Goal: Task Accomplishment & Management: Manage account settings

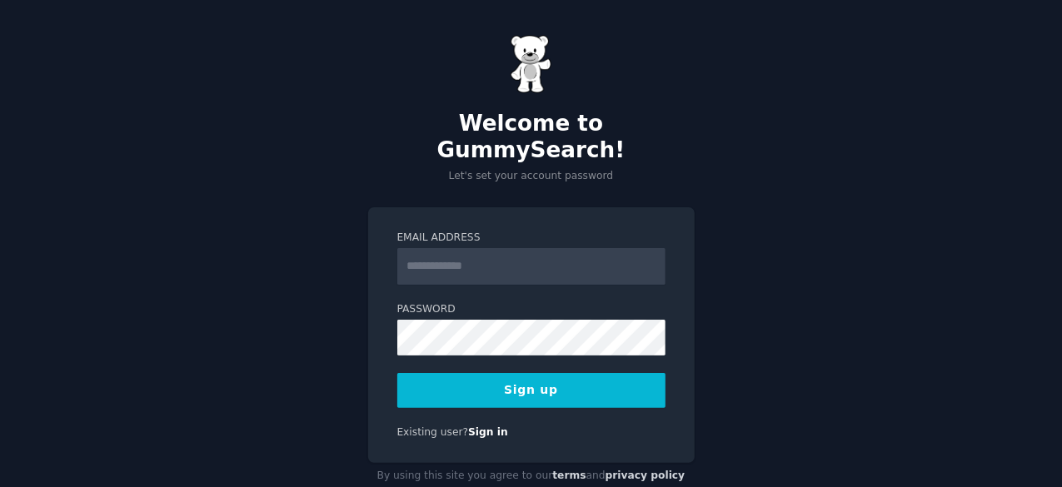
click at [555, 248] on input "Email Address" at bounding box center [531, 266] width 268 height 37
type input "**********"
click at [564, 373] on button "Sign up" at bounding box center [531, 390] width 268 height 35
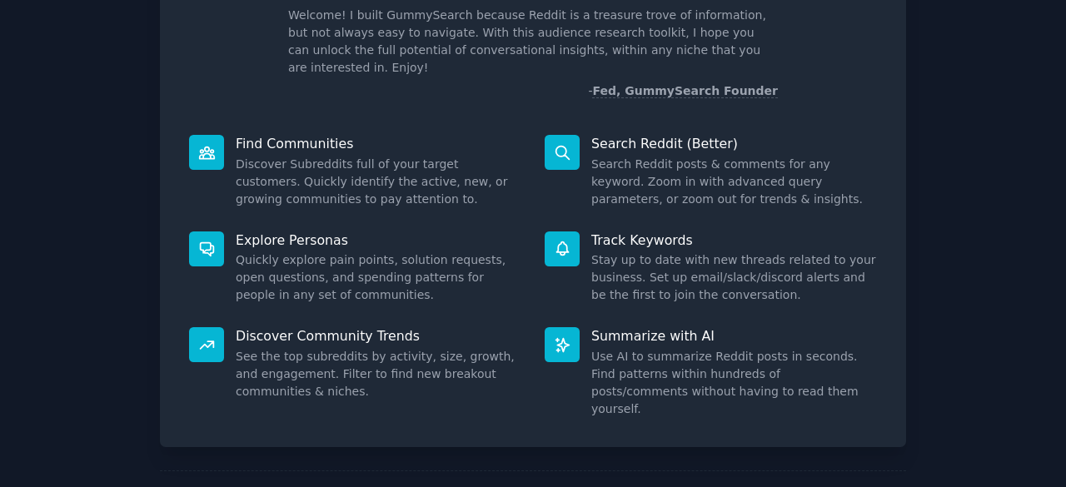
scroll to position [163, 0]
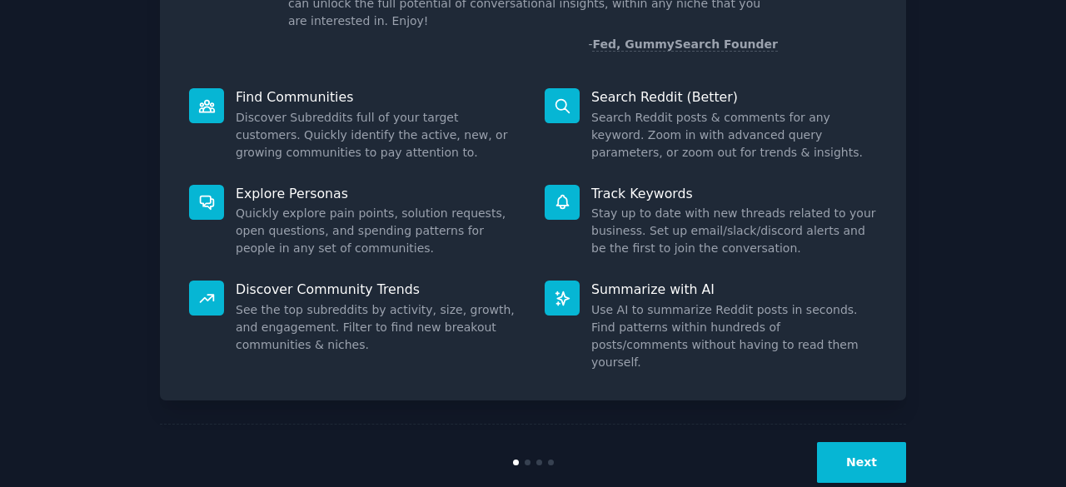
click at [853, 442] on button "Next" at bounding box center [861, 462] width 89 height 41
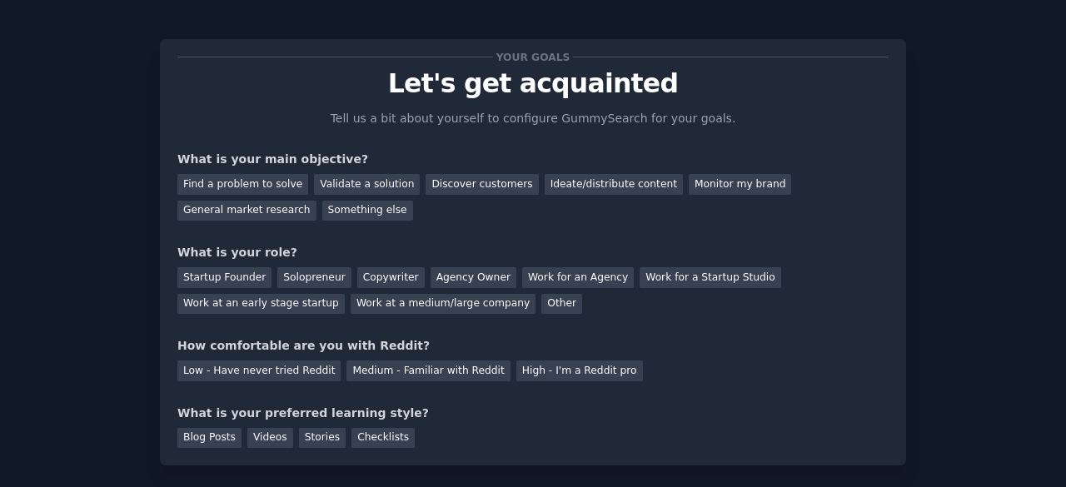
scroll to position [7, 0]
click at [262, 186] on div "Find a problem to solve" at bounding box center [242, 185] width 131 height 21
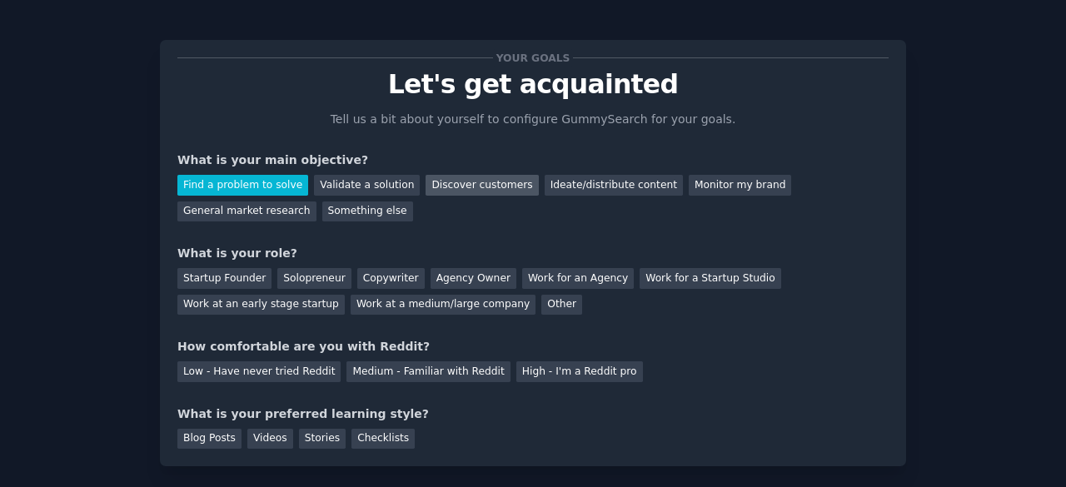
click at [442, 179] on div "Discover customers" at bounding box center [482, 185] width 112 height 21
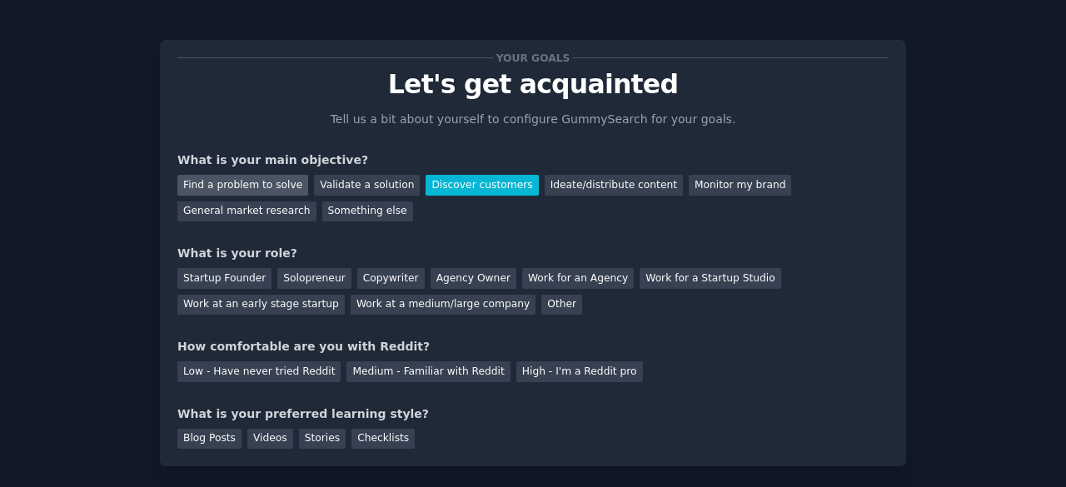
click at [260, 186] on div "Find a problem to solve" at bounding box center [242, 185] width 131 height 21
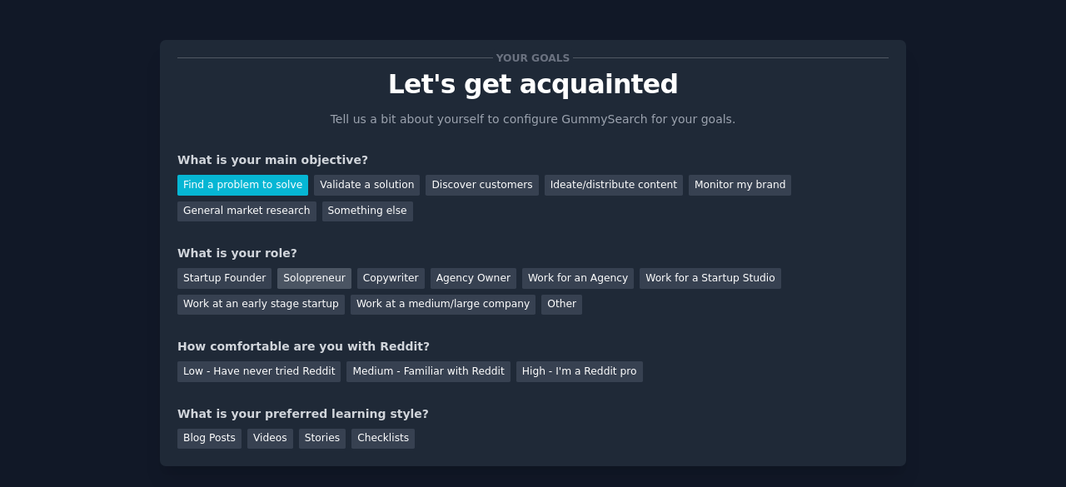
click at [277, 284] on div "Solopreneur" at bounding box center [313, 278] width 73 height 21
click at [443, 369] on div "Medium - Familiar with Reddit" at bounding box center [428, 372] width 163 height 21
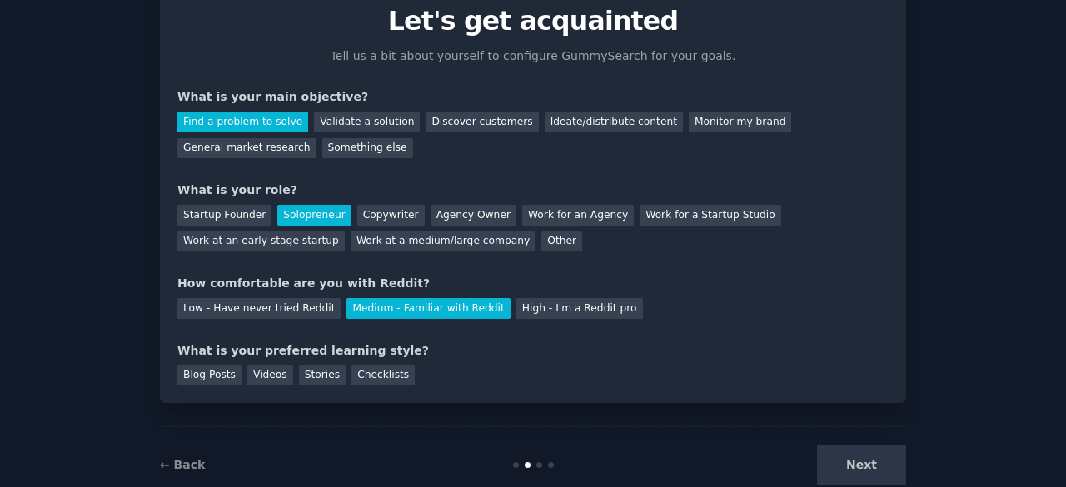
scroll to position [108, 0]
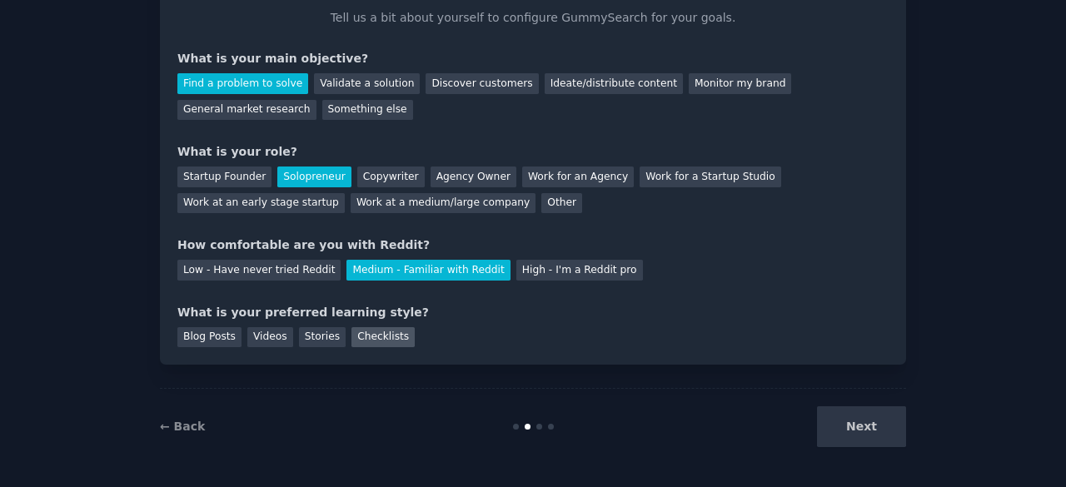
click at [367, 331] on div "Checklists" at bounding box center [383, 337] width 63 height 21
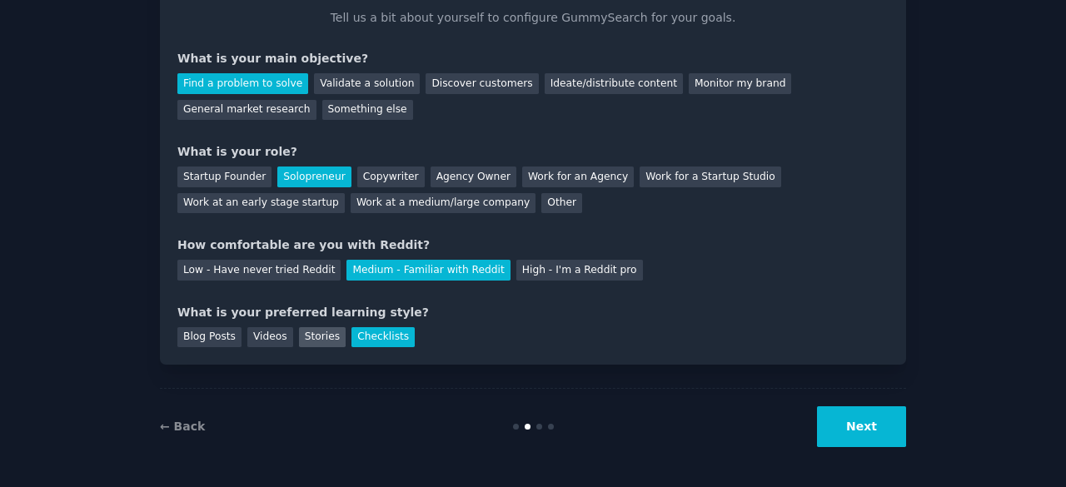
click at [317, 334] on div "Stories" at bounding box center [322, 337] width 47 height 21
click at [356, 342] on div "Checklists" at bounding box center [383, 337] width 63 height 21
click at [871, 416] on button "Next" at bounding box center [861, 427] width 89 height 41
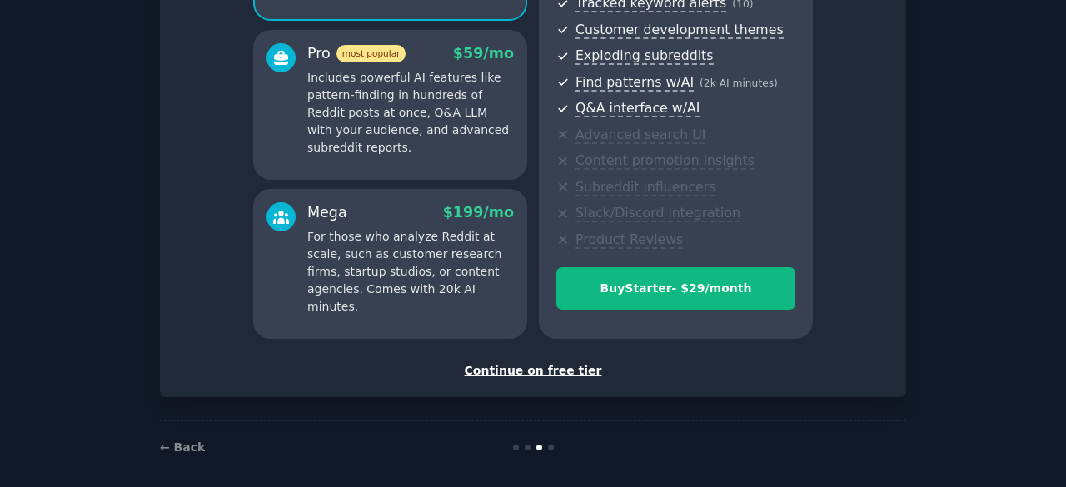
scroll to position [287, 0]
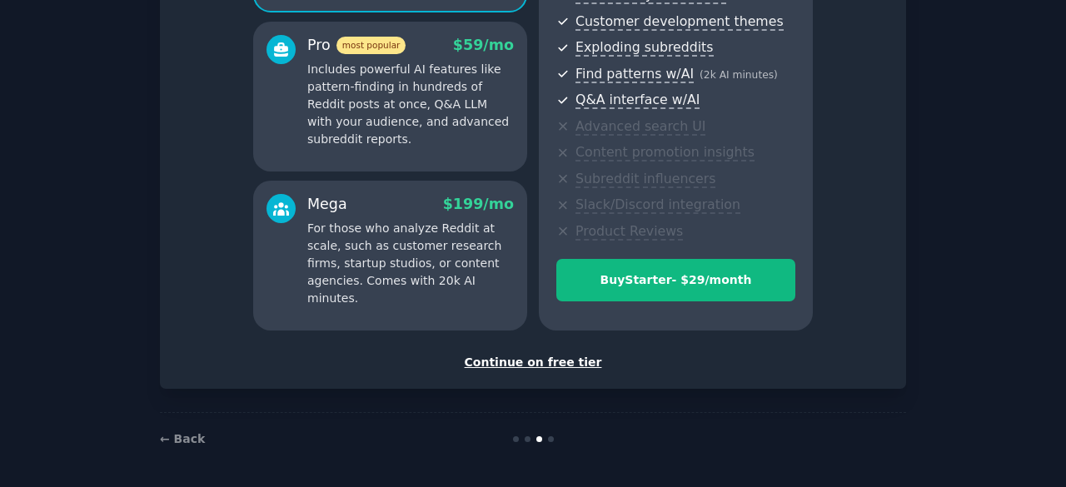
click at [566, 363] on div "Continue on free tier" at bounding box center [532, 362] width 711 height 17
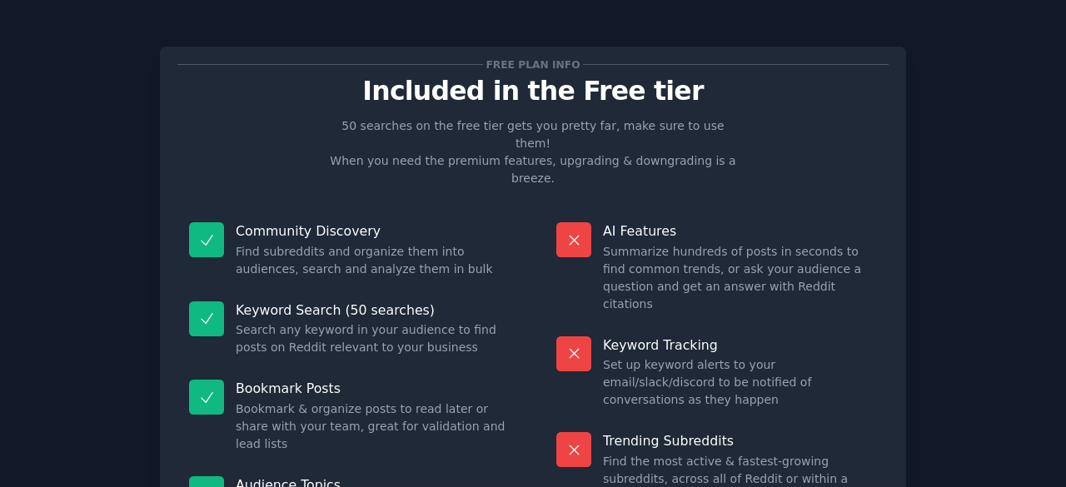
scroll to position [50, 0]
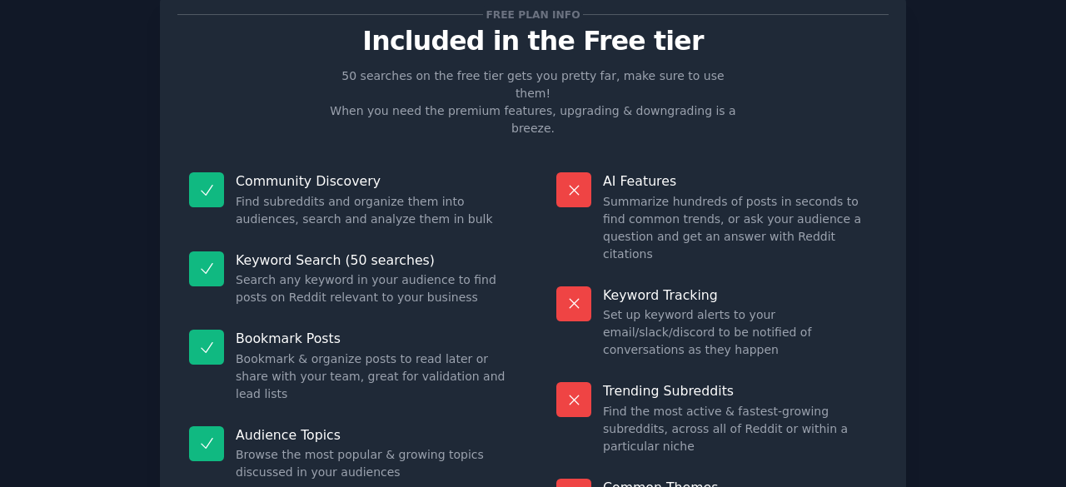
click at [518, 348] on div "Bookmark Posts Bookmark & organize posts to read later or share with your team,…" at bounding box center [349, 366] width 344 height 97
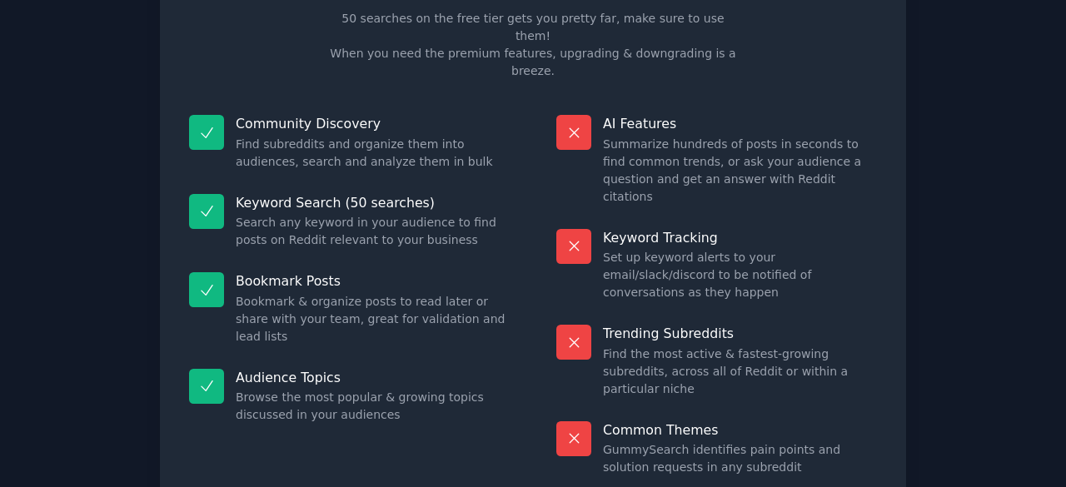
scroll to position [108, 0]
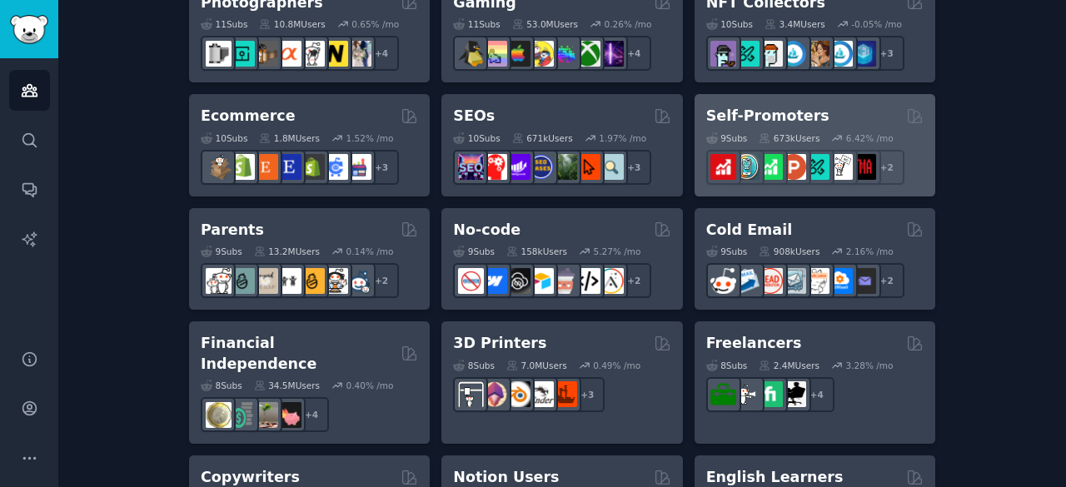
scroll to position [908, 0]
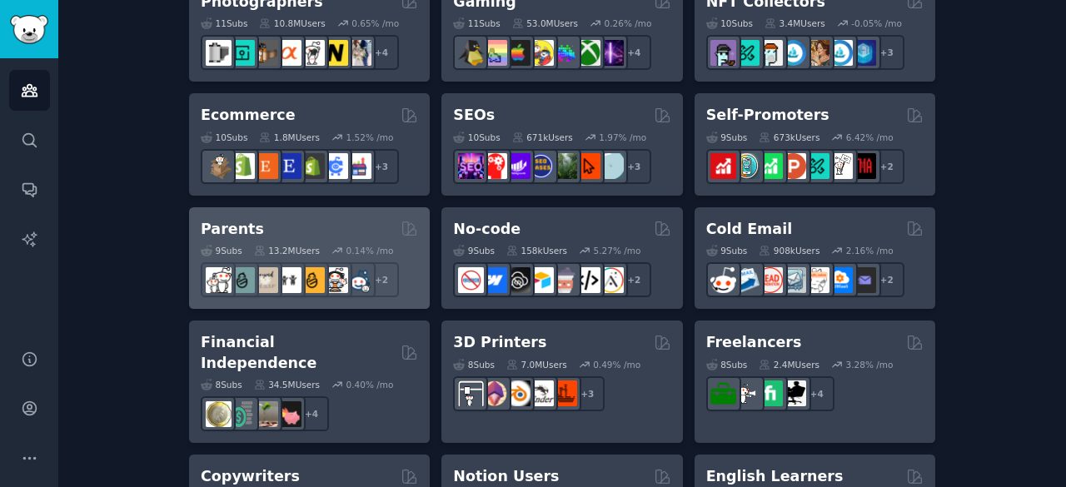
click at [262, 219] on div "Parents" at bounding box center [309, 229] width 217 height 21
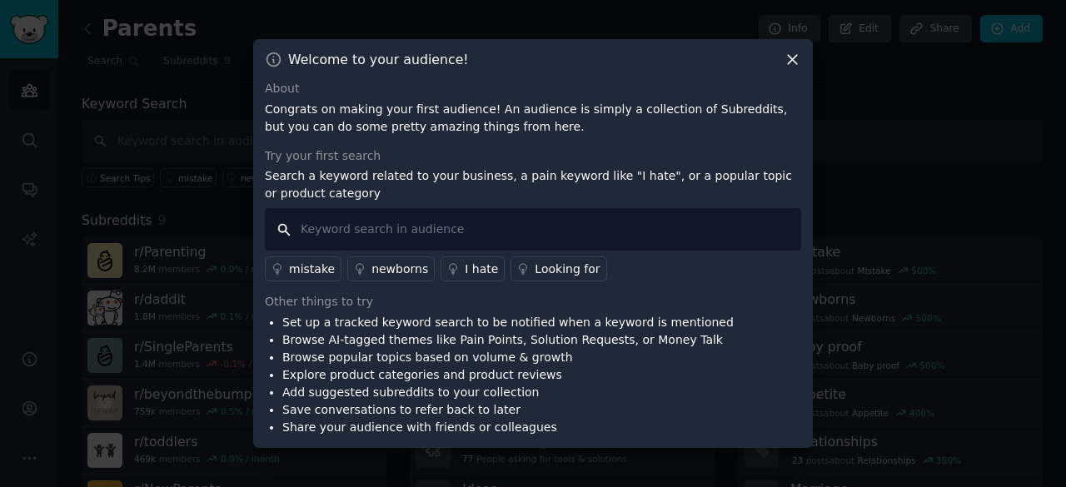
click at [497, 219] on input "text" at bounding box center [533, 229] width 537 height 42
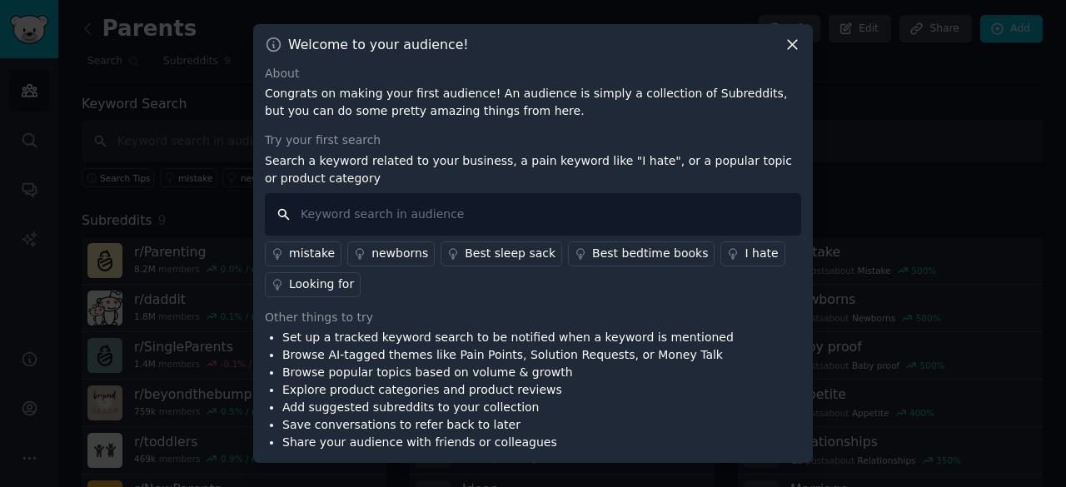
click at [497, 219] on input "text" at bounding box center [533, 214] width 537 height 42
click at [308, 286] on div "Looking for" at bounding box center [321, 284] width 65 height 17
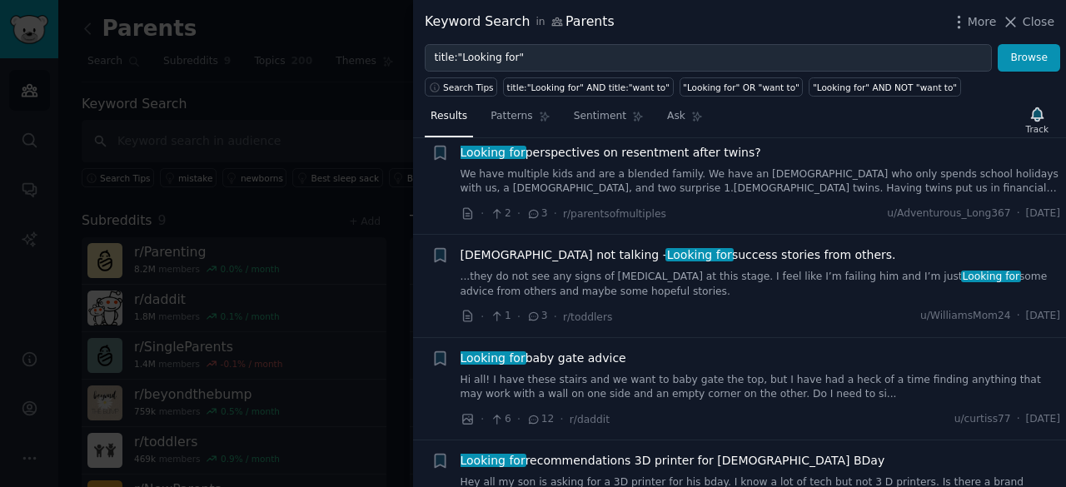
scroll to position [247, 0]
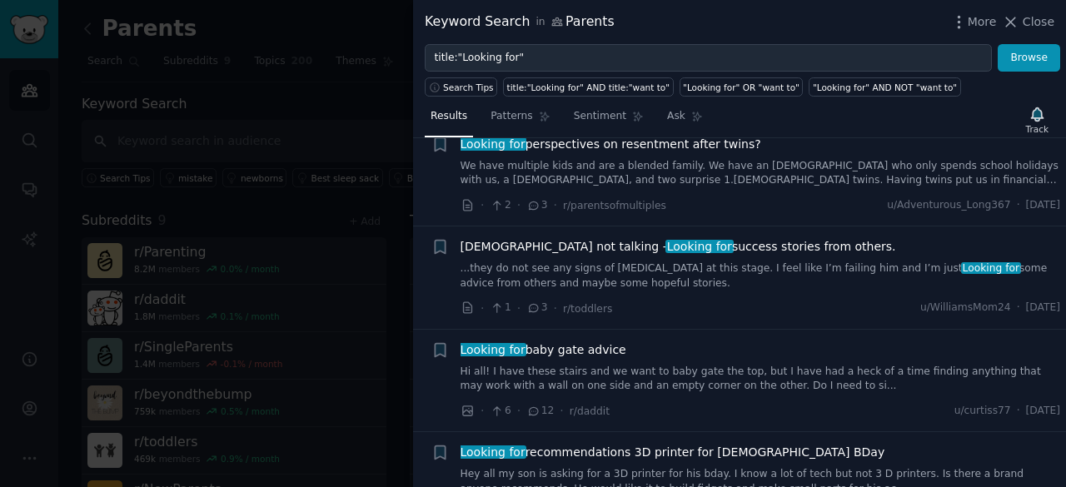
click at [563, 366] on link "Hi all! I have these stairs and we want to baby gate the top, but I have had a …" at bounding box center [761, 379] width 601 height 29
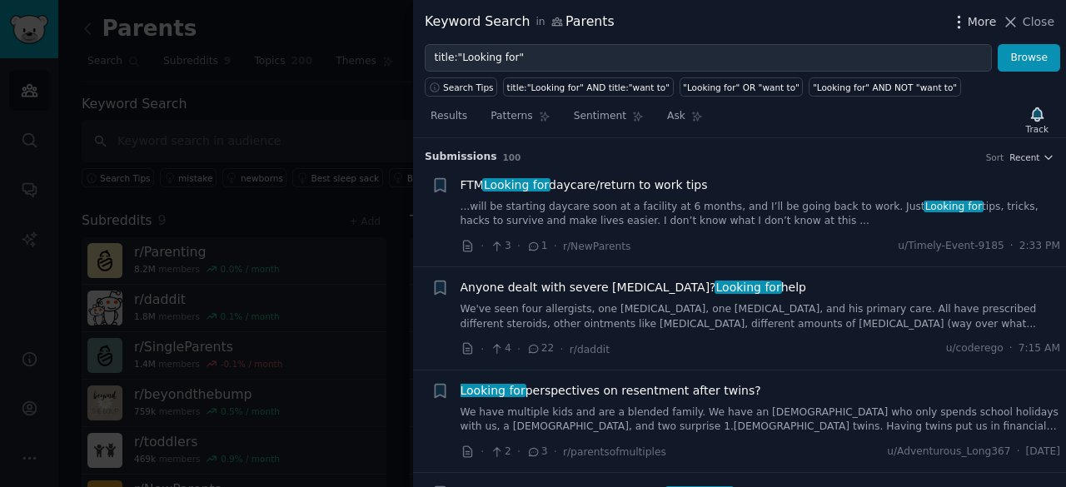
drag, startPoint x: 342, startPoint y: 66, endPoint x: 975, endPoint y: 23, distance: 633.7
click at [342, 66] on div at bounding box center [533, 243] width 1066 height 487
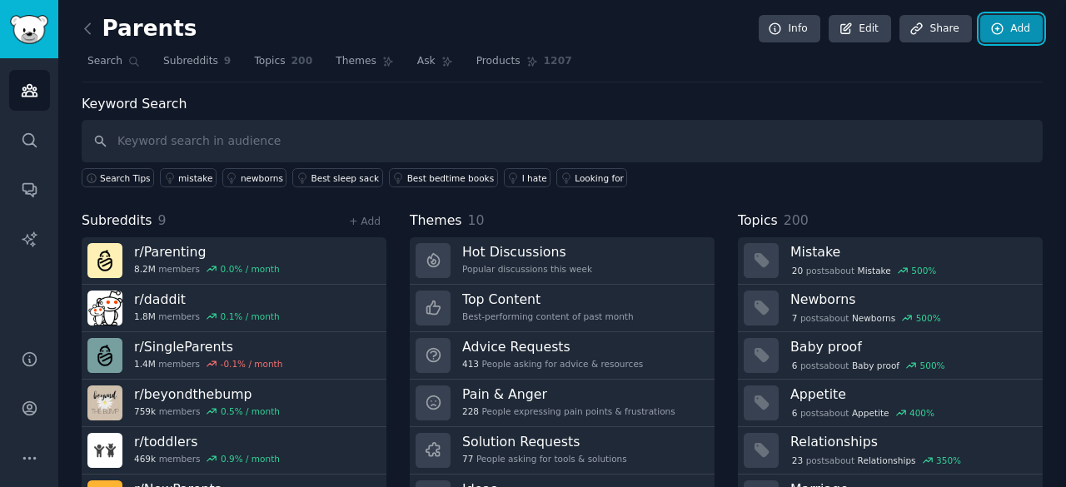
click at [1027, 17] on link "Add" at bounding box center [1012, 29] width 62 height 28
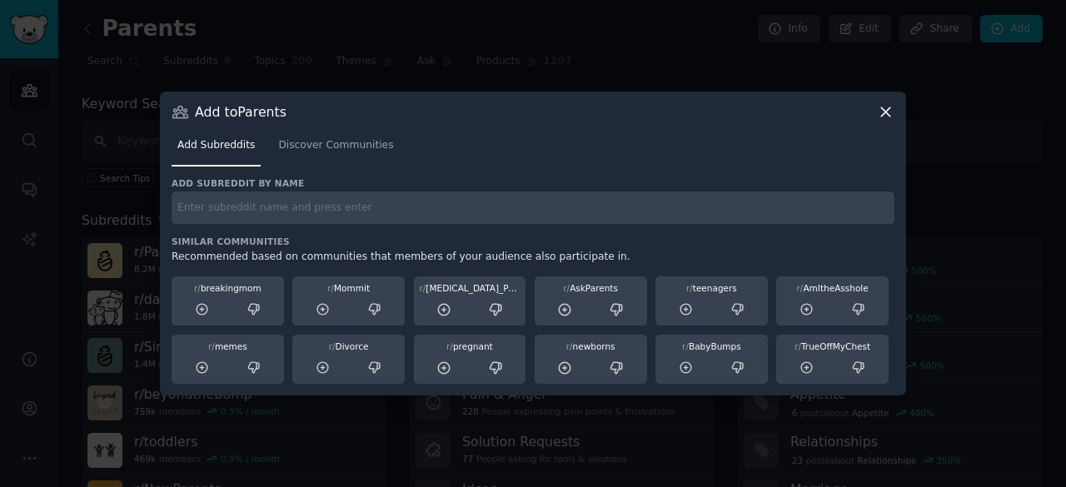
click at [889, 102] on div "Add to Parents Add Subreddits Discover Communities Add subreddit by name Simila…" at bounding box center [533, 244] width 746 height 304
click at [884, 117] on icon at bounding box center [885, 111] width 17 height 17
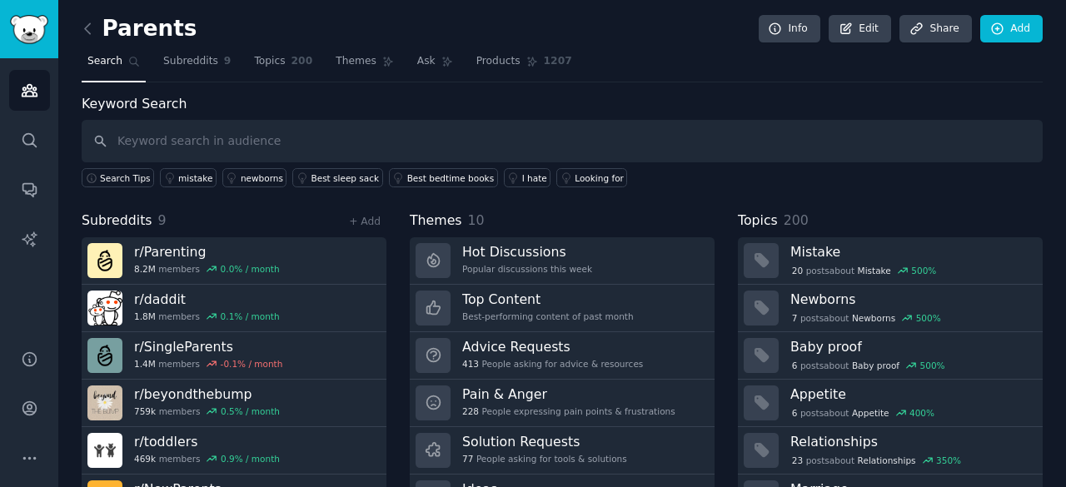
click at [107, 27] on h2 "Parents" at bounding box center [139, 29] width 115 height 27
click at [92, 27] on icon at bounding box center [87, 28] width 17 height 17
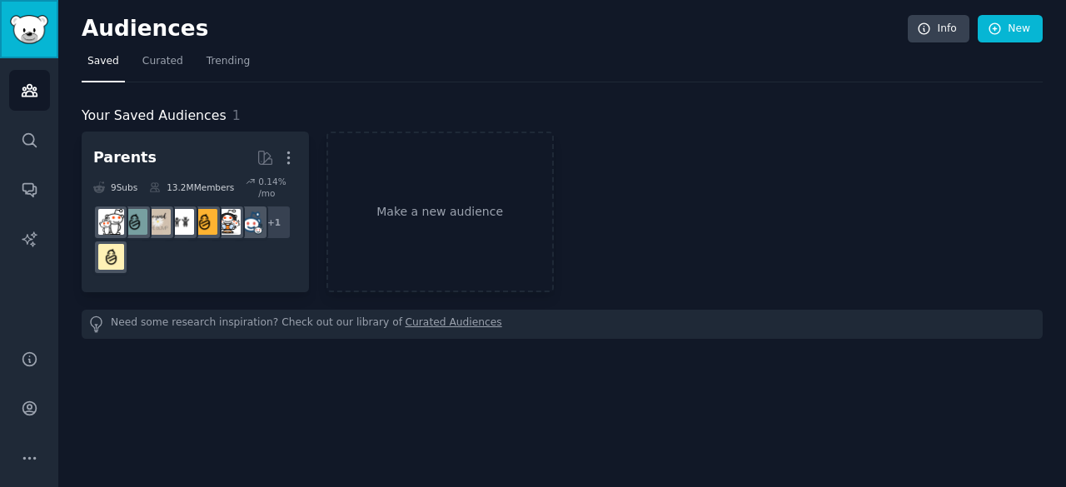
click at [32, 39] on img "Sidebar" at bounding box center [29, 29] width 38 height 29
click at [155, 67] on span "Curated" at bounding box center [162, 61] width 41 height 15
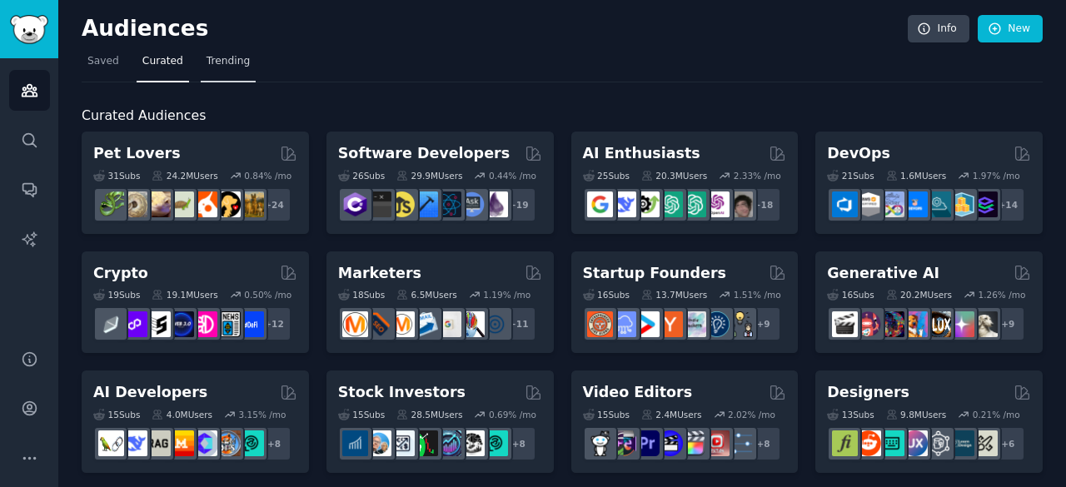
click at [233, 55] on span "Trending" at bounding box center [228, 61] width 43 height 15
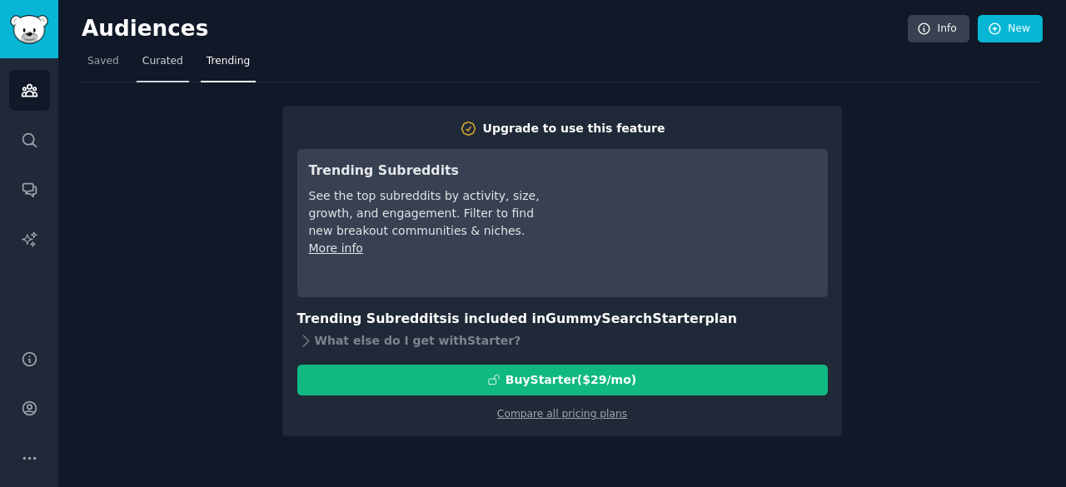
click at [160, 64] on span "Curated" at bounding box center [162, 61] width 41 height 15
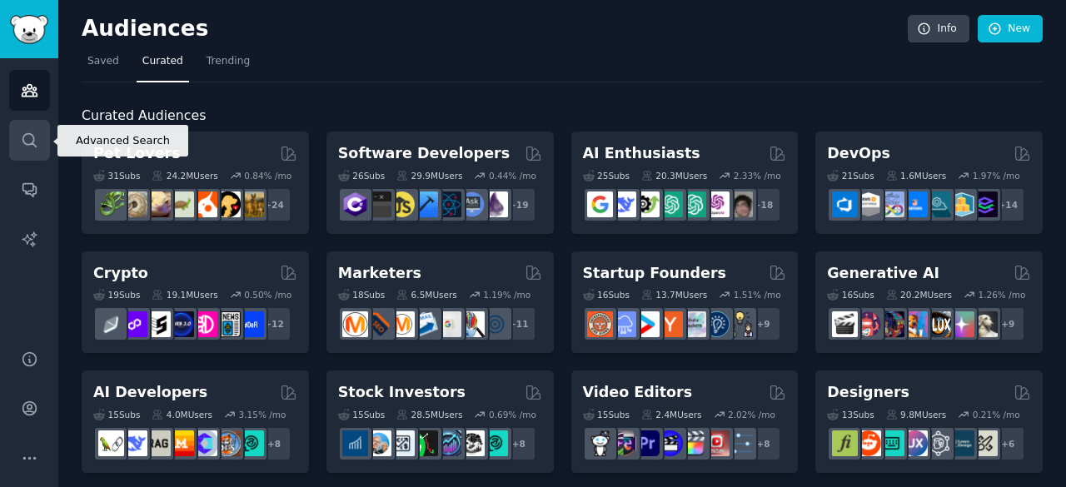
click at [33, 146] on icon "Sidebar" at bounding box center [29, 140] width 17 height 17
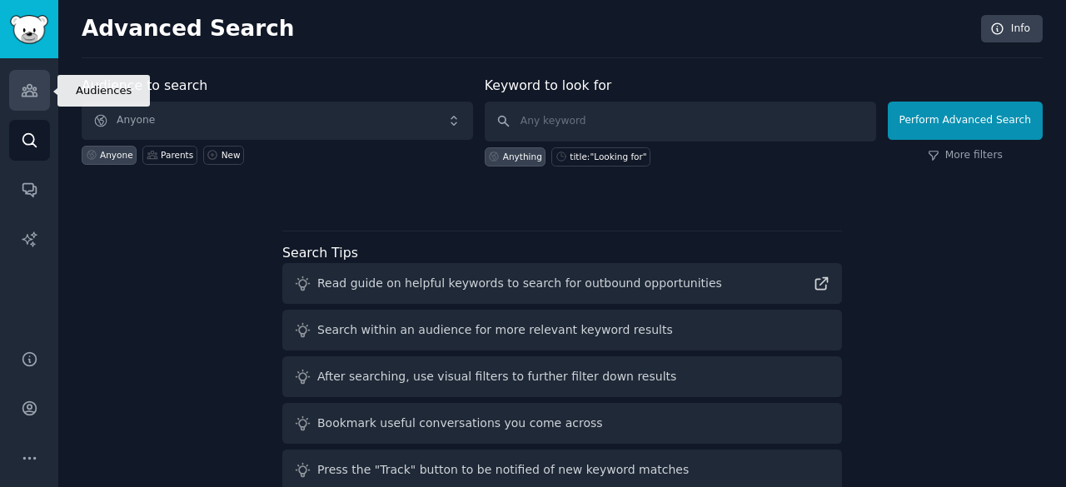
click at [22, 99] on link "Audiences" at bounding box center [29, 90] width 41 height 41
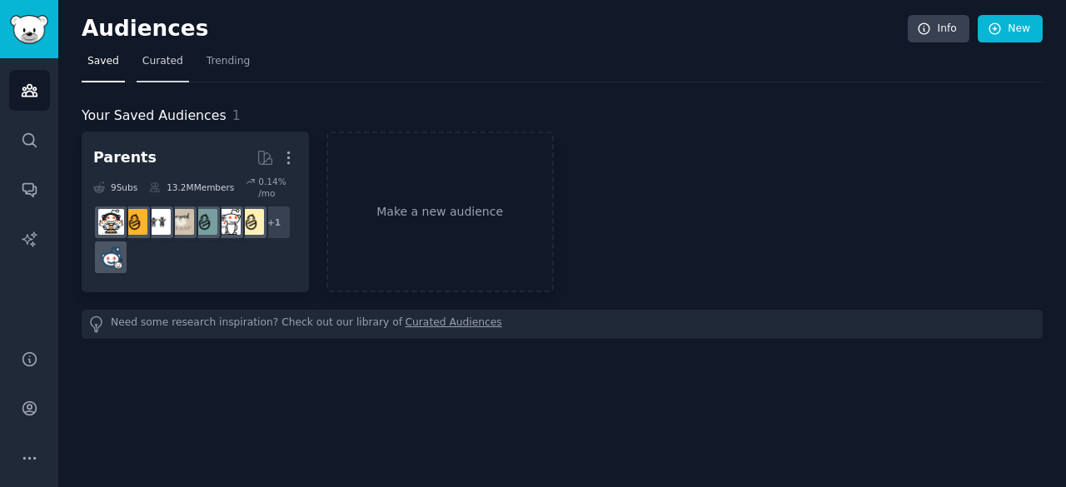
click at [155, 64] on span "Curated" at bounding box center [162, 61] width 41 height 15
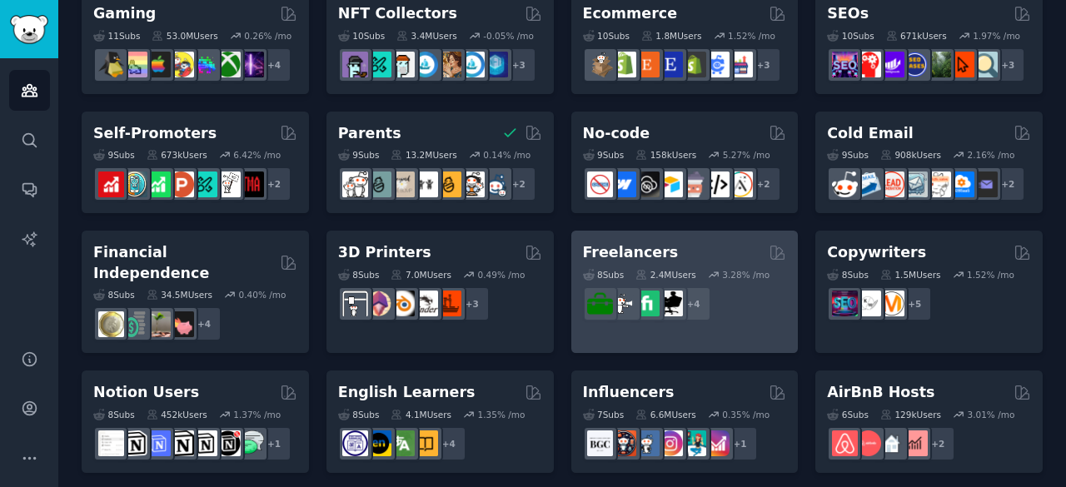
scroll to position [622, 0]
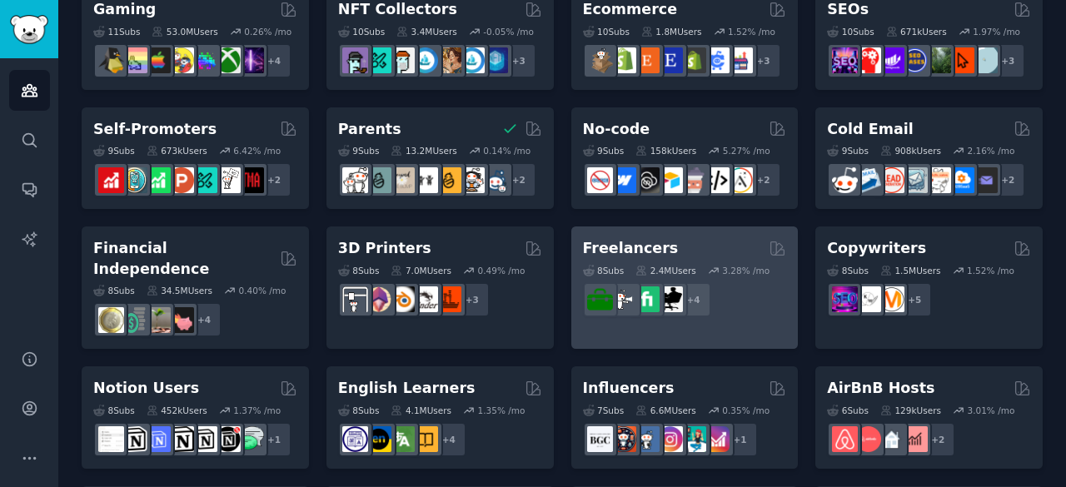
click at [673, 265] on div "2.4M Users" at bounding box center [666, 271] width 61 height 12
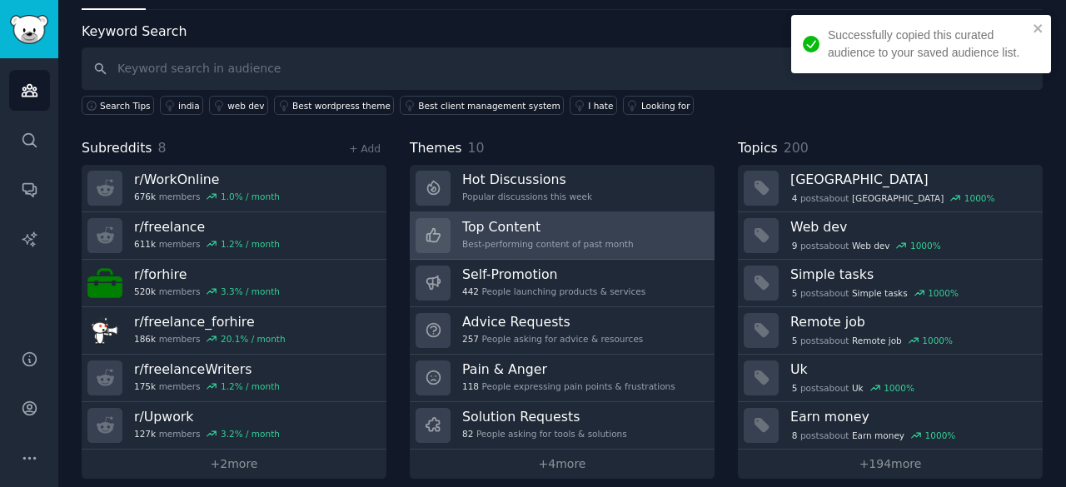
scroll to position [83, 0]
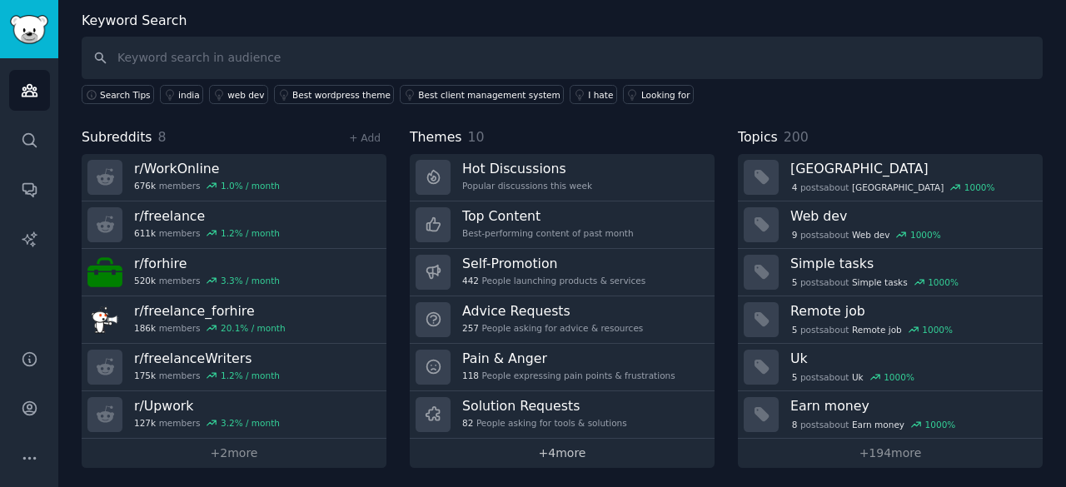
click at [569, 457] on link "+ 4 more" at bounding box center [562, 453] width 305 height 29
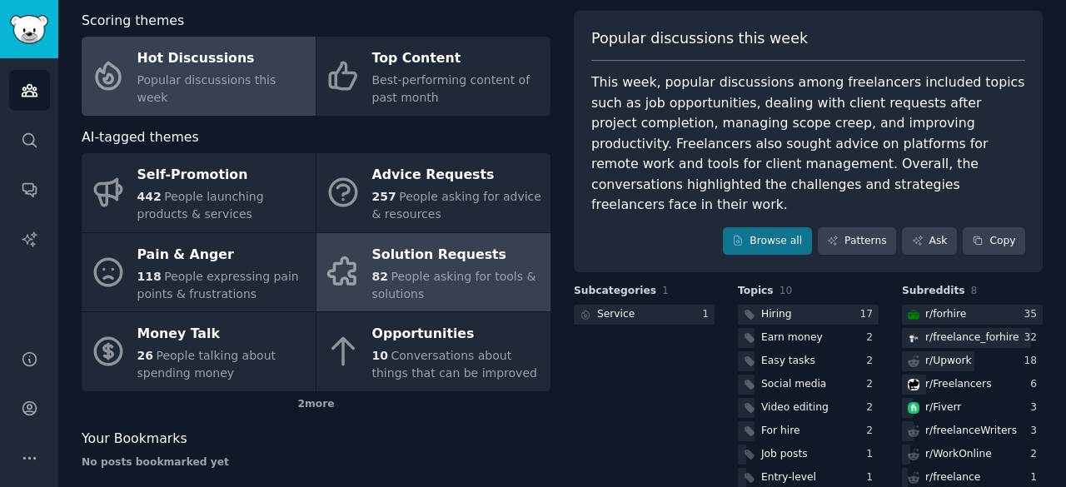
click at [472, 276] on span "People asking for tools & solutions" at bounding box center [454, 285] width 164 height 31
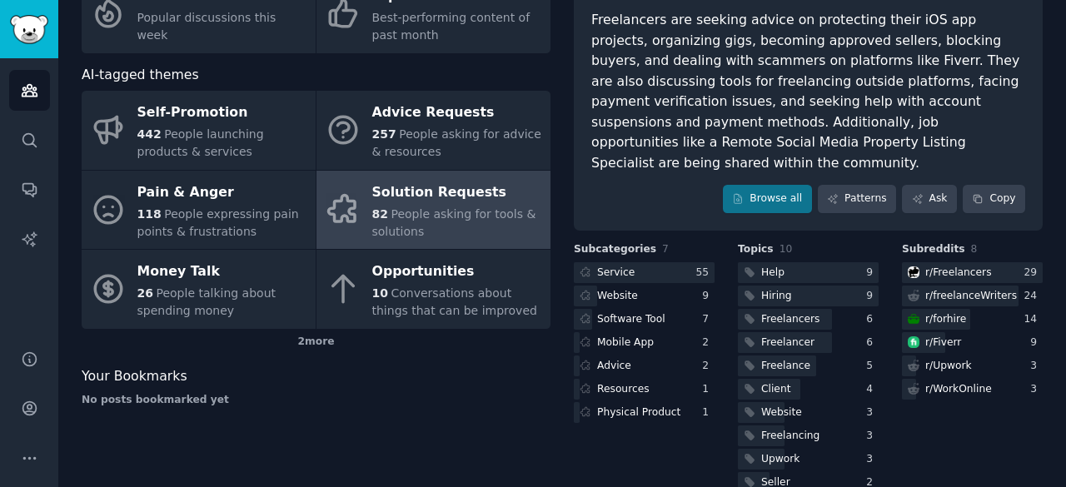
scroll to position [155, 0]
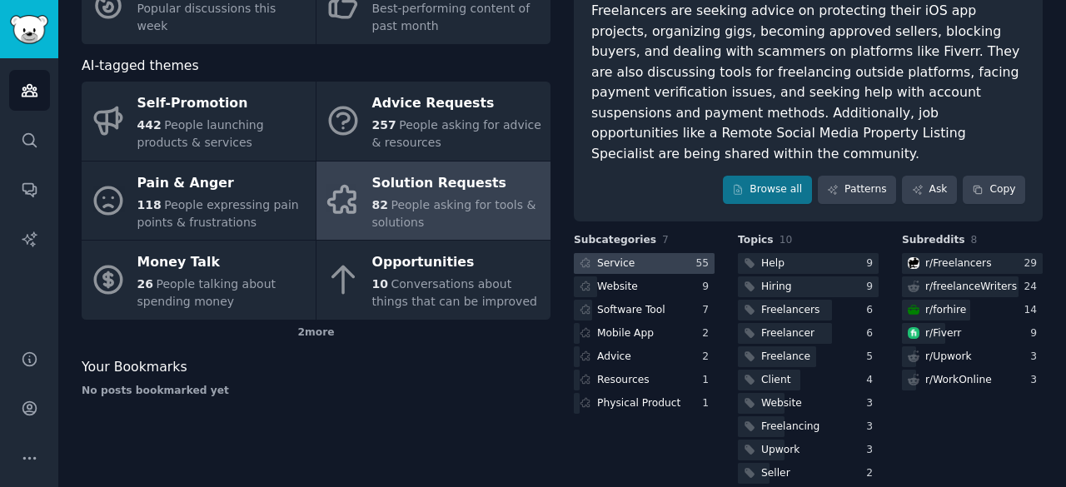
click at [646, 253] on div at bounding box center [644, 263] width 141 height 21
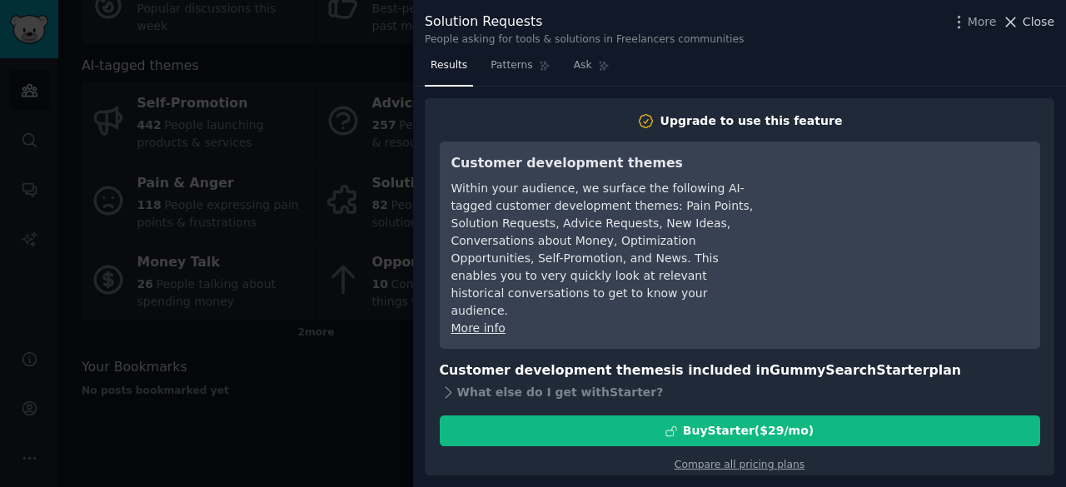
click at [1035, 24] on span "Close" at bounding box center [1039, 21] width 32 height 17
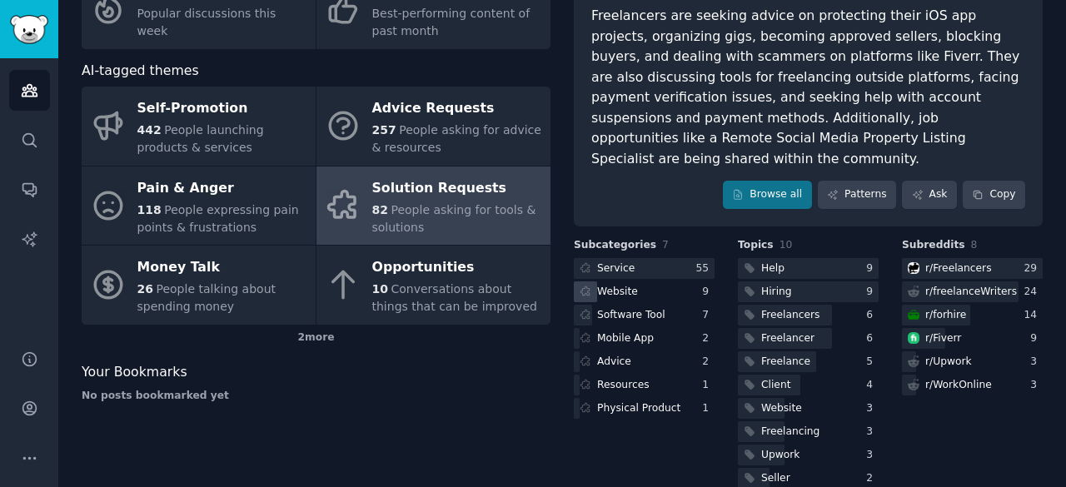
scroll to position [149, 0]
click at [641, 282] on div "Website" at bounding box center [644, 292] width 141 height 21
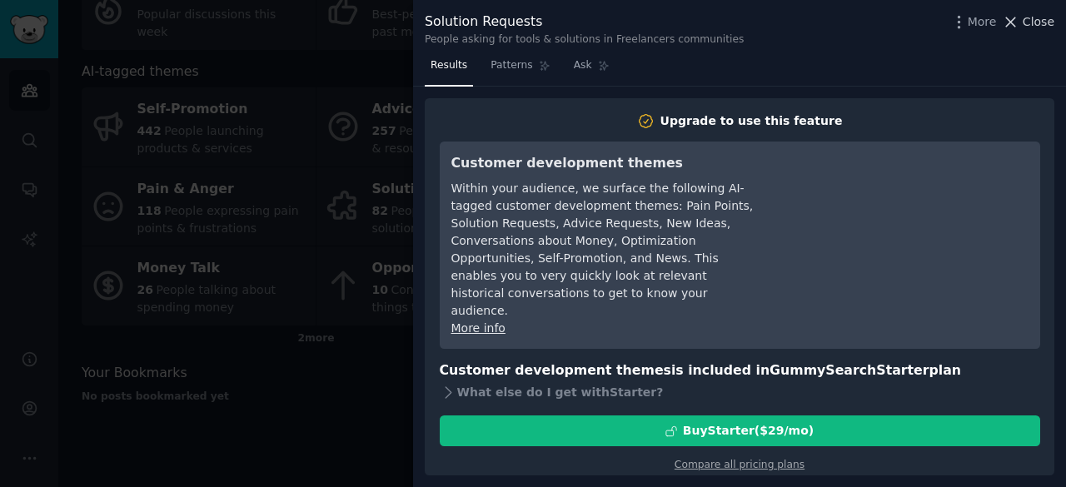
click at [1045, 22] on span "Close" at bounding box center [1039, 21] width 32 height 17
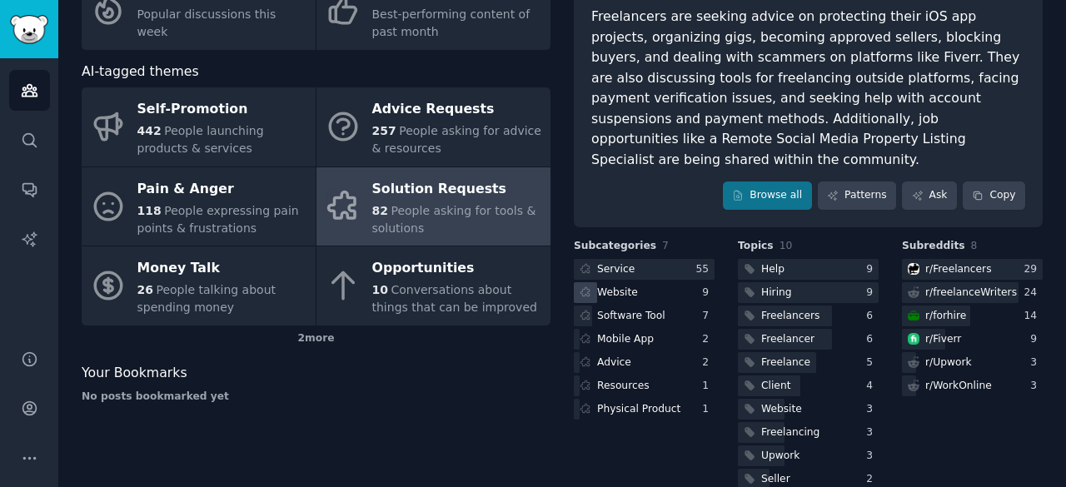
click at [668, 282] on div "Website" at bounding box center [644, 292] width 141 height 21
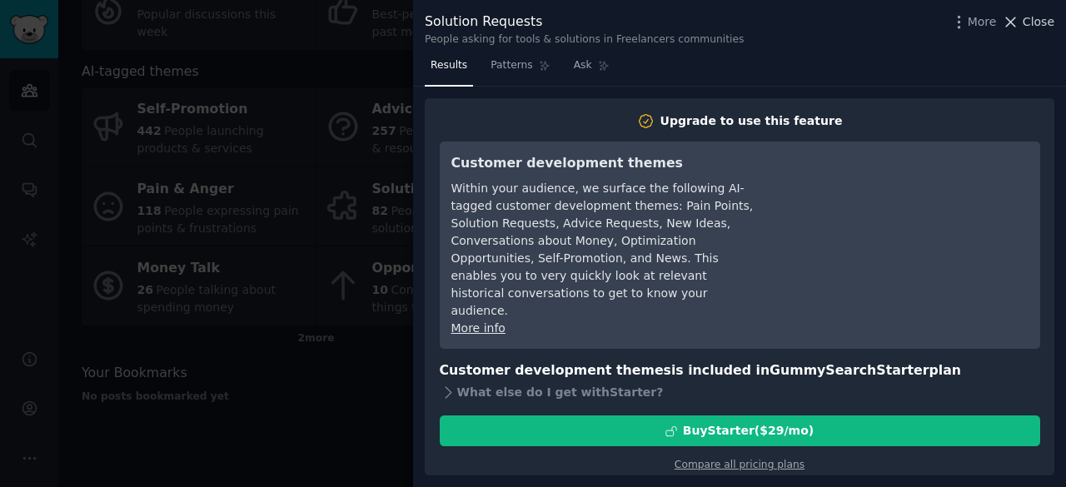
click at [1028, 25] on span "Close" at bounding box center [1039, 21] width 32 height 17
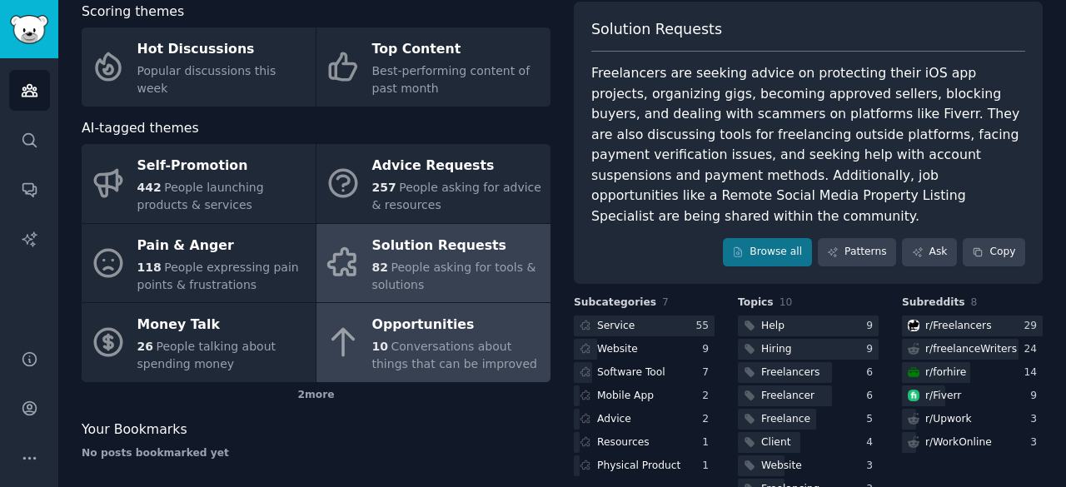
scroll to position [70, 0]
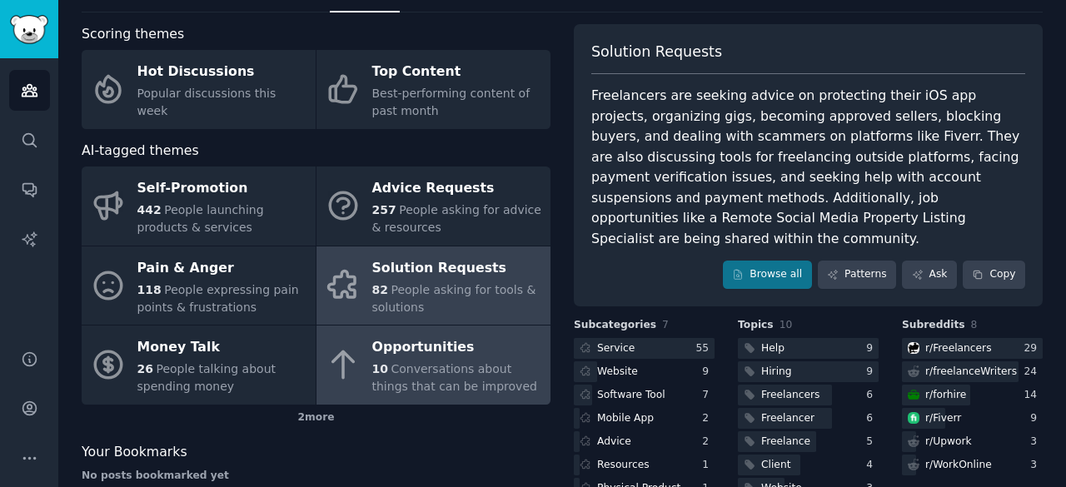
click at [402, 344] on div "Opportunities" at bounding box center [457, 348] width 170 height 27
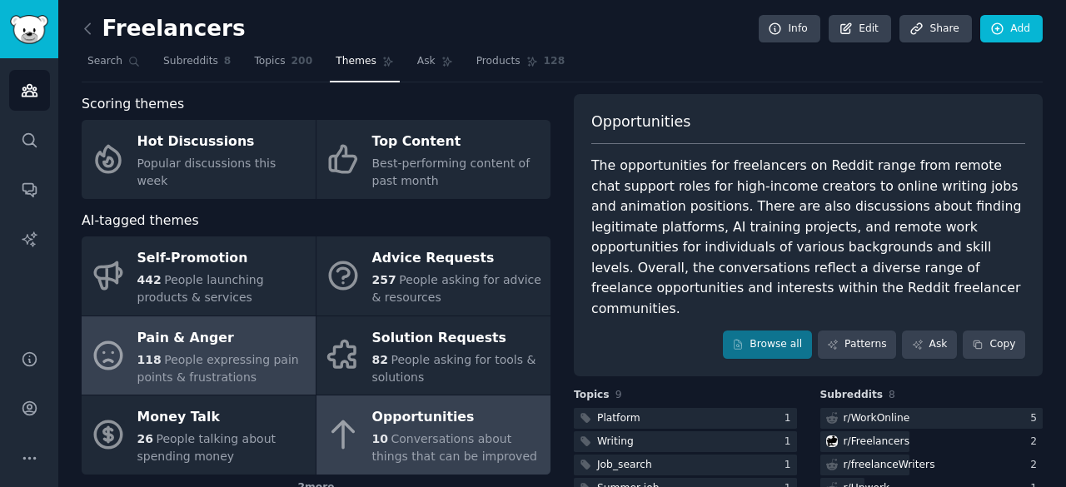
click at [232, 348] on div "Pain & Anger" at bounding box center [222, 338] width 170 height 27
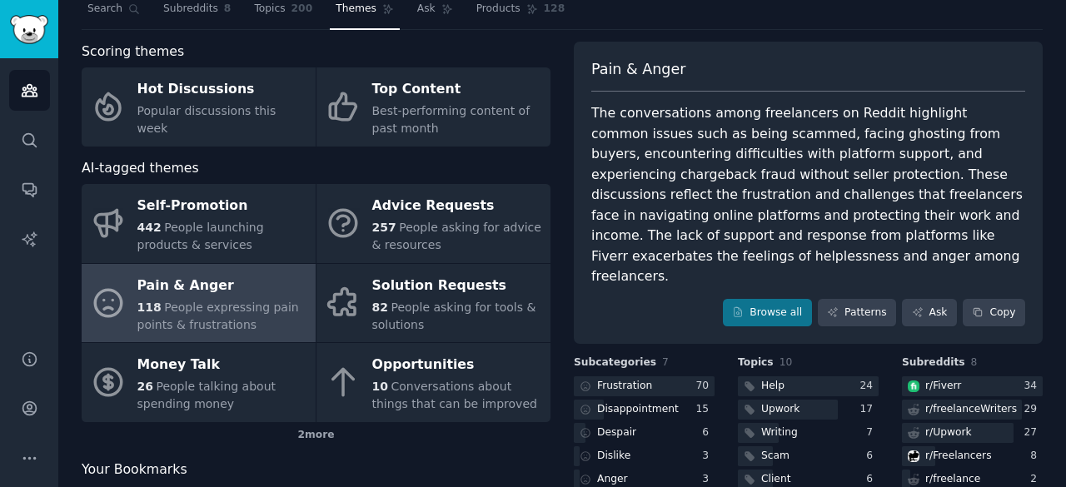
scroll to position [175, 0]
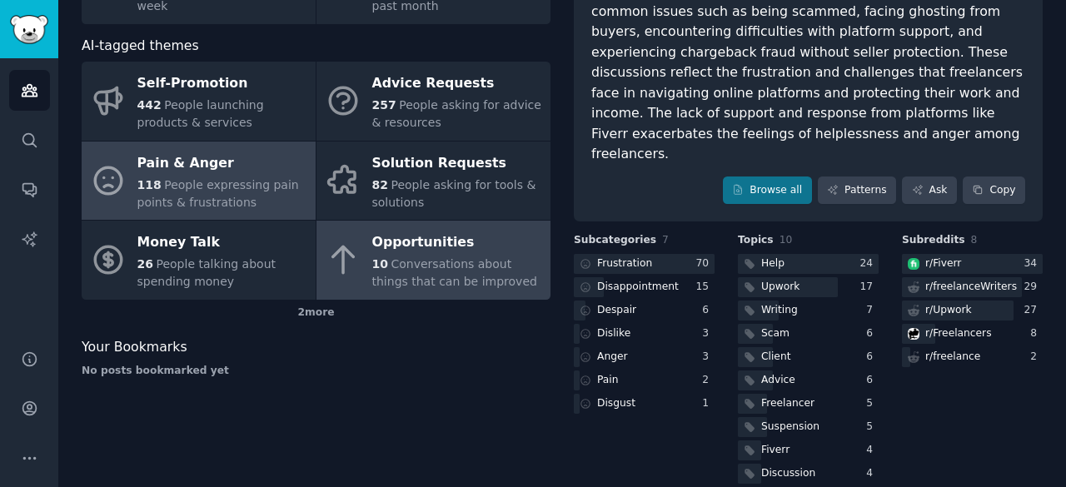
click at [457, 257] on span "Conversations about things that can be improved" at bounding box center [454, 272] width 165 height 31
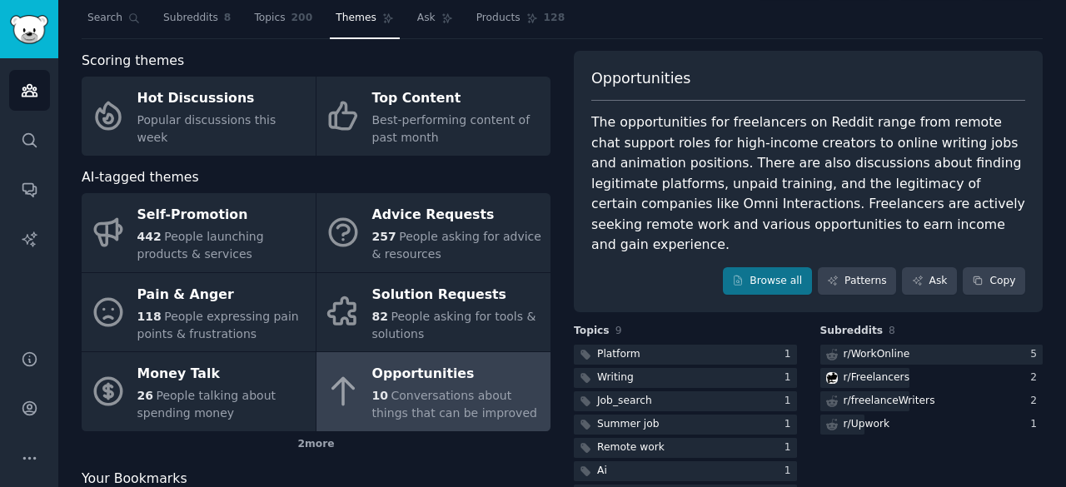
scroll to position [112, 0]
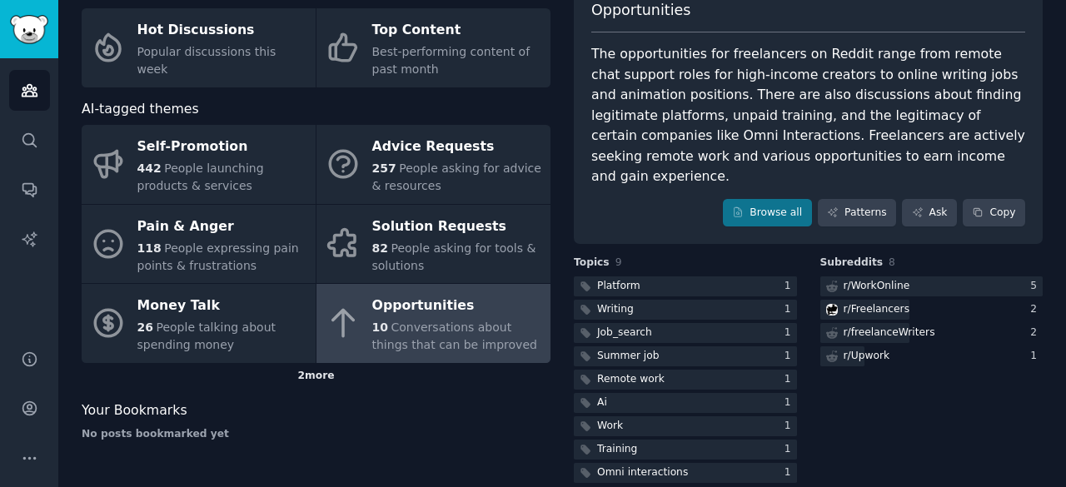
click at [325, 377] on div "2 more" at bounding box center [316, 376] width 469 height 27
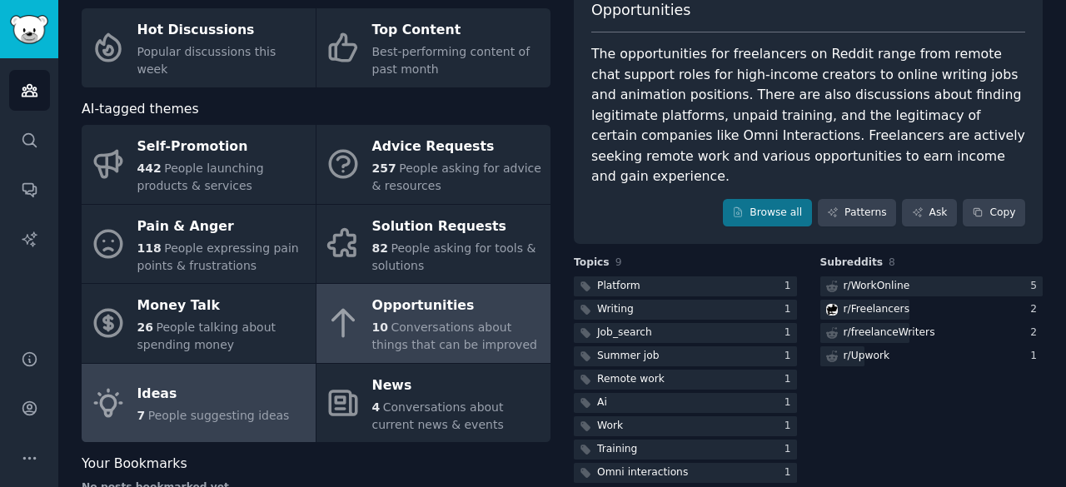
click at [235, 416] on span "People suggesting ideas" at bounding box center [219, 415] width 142 height 13
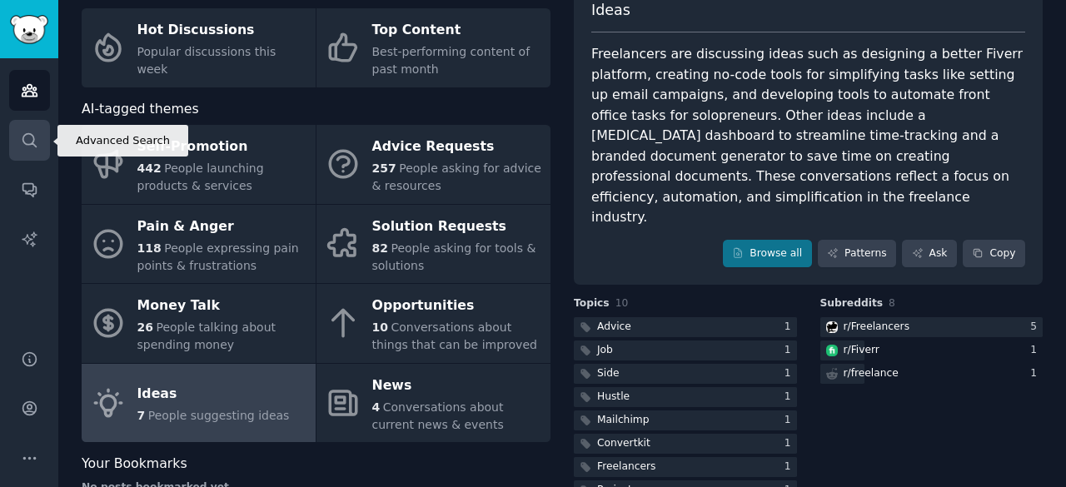
click at [25, 144] on icon "Sidebar" at bounding box center [29, 140] width 17 height 17
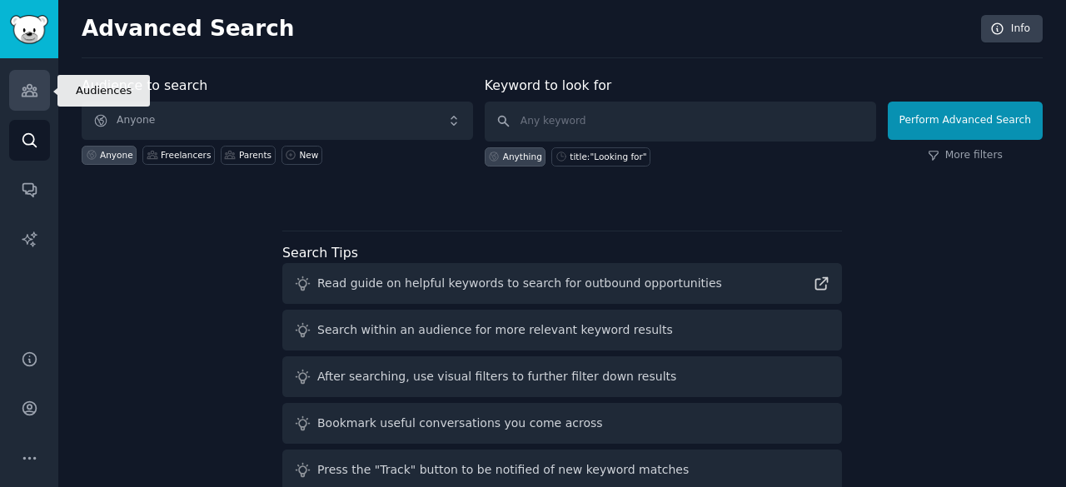
click at [25, 93] on icon "Sidebar" at bounding box center [29, 91] width 15 height 12
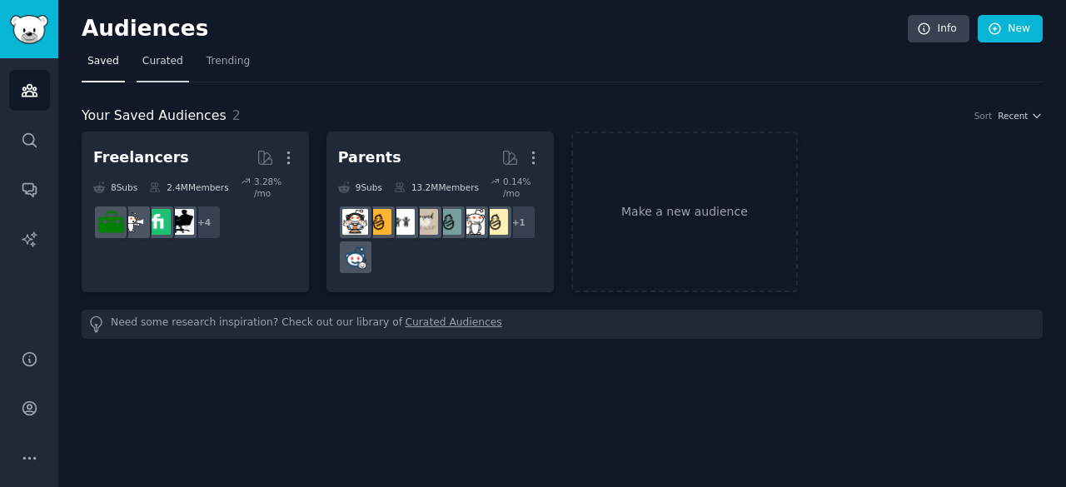
click at [137, 54] on link "Curated" at bounding box center [163, 65] width 52 height 34
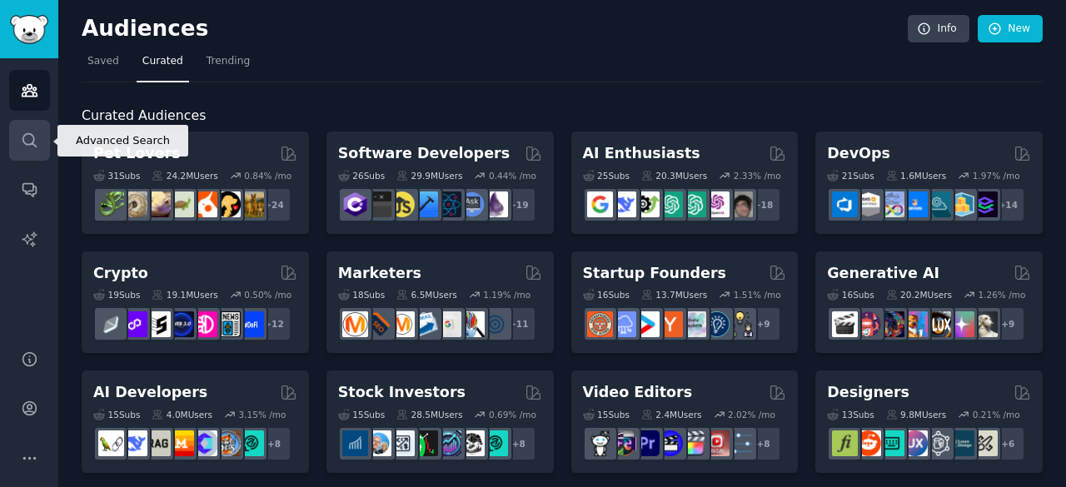
click at [42, 144] on link "Search" at bounding box center [29, 140] width 41 height 41
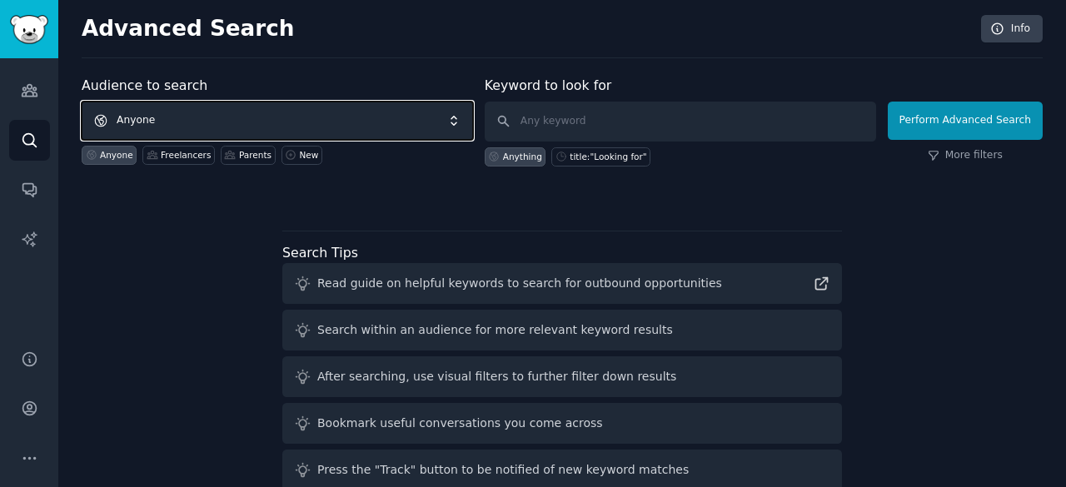
click at [311, 112] on span "Anyone" at bounding box center [278, 121] width 392 height 38
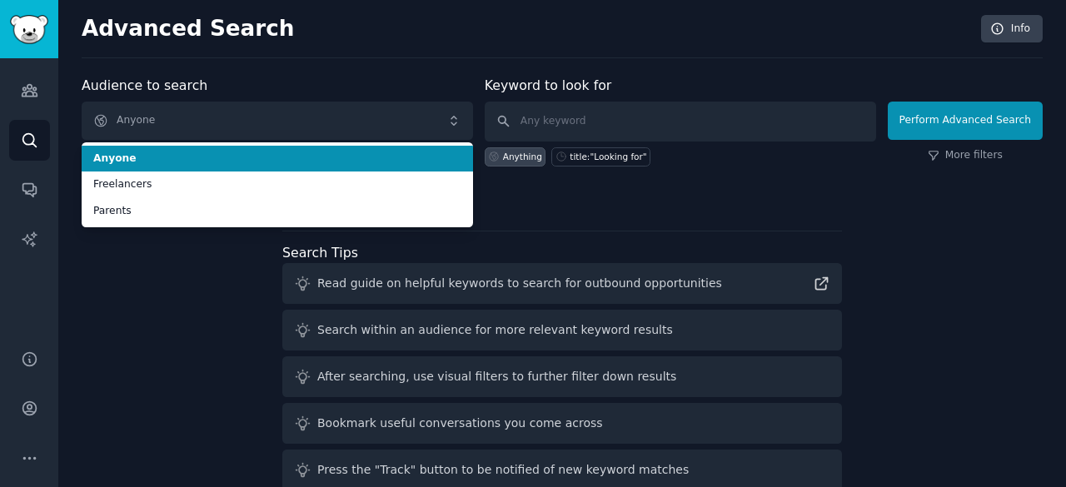
click at [325, 162] on span "Anyone" at bounding box center [277, 159] width 368 height 15
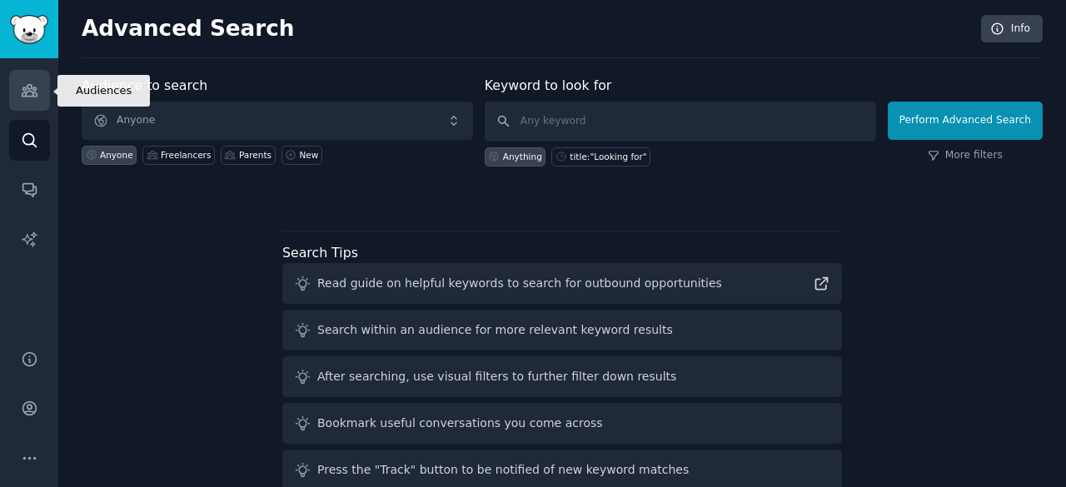
click at [30, 83] on icon "Sidebar" at bounding box center [29, 90] width 17 height 17
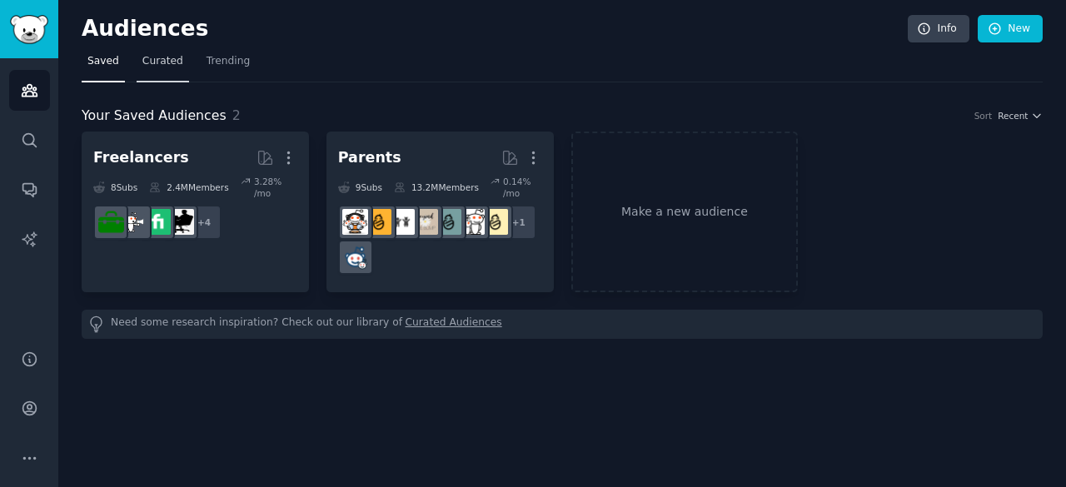
click at [146, 69] on link "Curated" at bounding box center [163, 65] width 52 height 34
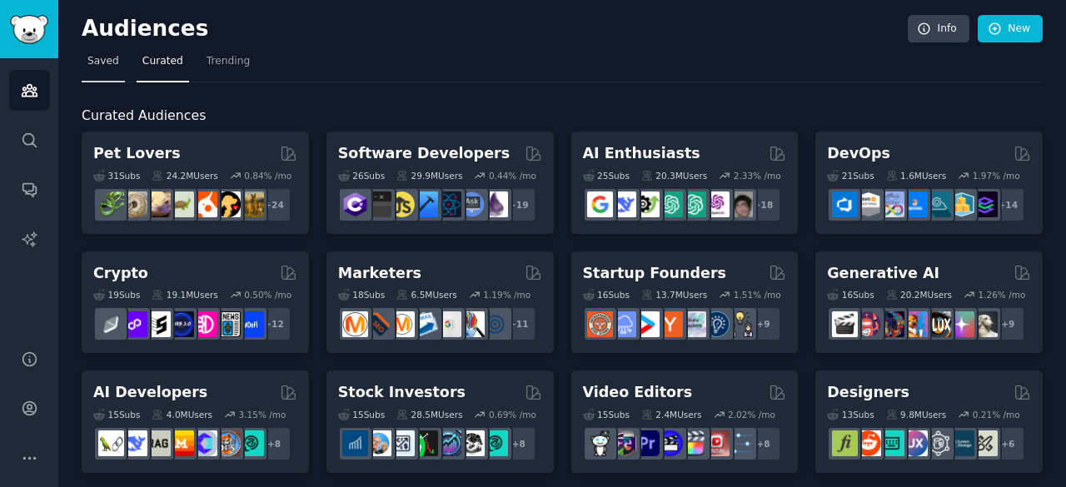
click at [102, 54] on span "Saved" at bounding box center [103, 61] width 32 height 15
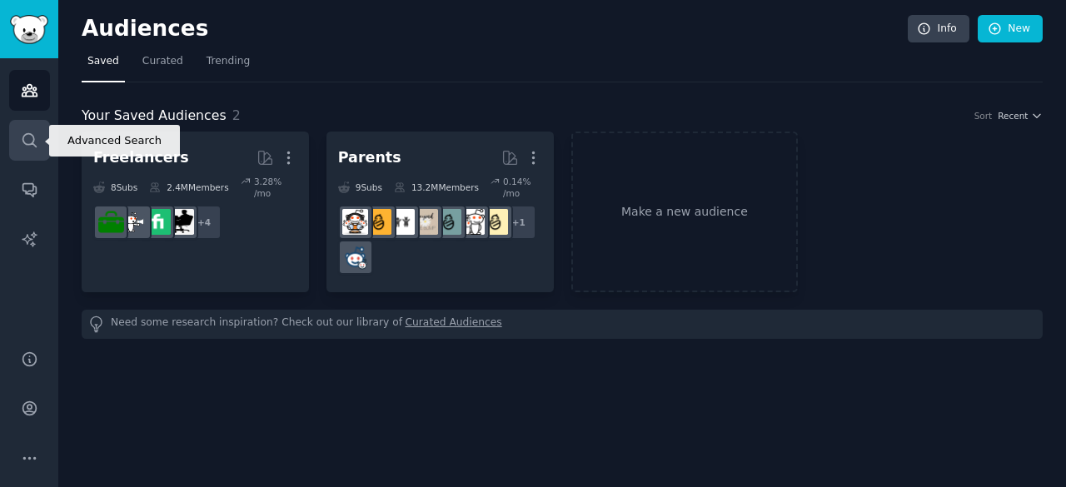
click at [22, 136] on icon "Sidebar" at bounding box center [29, 140] width 17 height 17
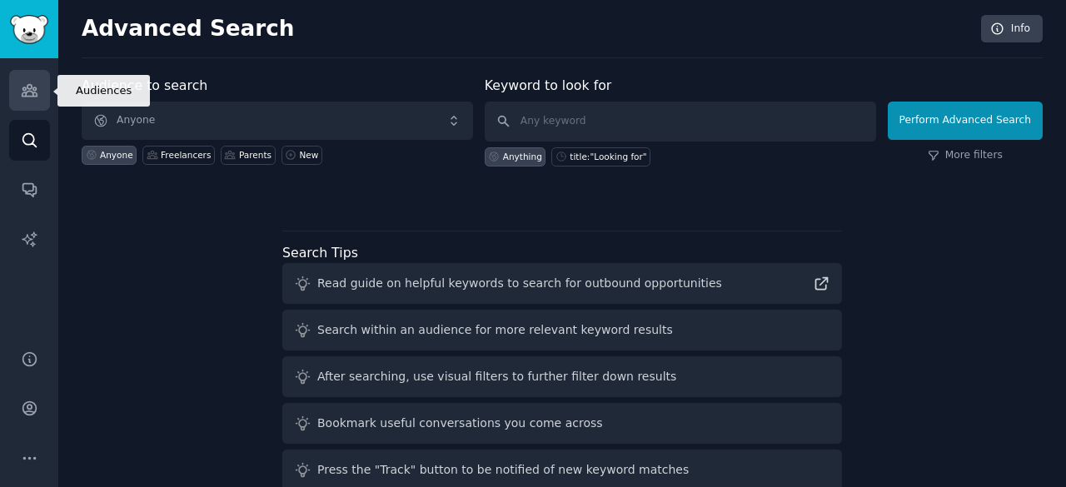
click at [33, 81] on link "Audiences" at bounding box center [29, 90] width 41 height 41
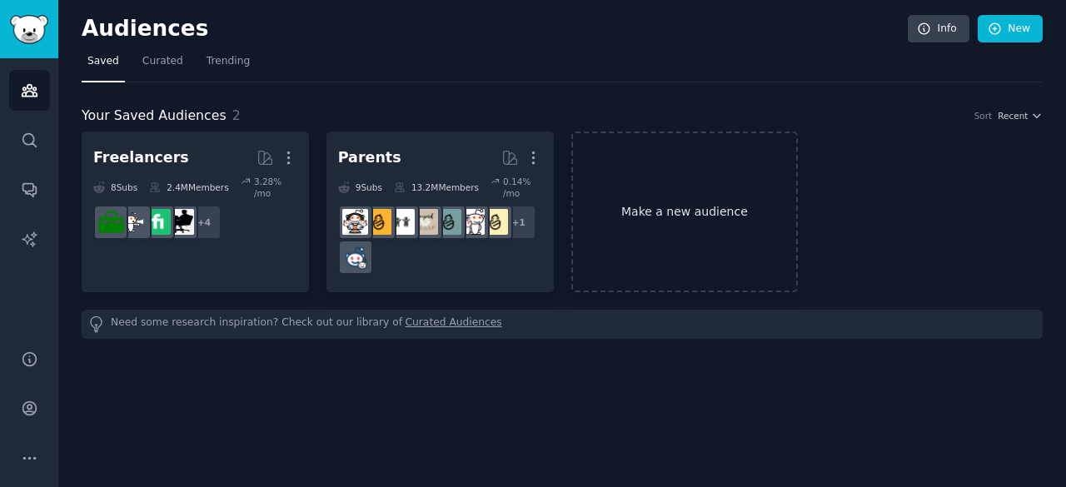
click at [648, 197] on link "Make a new audience" at bounding box center [684, 212] width 227 height 161
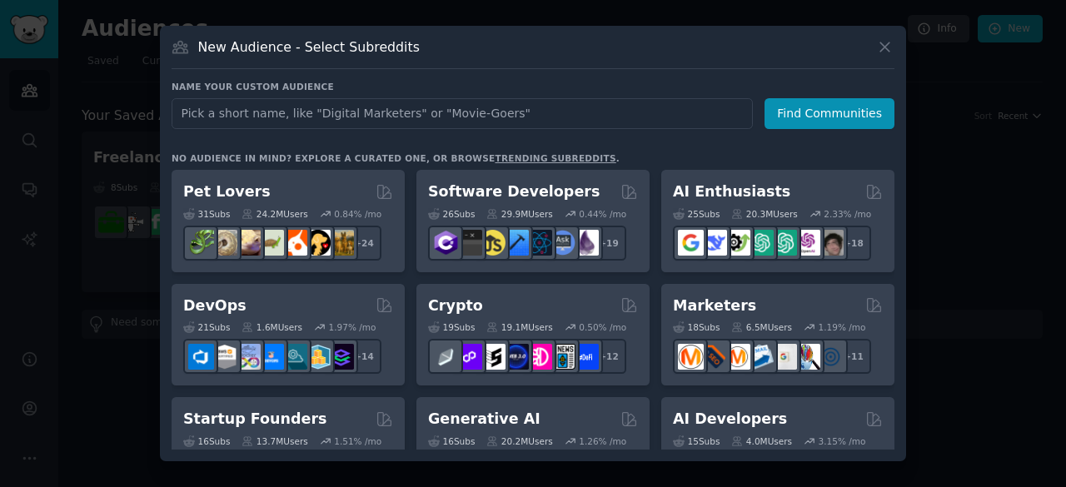
click at [537, 105] on input "text" at bounding box center [462, 113] width 581 height 31
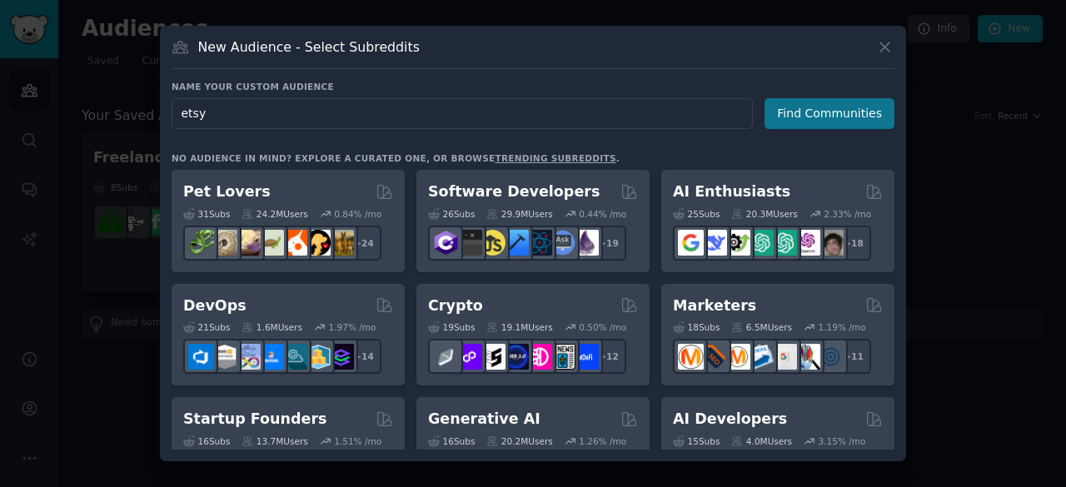
type input "etsy"
click at [841, 114] on button "Find Communities" at bounding box center [830, 113] width 130 height 31
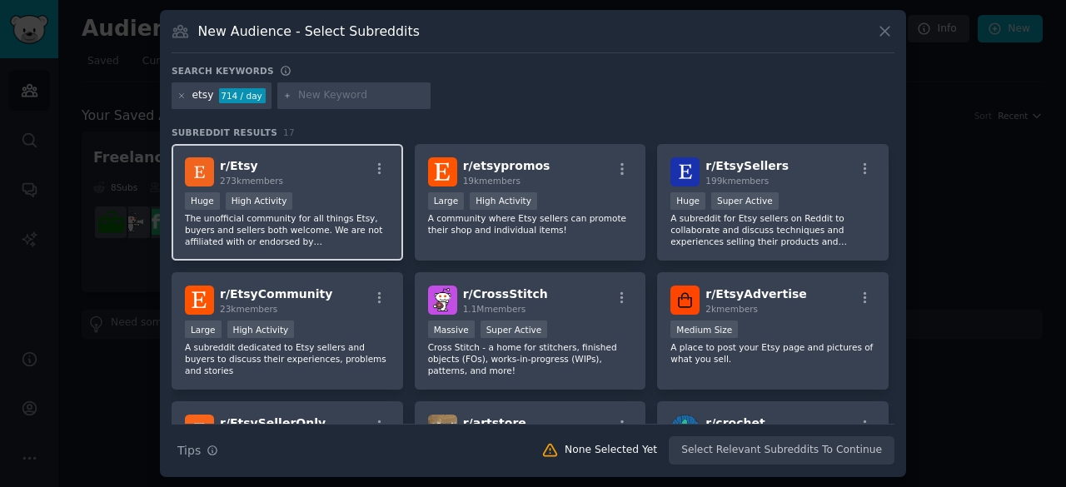
click at [344, 226] on p "The unofficial community for all things Etsy, buyers and sellers both welcome. …" at bounding box center [287, 229] width 205 height 35
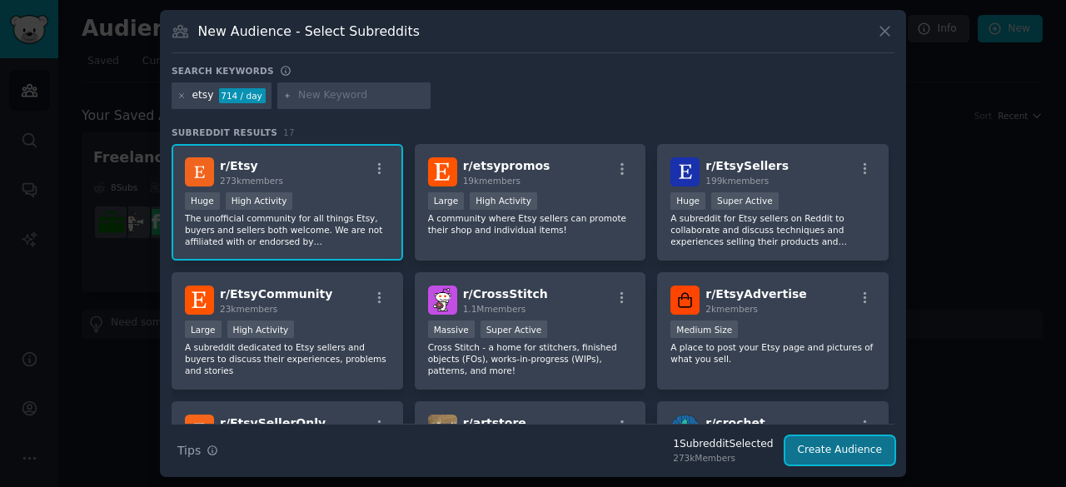
click at [860, 447] on button "Create Audience" at bounding box center [841, 451] width 110 height 28
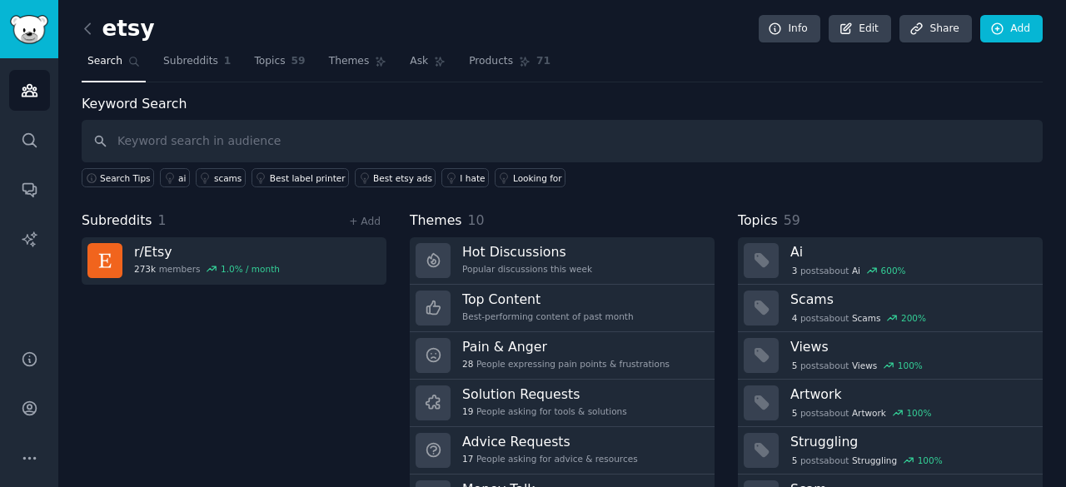
scroll to position [83, 0]
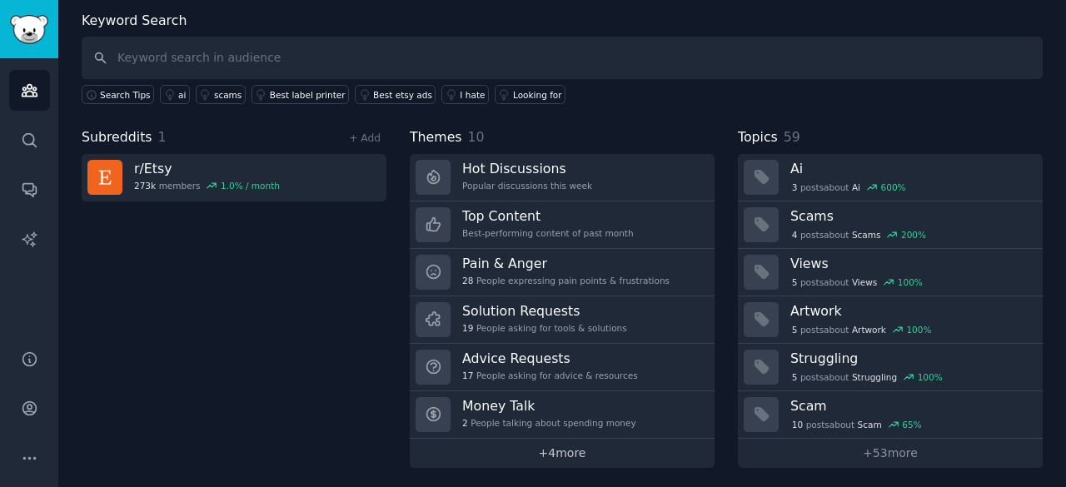
click at [580, 454] on link "+ 4 more" at bounding box center [562, 453] width 305 height 29
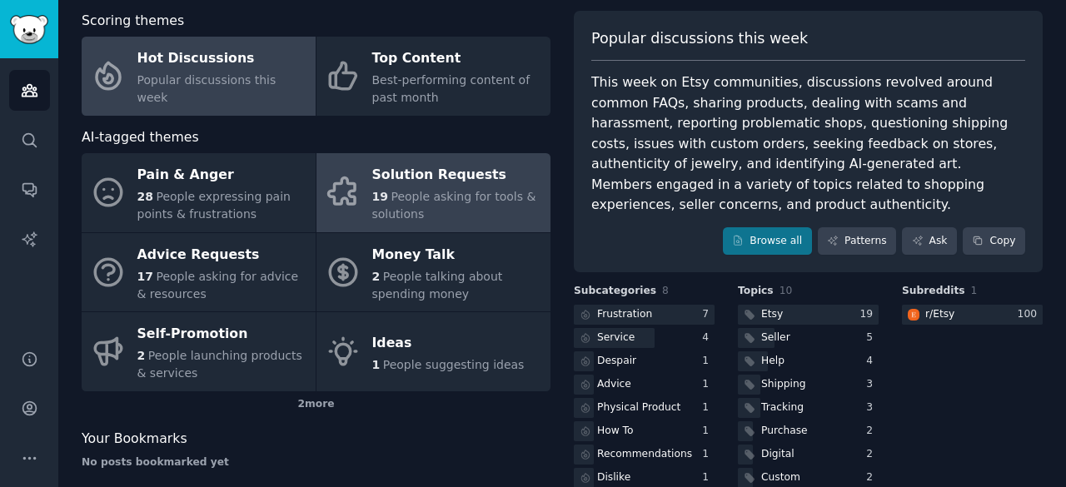
click at [457, 202] on span "People asking for tools & solutions" at bounding box center [454, 205] width 164 height 31
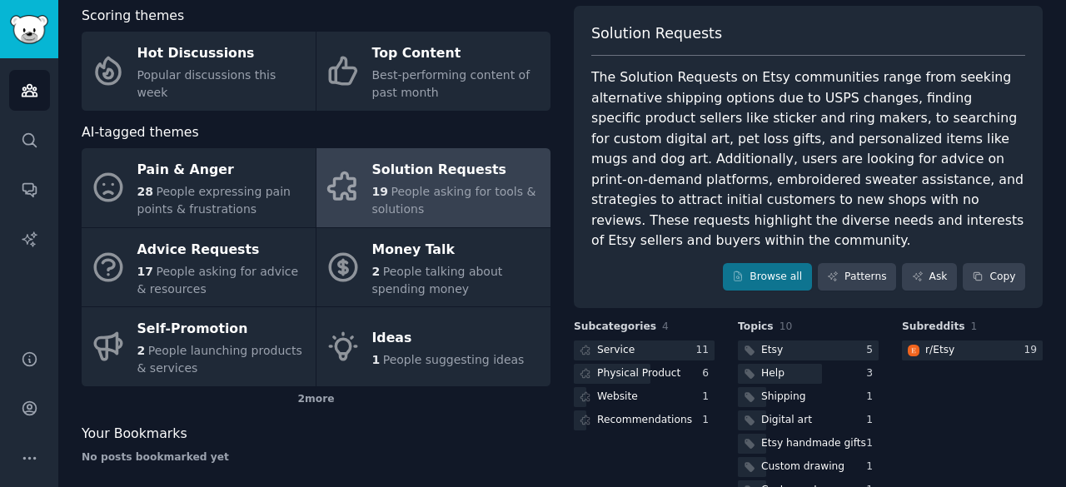
scroll to position [88, 0]
click at [311, 402] on div "2 more" at bounding box center [316, 400] width 469 height 27
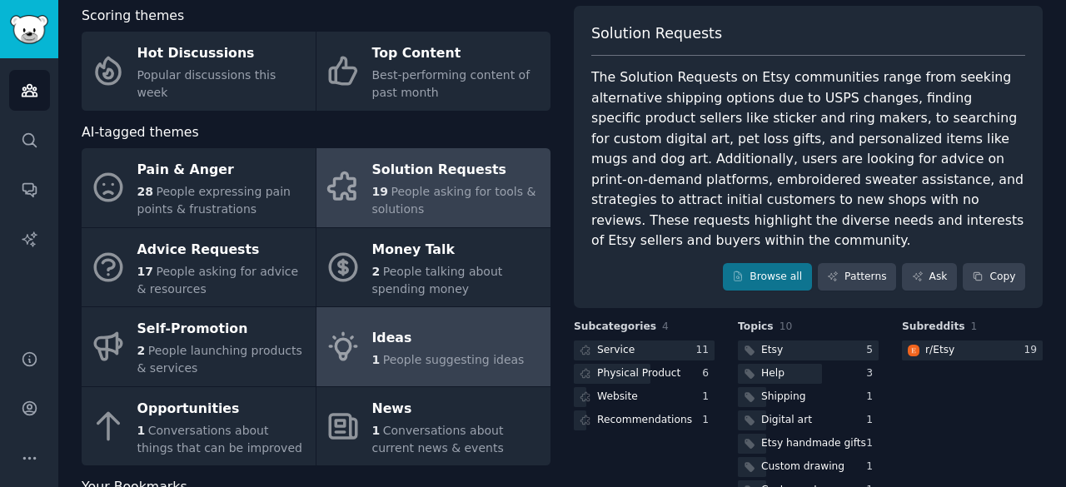
click at [423, 353] on span "People suggesting ideas" at bounding box center [454, 359] width 142 height 13
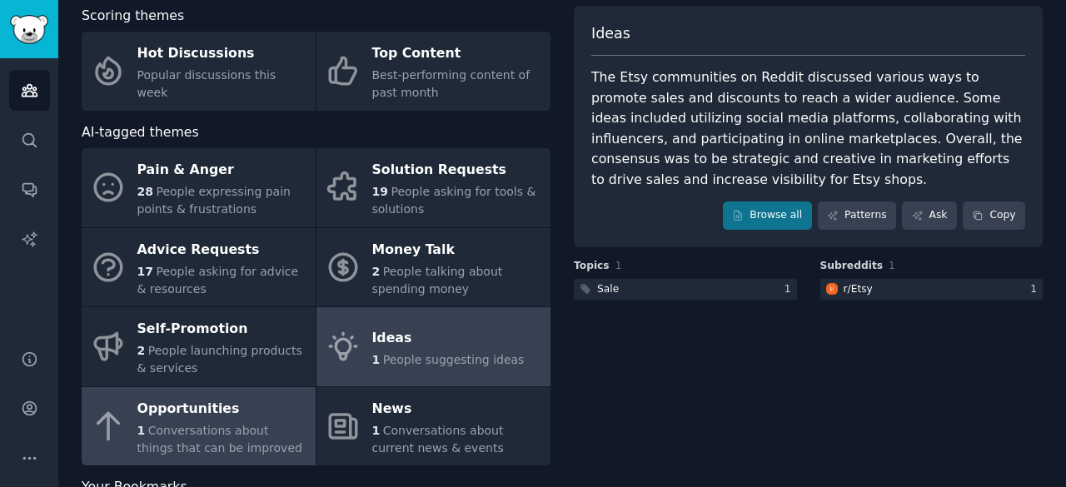
click at [253, 424] on span "Conversations about things that can be improved" at bounding box center [219, 439] width 165 height 31
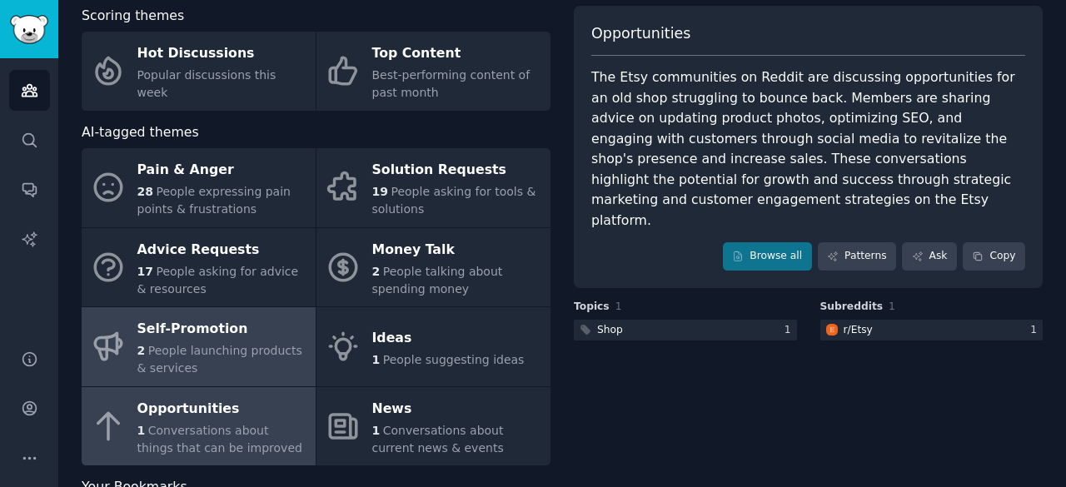
click at [240, 364] on div "2 People launching products & services" at bounding box center [222, 359] width 170 height 35
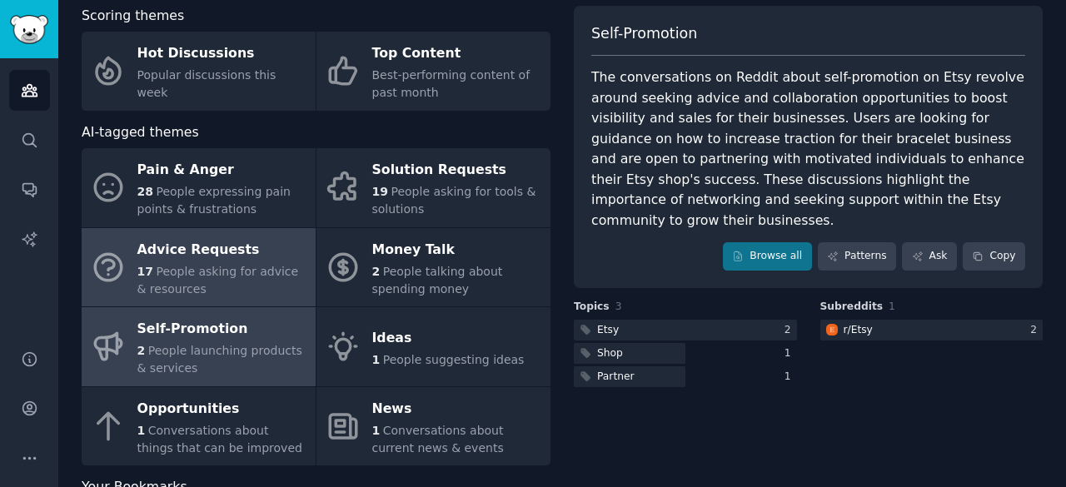
click at [217, 233] on link "Advice Requests 17 People asking for advice & resources" at bounding box center [199, 267] width 234 height 79
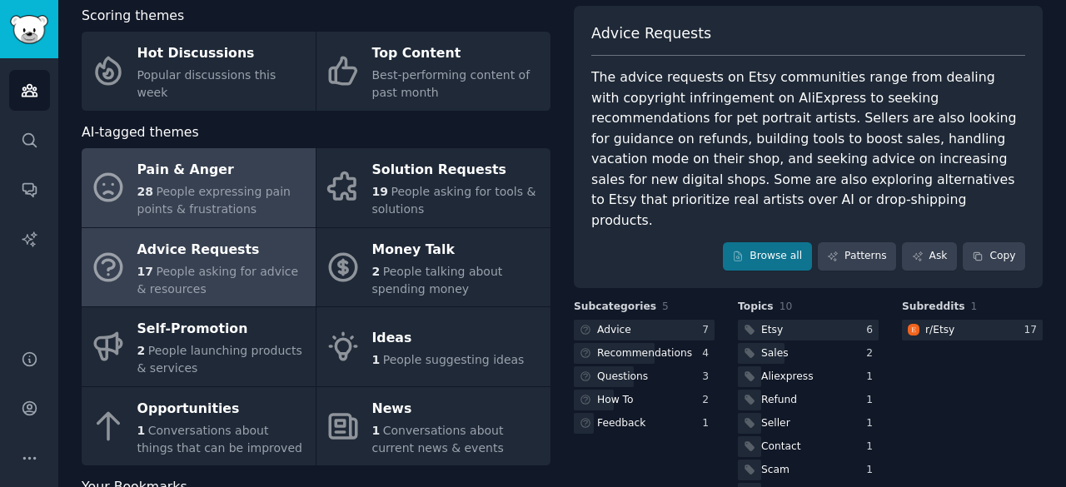
click at [186, 182] on div "Pain & Anger" at bounding box center [222, 170] width 170 height 27
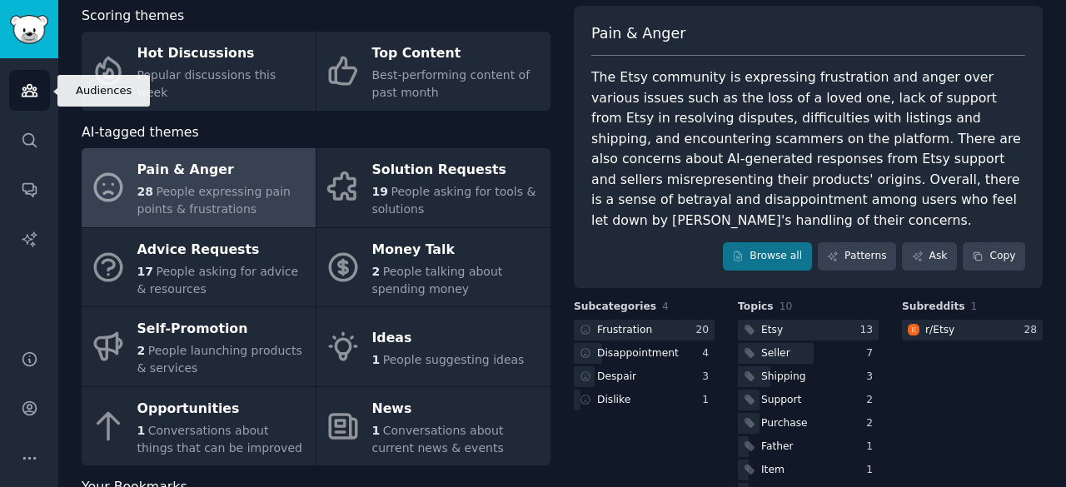
click at [30, 97] on icon "Sidebar" at bounding box center [29, 90] width 17 height 17
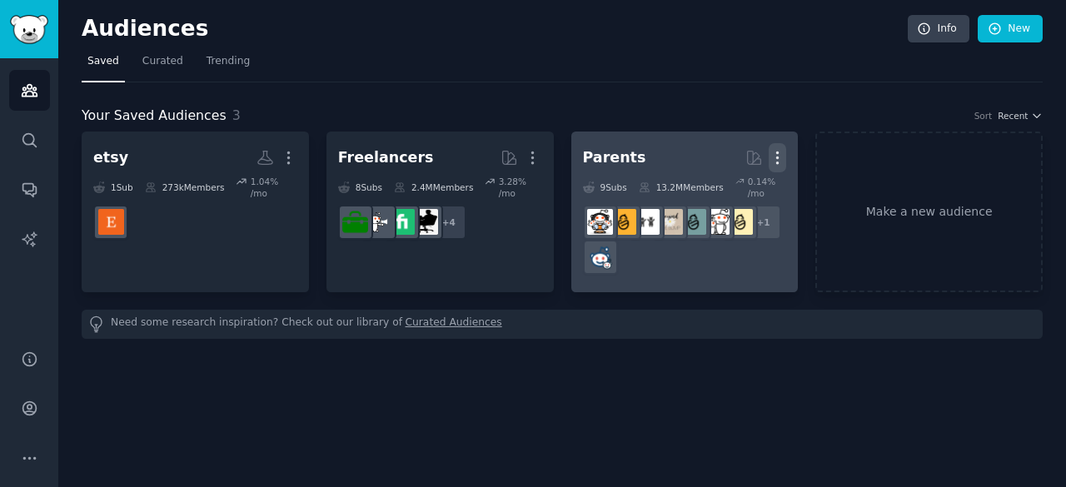
click at [782, 161] on icon "button" at bounding box center [777, 157] width 17 height 17
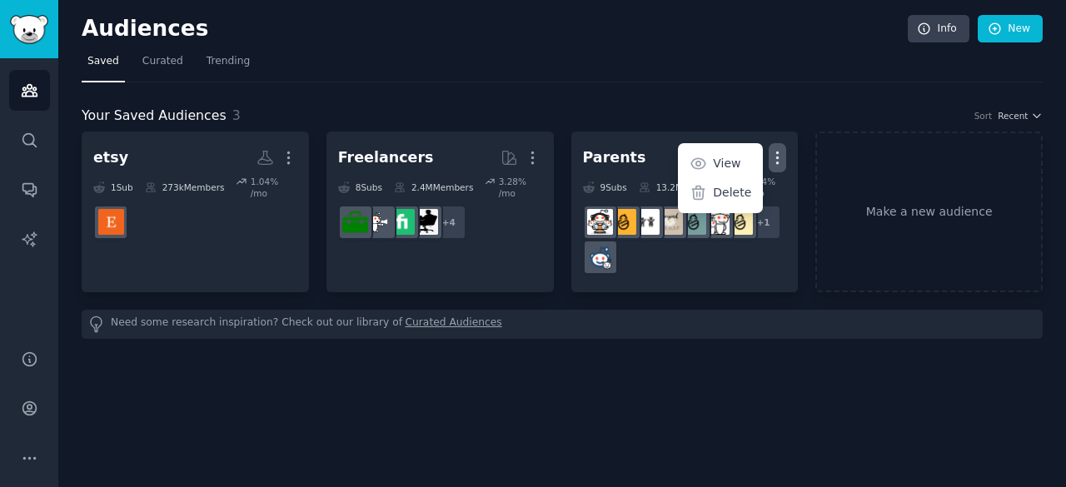
click at [744, 364] on div "Audiences Info New Saved Curated Trending Your Saved Audiences 3 Sort Recent et…" at bounding box center [562, 243] width 1008 height 487
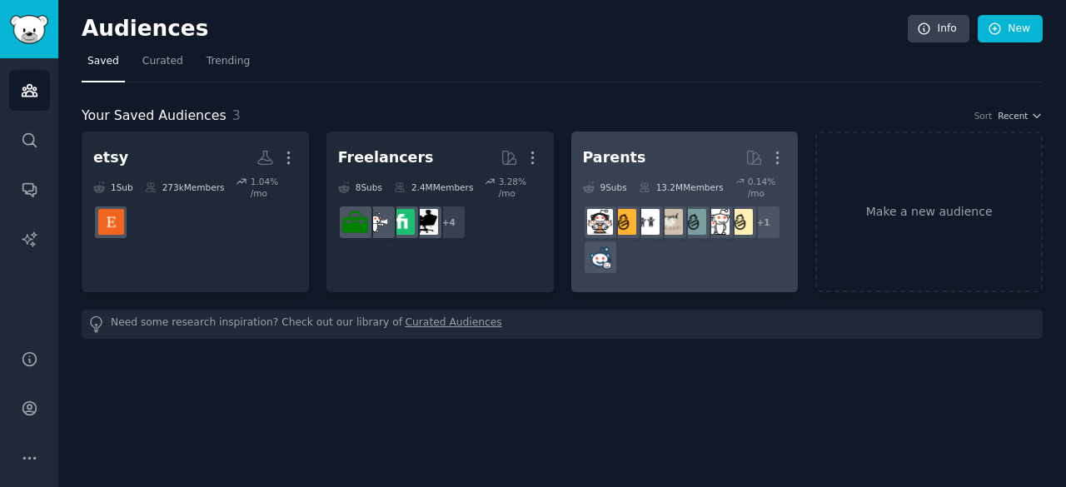
click at [688, 257] on div "+ 1" at bounding box center [685, 240] width 204 height 70
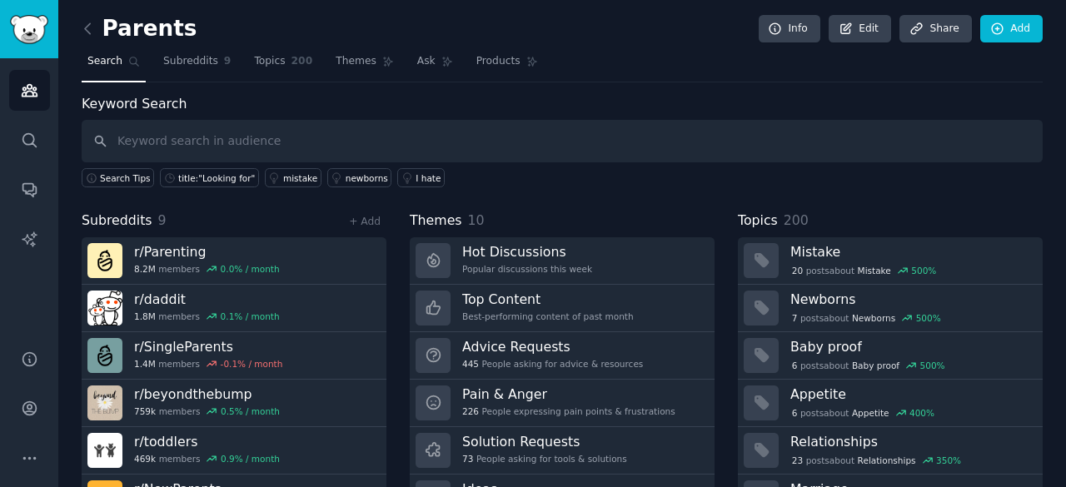
scroll to position [83, 0]
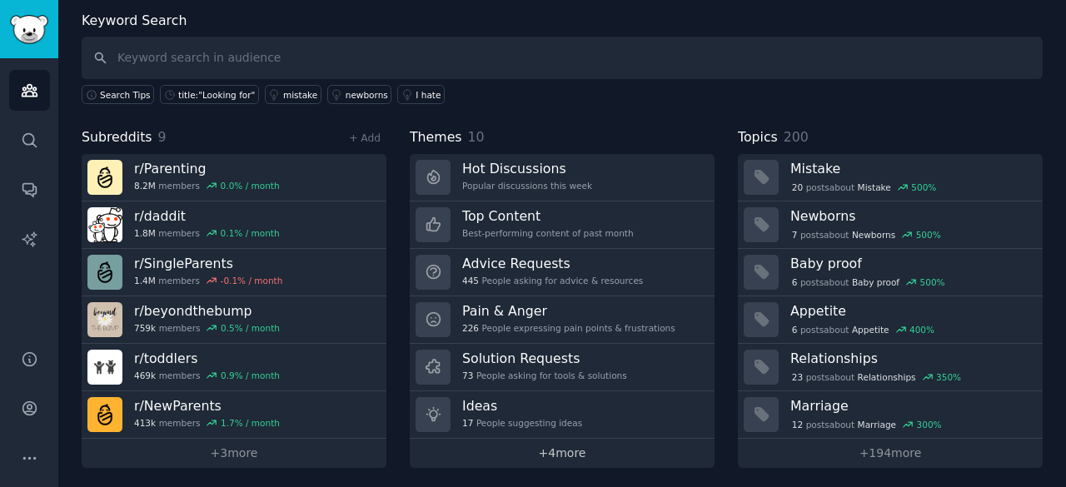
click at [571, 444] on link "+ 4 more" at bounding box center [562, 453] width 305 height 29
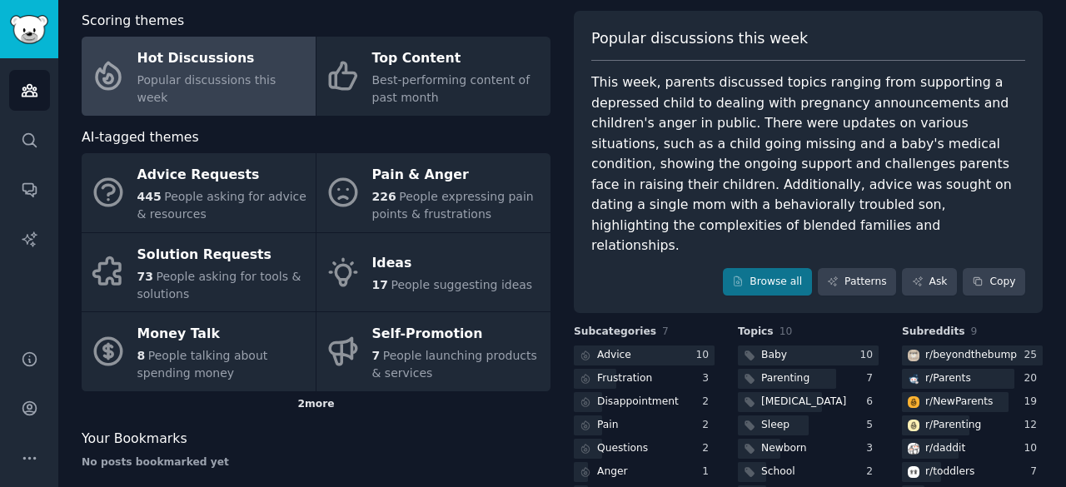
click at [337, 394] on div "2 more" at bounding box center [316, 405] width 469 height 27
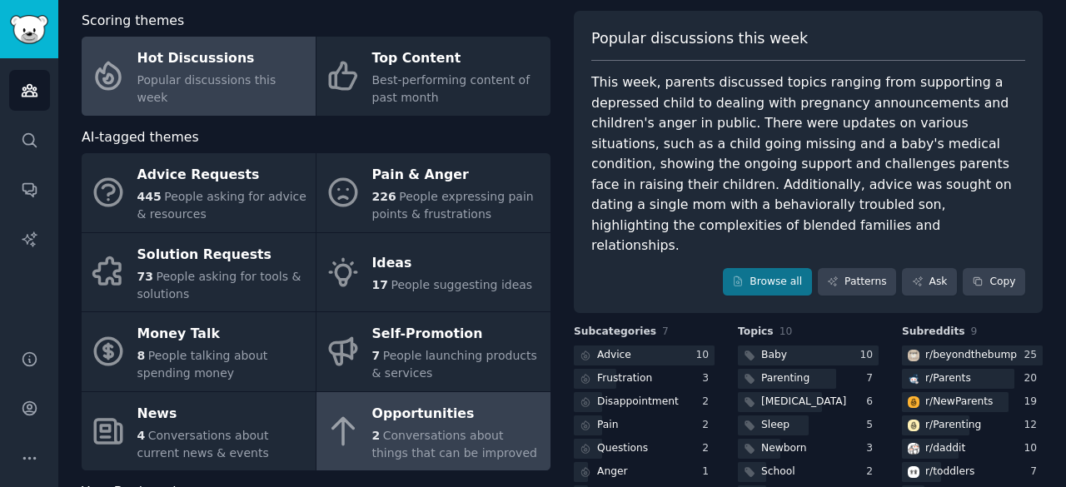
click at [405, 424] on div "Opportunities" at bounding box center [457, 414] width 170 height 27
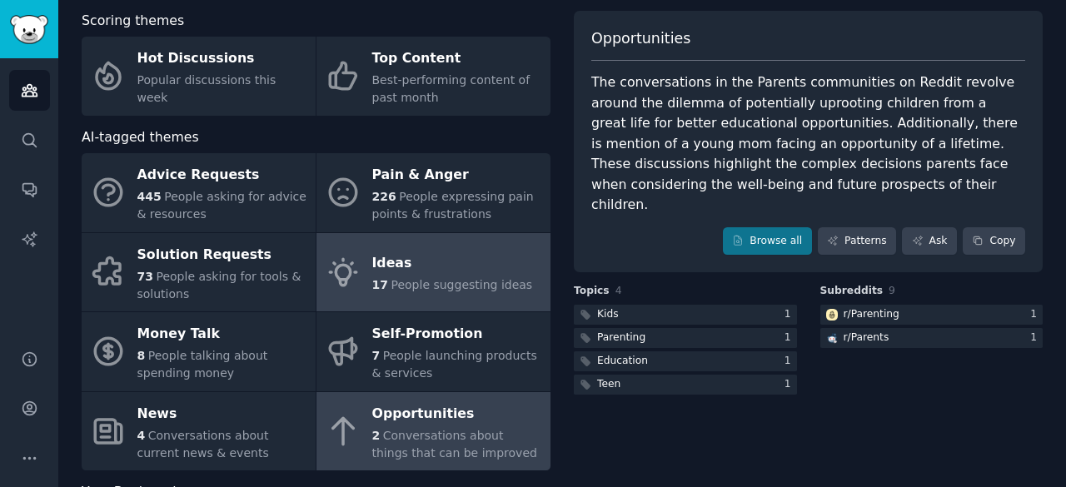
click at [463, 306] on link "Ideas 17 People suggesting ideas" at bounding box center [434, 272] width 234 height 79
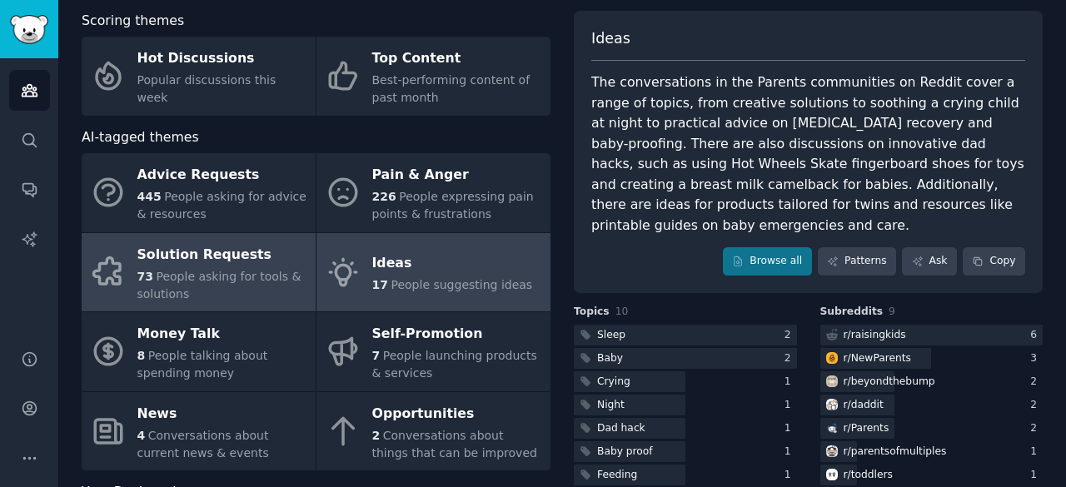
click at [218, 279] on span "People asking for tools & solutions" at bounding box center [219, 285] width 164 height 31
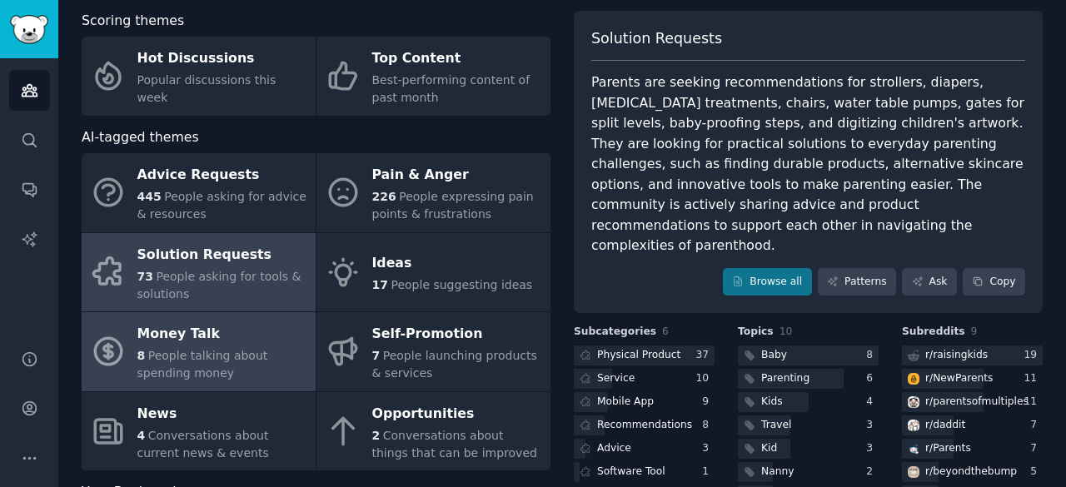
click at [237, 361] on span "People talking about spending money" at bounding box center [202, 364] width 131 height 31
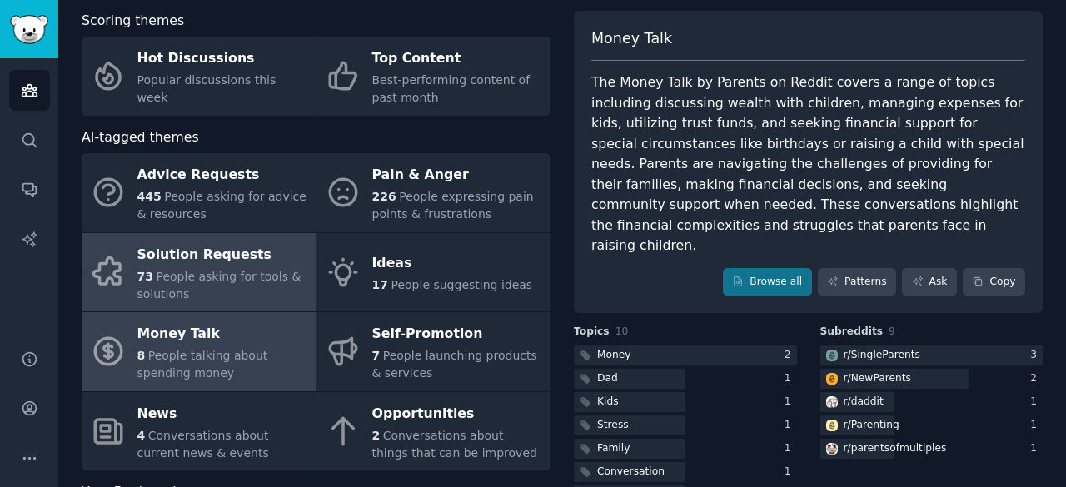
click at [298, 254] on div "Solution Requests" at bounding box center [222, 255] width 170 height 27
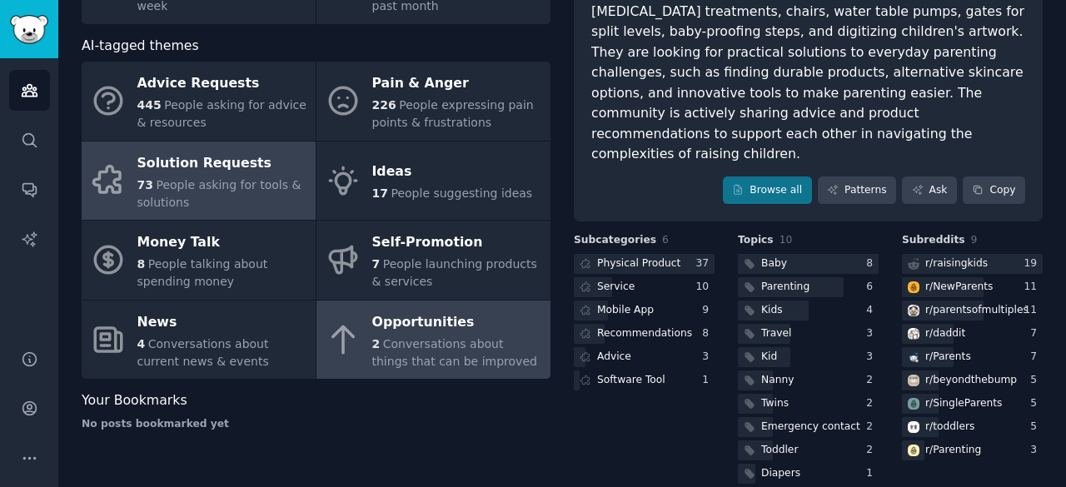
click at [442, 327] on div "Opportunities" at bounding box center [457, 322] width 170 height 27
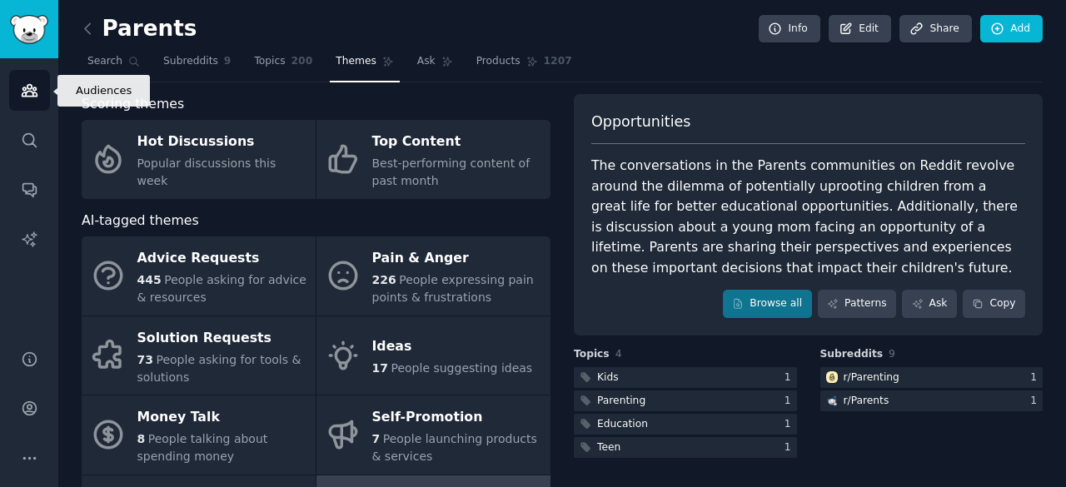
click at [35, 98] on icon "Sidebar" at bounding box center [29, 90] width 17 height 17
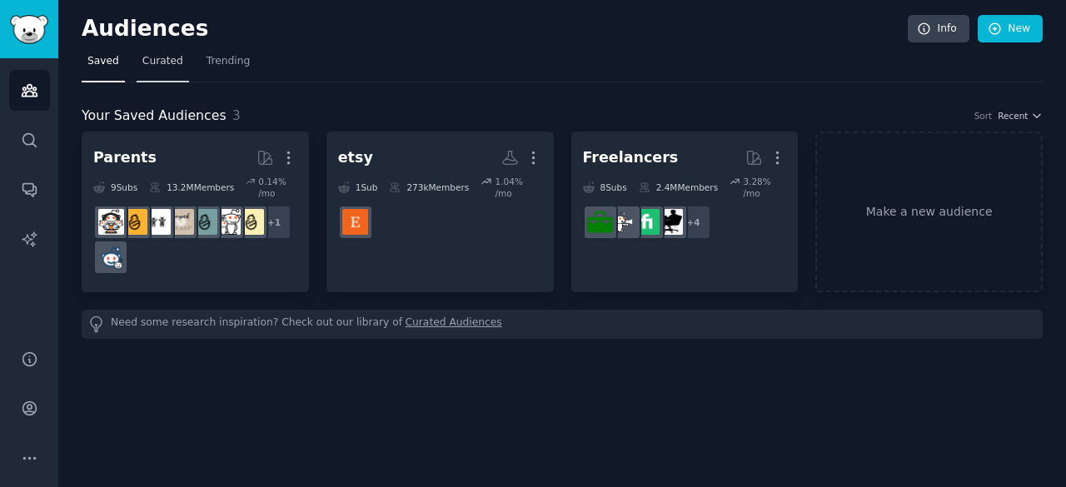
click at [154, 71] on link "Curated" at bounding box center [163, 65] width 52 height 34
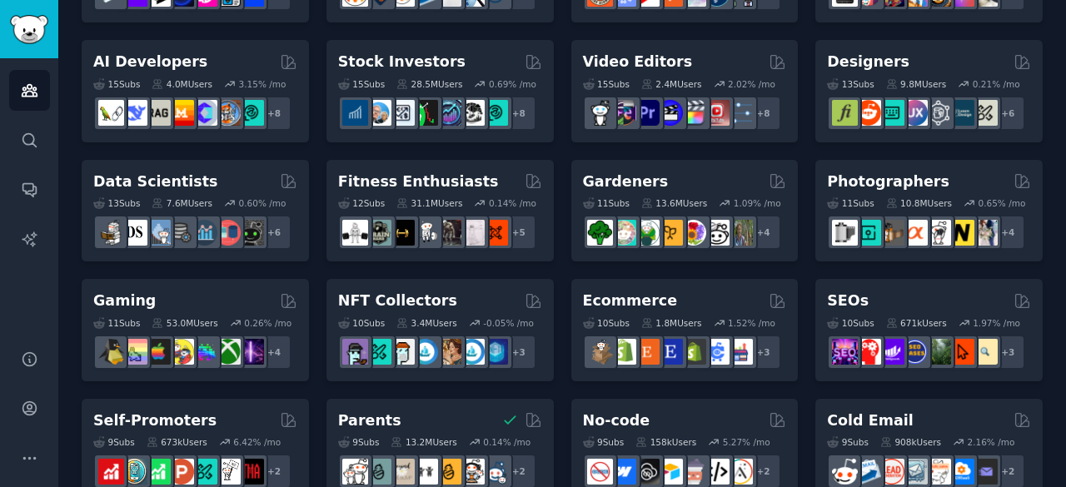
scroll to position [332, 0]
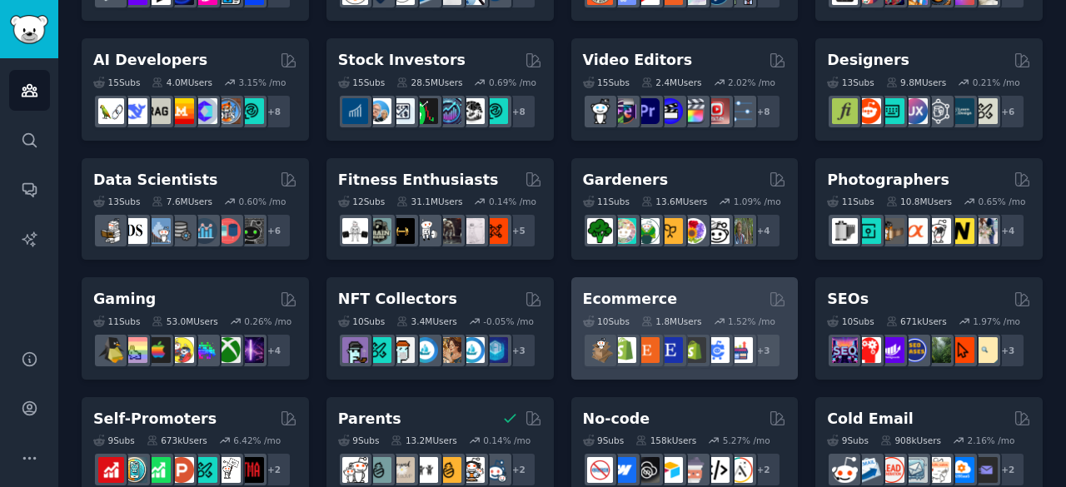
click at [667, 301] on div "Ecommerce" at bounding box center [685, 299] width 204 height 21
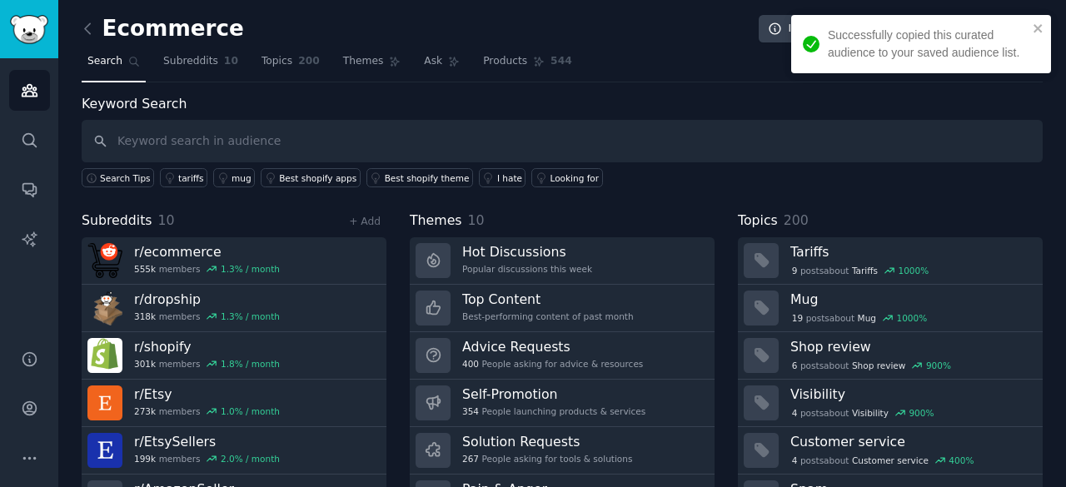
scroll to position [83, 0]
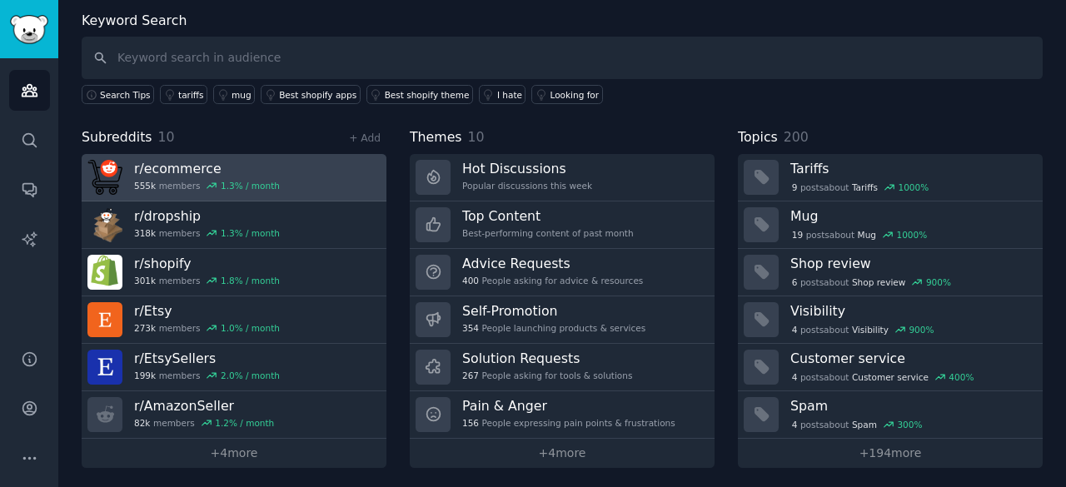
click at [257, 177] on div "r/ ecommerce 555k members 1.3 % / month" at bounding box center [207, 177] width 146 height 35
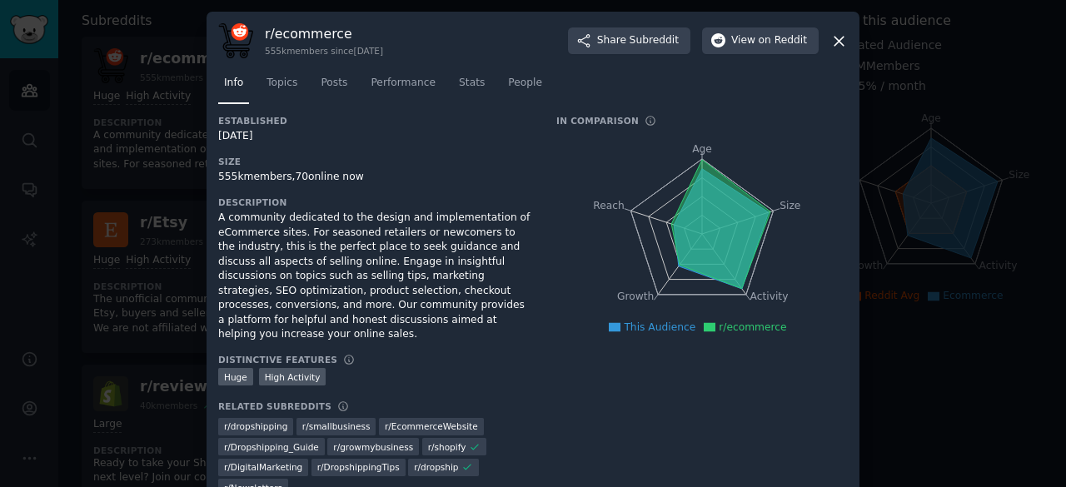
scroll to position [8, 0]
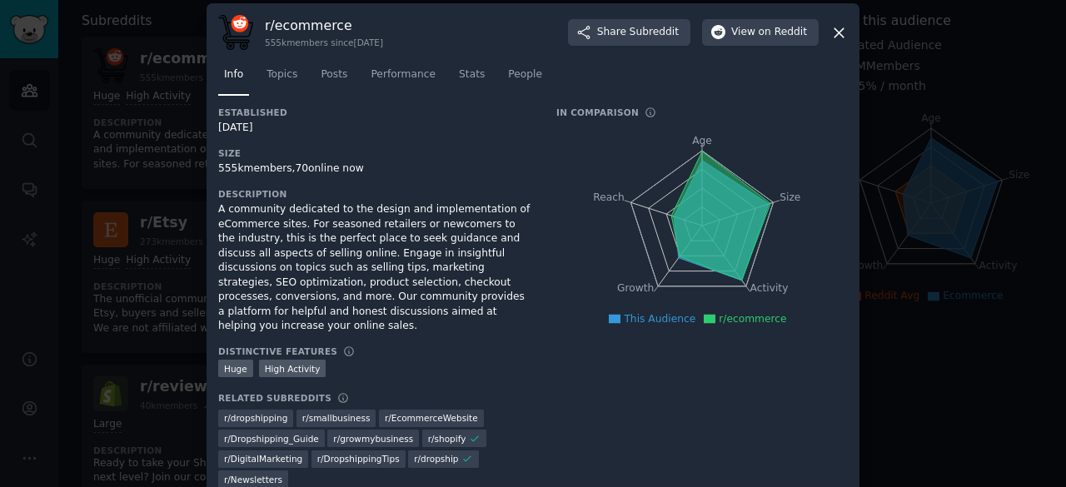
click at [842, 27] on icon at bounding box center [839, 32] width 17 height 17
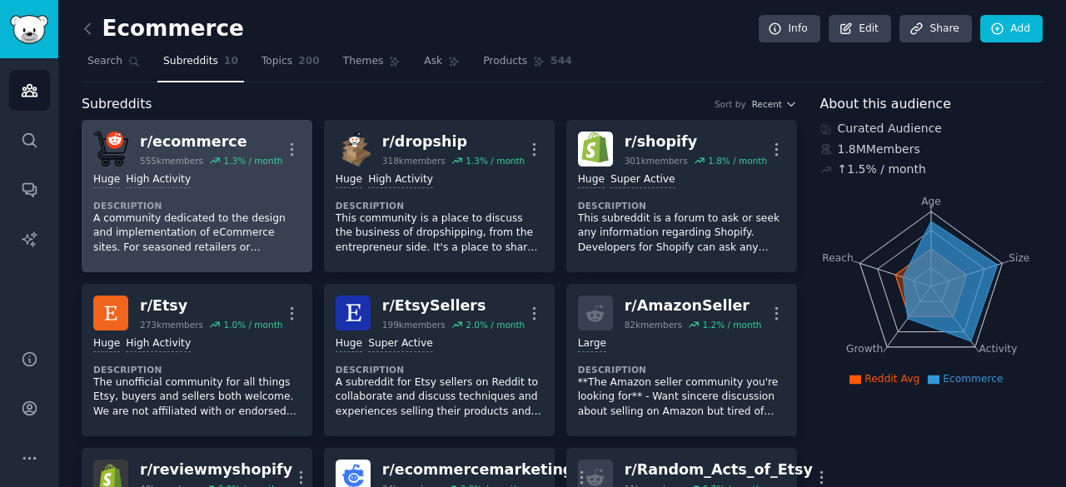
scroll to position [1, 0]
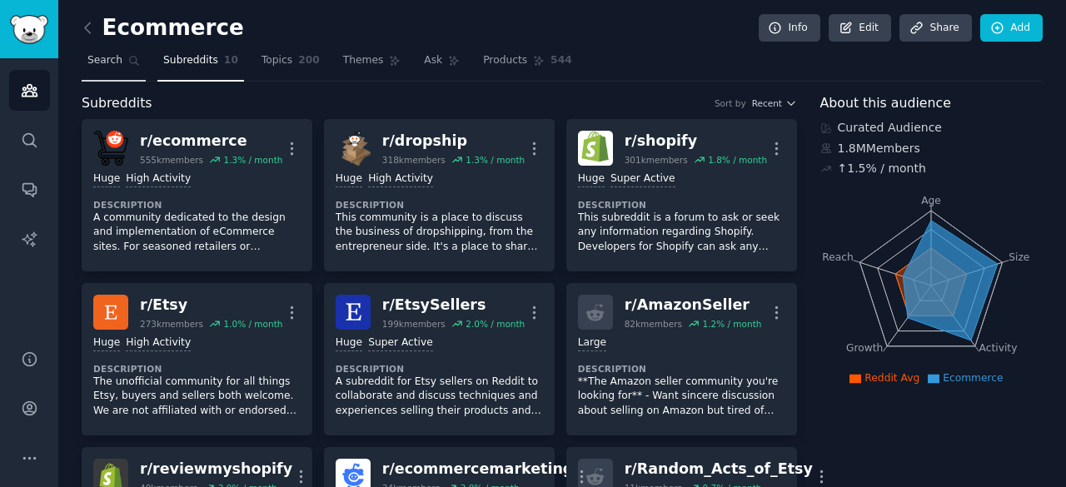
click at [107, 51] on link "Search" at bounding box center [114, 64] width 64 height 34
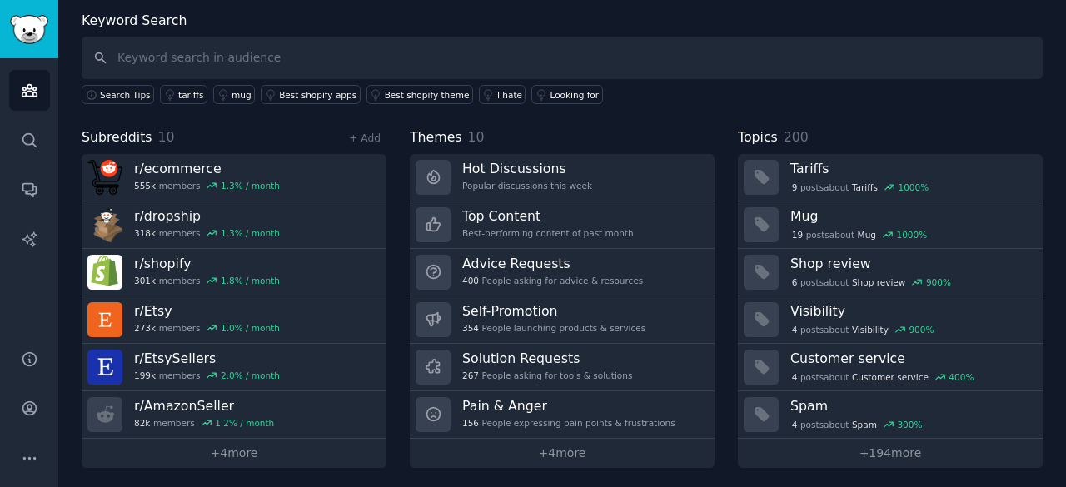
scroll to position [82, 0]
click at [527, 447] on link "+ 4 more" at bounding box center [562, 454] width 305 height 29
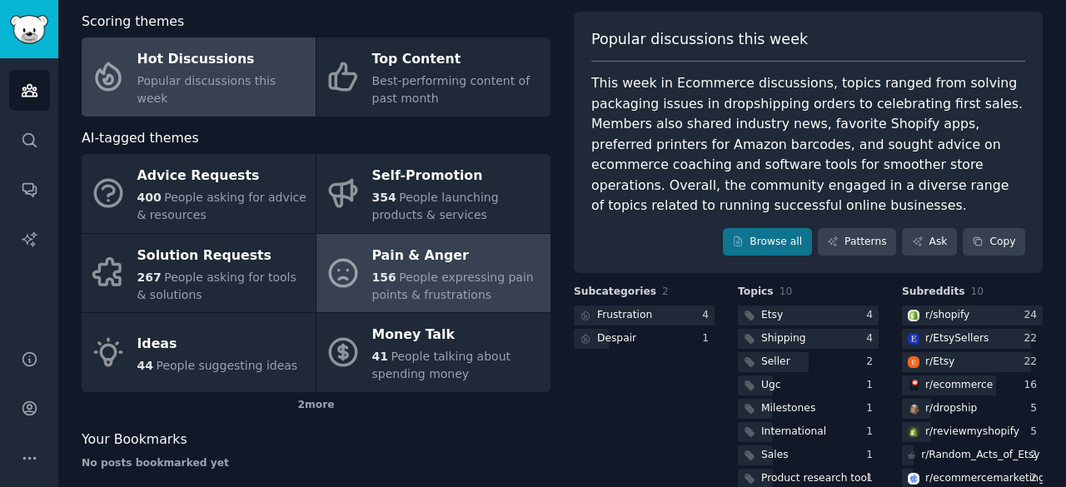
click at [424, 302] on div "156 People expressing pain points & frustrations" at bounding box center [457, 286] width 170 height 35
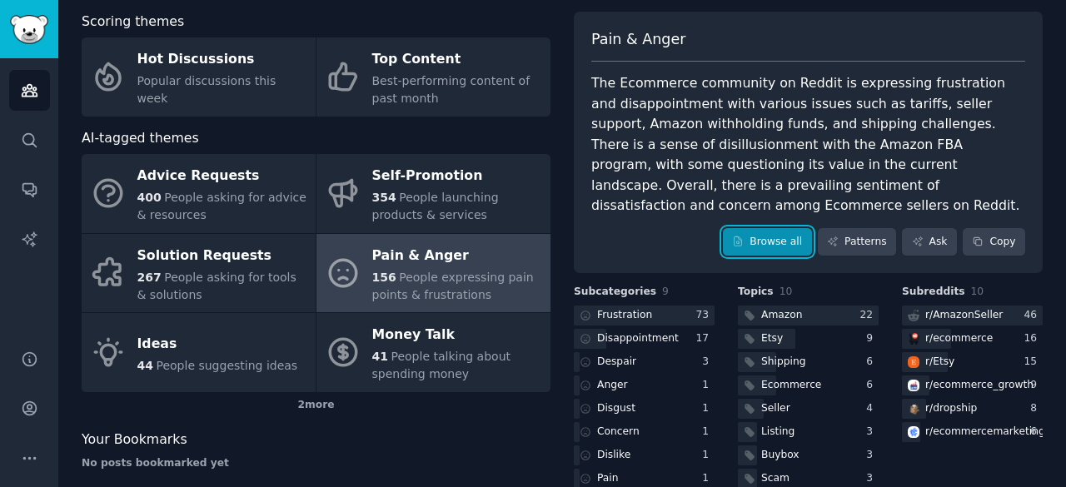
click at [785, 228] on link "Browse all" at bounding box center [767, 242] width 89 height 28
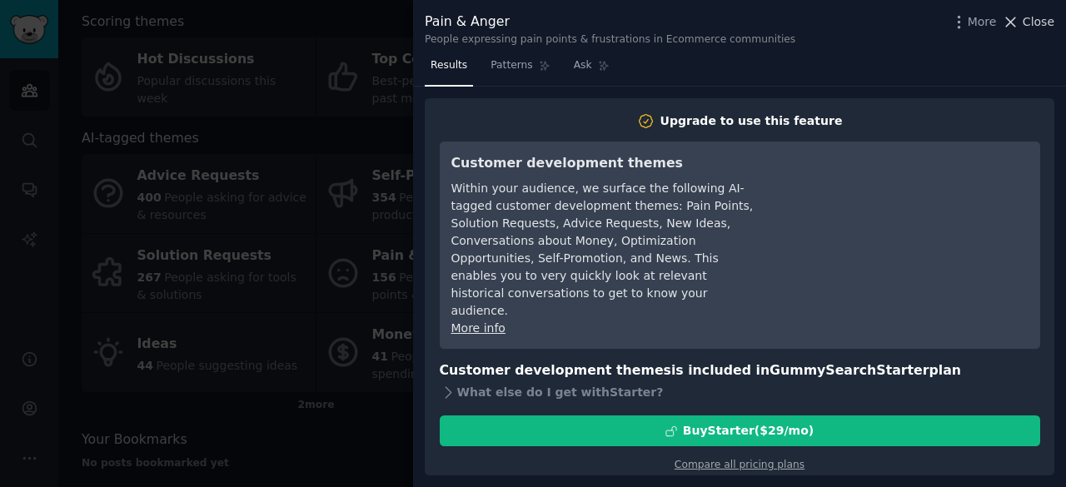
click at [1026, 24] on span "Close" at bounding box center [1039, 21] width 32 height 17
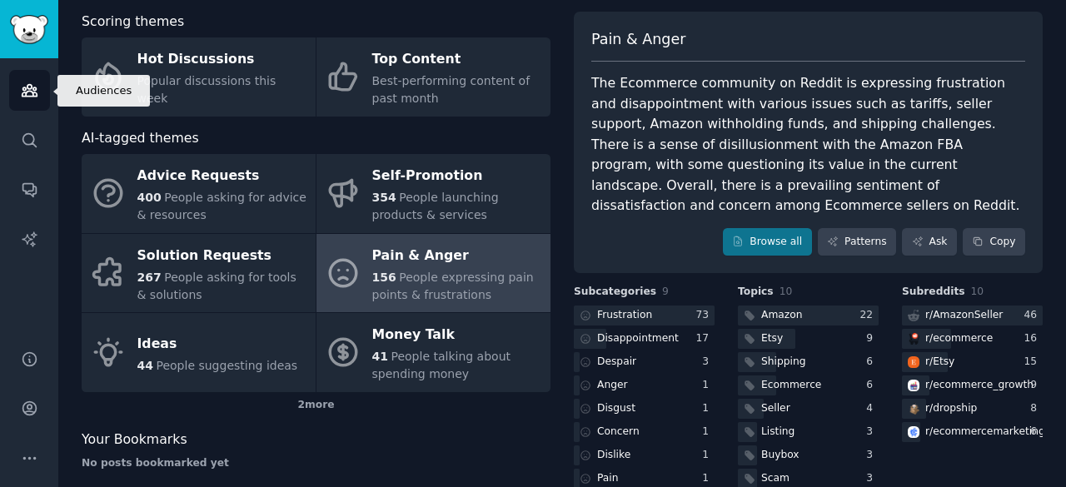
click at [34, 89] on icon "Sidebar" at bounding box center [29, 90] width 17 height 17
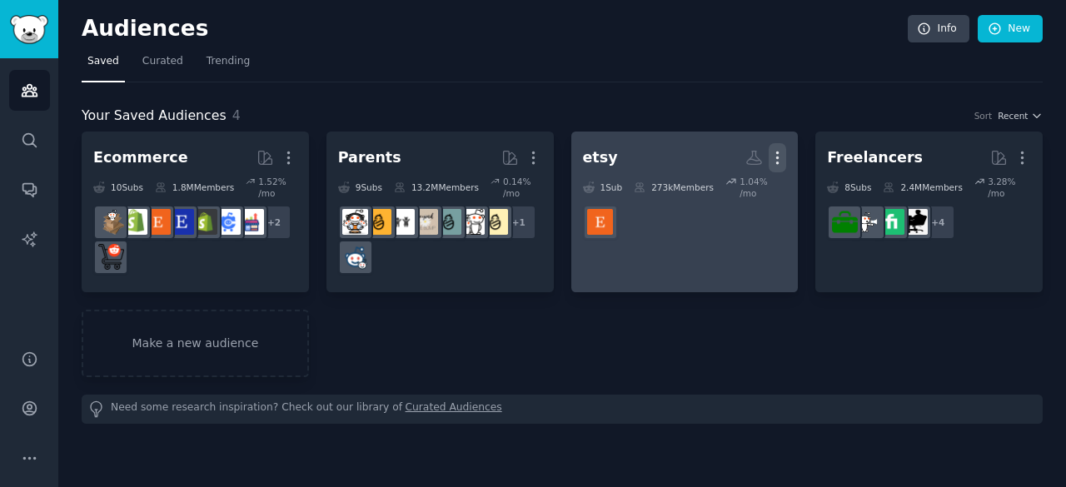
click at [777, 157] on icon "button" at bounding box center [778, 158] width 2 height 12
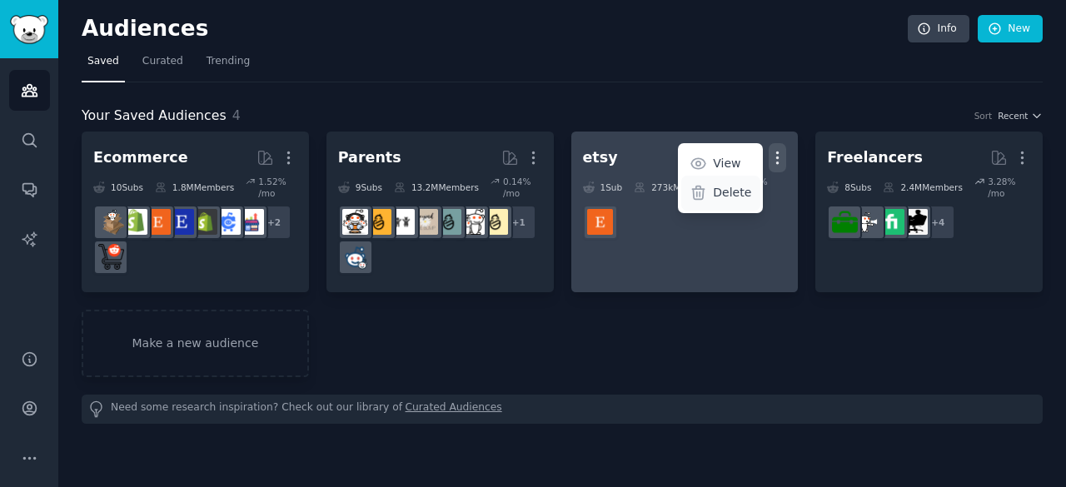
click at [728, 192] on p "Delete" at bounding box center [732, 192] width 38 height 17
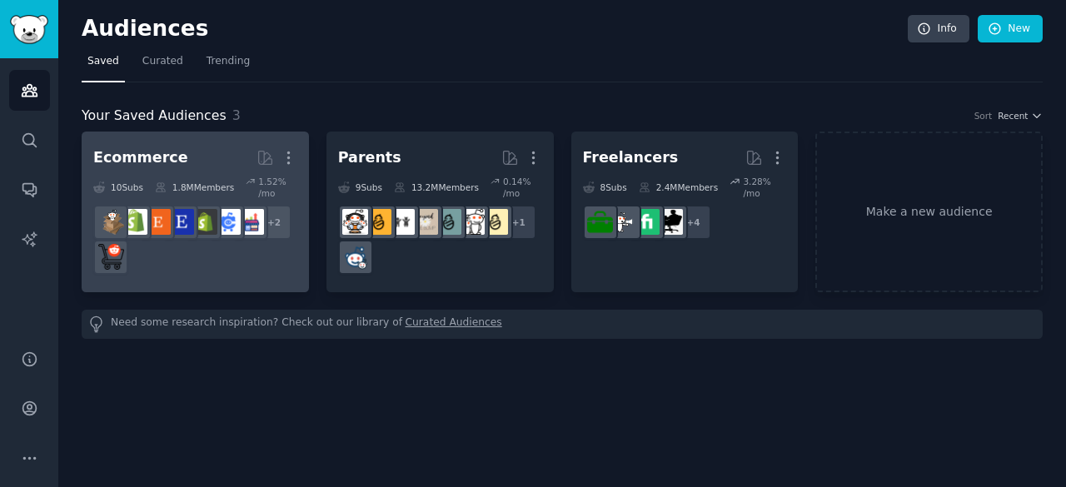
click at [195, 142] on link "Ecommerce More 10 Sub s 1.8M Members 1.52 % /mo r/ecommercemarketing + 2" at bounding box center [195, 212] width 227 height 161
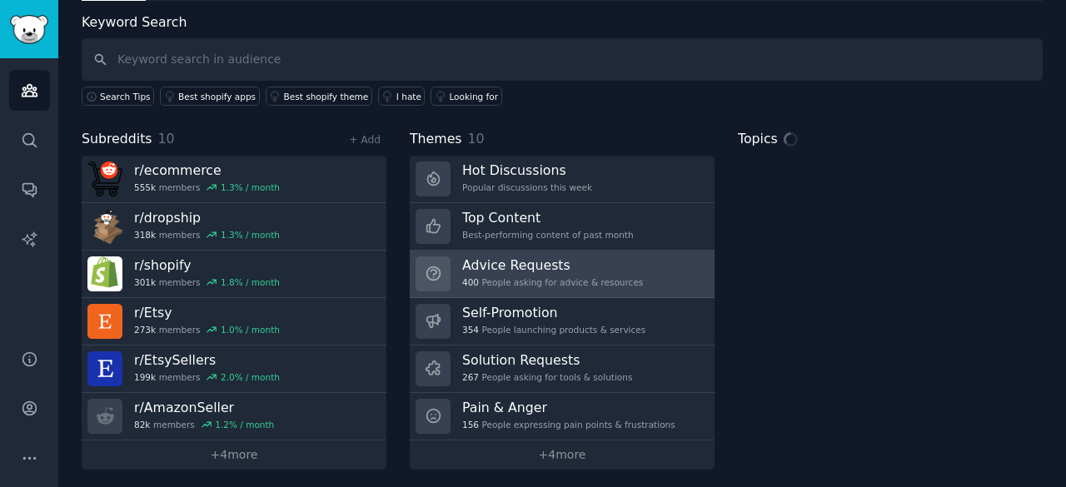
scroll to position [83, 0]
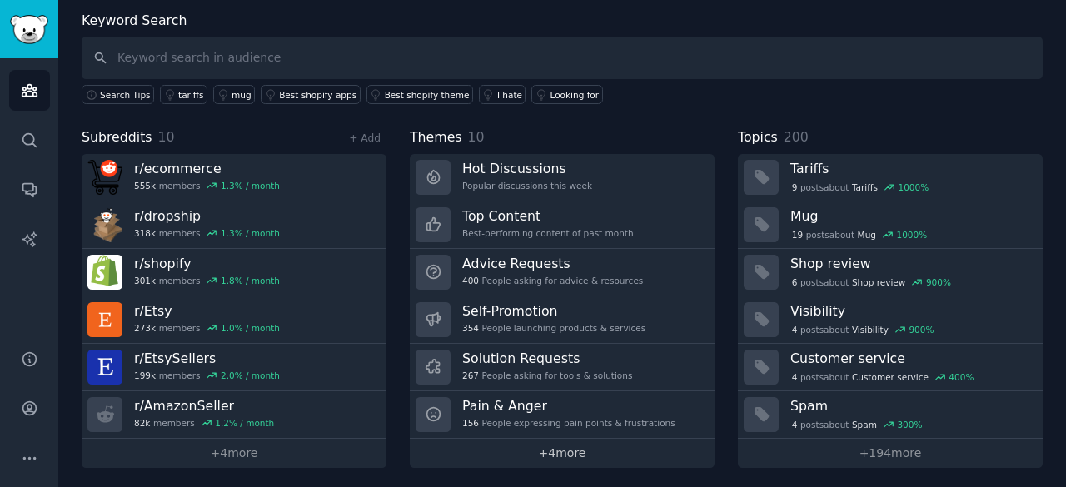
click at [595, 447] on link "+ 4 more" at bounding box center [562, 453] width 305 height 29
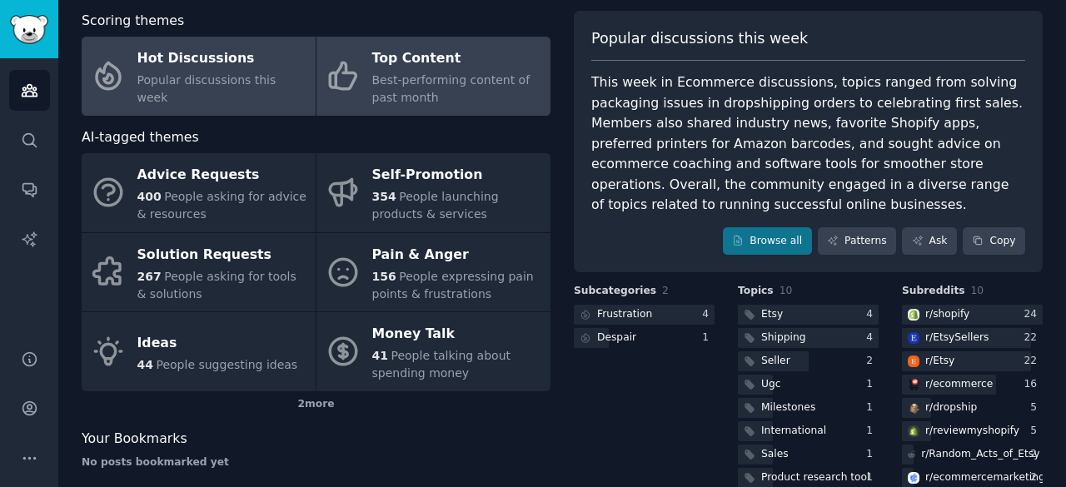
click at [475, 59] on div "Top Content" at bounding box center [457, 59] width 170 height 27
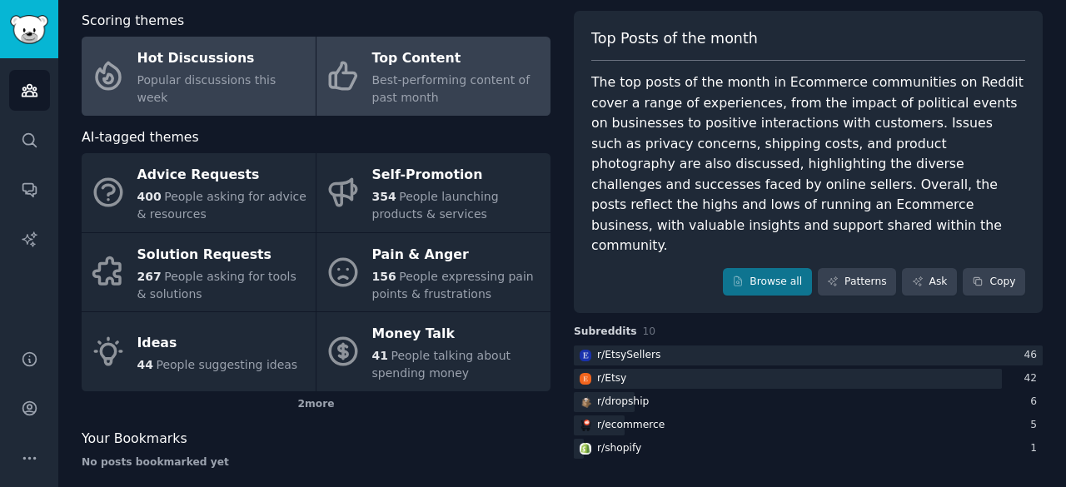
click at [222, 62] on div "Hot Discussions" at bounding box center [222, 59] width 170 height 27
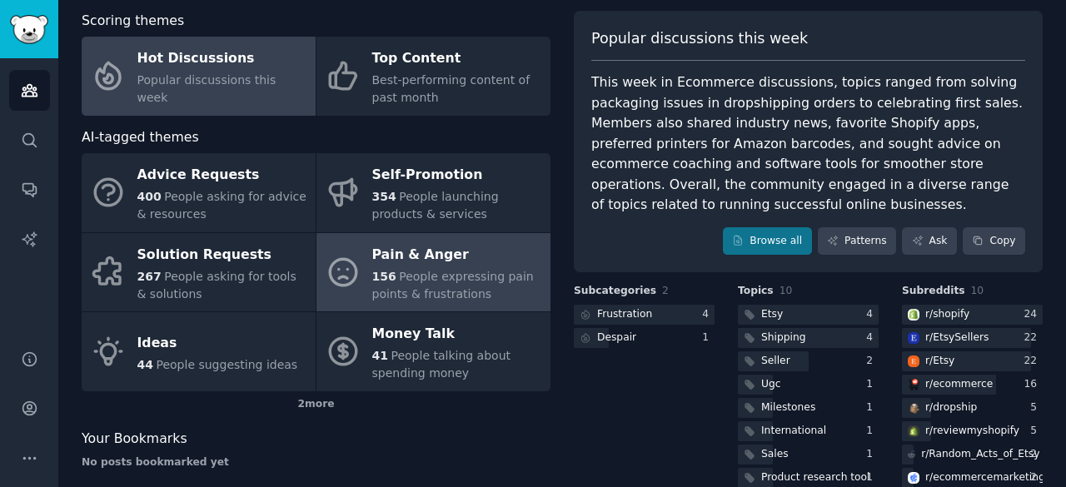
click at [425, 272] on span "People expressing pain points & frustrations" at bounding box center [453, 285] width 162 height 31
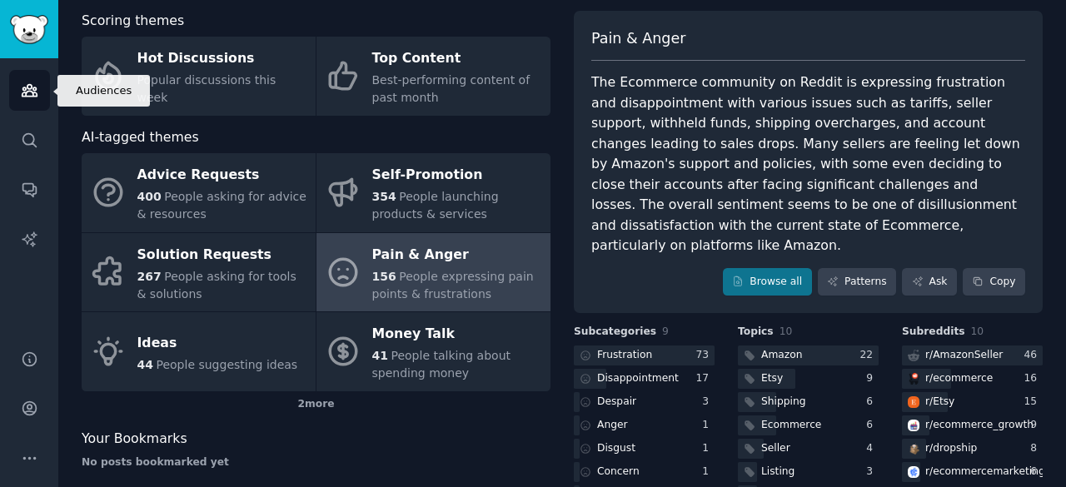
click at [22, 91] on icon "Sidebar" at bounding box center [29, 91] width 15 height 12
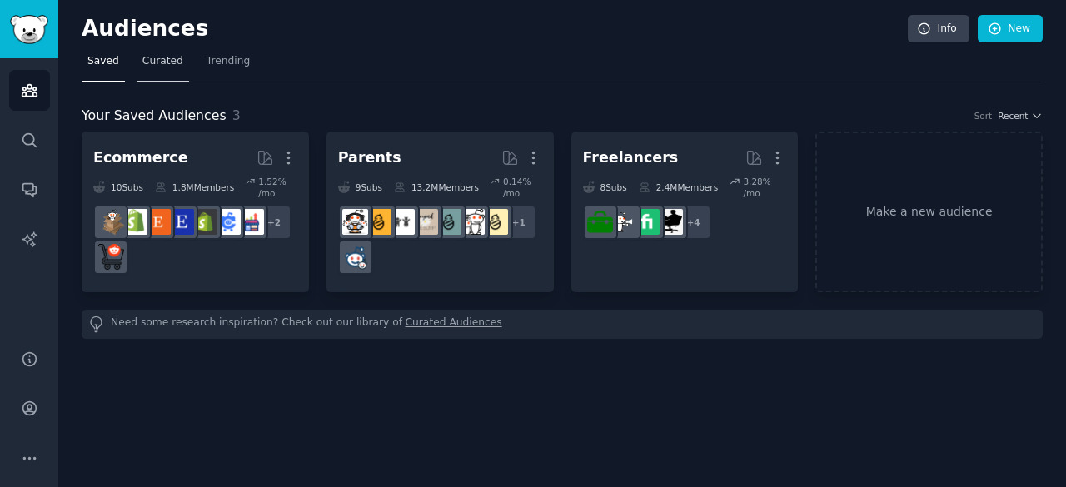
click at [157, 56] on span "Curated" at bounding box center [162, 61] width 41 height 15
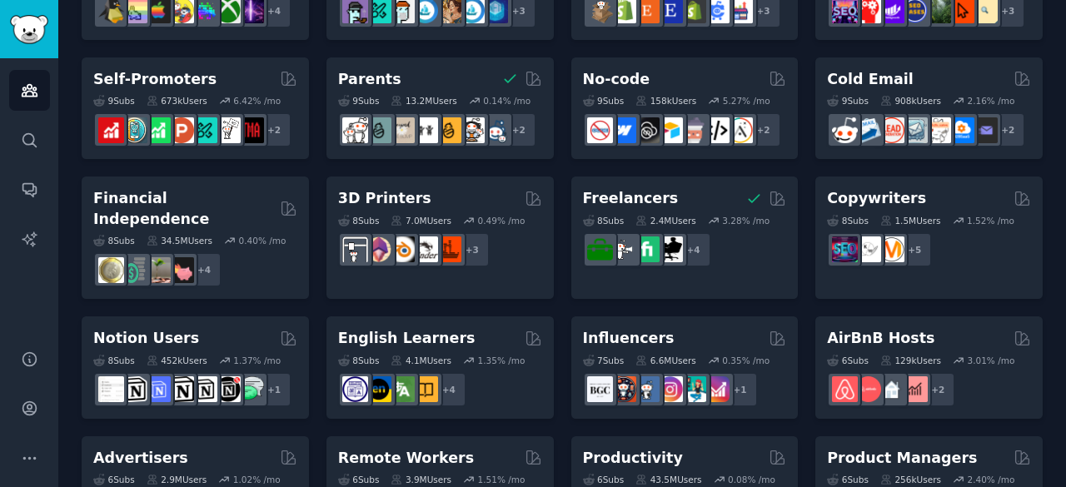
scroll to position [845, 0]
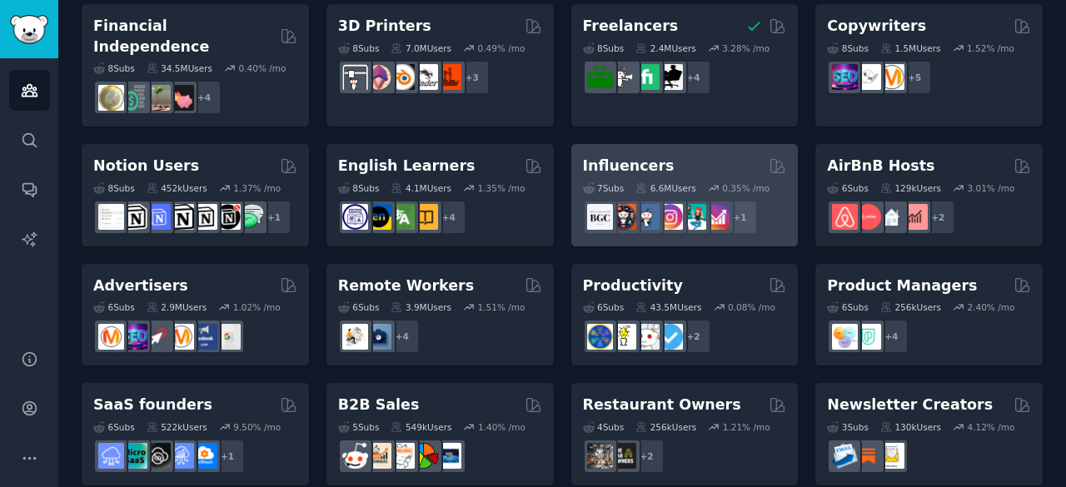
click at [676, 144] on div "Influencers 7 Sub s 6.6M Users 0.35 % /mo + 1" at bounding box center [684, 195] width 227 height 102
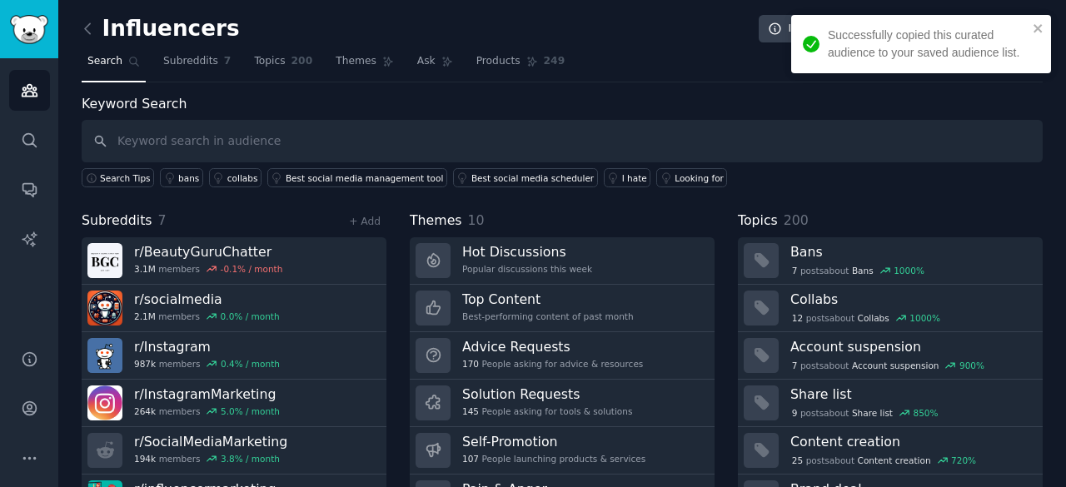
scroll to position [83, 0]
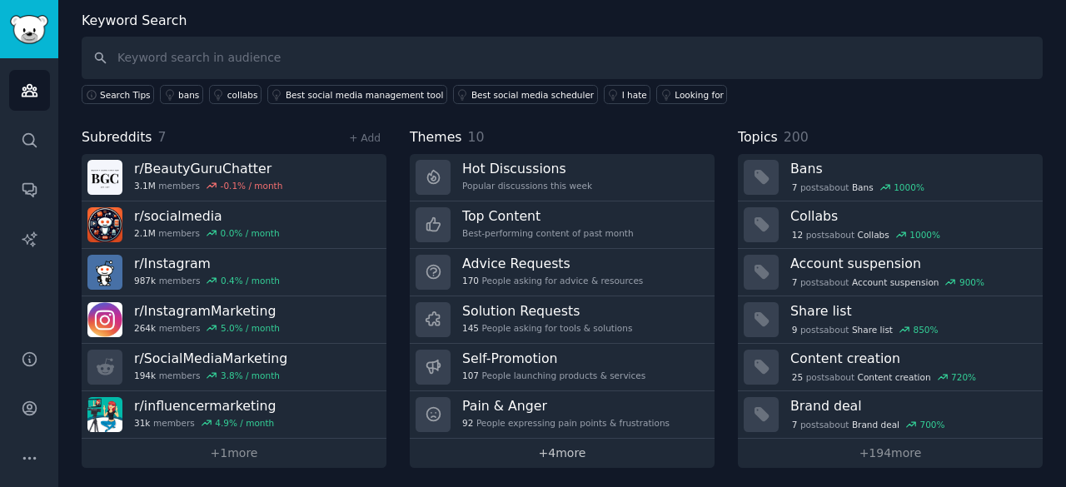
click at [578, 448] on link "+ 4 more" at bounding box center [562, 453] width 305 height 29
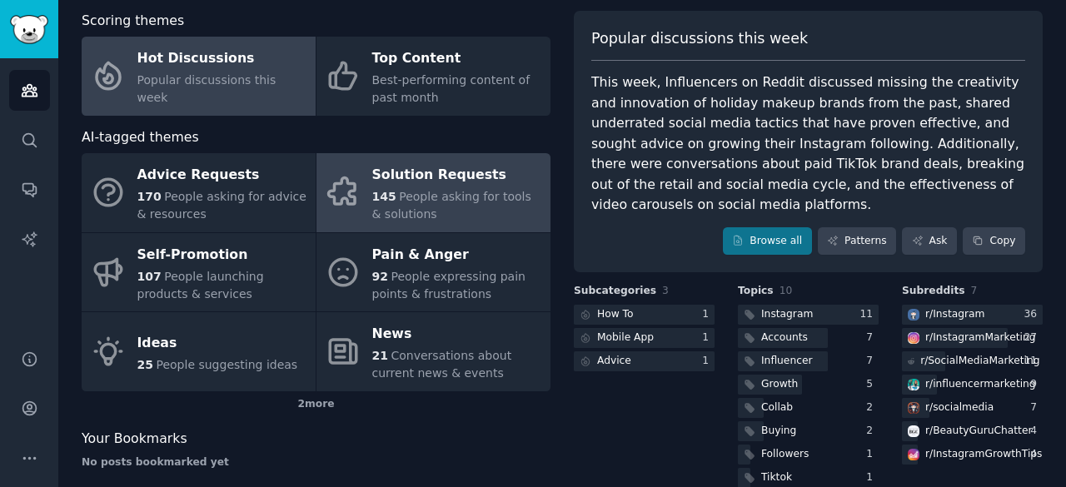
click at [461, 186] on div "Solution Requests" at bounding box center [457, 175] width 170 height 27
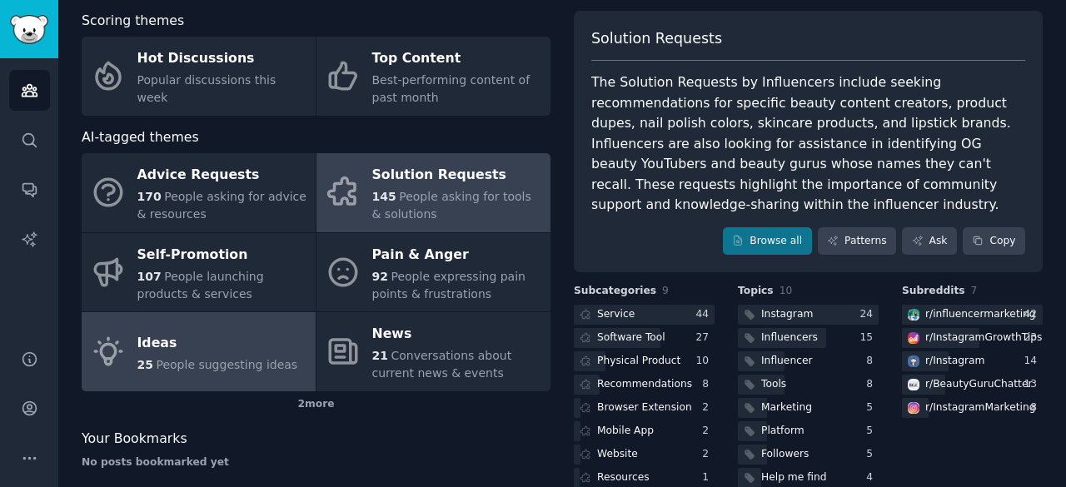
click at [257, 375] on link "Ideas 25 People suggesting ideas" at bounding box center [199, 351] width 234 height 79
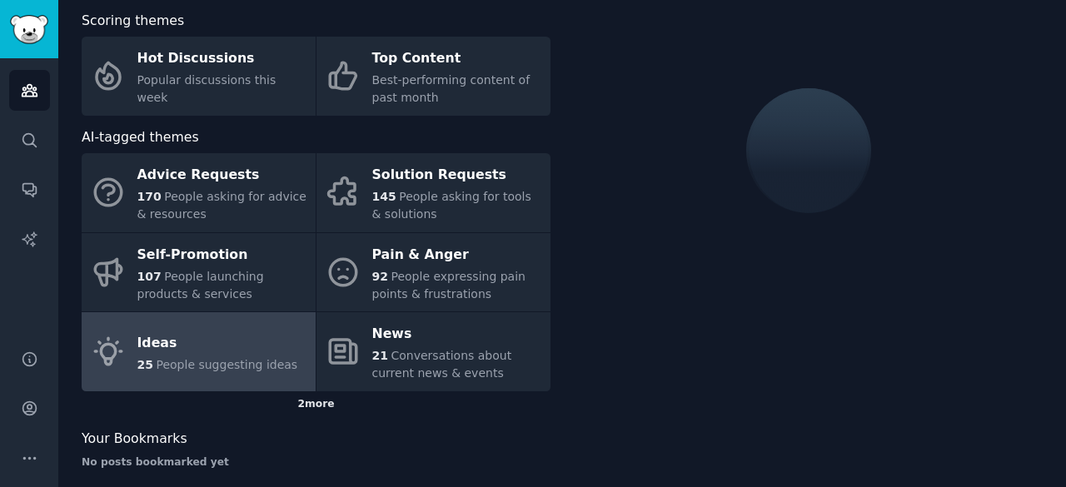
click at [312, 397] on div "2 more" at bounding box center [316, 405] width 469 height 27
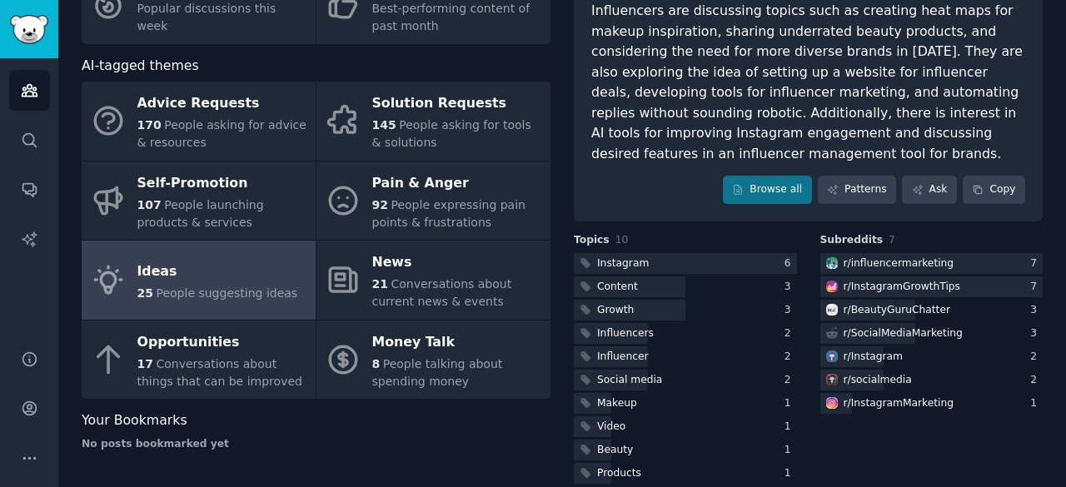
scroll to position [154, 0]
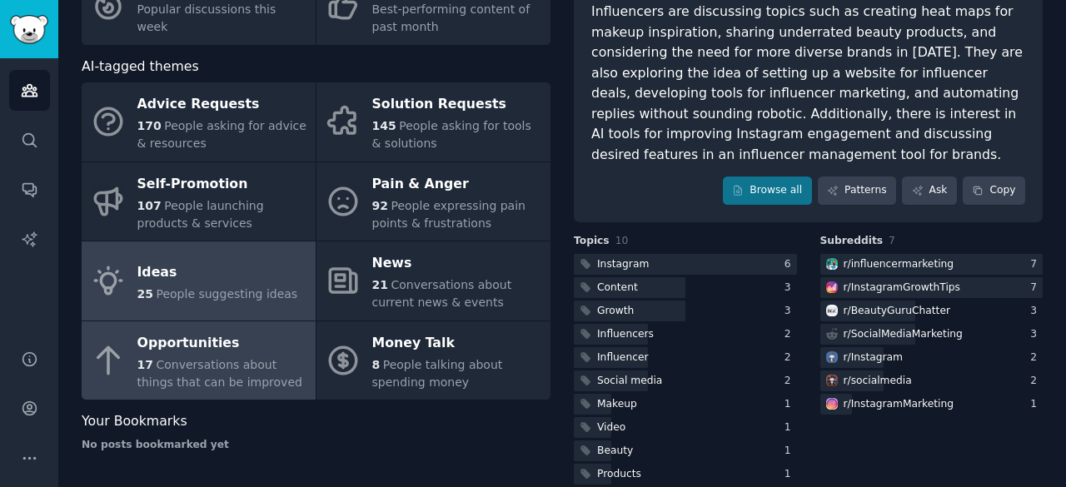
click at [203, 379] on span "Conversations about things that can be improved" at bounding box center [219, 373] width 165 height 31
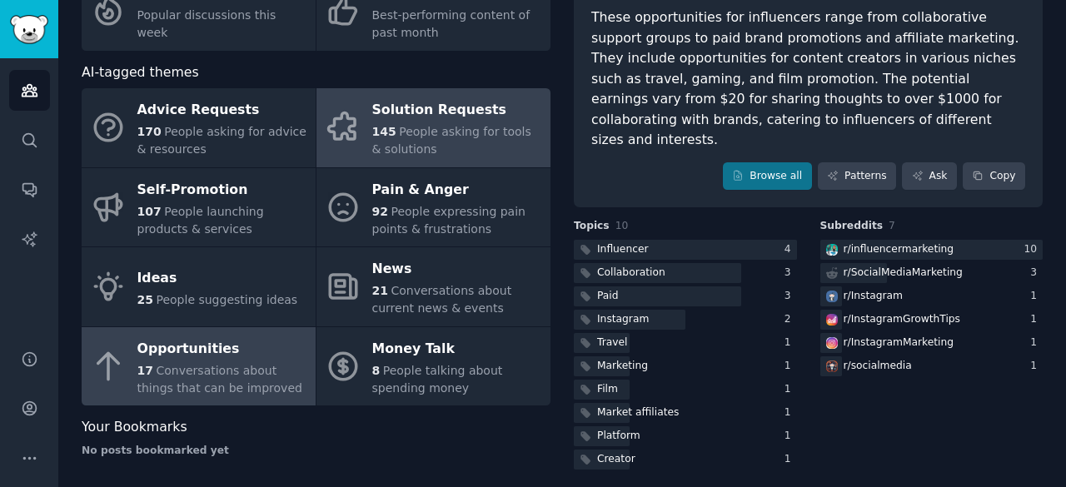
scroll to position [150, 0]
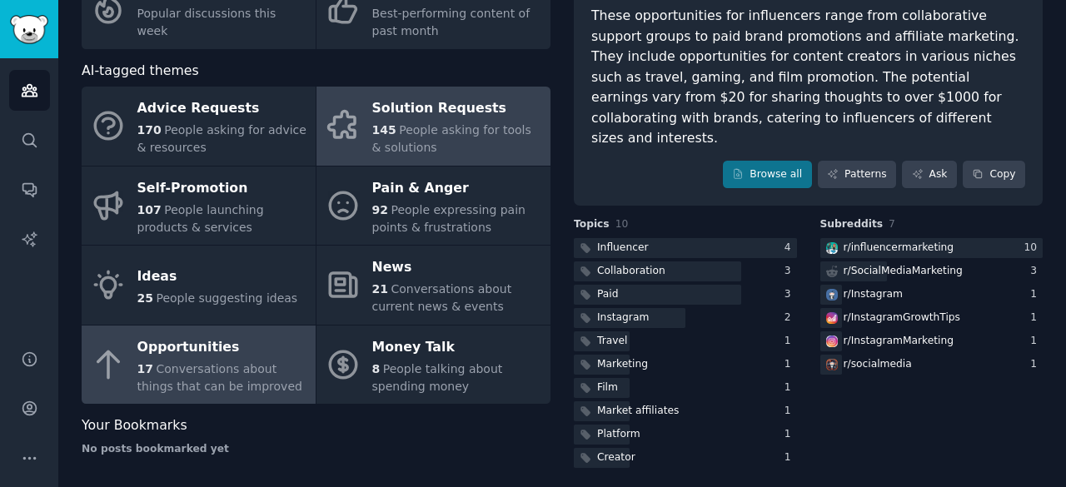
click at [441, 161] on link "Solution Requests 145 People asking for tools & solutions" at bounding box center [434, 126] width 234 height 79
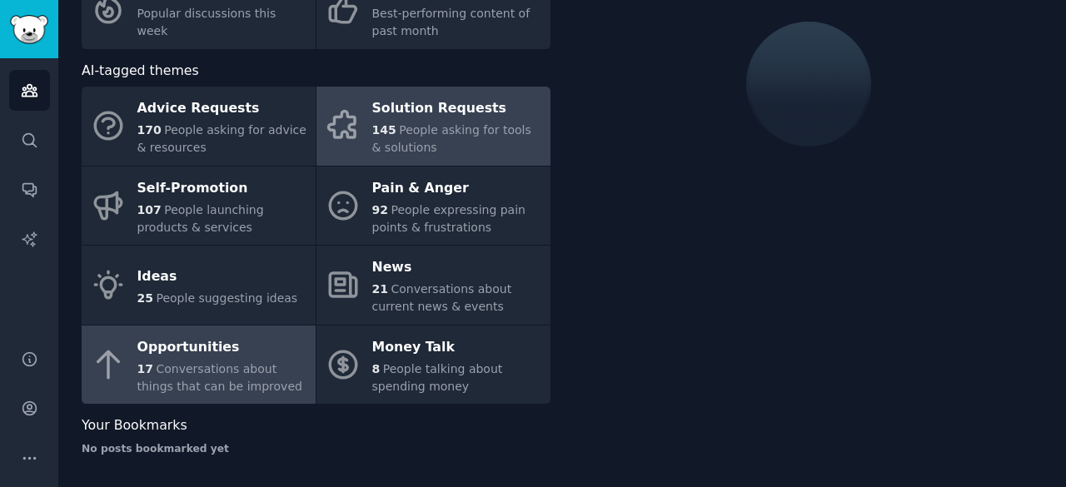
click at [251, 339] on div "Opportunities" at bounding box center [222, 347] width 170 height 27
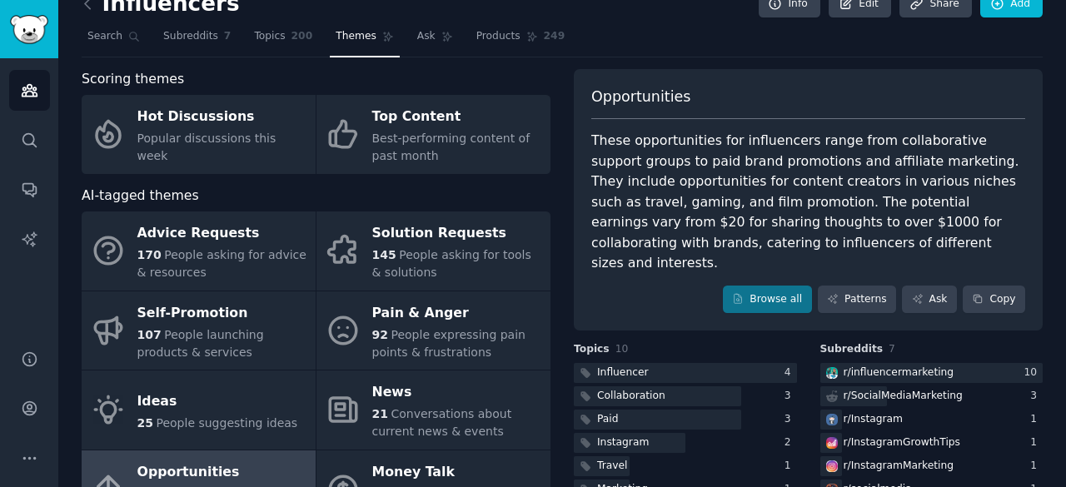
scroll to position [5, 0]
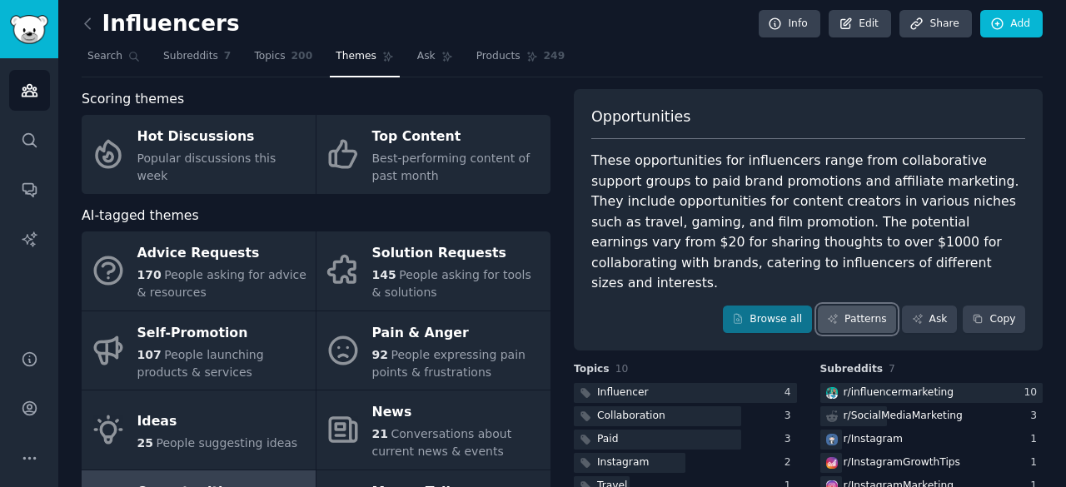
click at [881, 306] on link "Patterns" at bounding box center [857, 320] width 78 height 28
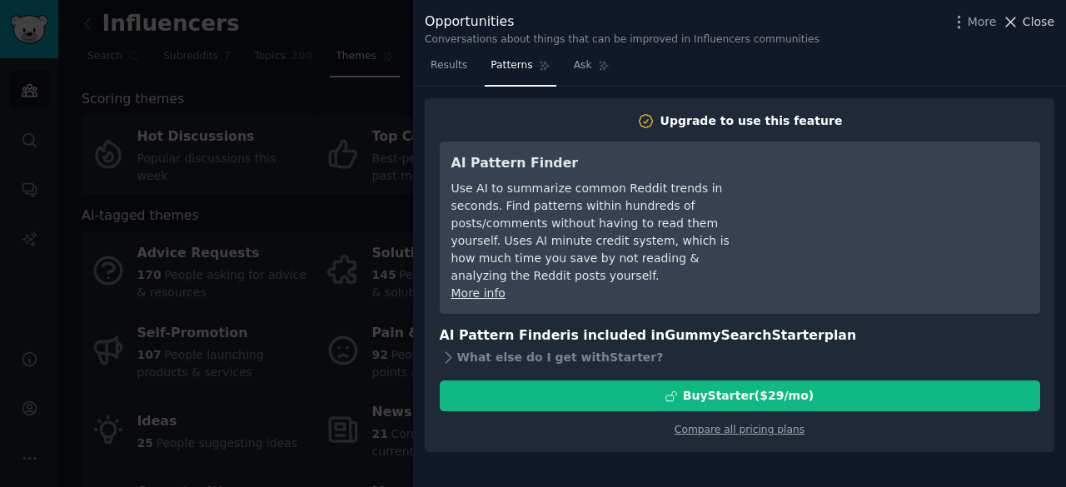
click at [1032, 27] on span "Close" at bounding box center [1039, 21] width 32 height 17
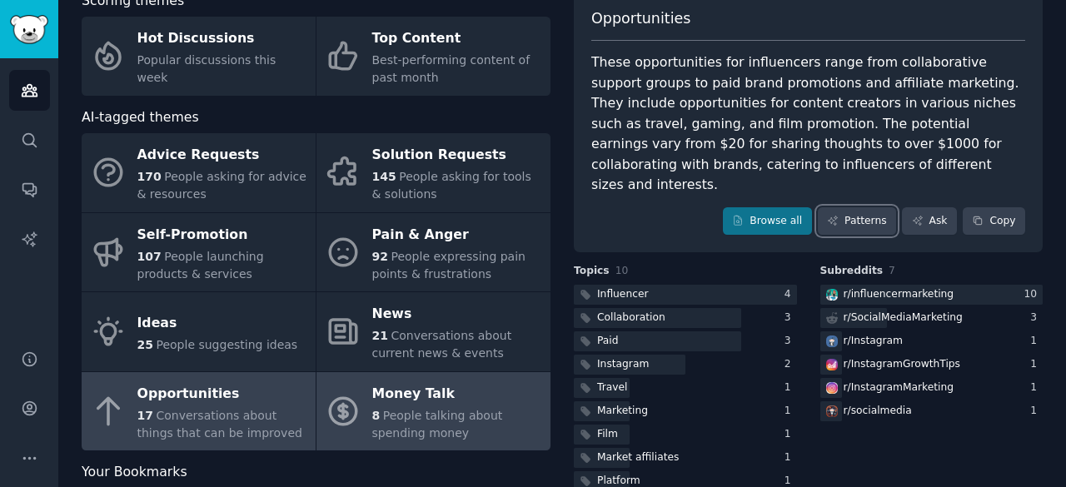
scroll to position [153, 0]
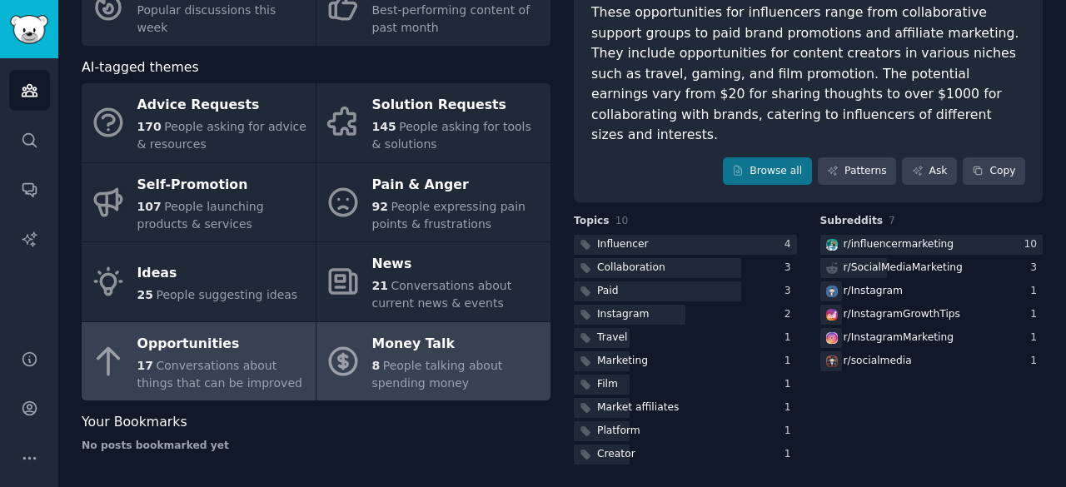
click at [437, 359] on span "People talking about spending money" at bounding box center [437, 374] width 131 height 31
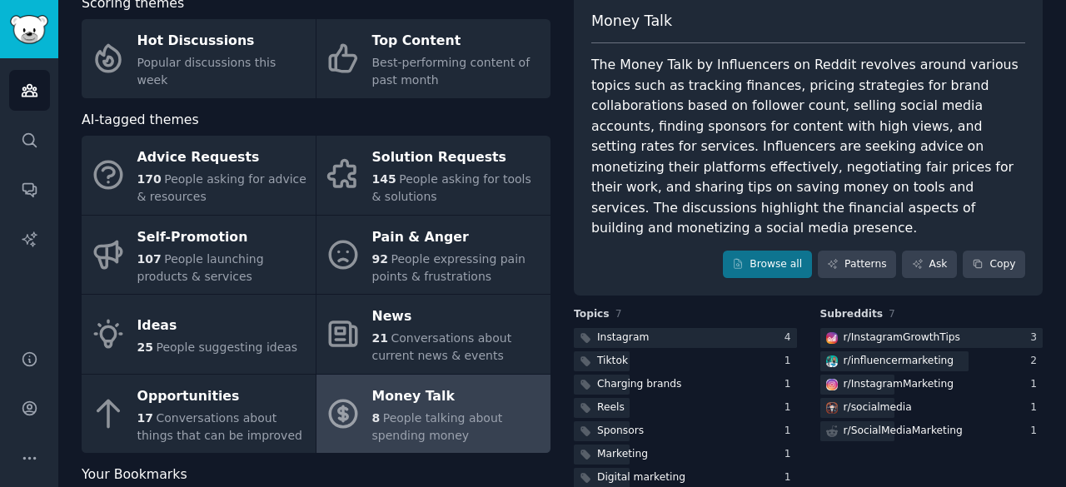
scroll to position [100, 0]
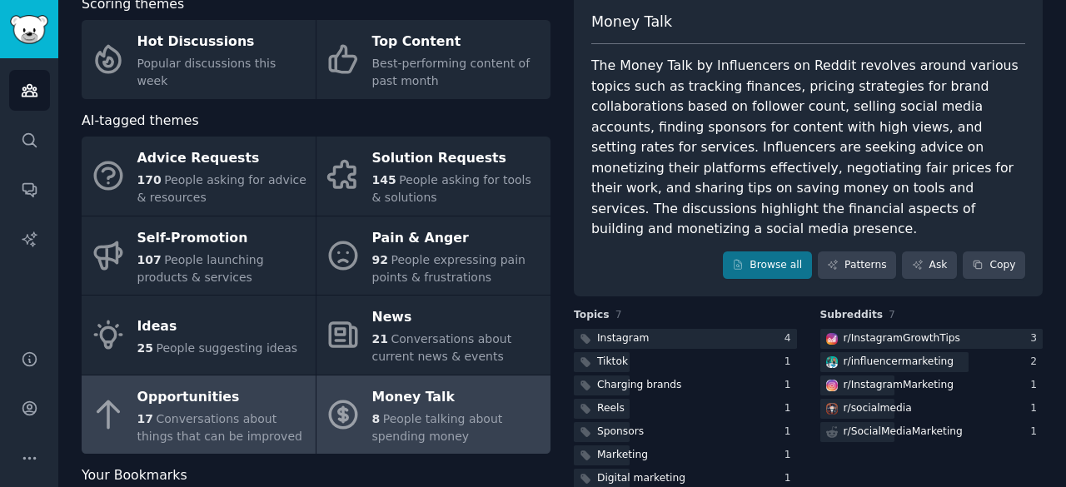
click at [201, 406] on div "Opportunities" at bounding box center [222, 397] width 170 height 27
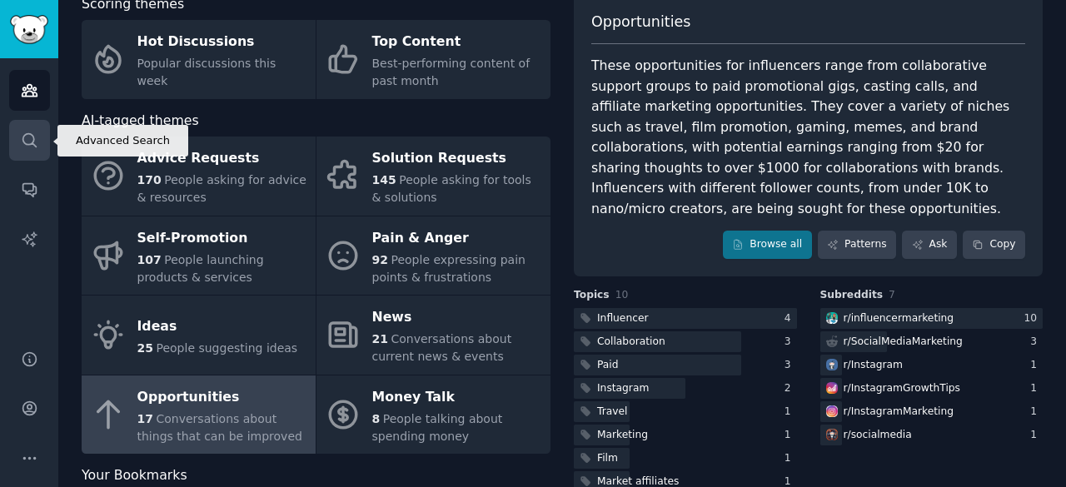
click at [46, 149] on link "Search" at bounding box center [29, 140] width 41 height 41
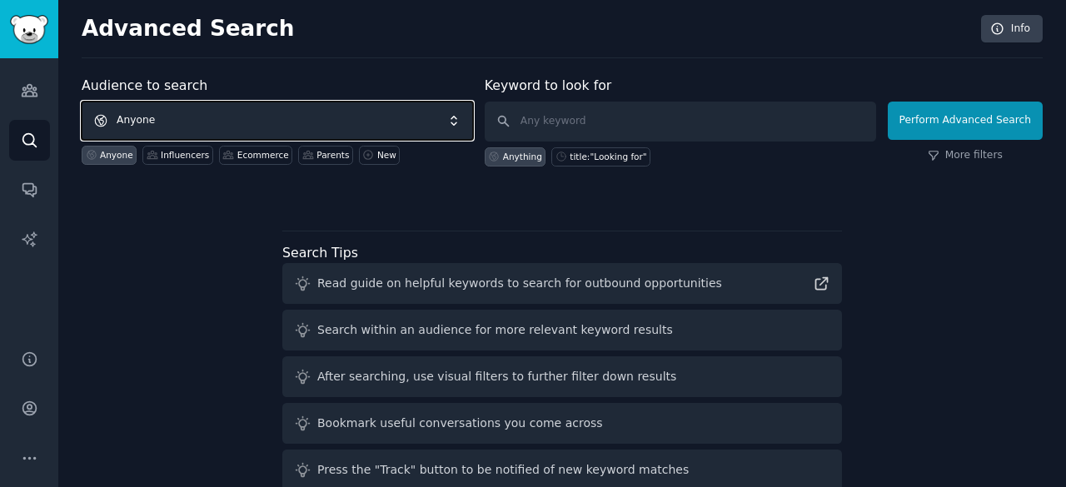
click at [272, 131] on span "Anyone" at bounding box center [278, 121] width 392 height 38
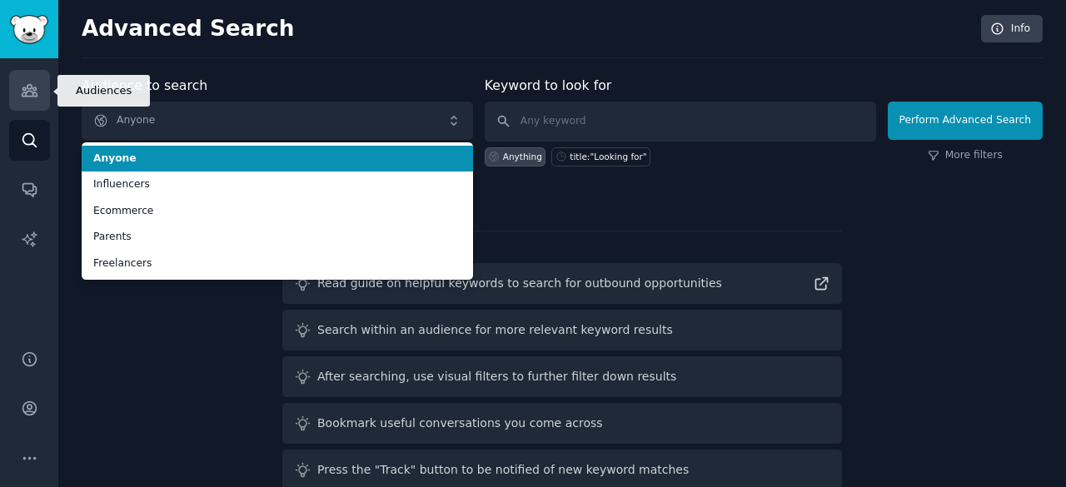
click at [18, 98] on link "Audiences" at bounding box center [29, 90] width 41 height 41
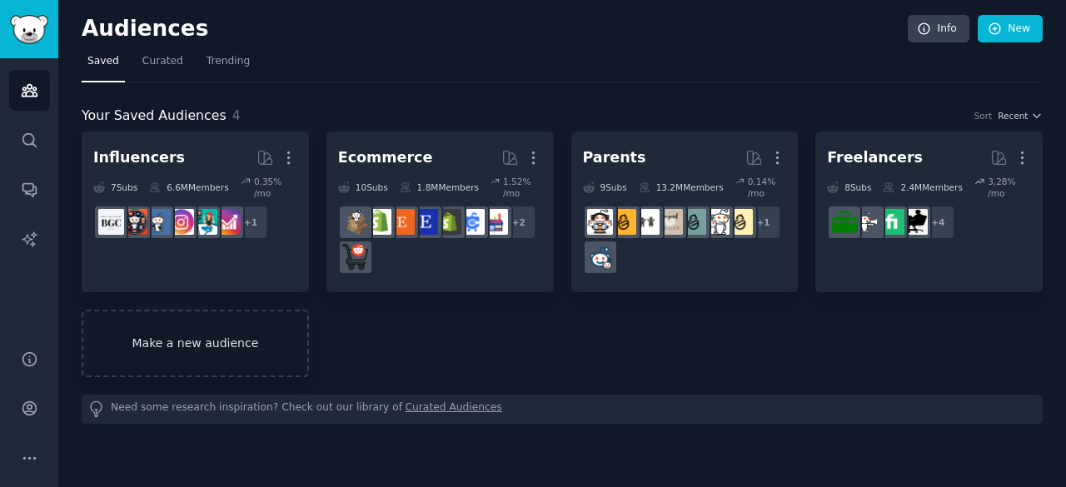
click at [213, 322] on link "Make a new audience" at bounding box center [195, 343] width 227 height 67
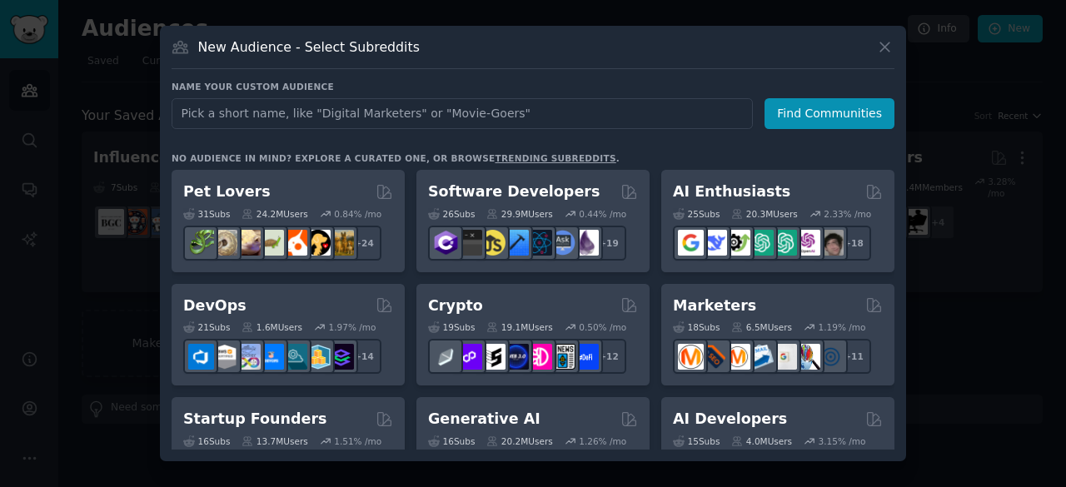
click at [632, 116] on input "text" at bounding box center [462, 113] width 581 height 31
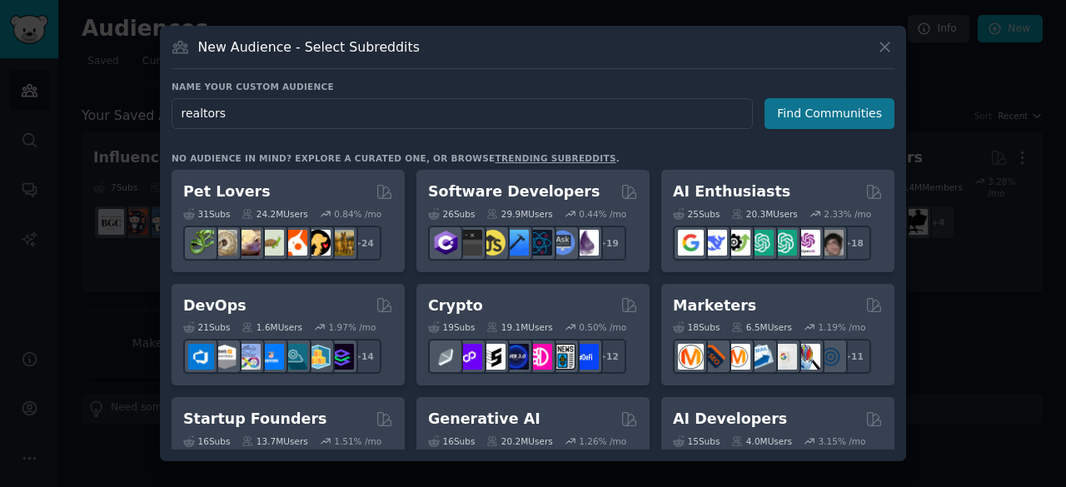
type input "realtors"
click at [866, 112] on button "Find Communities" at bounding box center [830, 113] width 130 height 31
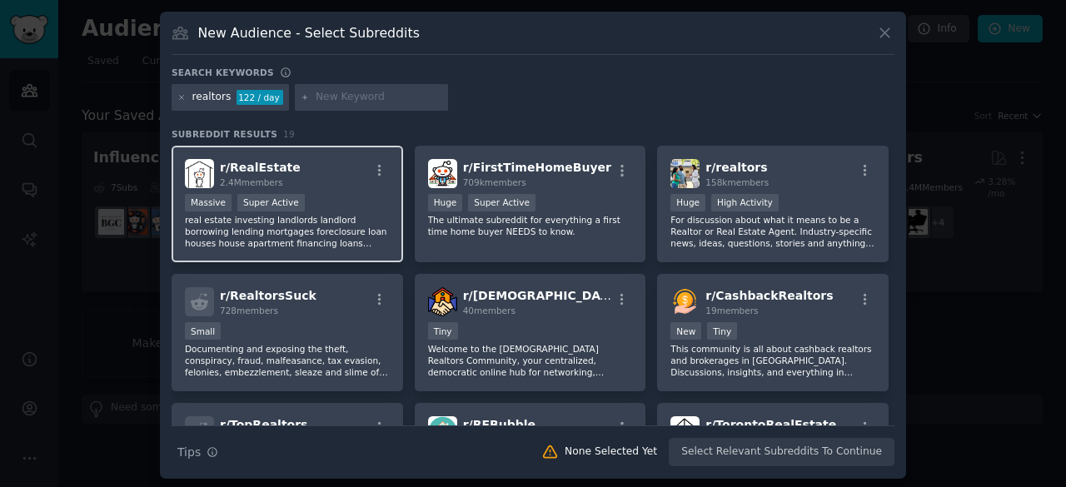
scroll to position [1, 0]
click at [196, 204] on div "Massive" at bounding box center [208, 201] width 47 height 17
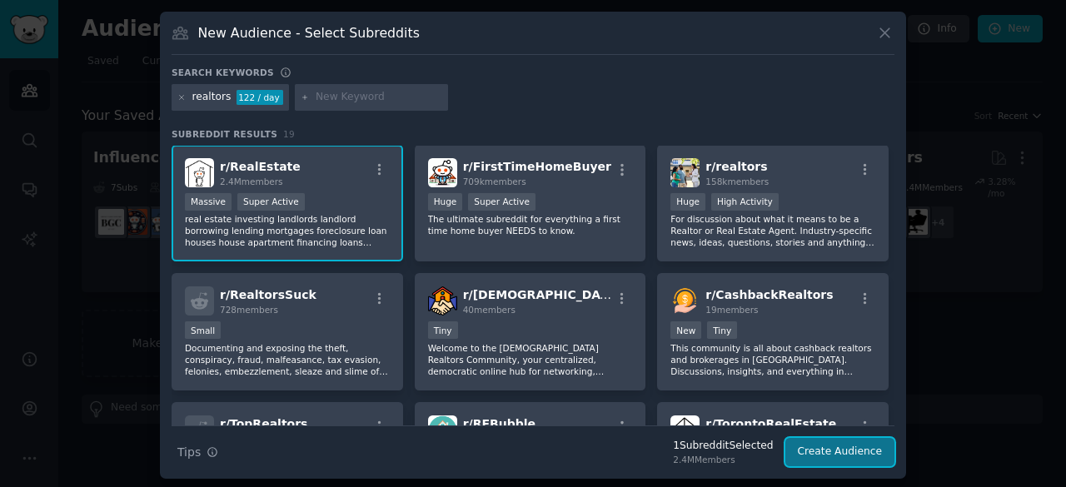
click at [833, 453] on button "Create Audience" at bounding box center [841, 452] width 110 height 28
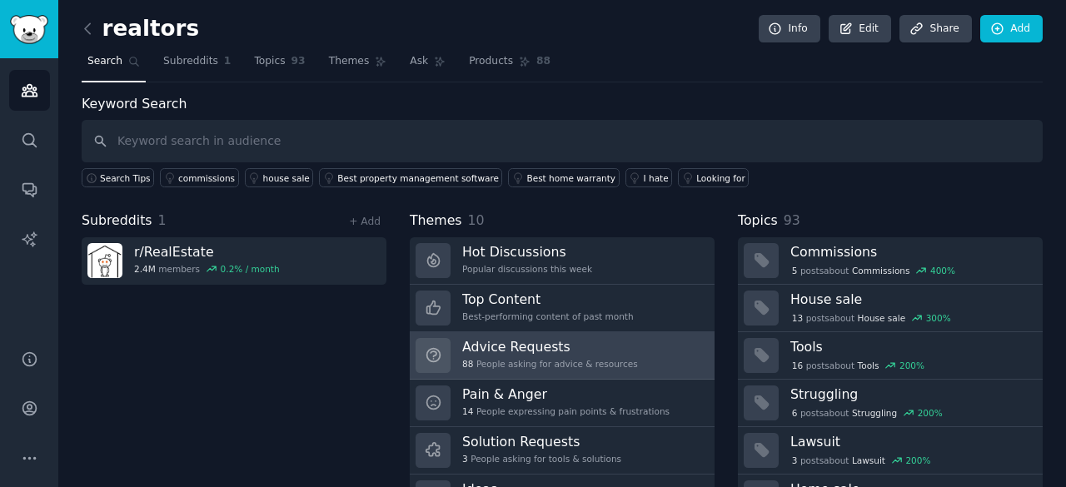
scroll to position [83, 0]
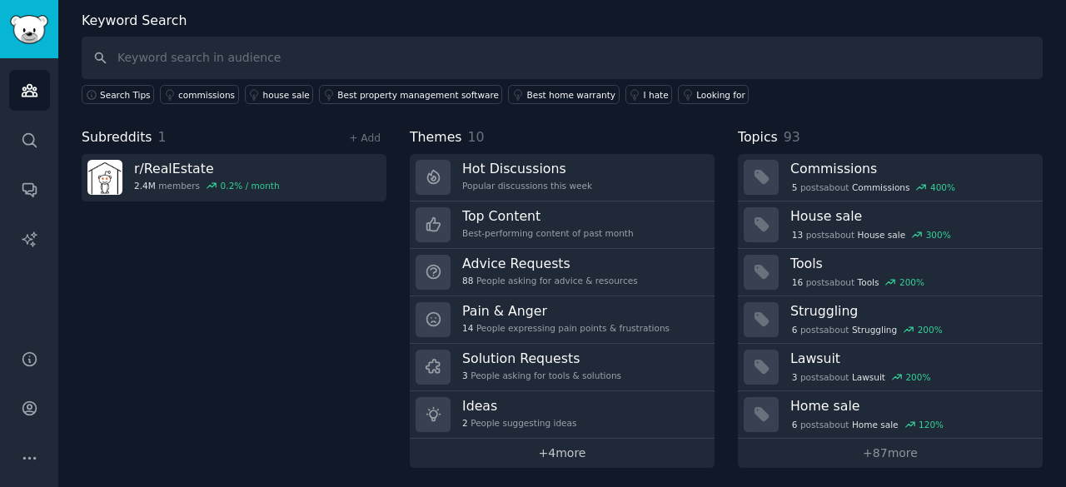
click at [543, 444] on link "+ 4 more" at bounding box center [562, 453] width 305 height 29
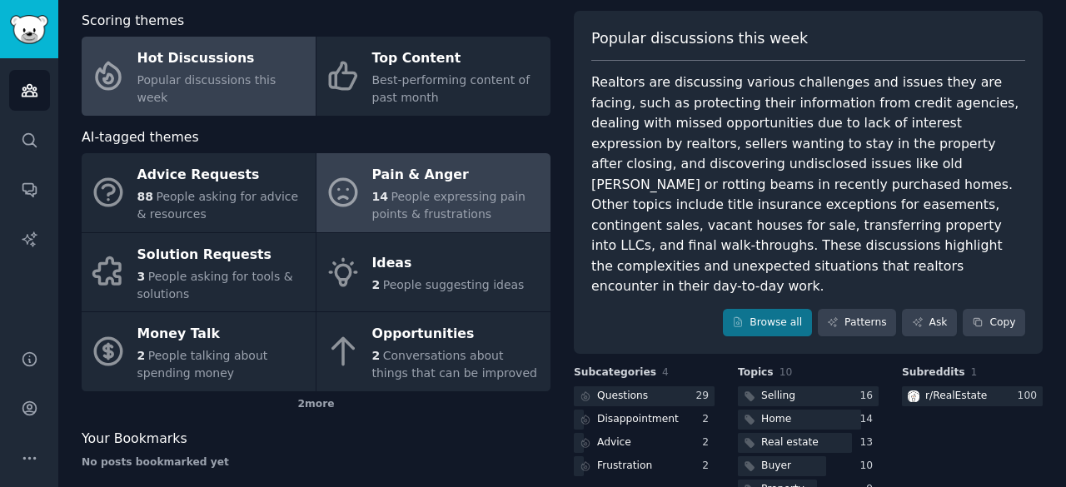
click at [427, 207] on span "People expressing pain points & frustrations" at bounding box center [448, 205] width 153 height 31
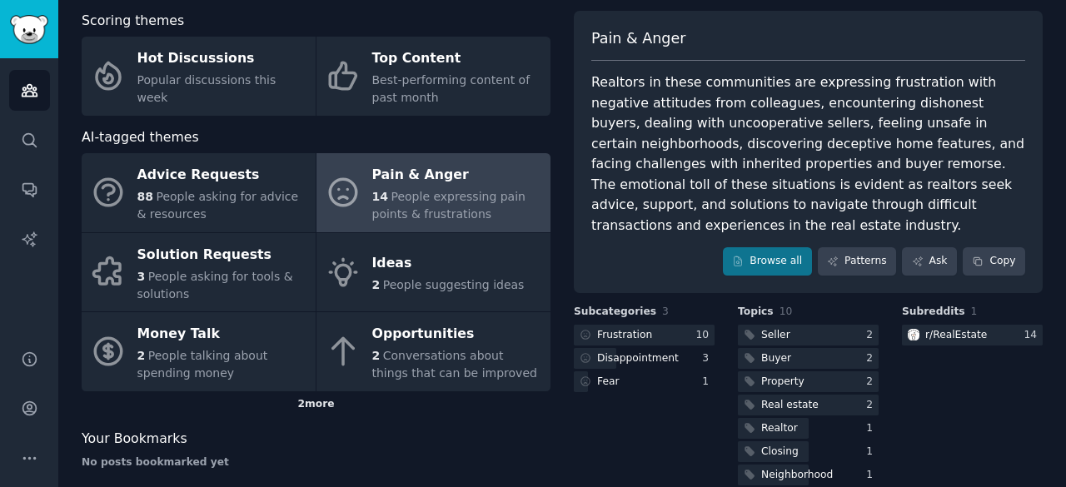
click at [342, 397] on div "2 more" at bounding box center [316, 405] width 469 height 27
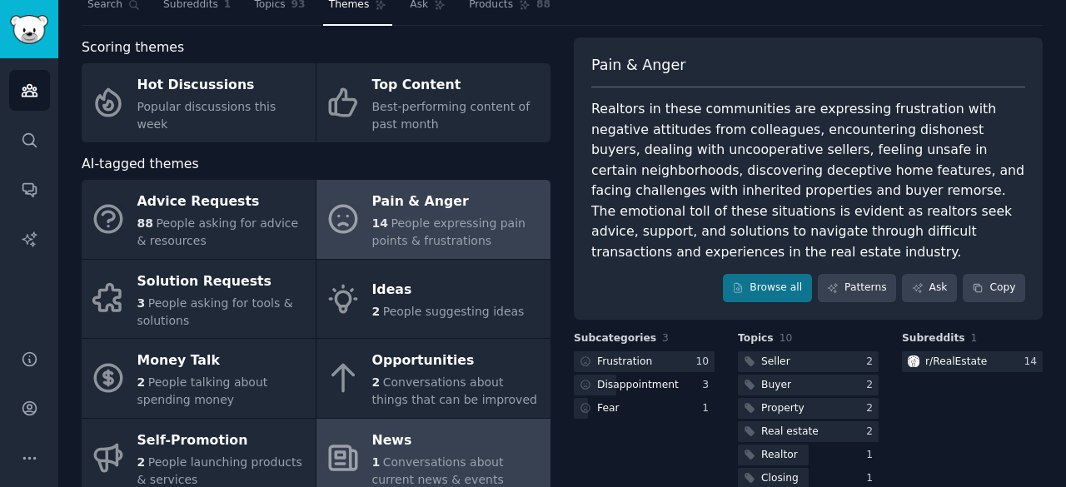
scroll to position [57, 0]
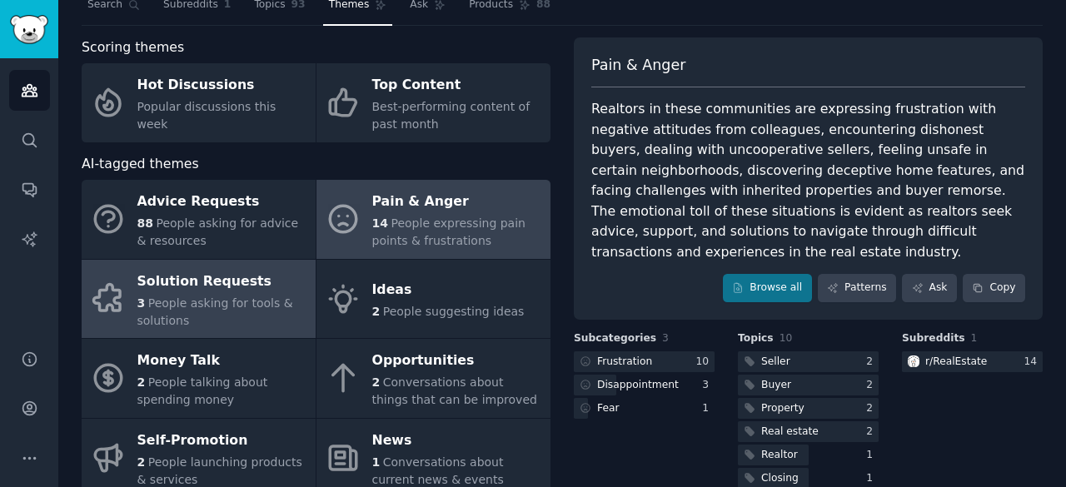
click at [240, 297] on span "People asking for tools & solutions" at bounding box center [215, 312] width 156 height 31
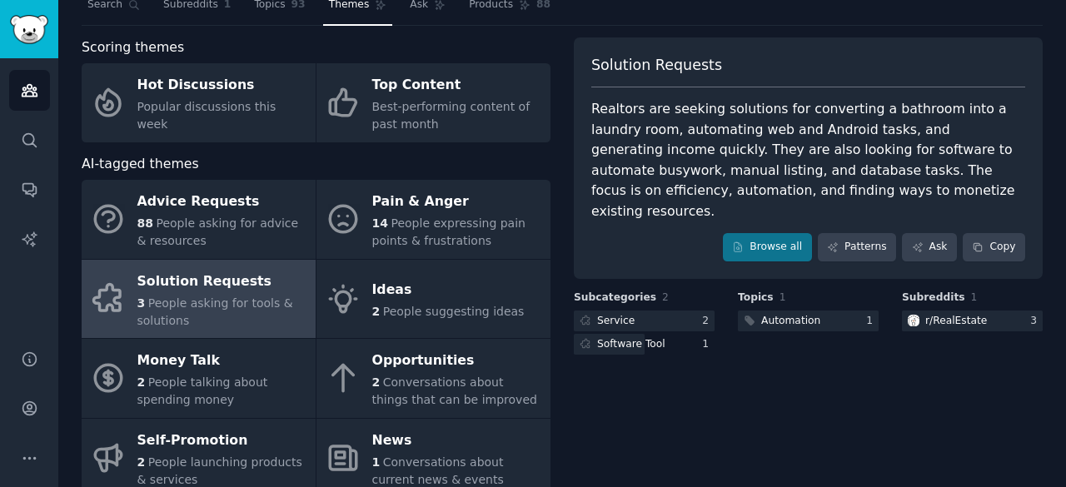
click at [809, 347] on div "Solution Requests Realtors are seeking solutions for converting a bathroom into…" at bounding box center [808, 299] width 469 height 525
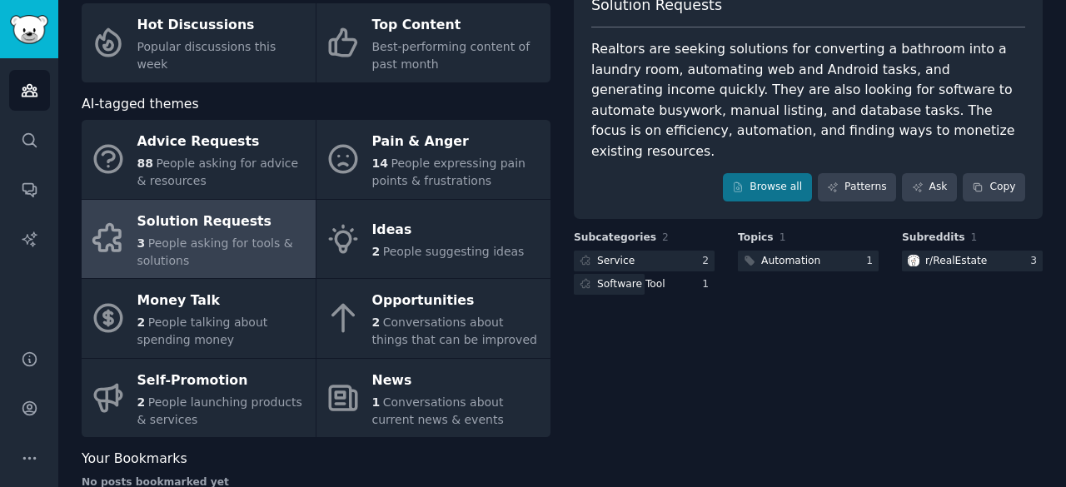
scroll to position [118, 0]
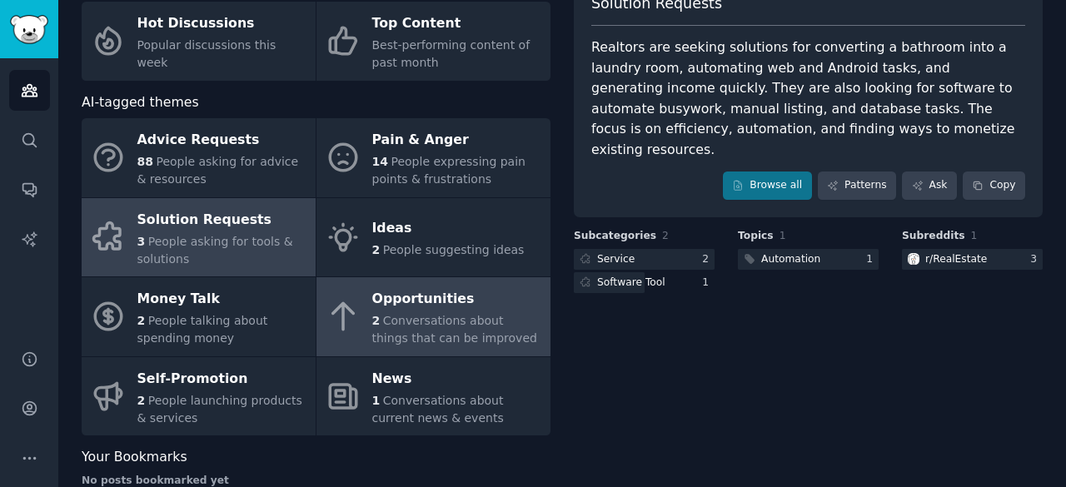
click at [478, 322] on span "Conversations about things that can be improved" at bounding box center [454, 329] width 165 height 31
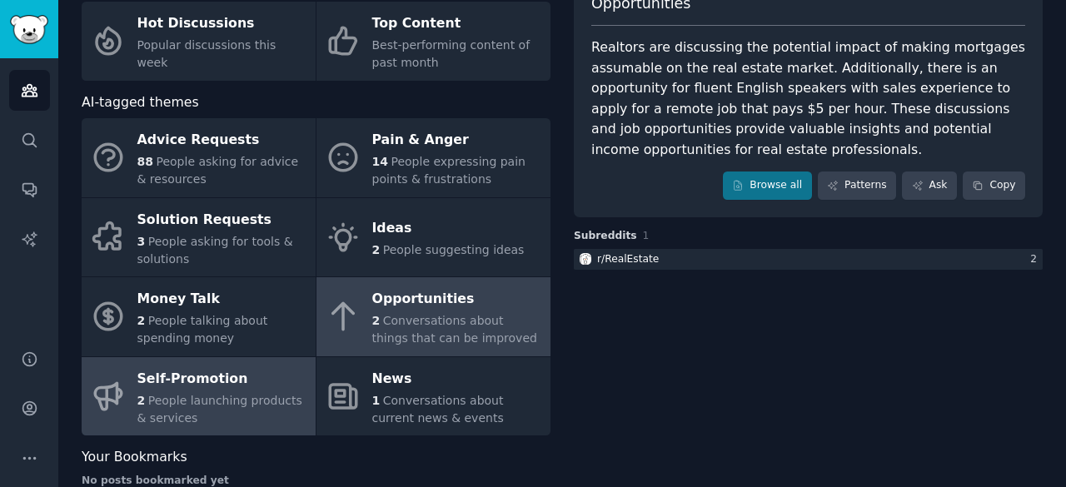
click at [238, 379] on div "Self-Promotion" at bounding box center [222, 379] width 170 height 27
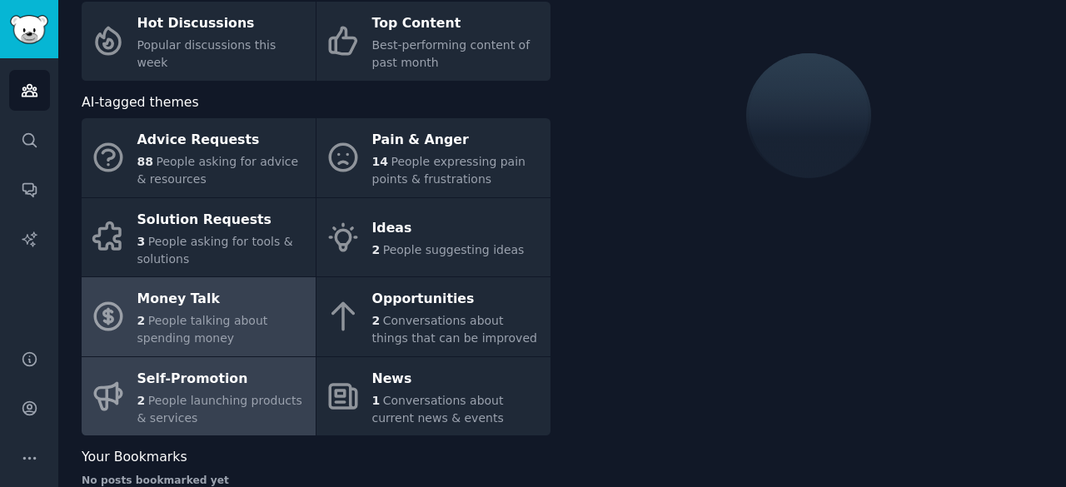
click at [231, 316] on span "People talking about spending money" at bounding box center [202, 329] width 131 height 31
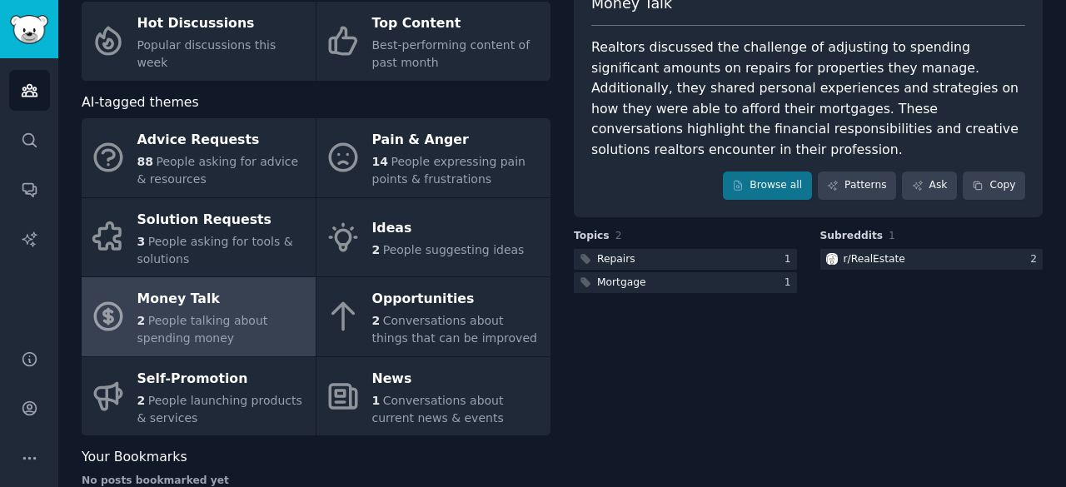
scroll to position [7, 0]
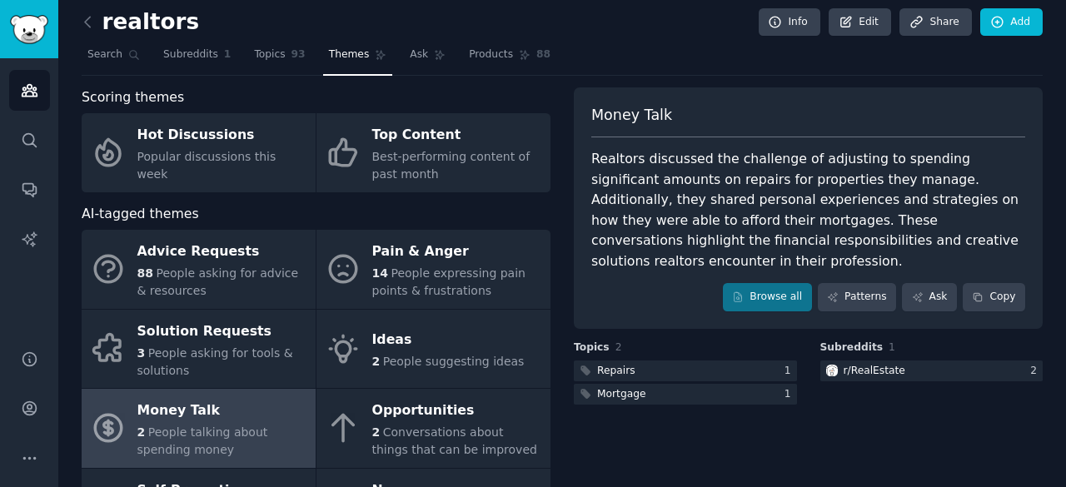
click at [721, 413] on div "Money Talk Realtors discussed the challenge of adjusting to spending significan…" at bounding box center [808, 349] width 469 height 525
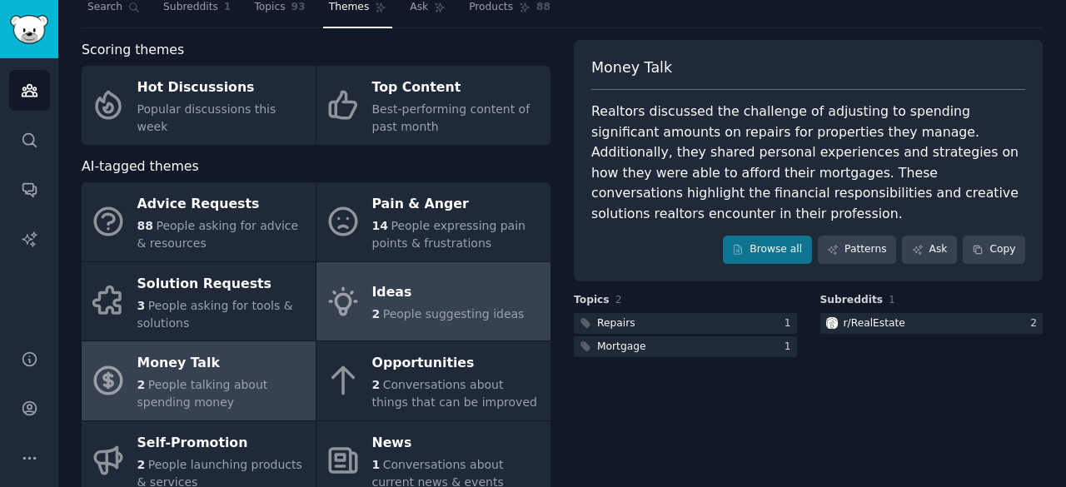
scroll to position [55, 0]
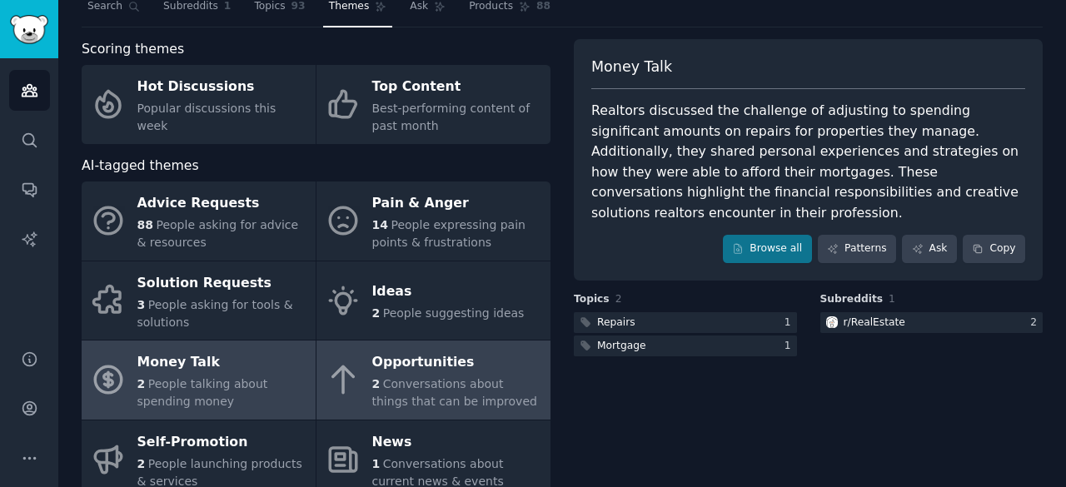
click at [458, 387] on span "Conversations about things that can be improved" at bounding box center [454, 392] width 165 height 31
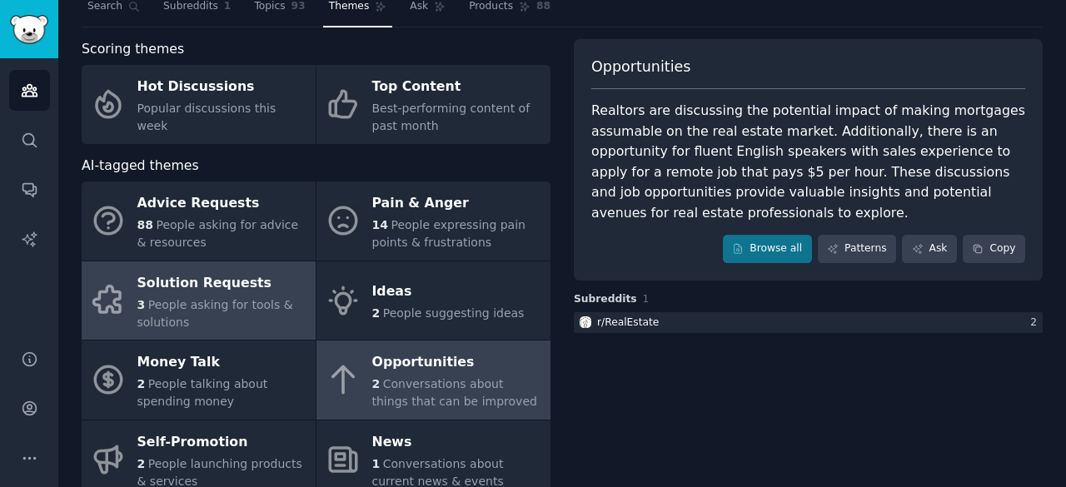
click at [278, 314] on div "3 People asking for tools & solutions" at bounding box center [222, 314] width 170 height 35
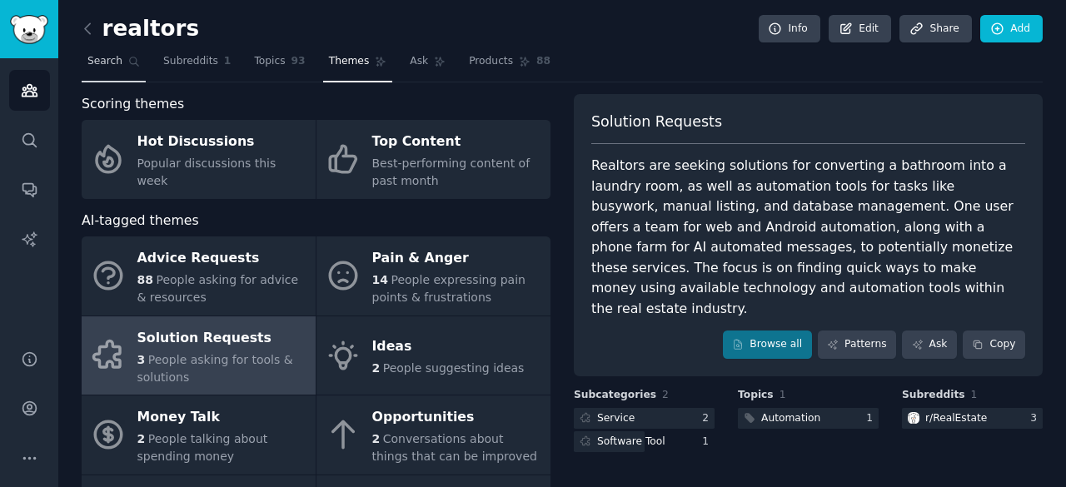
click at [96, 61] on span "Search" at bounding box center [104, 61] width 35 height 15
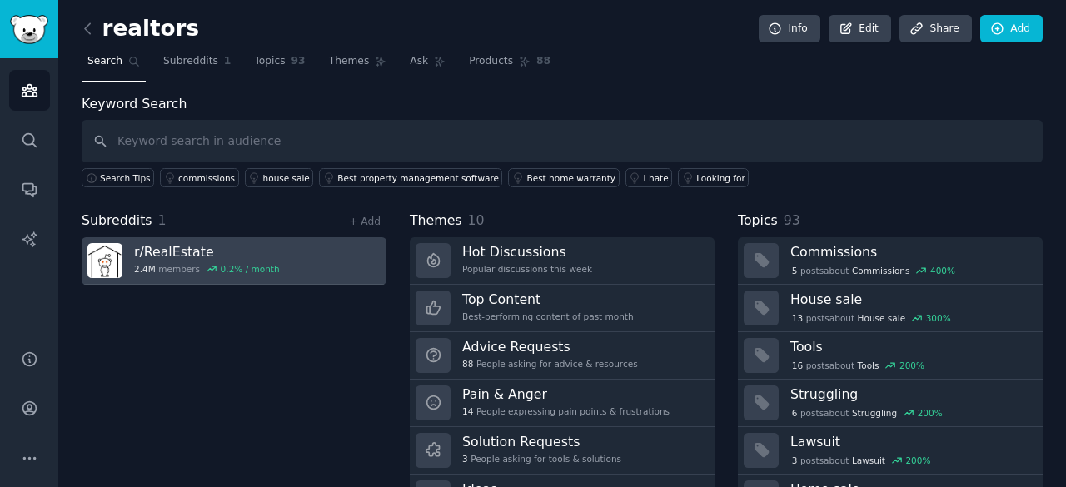
scroll to position [83, 0]
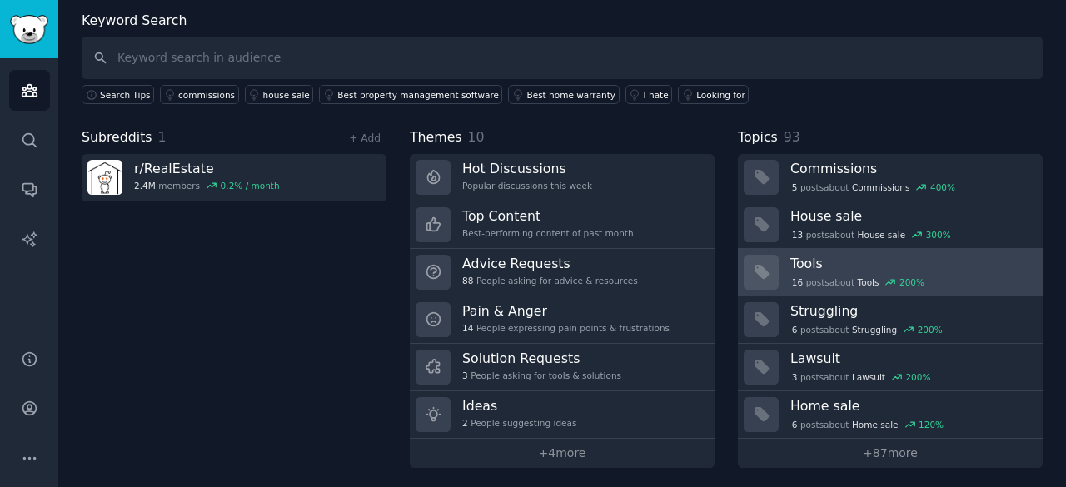
click at [885, 277] on icon at bounding box center [891, 283] width 12 height 12
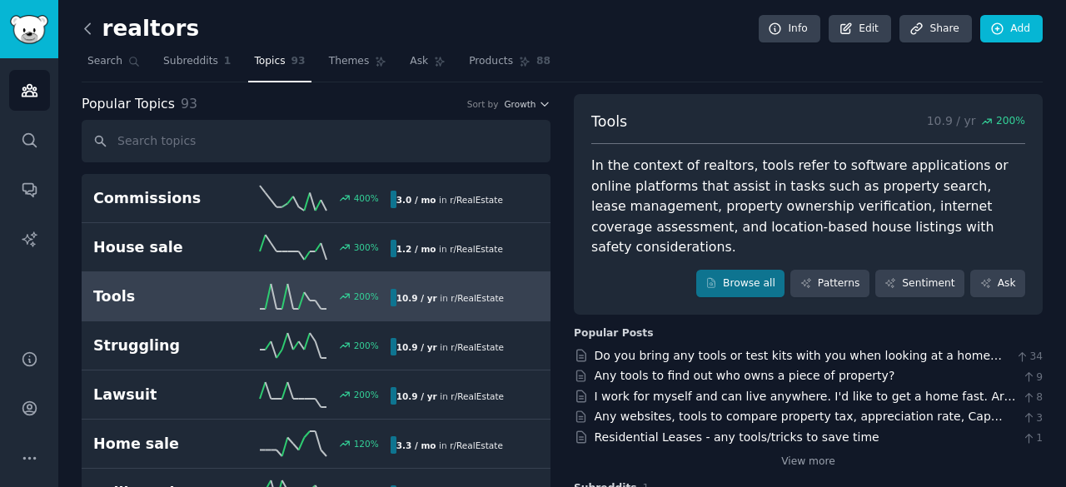
click at [93, 27] on icon at bounding box center [87, 28] width 17 height 17
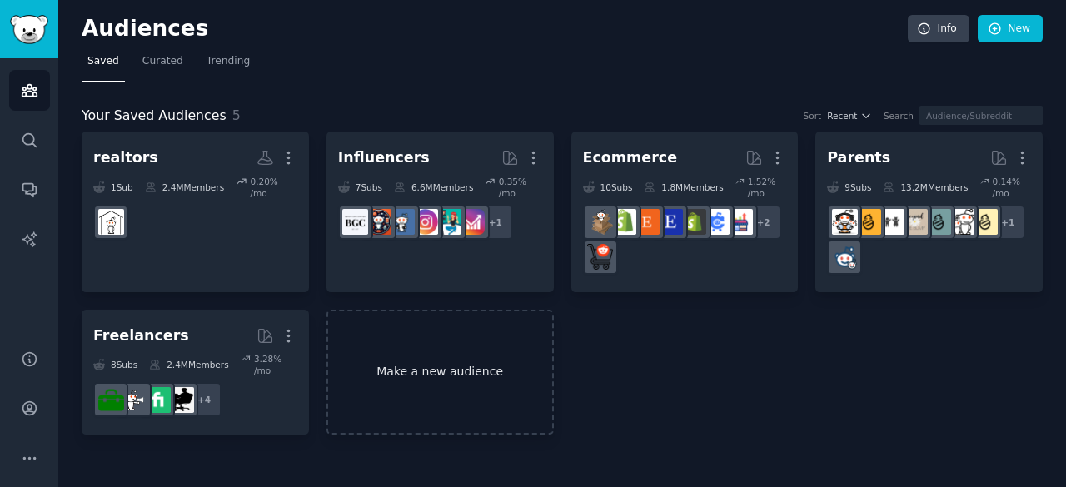
click at [400, 376] on link "Make a new audience" at bounding box center [440, 373] width 227 height 126
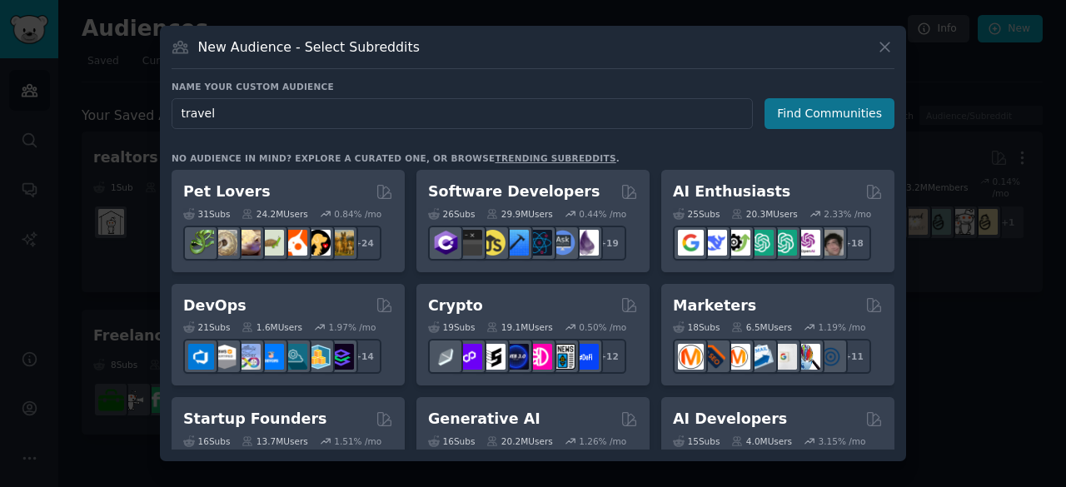
type input "travel"
click at [832, 118] on button "Find Communities" at bounding box center [830, 113] width 130 height 31
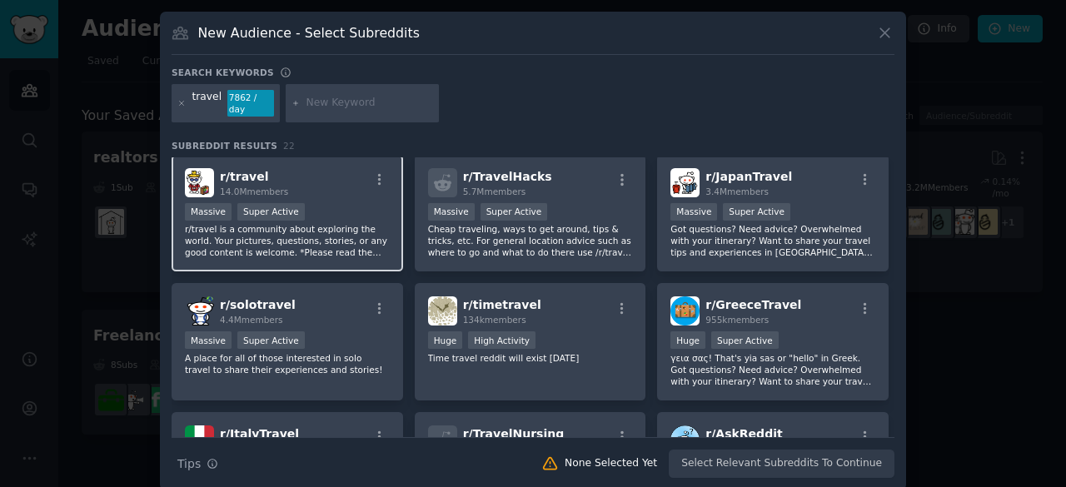
scroll to position [3, 0]
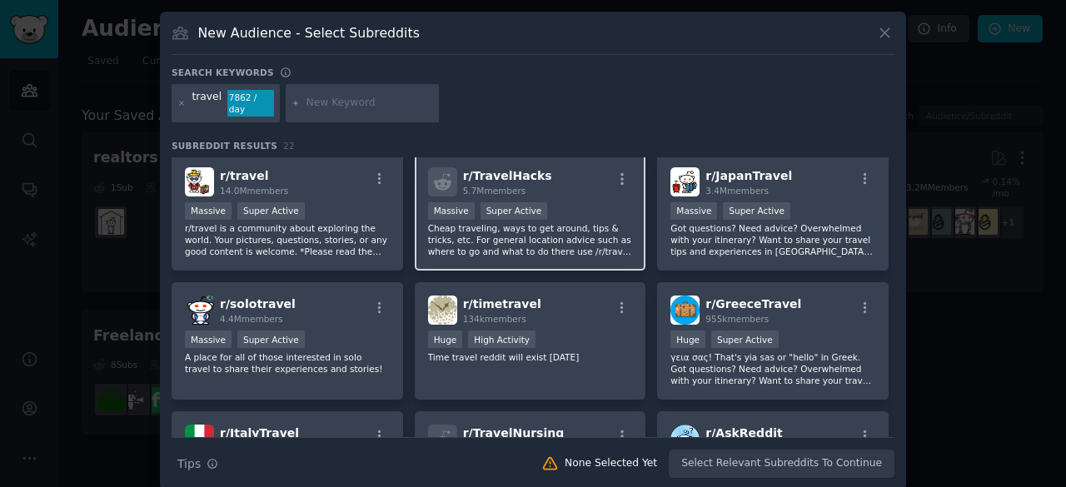
click at [559, 187] on div "r/ TravelHacks 5.7M members Massive Super Active Cheap traveling, ways to get a…" at bounding box center [531, 212] width 232 height 117
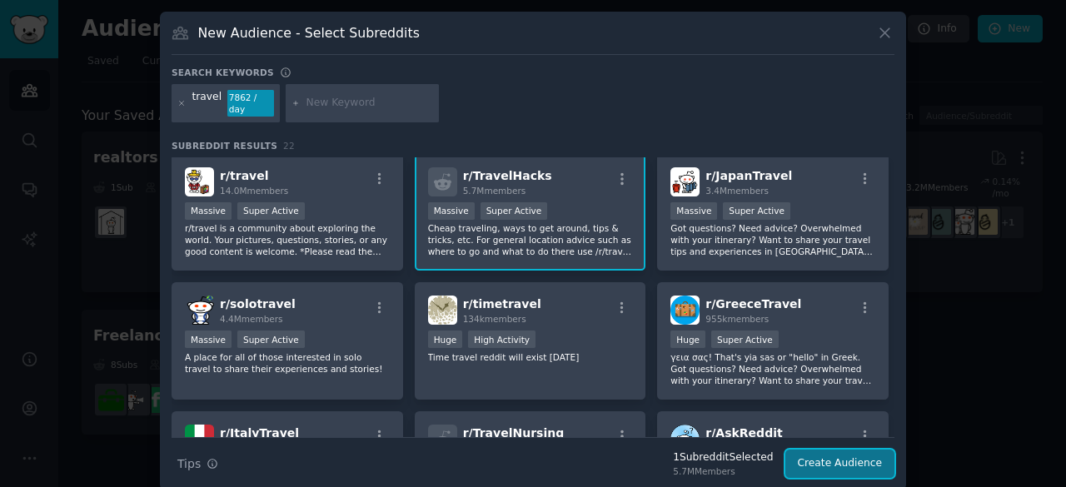
click at [865, 459] on button "Create Audience" at bounding box center [841, 464] width 110 height 28
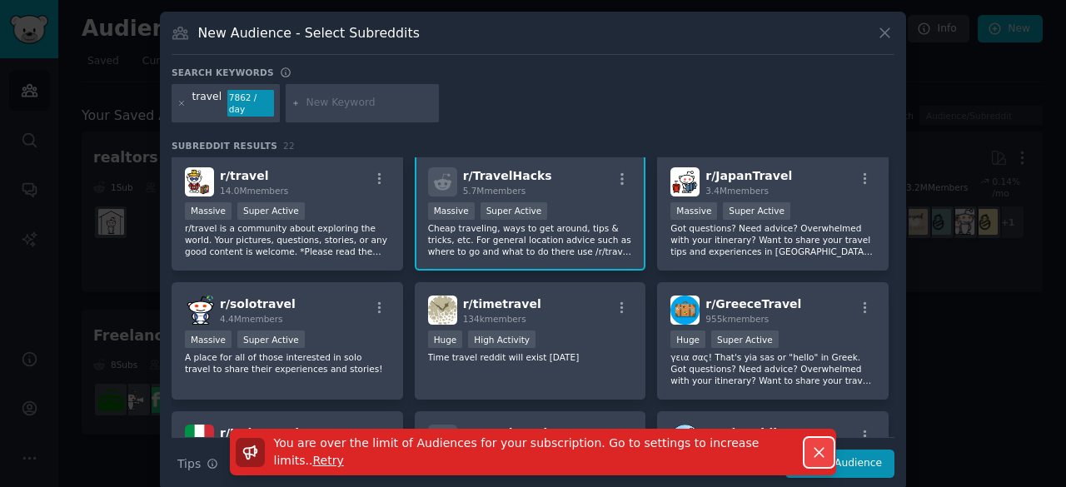
click at [819, 444] on icon "button" at bounding box center [819, 452] width 17 height 17
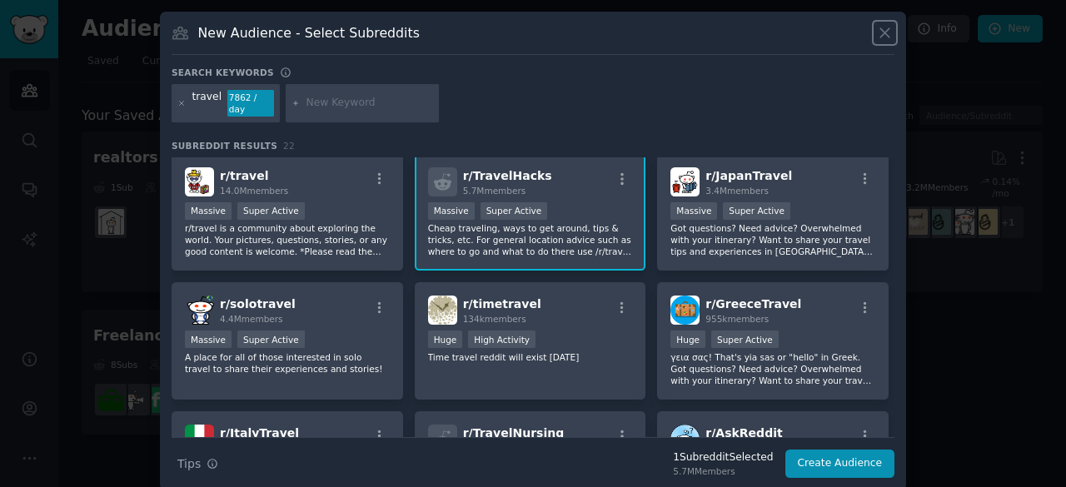
click at [883, 32] on icon at bounding box center [885, 32] width 9 height 9
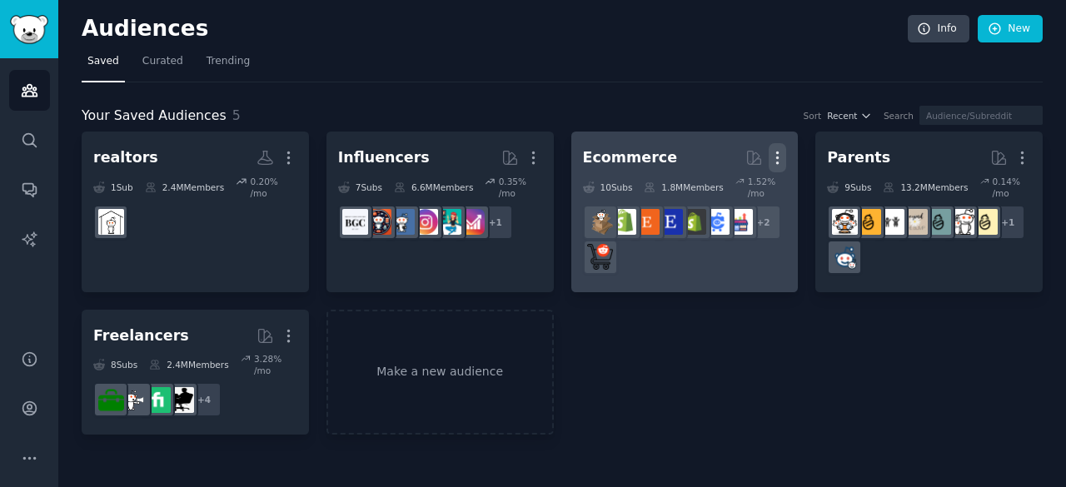
click at [771, 163] on icon "button" at bounding box center [777, 157] width 17 height 17
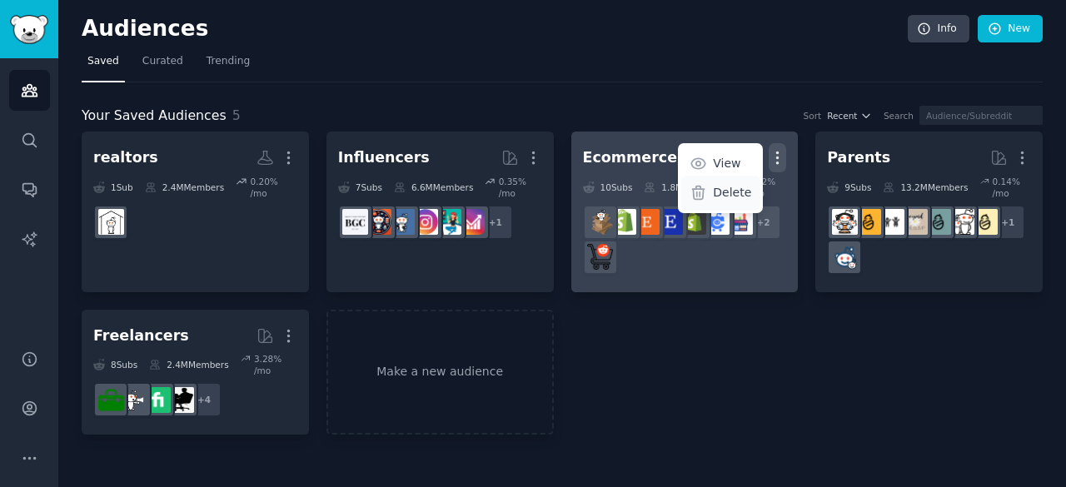
click at [742, 191] on p "Delete" at bounding box center [732, 192] width 38 height 17
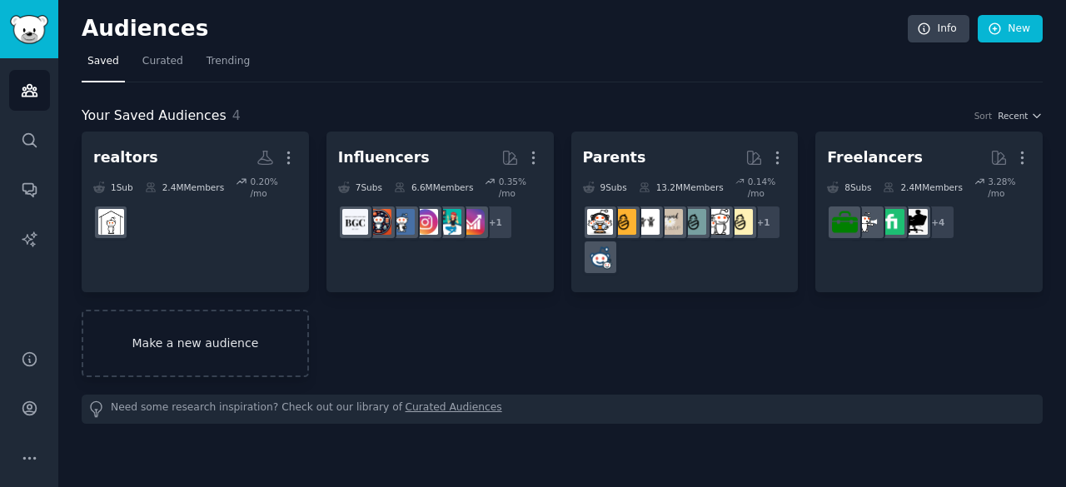
click at [143, 337] on link "Make a new audience" at bounding box center [195, 343] width 227 height 67
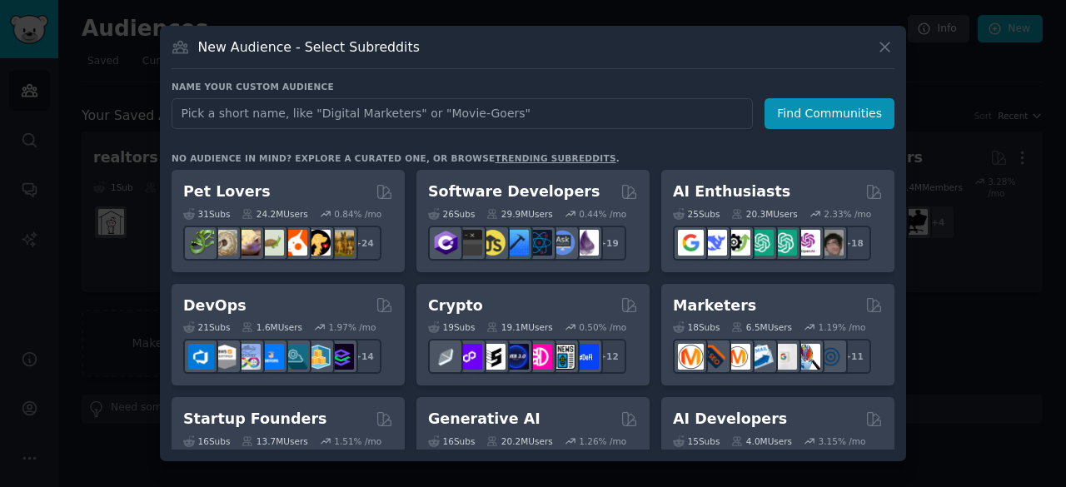
click at [599, 121] on input "text" at bounding box center [462, 113] width 581 height 31
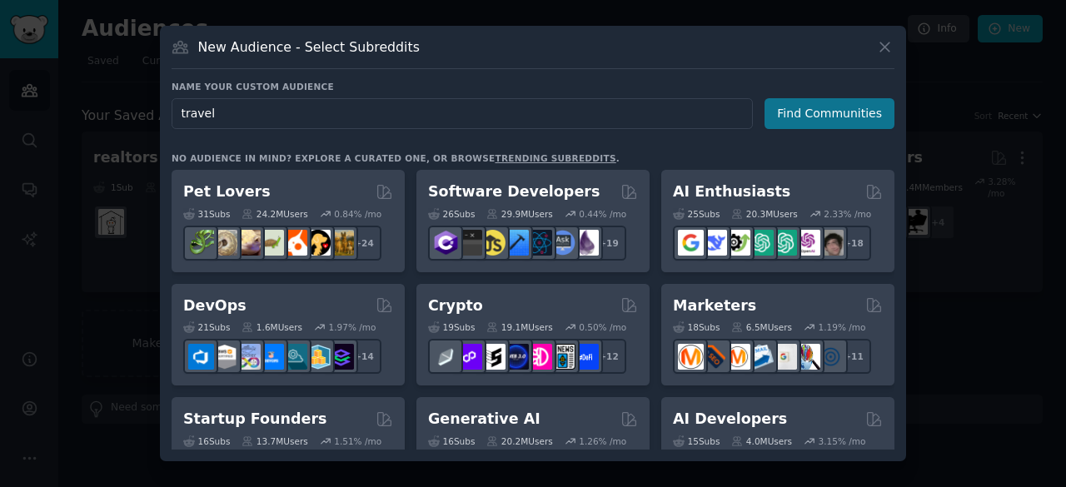
type input "travel"
click at [851, 112] on button "Find Communities" at bounding box center [830, 113] width 130 height 31
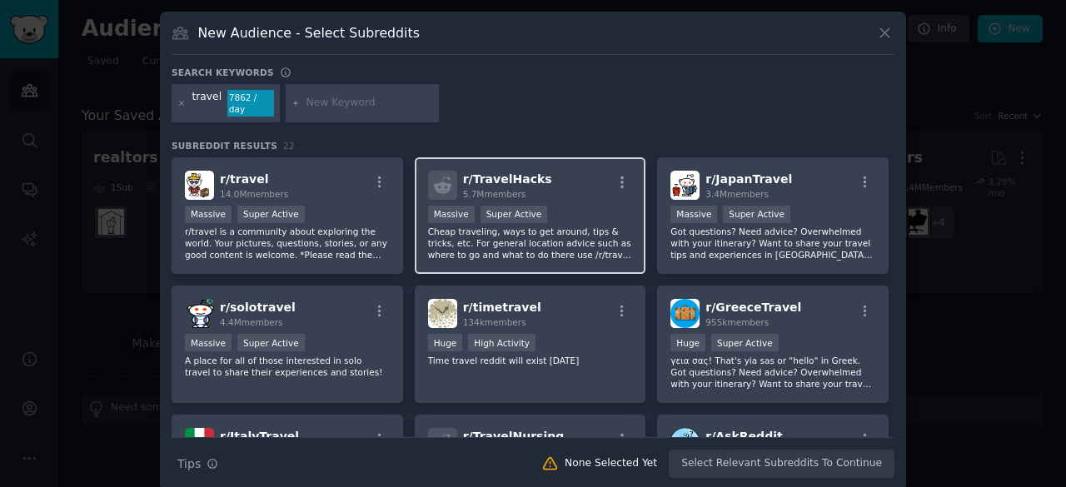
click at [534, 206] on div "Massive Super Active" at bounding box center [530, 216] width 205 height 21
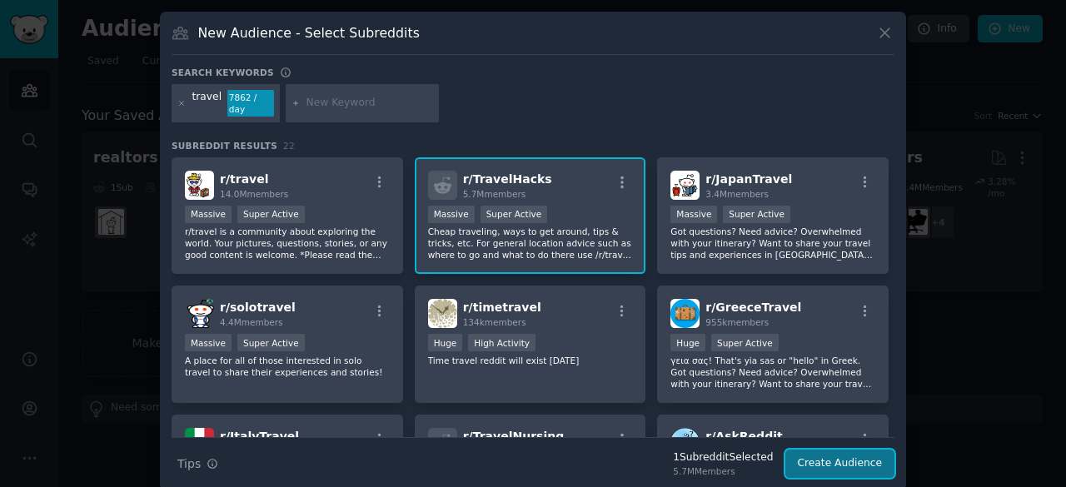
click at [865, 450] on button "Create Audience" at bounding box center [841, 464] width 110 height 28
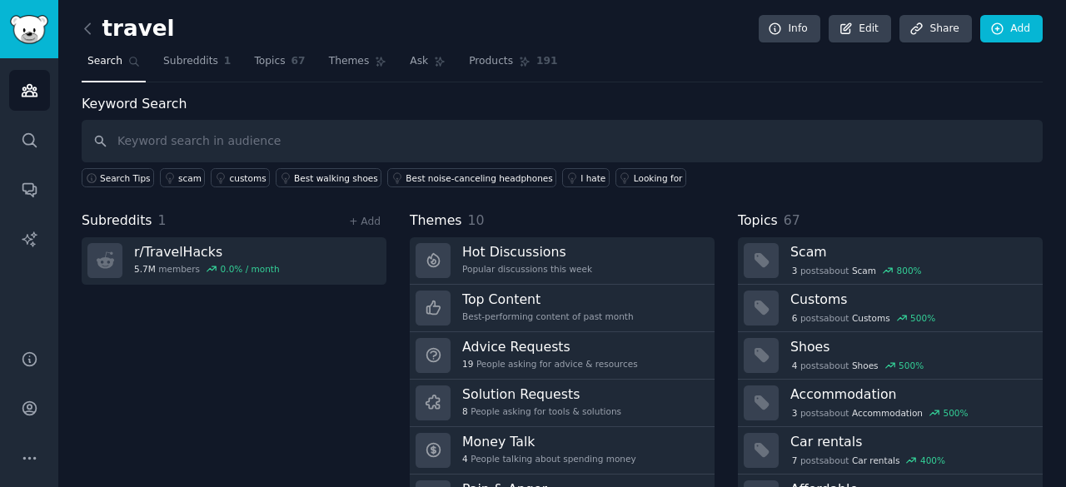
scroll to position [83, 0]
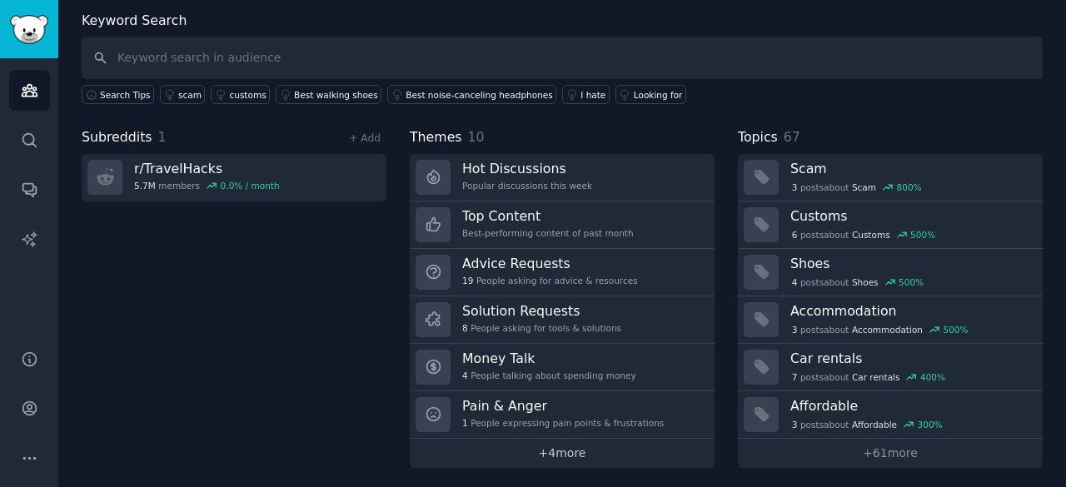
click at [568, 442] on link "+ 4 more" at bounding box center [562, 453] width 305 height 29
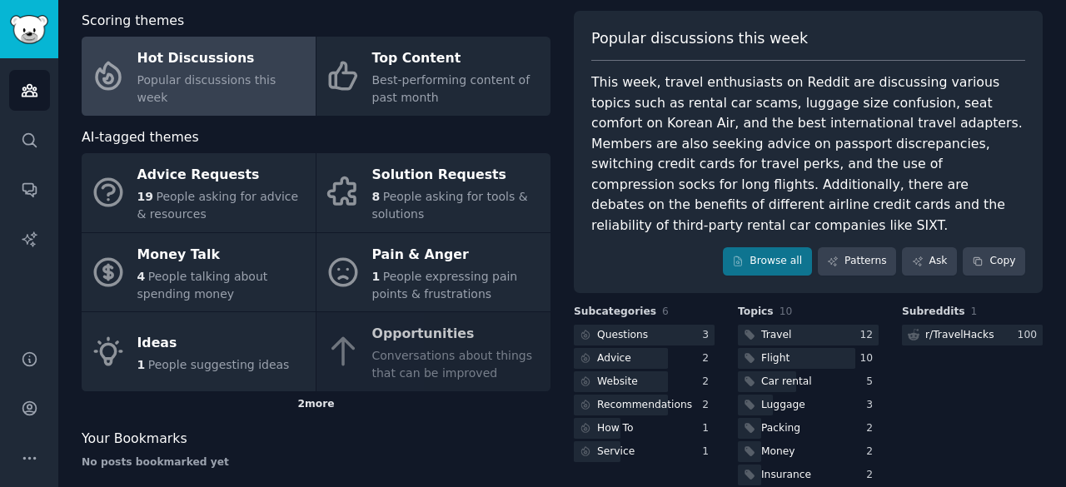
click at [315, 405] on div "2 more" at bounding box center [316, 405] width 469 height 27
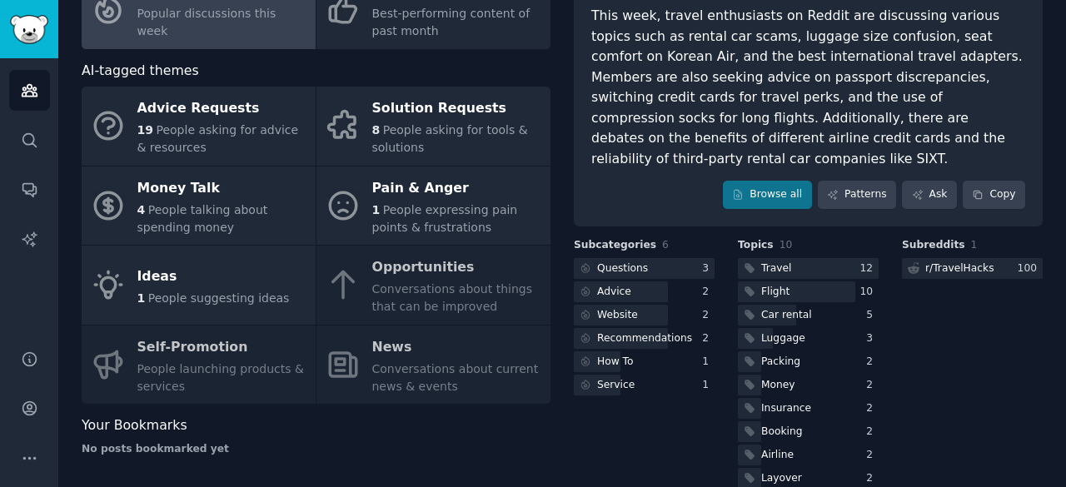
scroll to position [12, 0]
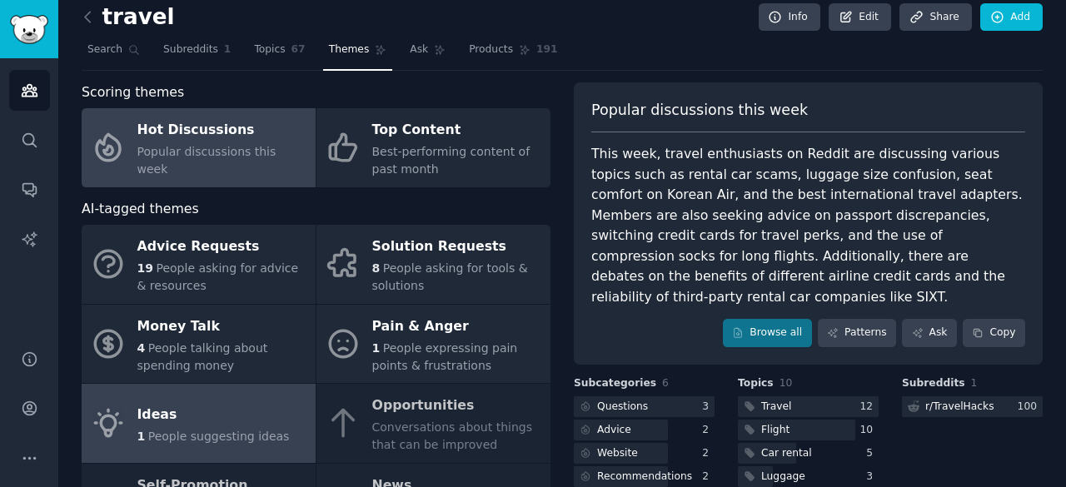
click at [255, 414] on div "Ideas" at bounding box center [213, 415] width 152 height 27
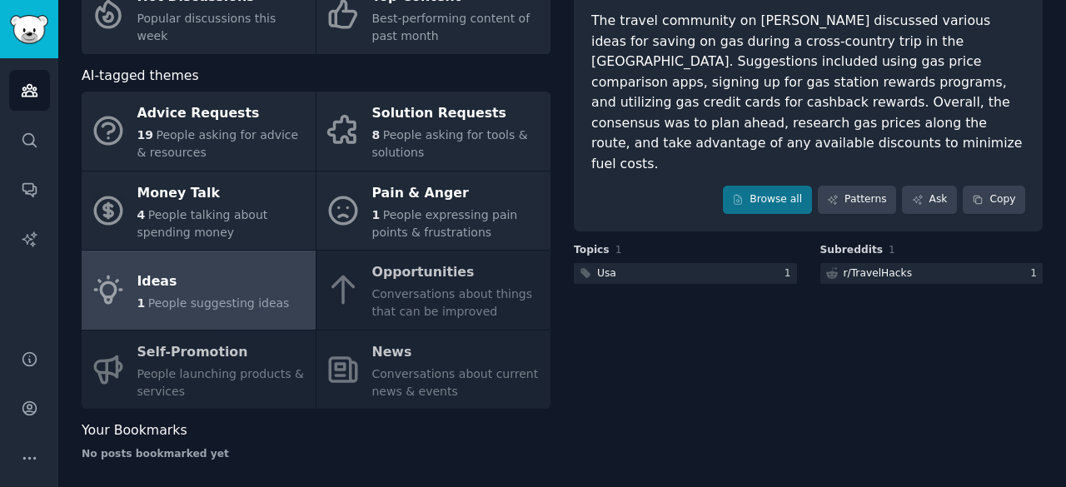
scroll to position [147, 0]
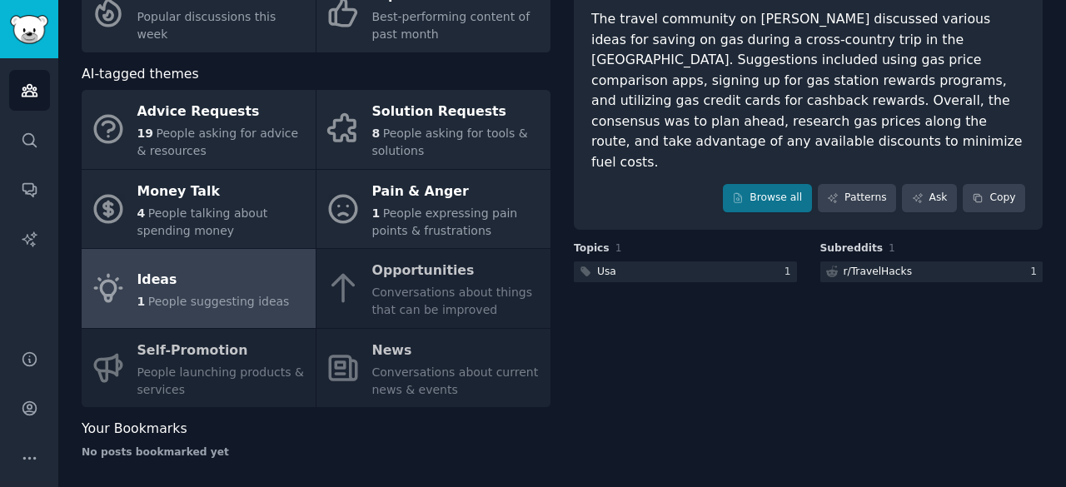
click at [462, 295] on div "Advice Requests 19 People asking for advice & resources Solution Requests 8 Peo…" at bounding box center [316, 248] width 469 height 317
click at [391, 289] on div "Advice Requests 19 People asking for advice & resources Solution Requests 8 Peo…" at bounding box center [316, 248] width 469 height 317
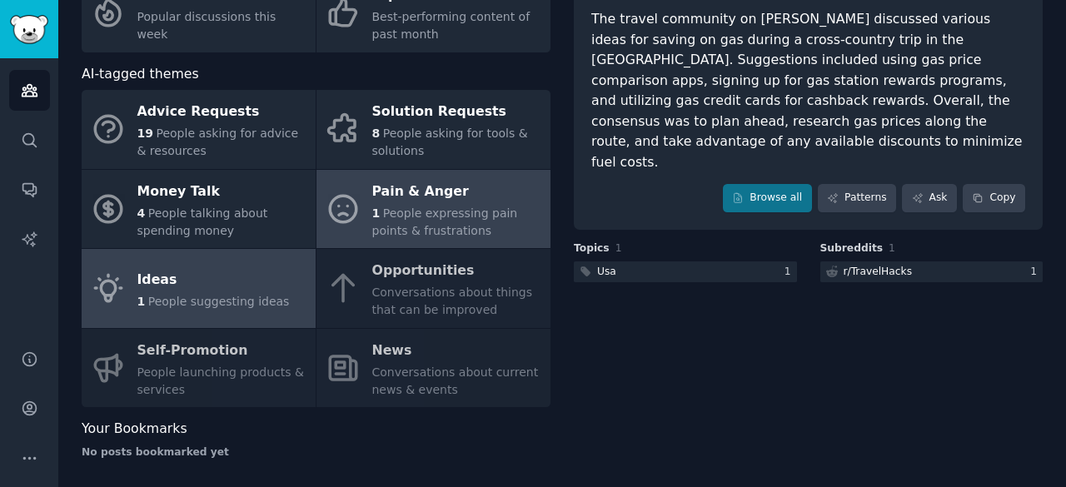
click at [403, 229] on span "People expressing pain points & frustrations" at bounding box center [445, 222] width 146 height 31
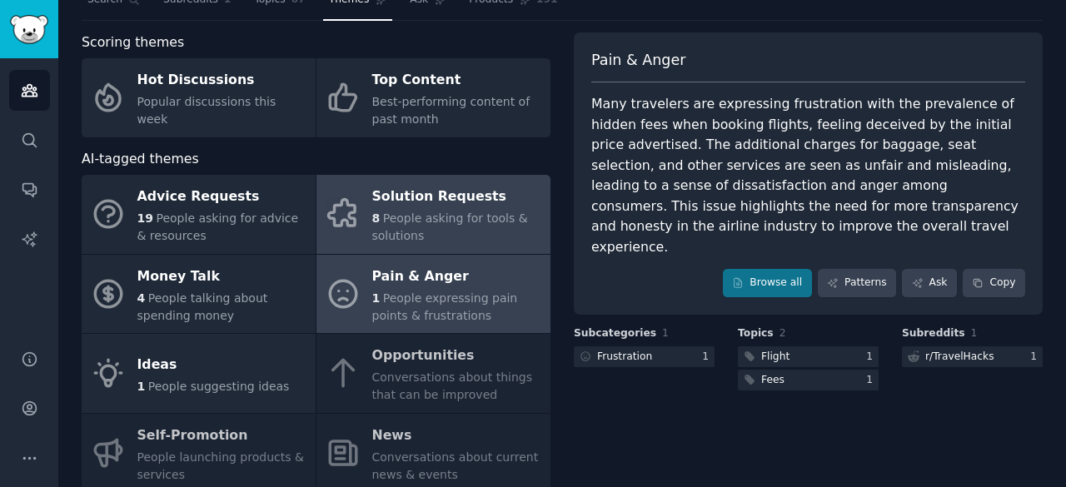
scroll to position [62, 0]
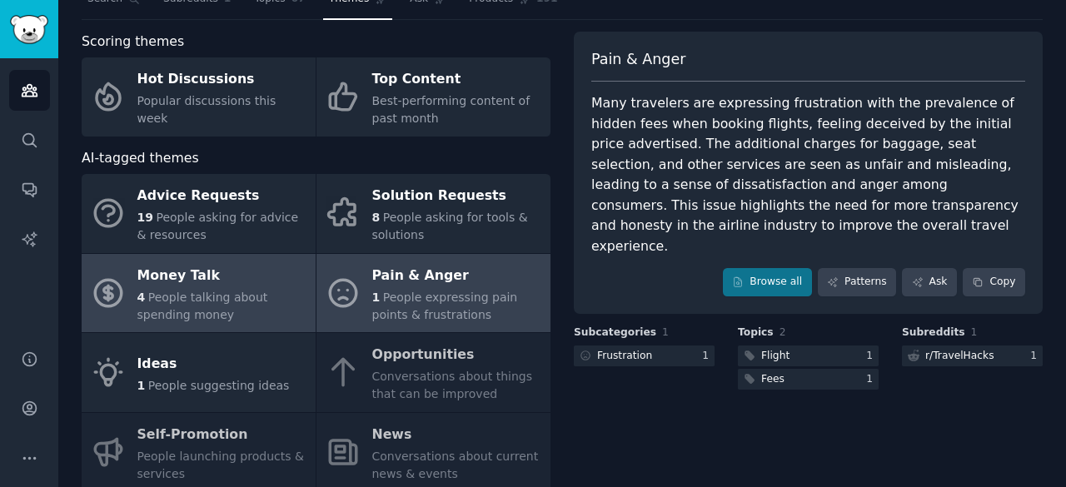
click at [285, 280] on div "Money Talk" at bounding box center [222, 275] width 170 height 27
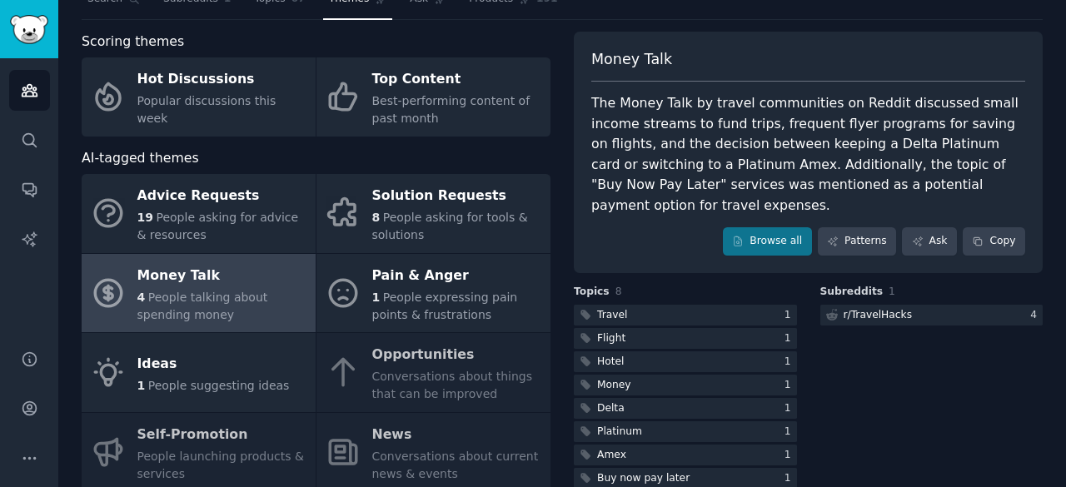
click at [892, 378] on div "Subreddits 1 r/ TravelHacks 4" at bounding box center [932, 388] width 223 height 207
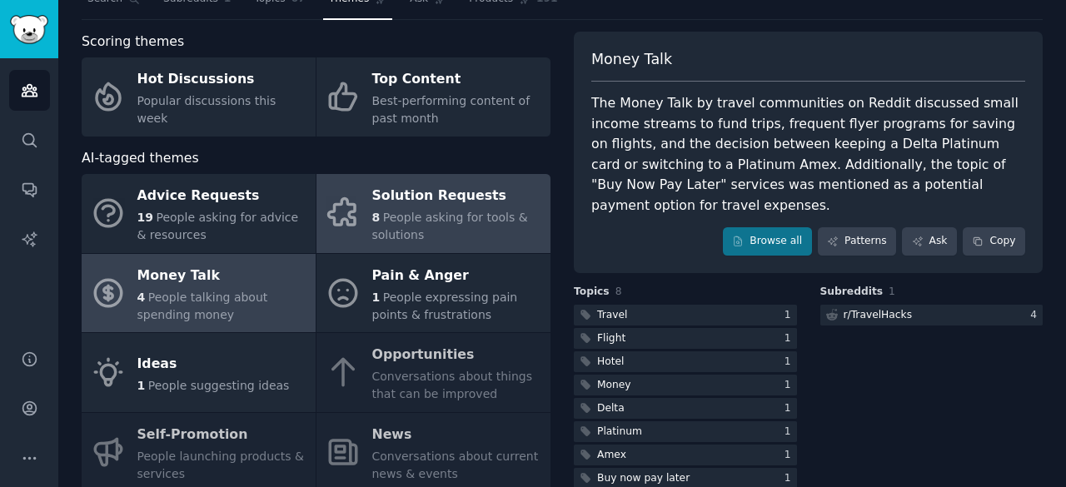
click at [417, 231] on span "People asking for tools & solutions" at bounding box center [450, 226] width 156 height 31
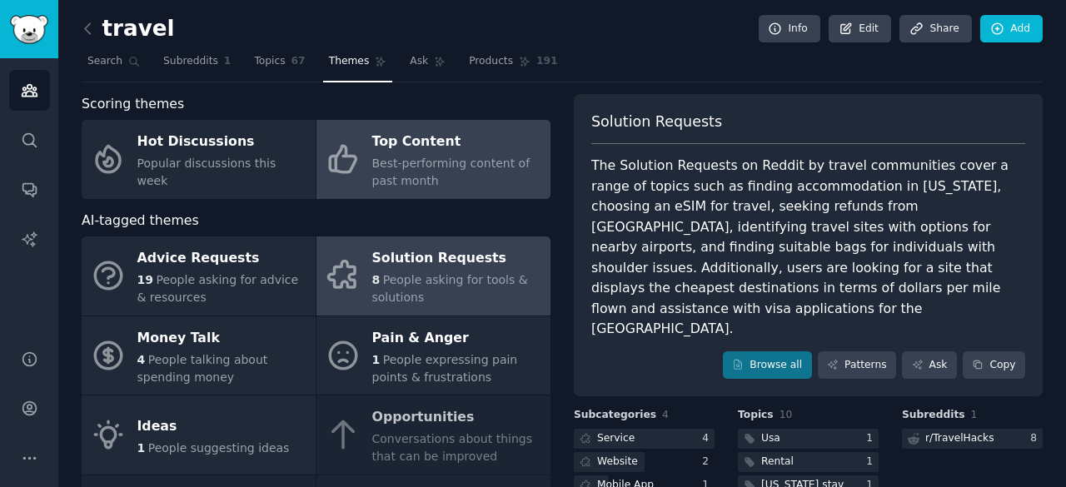
scroll to position [2, 0]
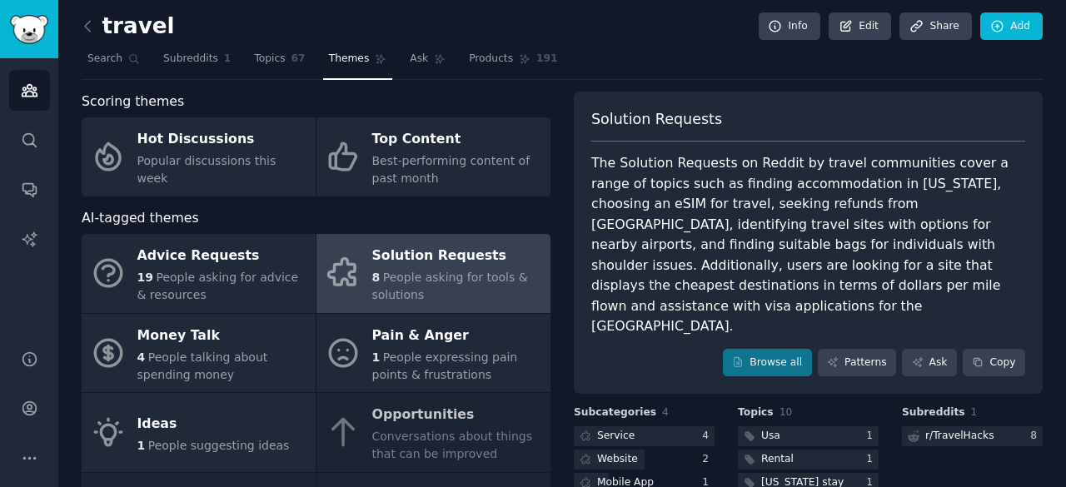
click at [365, 105] on div "Scoring themes" at bounding box center [316, 102] width 469 height 21
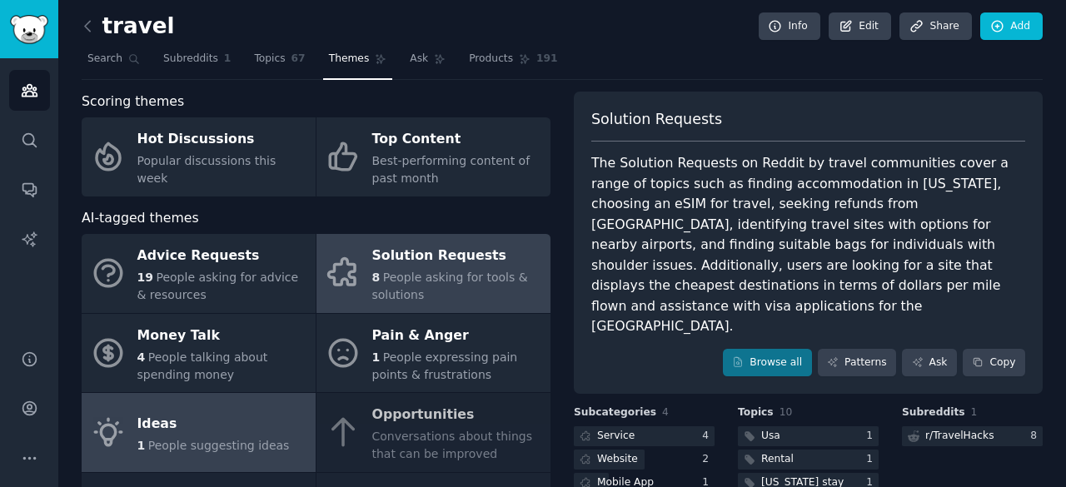
click at [207, 414] on div "Ideas" at bounding box center [213, 424] width 152 height 27
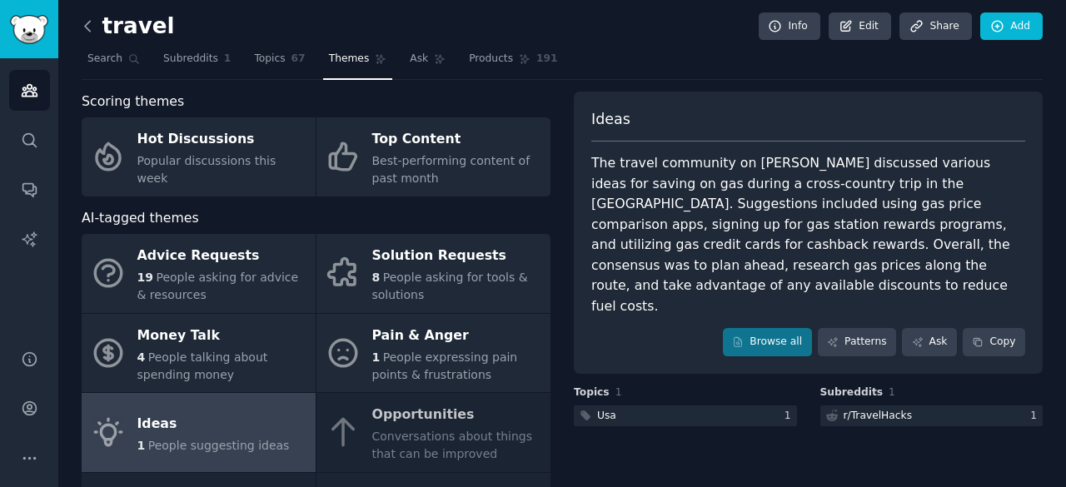
click at [92, 25] on icon at bounding box center [87, 25] width 17 height 17
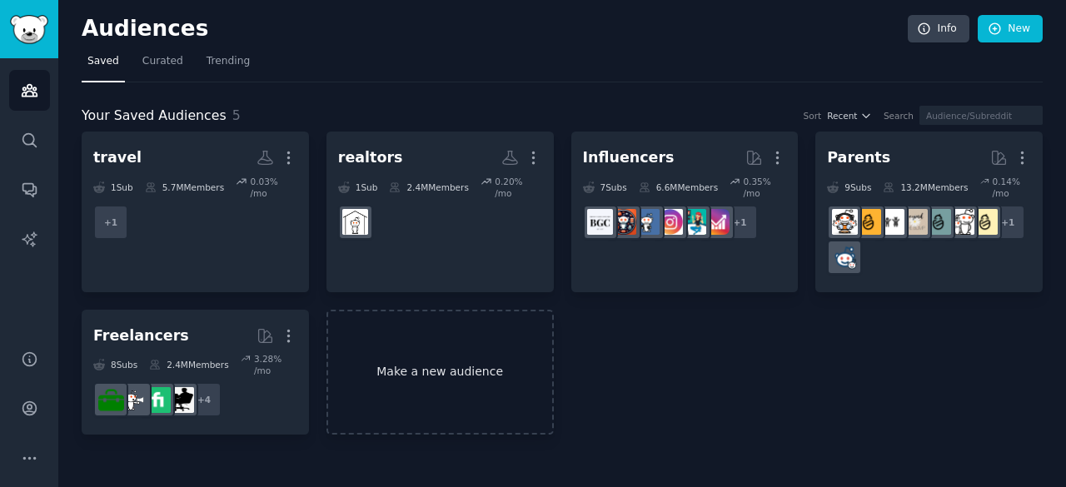
click at [450, 373] on link "Make a new audience" at bounding box center [440, 373] width 227 height 126
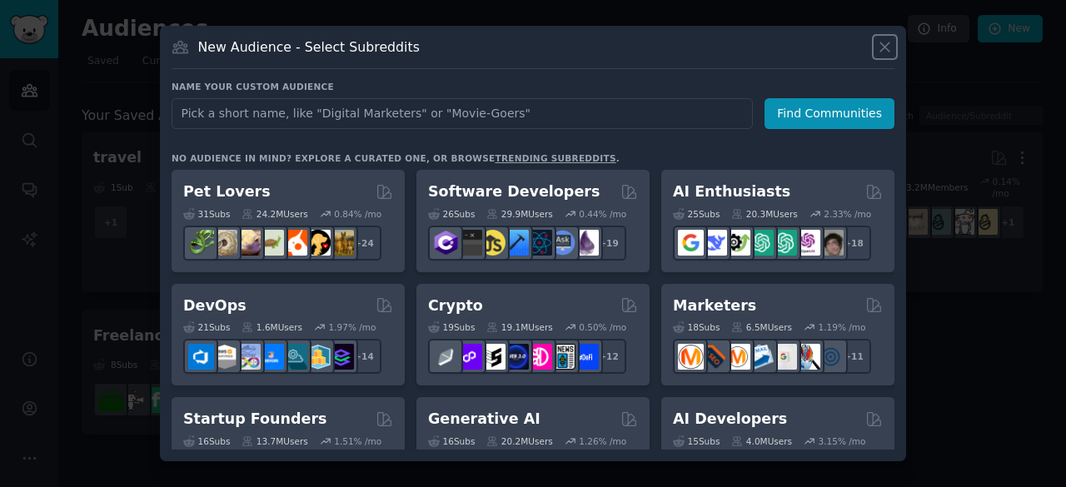
click at [888, 54] on icon at bounding box center [884, 46] width 17 height 17
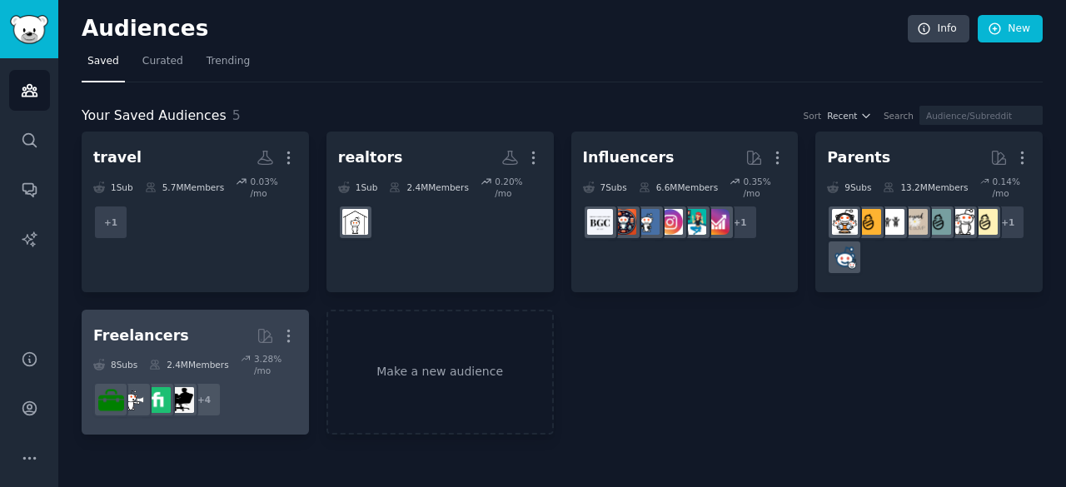
click at [298, 321] on link "Freelancers Curated by GummySearch More 8 Sub s 2.4M Members 3.28 % /mo r/Upwor…" at bounding box center [195, 373] width 227 height 126
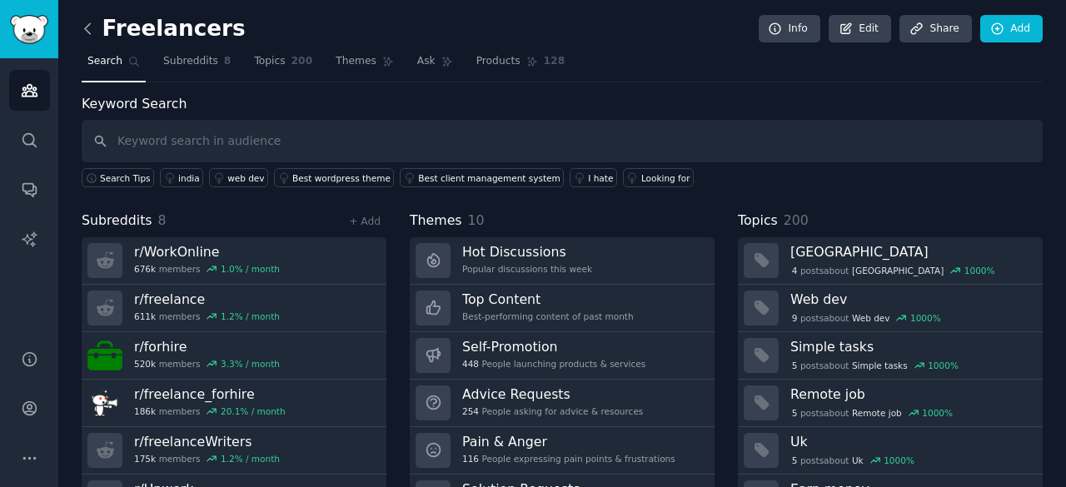
click at [90, 29] on icon at bounding box center [87, 28] width 17 height 17
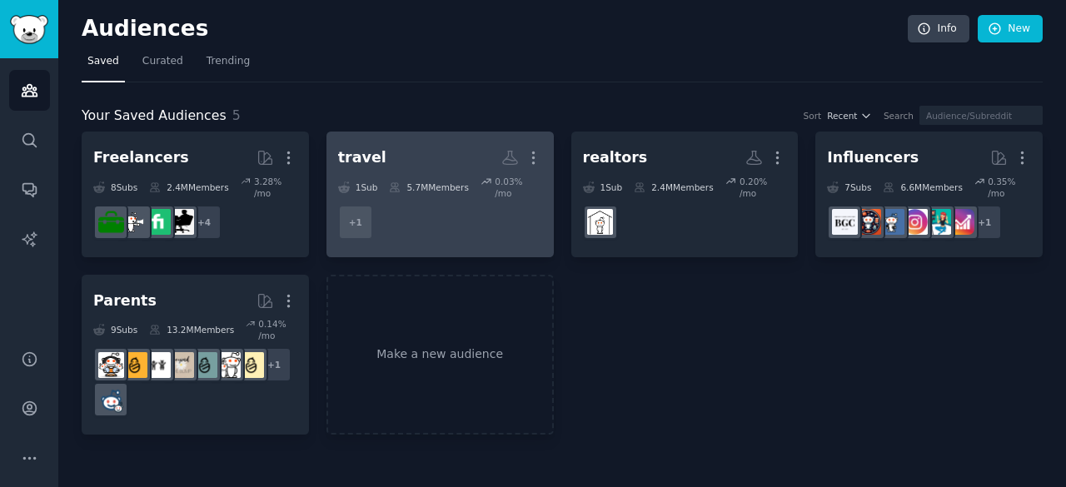
click at [446, 217] on dd "+ 1" at bounding box center [440, 222] width 204 height 47
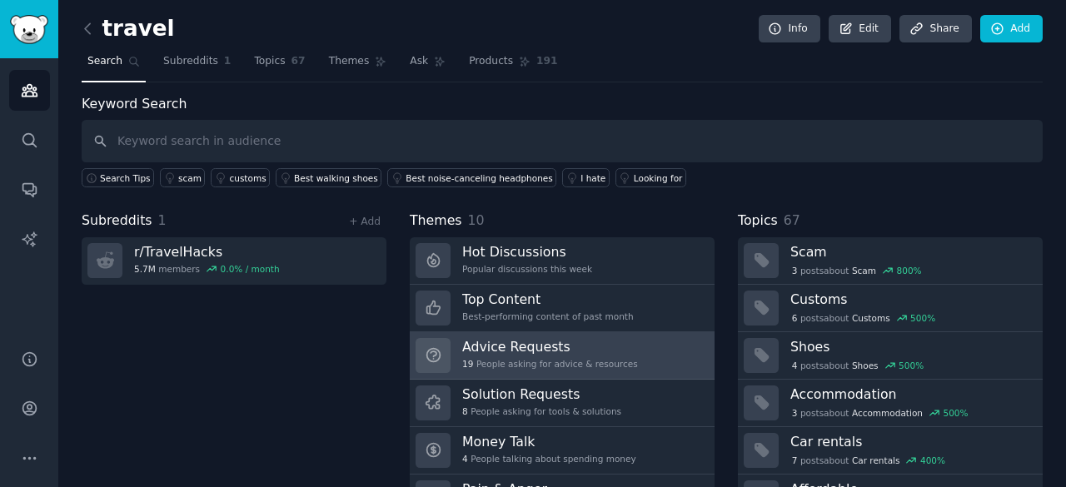
scroll to position [83, 0]
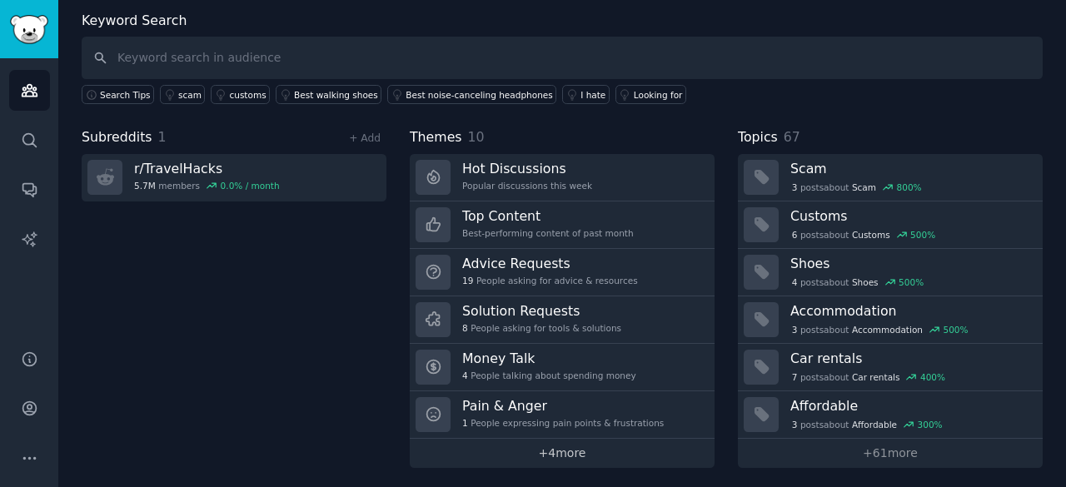
click at [566, 447] on link "+ 4 more" at bounding box center [562, 453] width 305 height 29
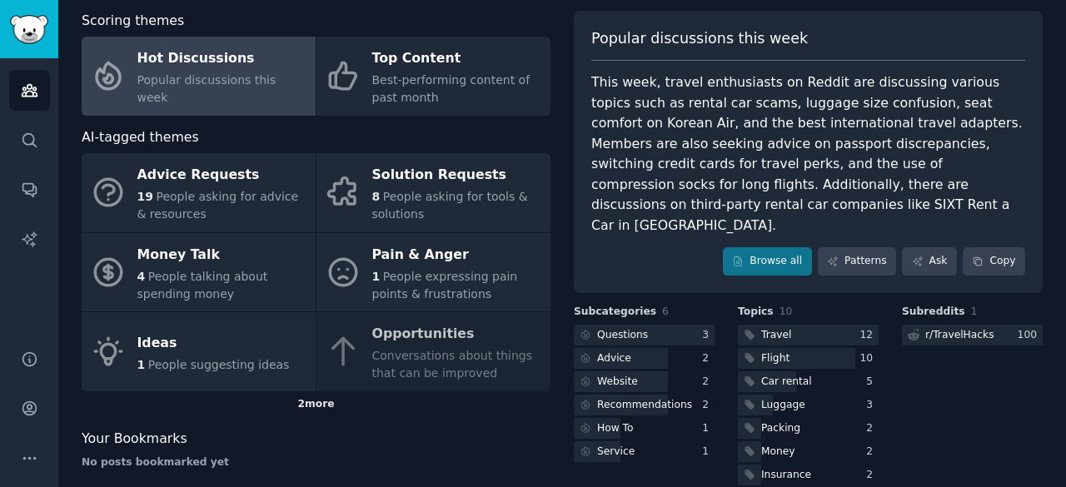
click at [333, 406] on div "2 more" at bounding box center [316, 405] width 469 height 27
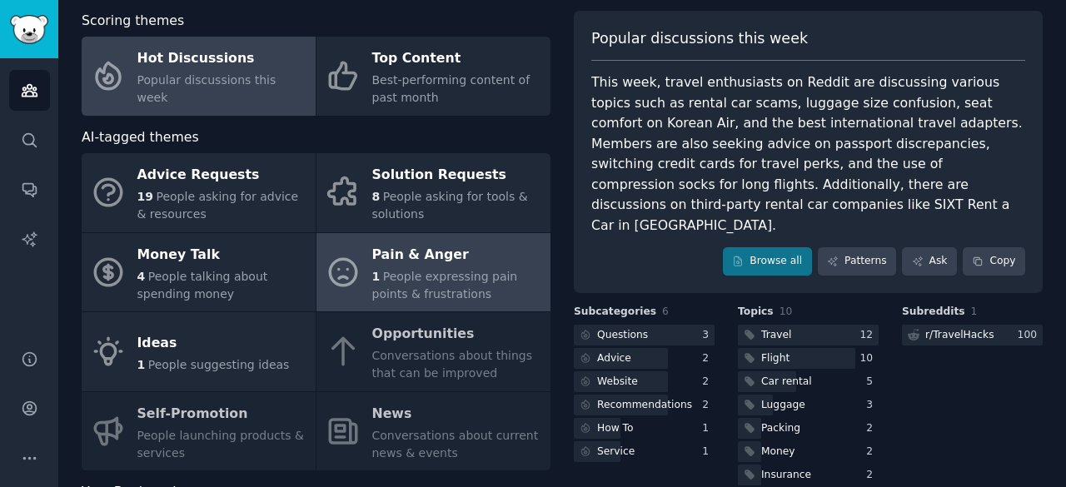
click at [400, 278] on span "People expressing pain points & frustrations" at bounding box center [445, 285] width 146 height 31
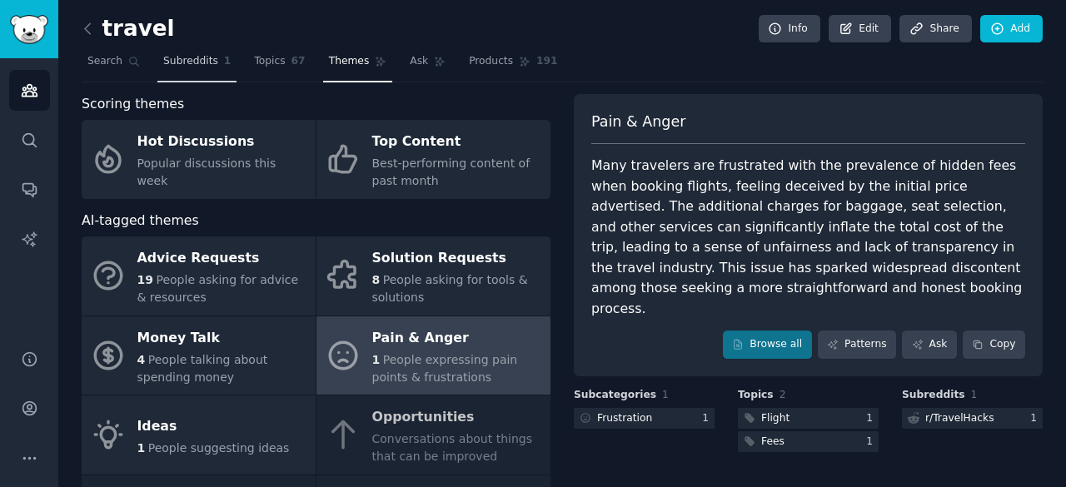
click at [187, 63] on span "Subreddits" at bounding box center [190, 61] width 55 height 15
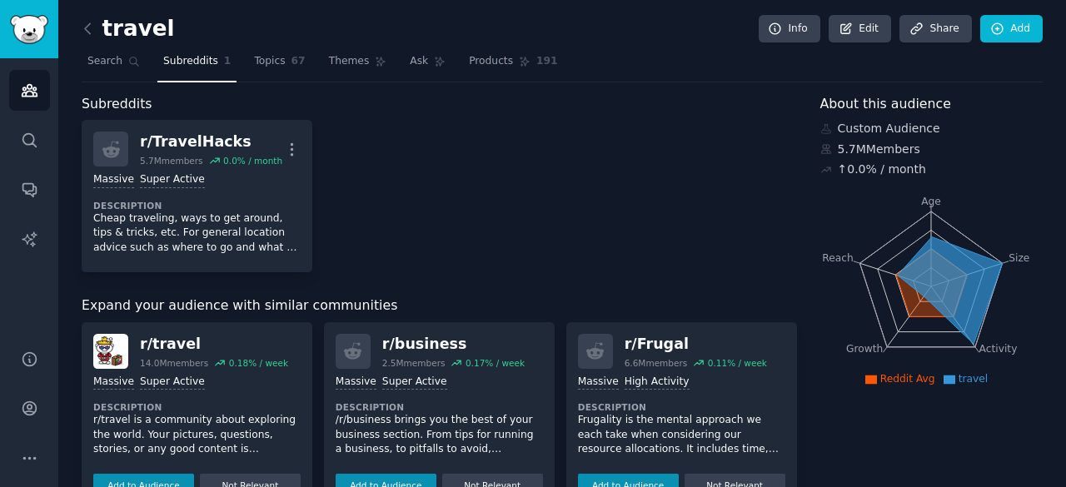
click at [87, 39] on link at bounding box center [92, 29] width 21 height 27
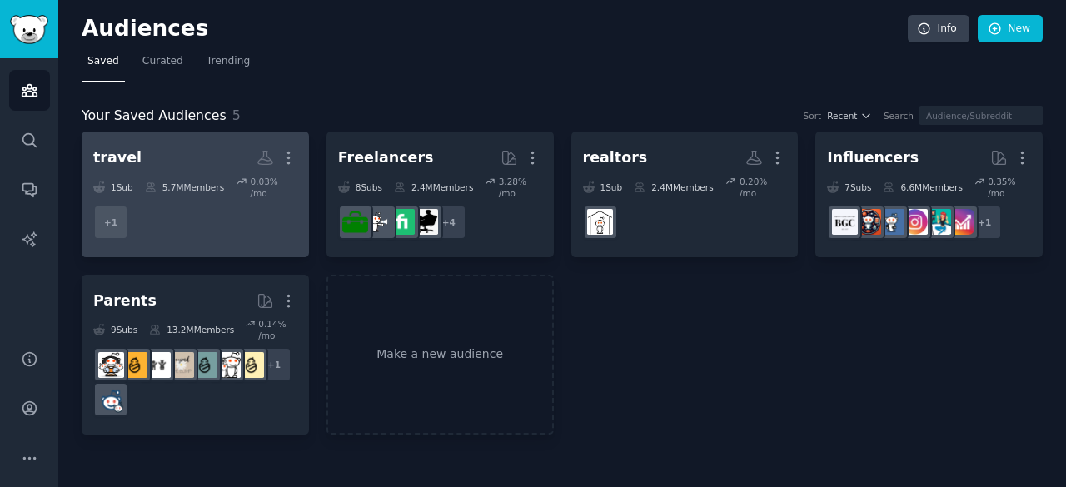
click at [148, 148] on h2 "travel More" at bounding box center [195, 157] width 204 height 29
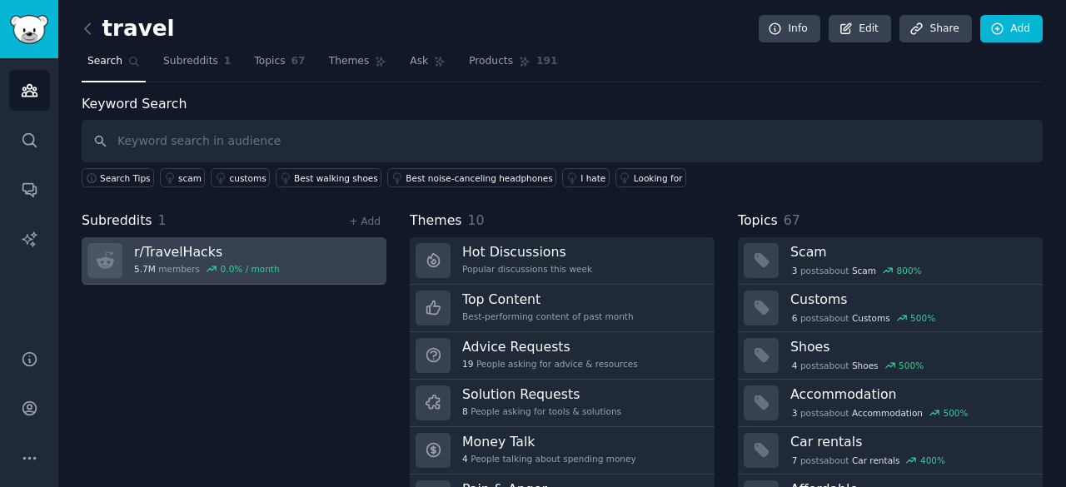
click at [233, 259] on div "r/ TravelHacks 5.7M members 0.0 % / month" at bounding box center [207, 260] width 146 height 35
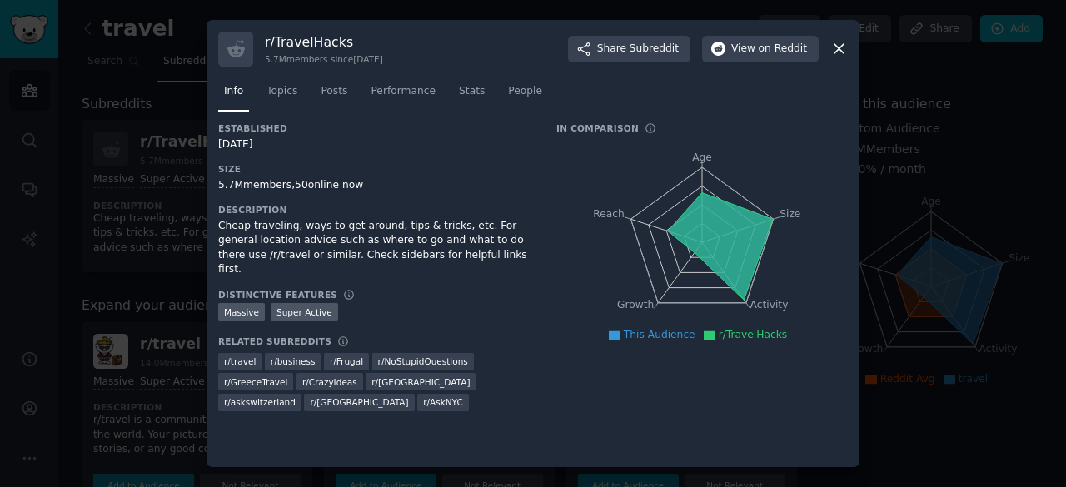
click at [834, 52] on icon at bounding box center [839, 48] width 17 height 17
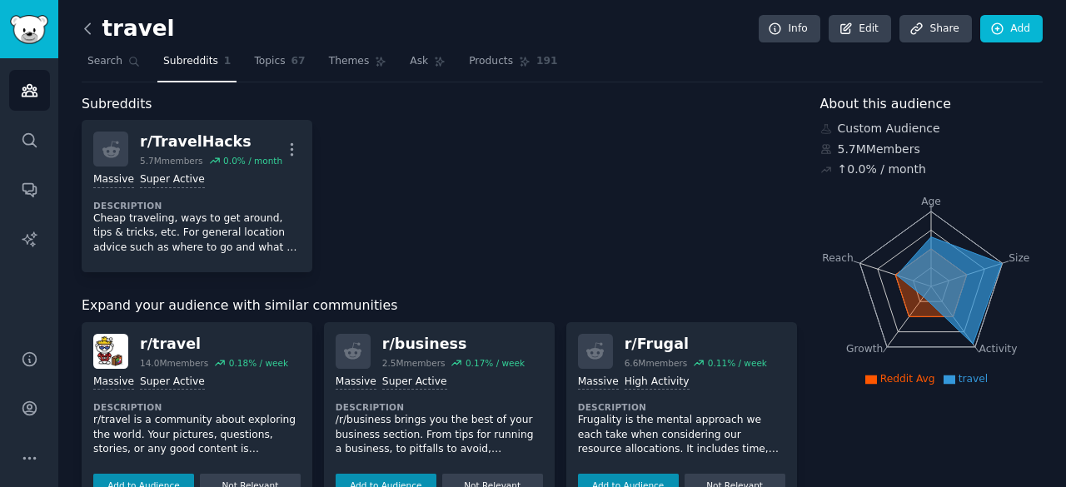
click at [88, 24] on icon at bounding box center [87, 28] width 5 height 10
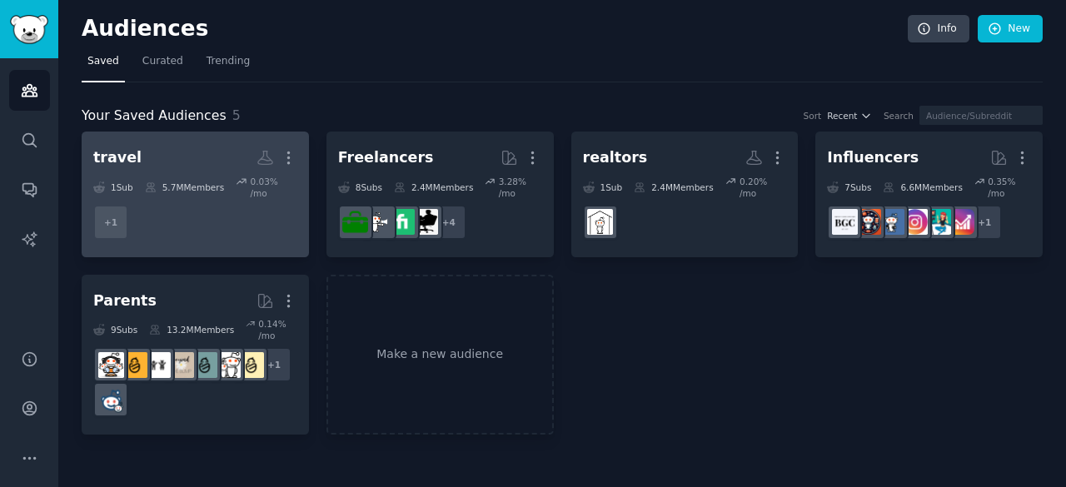
click at [167, 154] on h2 "travel More" at bounding box center [195, 157] width 204 height 29
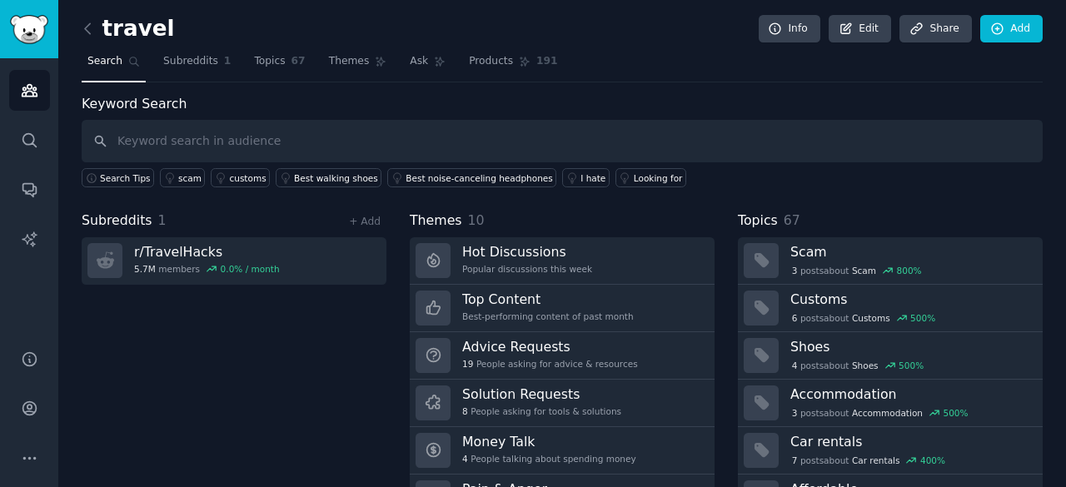
scroll to position [83, 0]
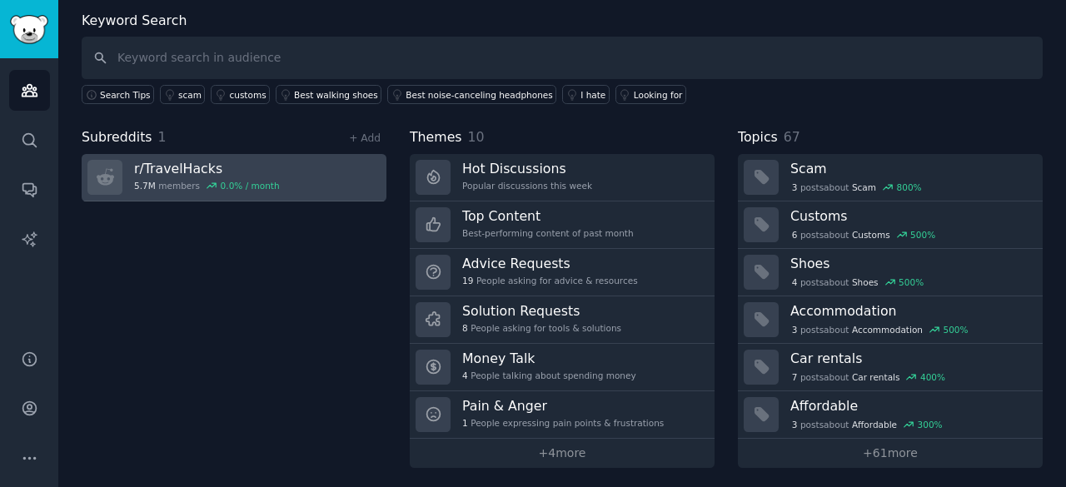
click at [167, 182] on div "5.7M members 0.0 % / month" at bounding box center [207, 186] width 146 height 12
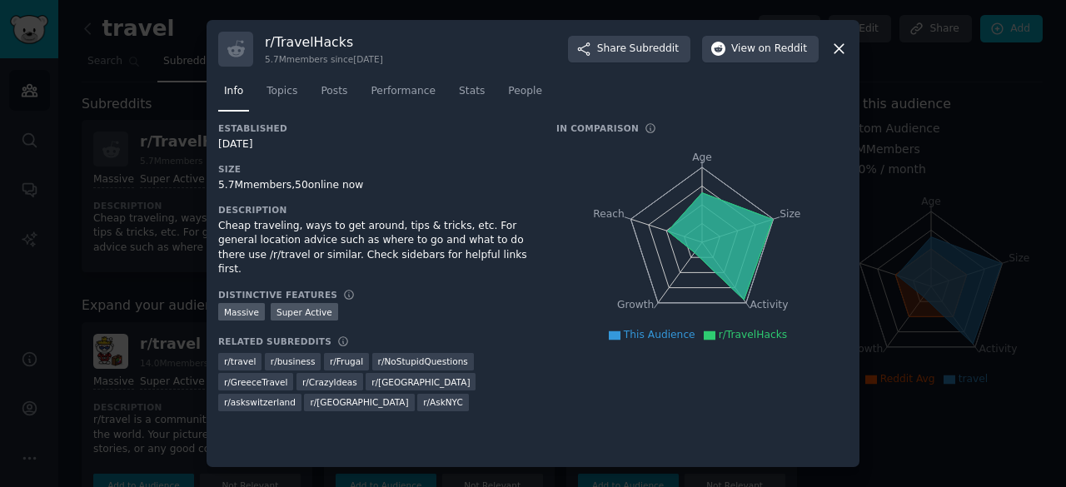
click at [842, 53] on icon at bounding box center [839, 48] width 17 height 17
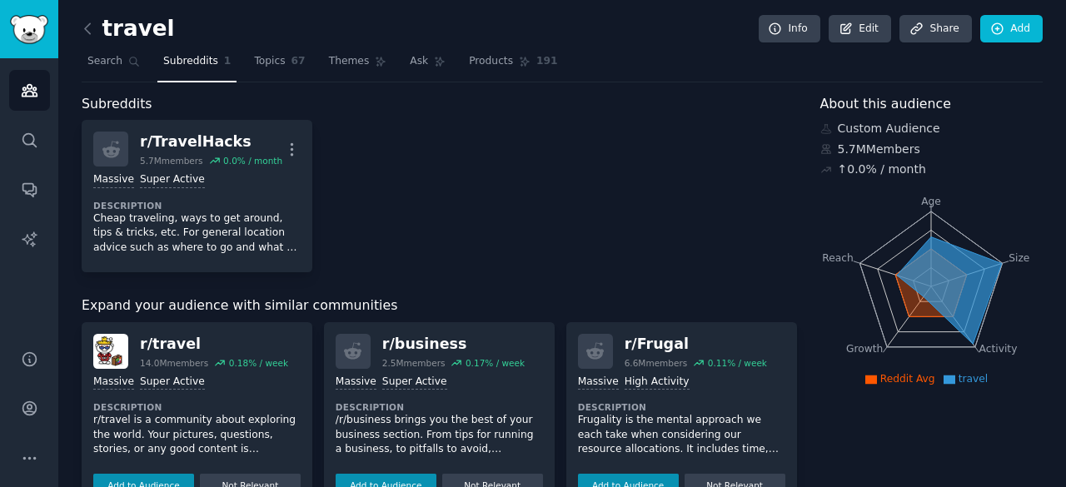
click at [182, 416] on p "r/travel is a community about exploring the world. Your pictures, questions, st…" at bounding box center [196, 435] width 207 height 44
click at [82, 29] on icon at bounding box center [87, 28] width 17 height 17
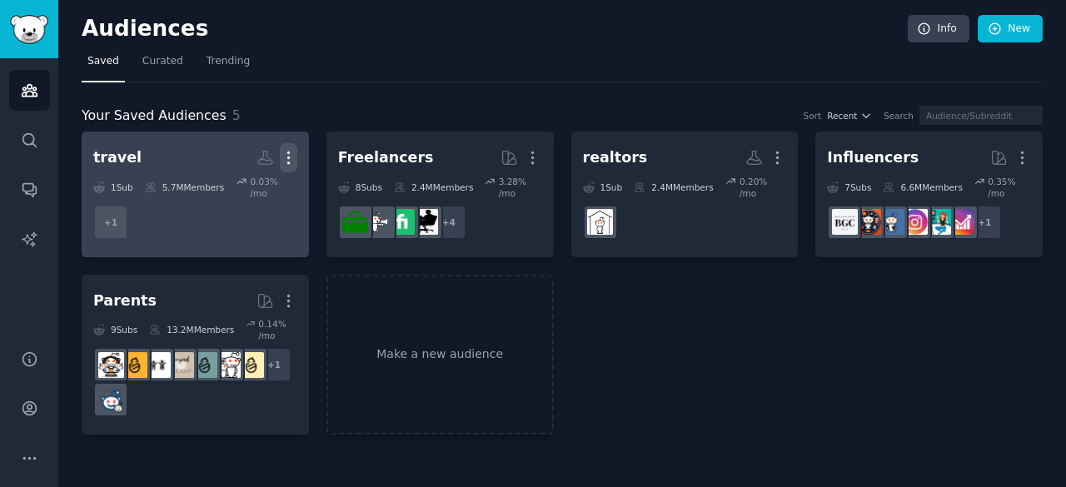
click at [292, 158] on icon "button" at bounding box center [288, 157] width 17 height 17
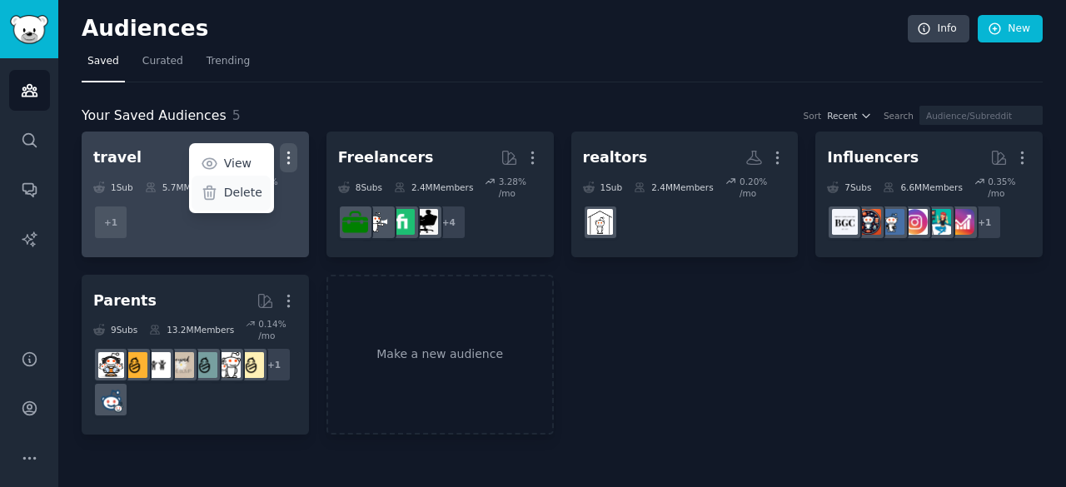
click at [264, 191] on div "Delete" at bounding box center [231, 193] width 79 height 35
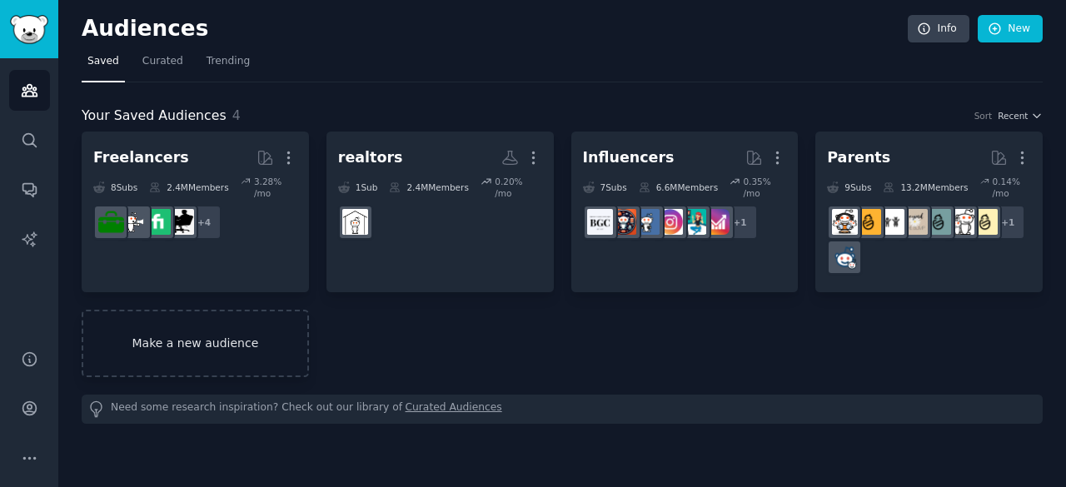
click at [207, 326] on link "Make a new audience" at bounding box center [195, 343] width 227 height 67
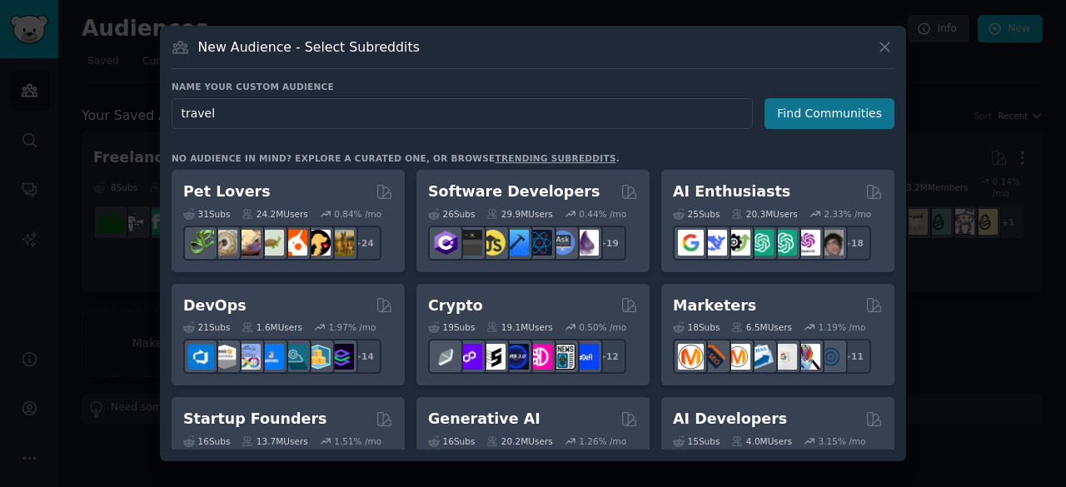
type input "travel"
click at [851, 122] on button "Find Communities" at bounding box center [830, 113] width 130 height 31
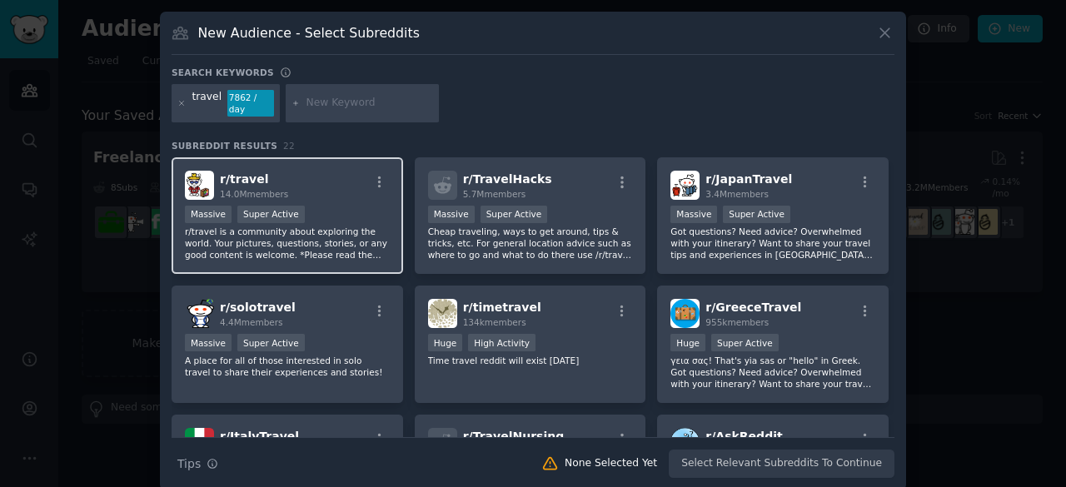
click at [342, 212] on div "Massive Super Active" at bounding box center [287, 216] width 205 height 21
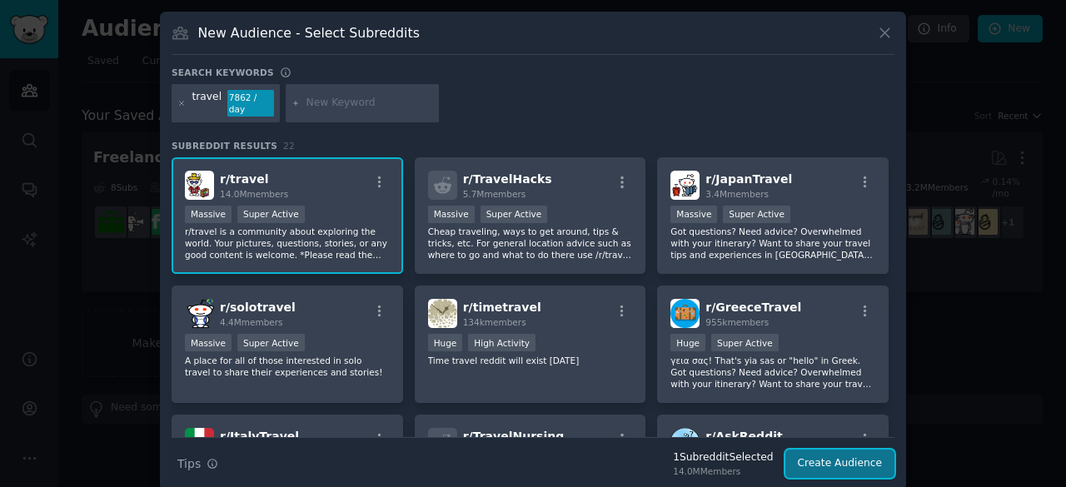
click at [878, 462] on button "Create Audience" at bounding box center [841, 464] width 110 height 28
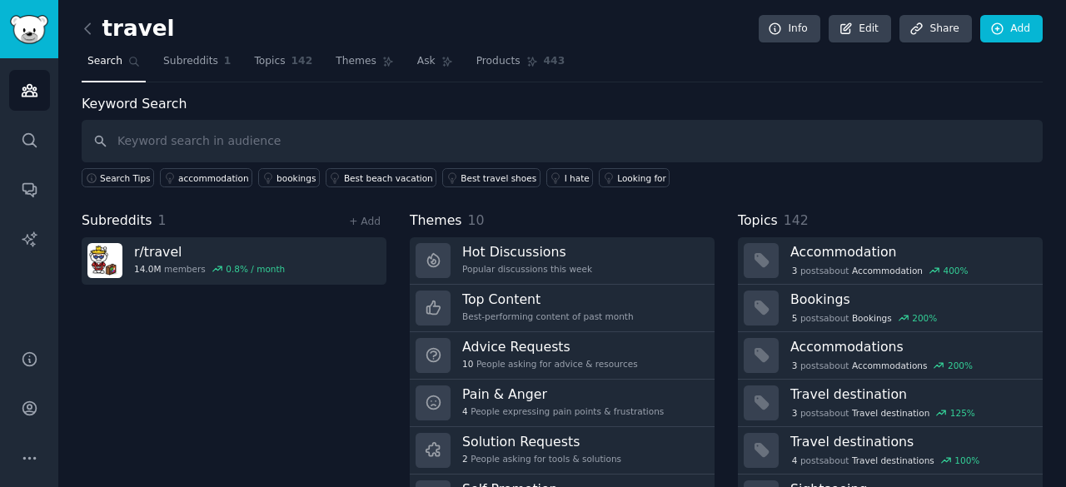
scroll to position [83, 0]
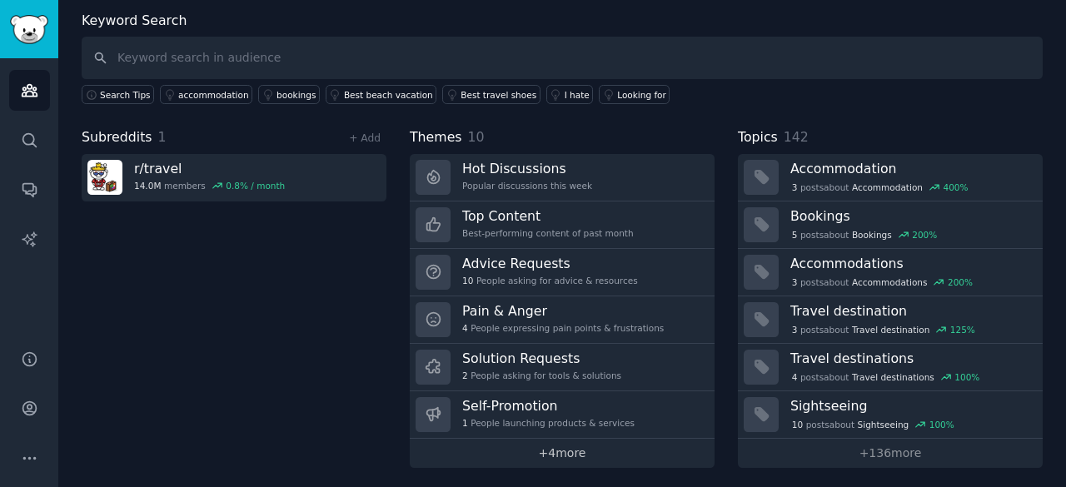
click at [603, 449] on link "+ 4 more" at bounding box center [562, 453] width 305 height 29
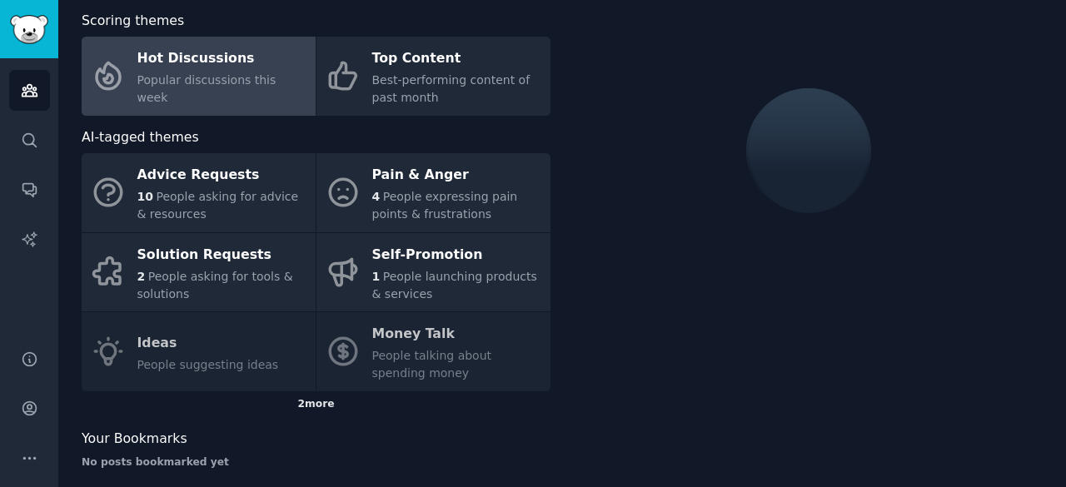
click at [319, 397] on div "2 more" at bounding box center [316, 405] width 469 height 27
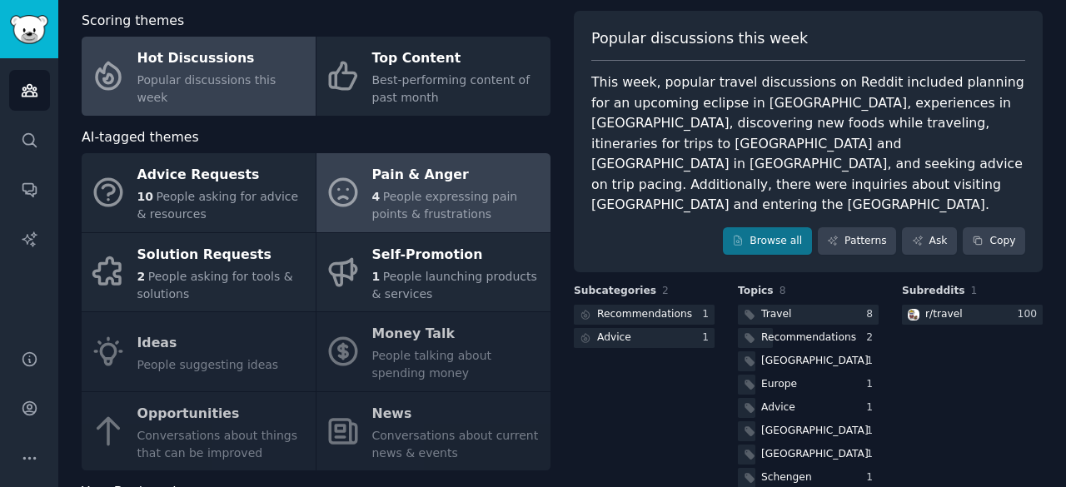
click at [410, 203] on span "People expressing pain points & frustrations" at bounding box center [445, 205] width 146 height 31
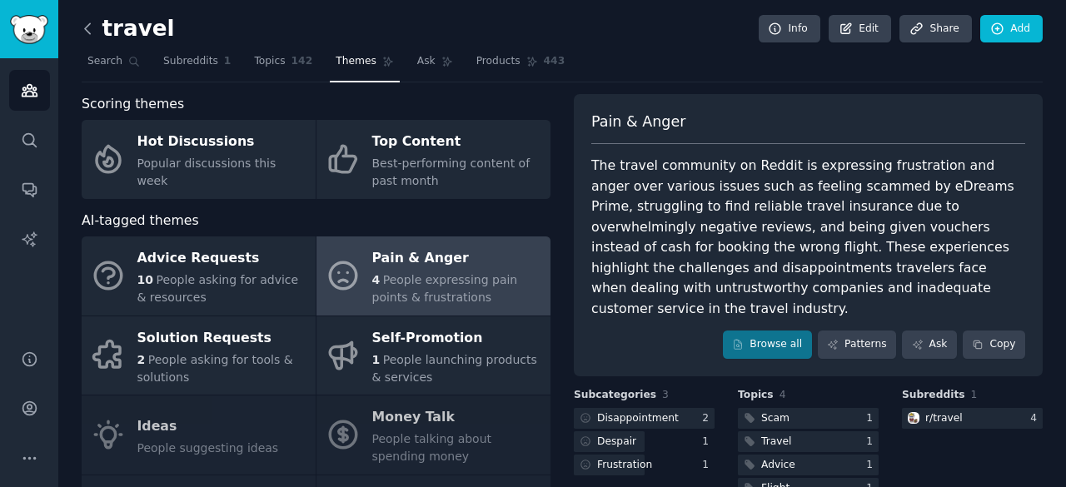
click at [88, 25] on icon at bounding box center [87, 28] width 5 height 10
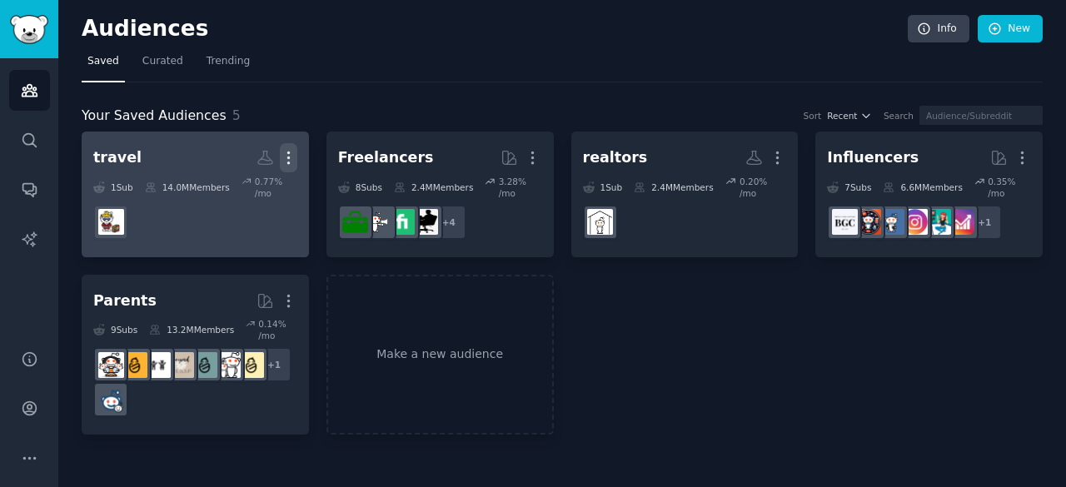
click at [287, 156] on icon "button" at bounding box center [288, 158] width 2 height 12
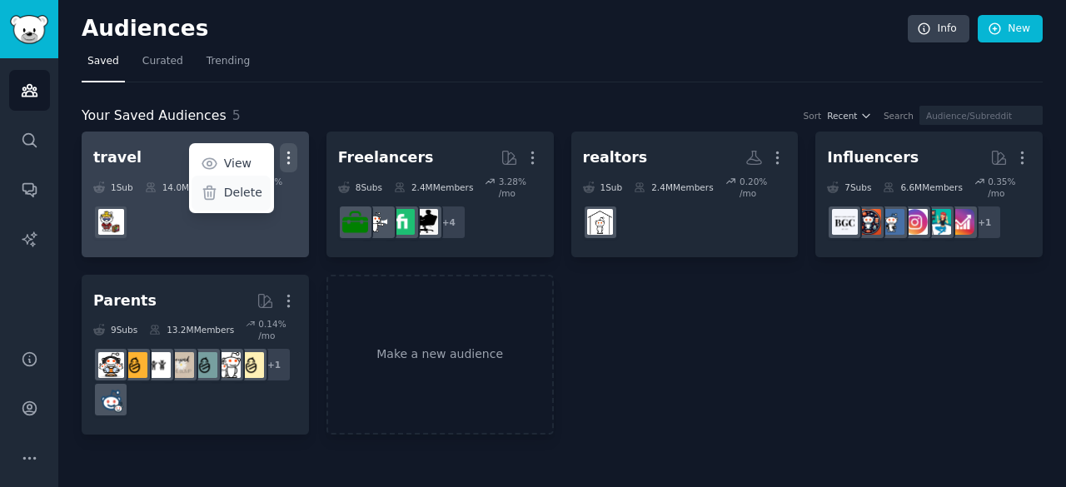
click at [252, 192] on p "Delete" at bounding box center [243, 192] width 38 height 17
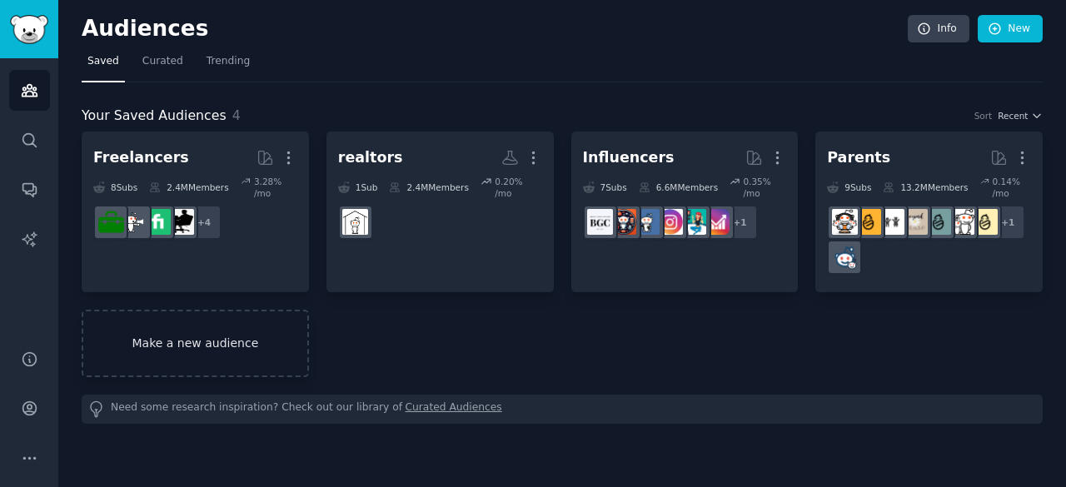
click at [234, 339] on link "Make a new audience" at bounding box center [195, 343] width 227 height 67
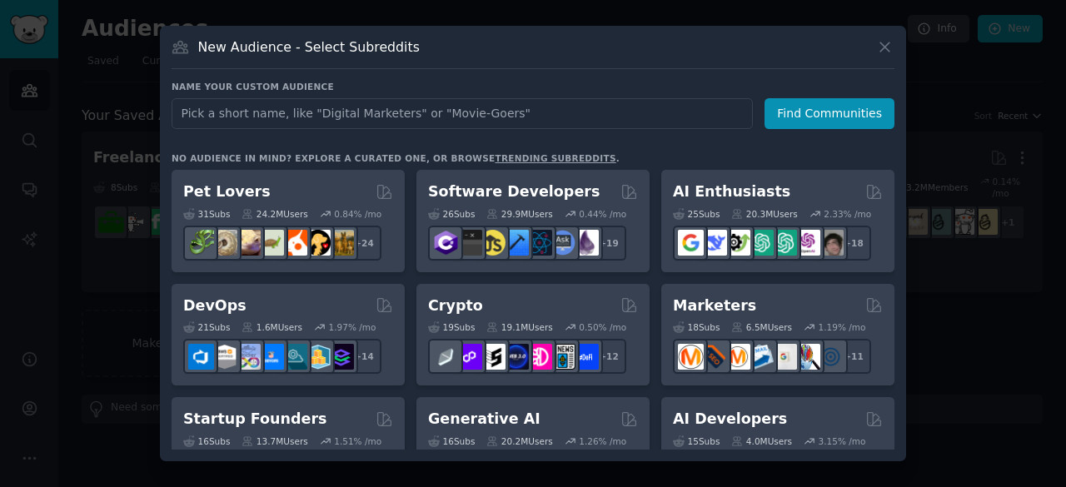
click at [385, 121] on input "text" at bounding box center [462, 113] width 581 height 31
click at [441, 114] on input "text" at bounding box center [462, 113] width 581 height 31
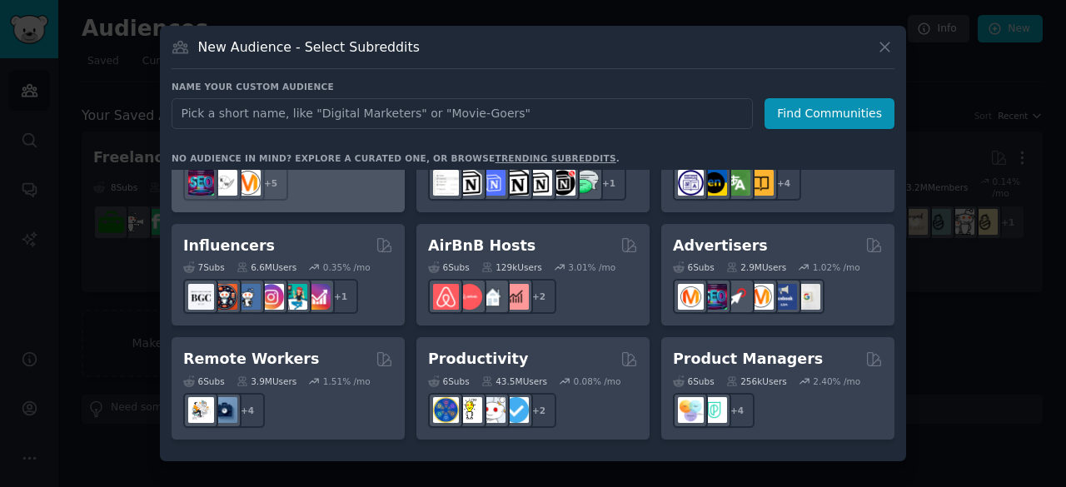
scroll to position [1113, 0]
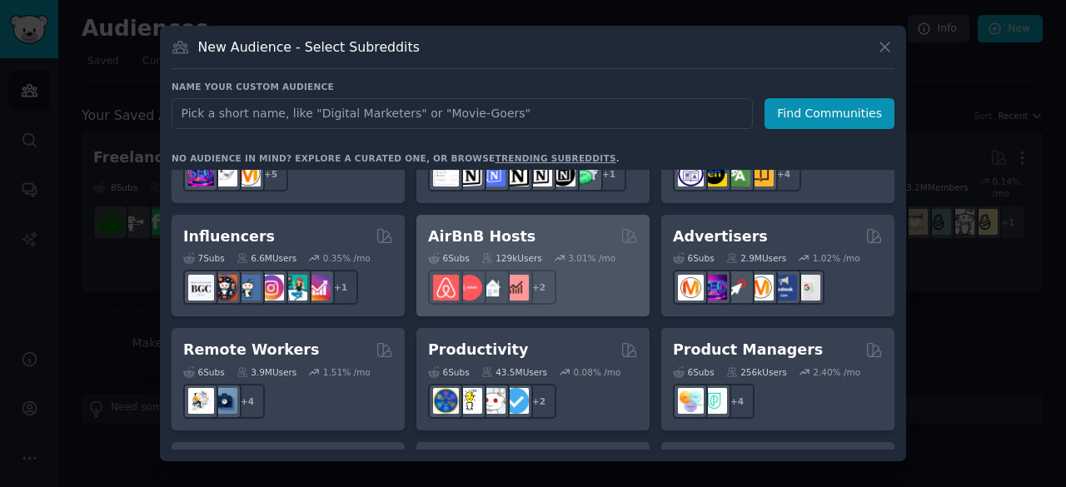
click at [509, 227] on h2 "AirBnB Hosts" at bounding box center [481, 237] width 107 height 21
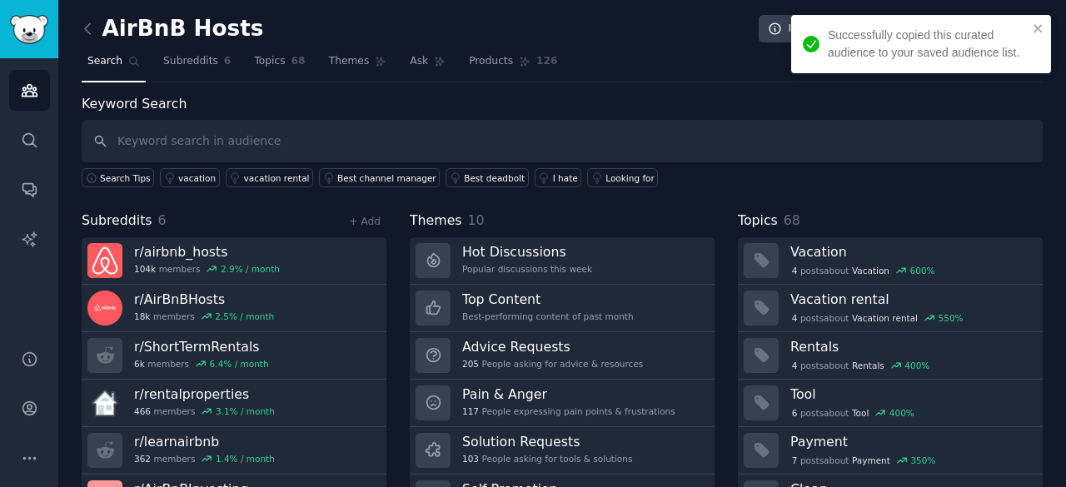
scroll to position [83, 0]
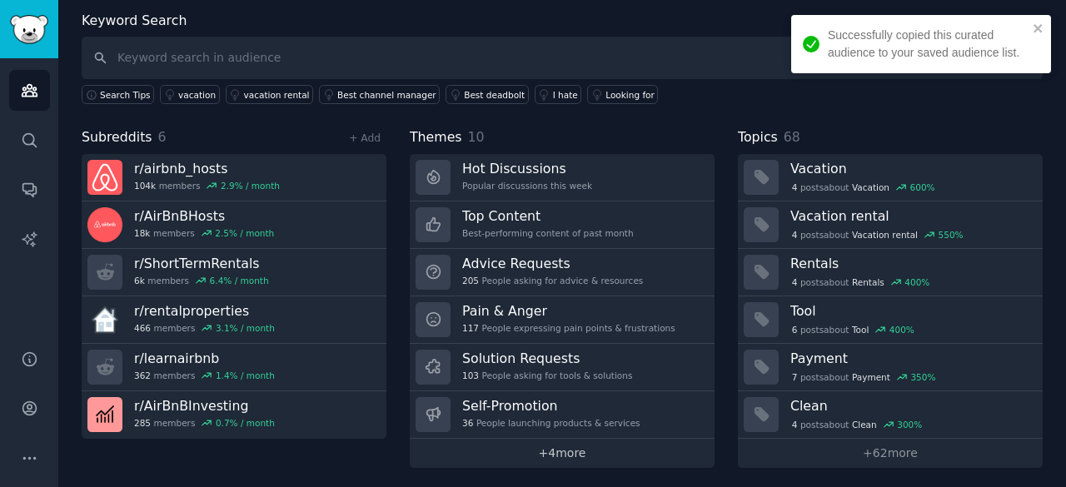
click at [580, 448] on link "+ 4 more" at bounding box center [562, 453] width 305 height 29
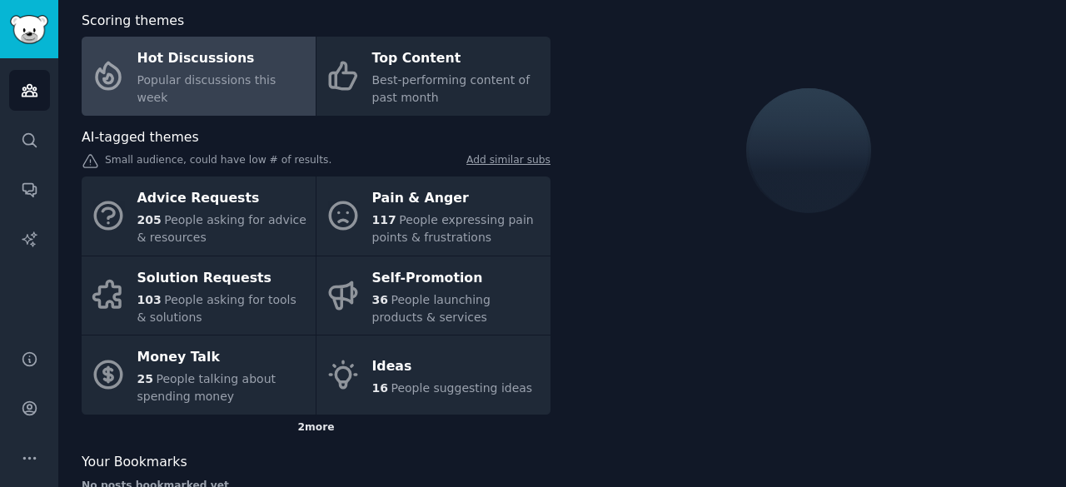
click at [376, 427] on div "2 more" at bounding box center [316, 428] width 469 height 27
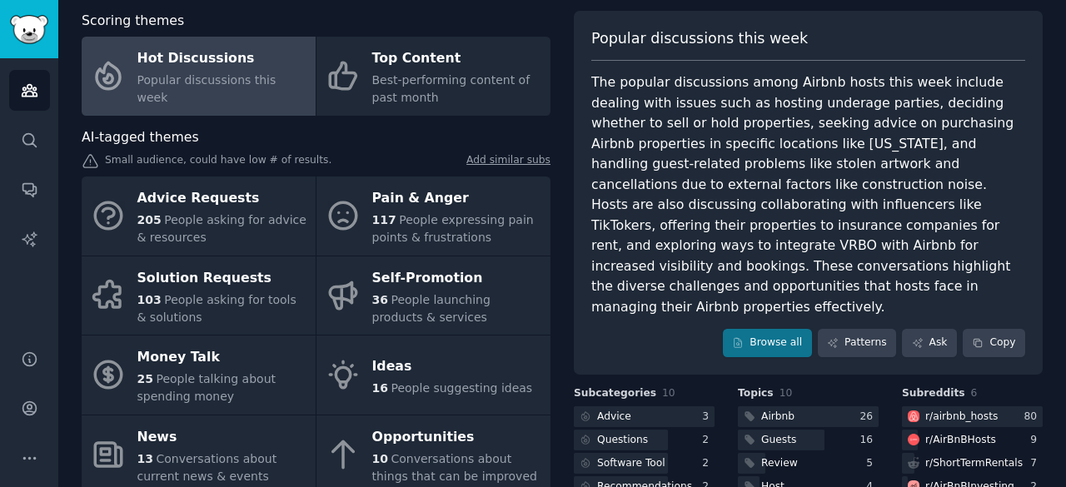
scroll to position [217, 0]
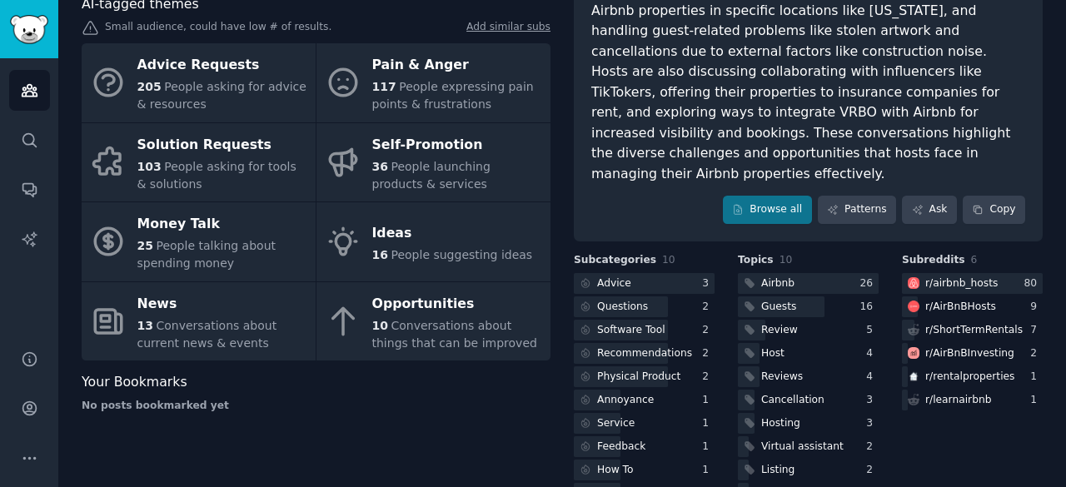
click at [347, 364] on div "Scoring themes Hot Discussions Popular discussions this week Top Content Best-p…" at bounding box center [316, 193] width 469 height 630
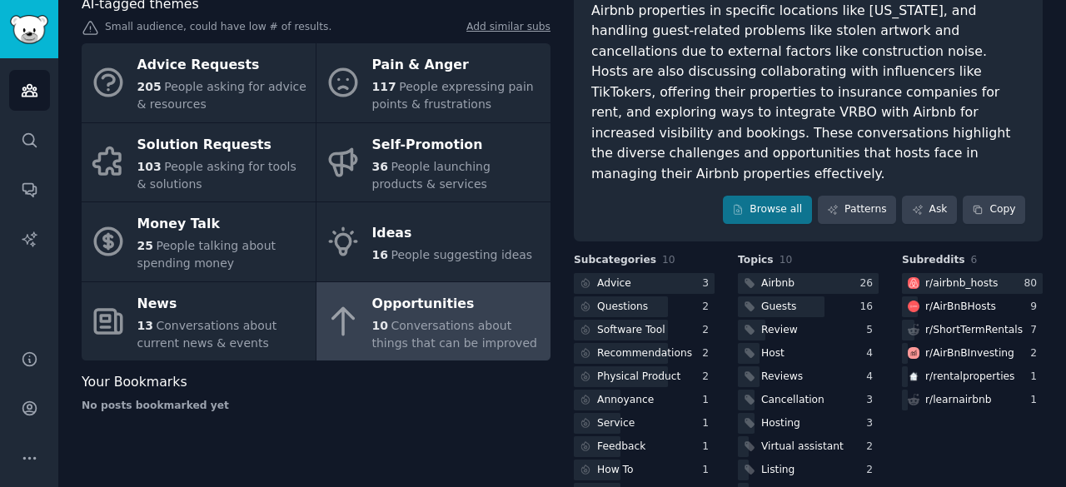
click at [401, 319] on span "Conversations about things that can be improved" at bounding box center [454, 334] width 165 height 31
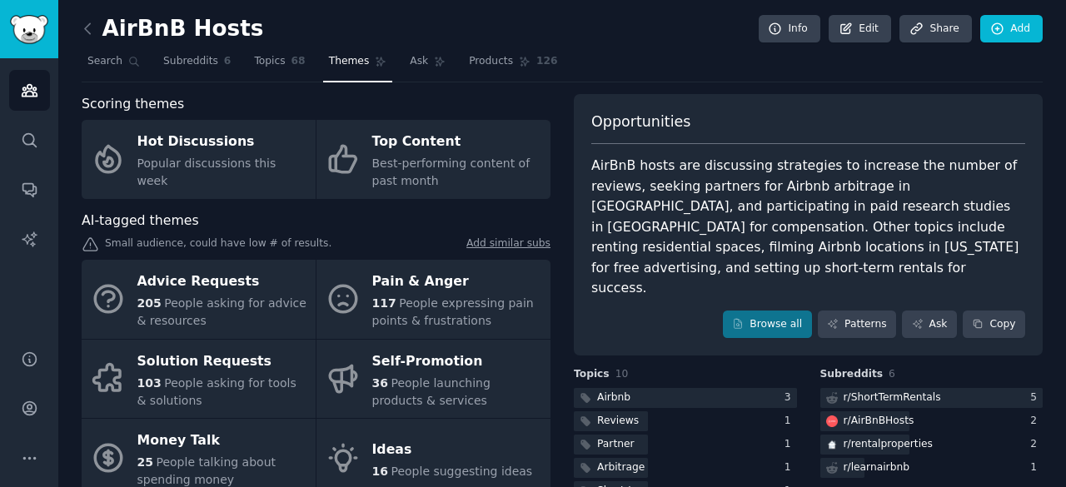
click at [640, 312] on div "Opportunities AirBnB hosts are discussing strategies to increase the number of …" at bounding box center [808, 225] width 469 height 262
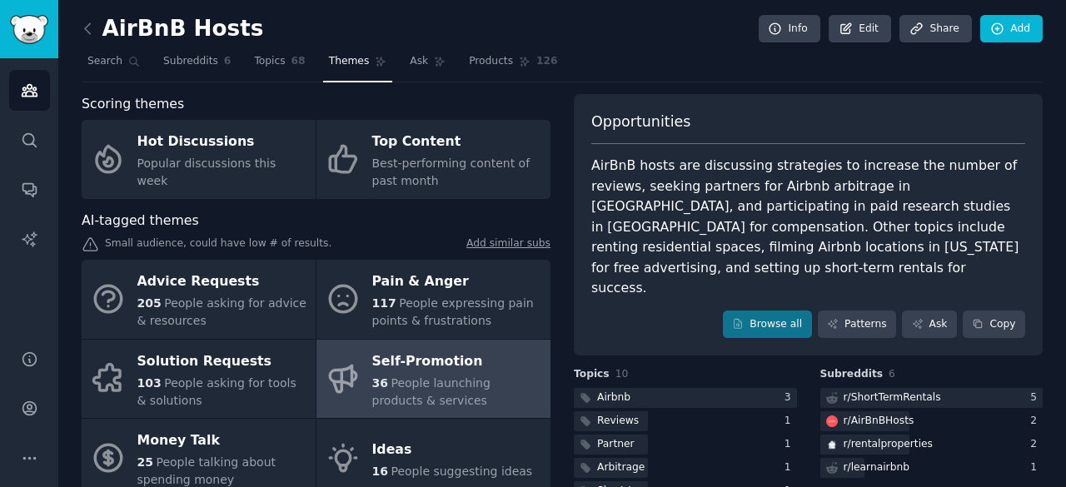
scroll to position [177, 0]
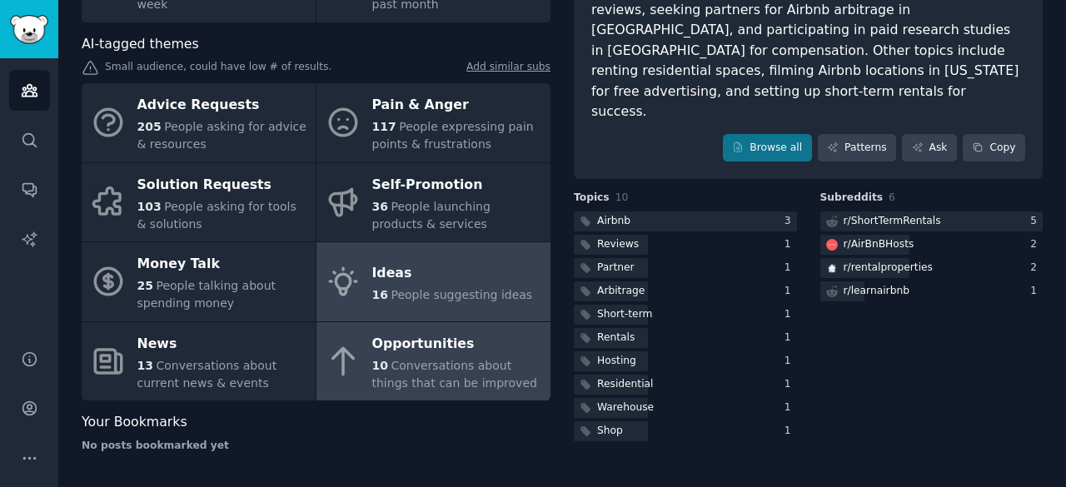
click at [432, 262] on div "Ideas" at bounding box center [452, 273] width 161 height 27
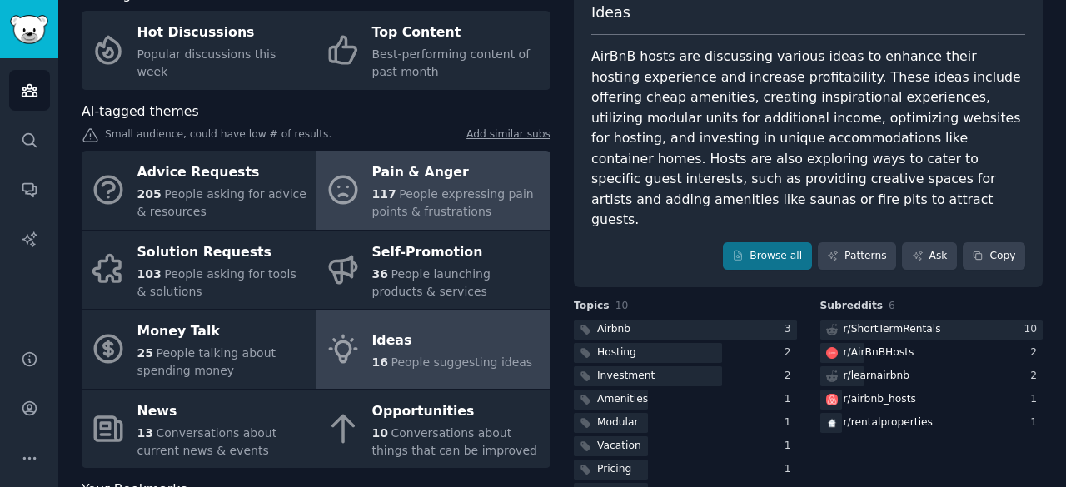
scroll to position [110, 0]
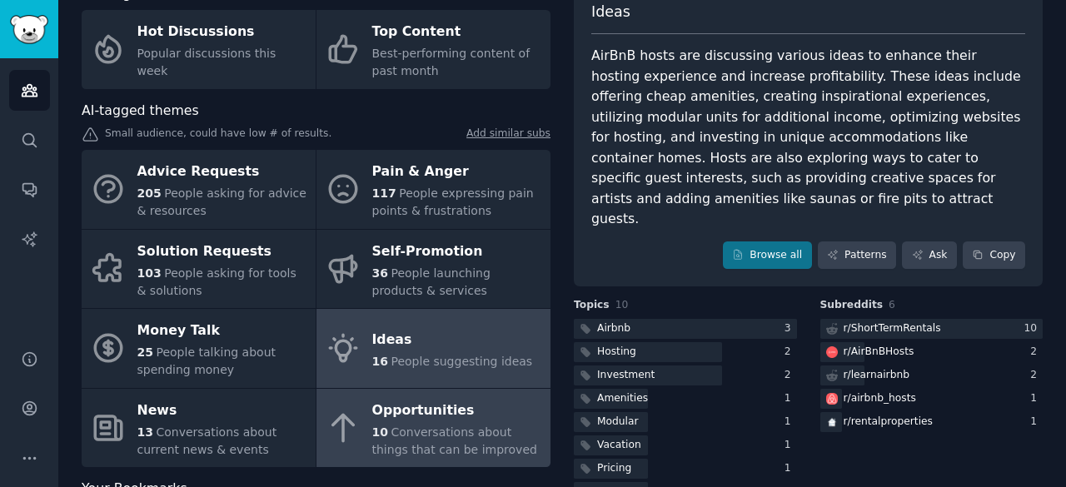
click at [418, 417] on div "Opportunities" at bounding box center [457, 410] width 170 height 27
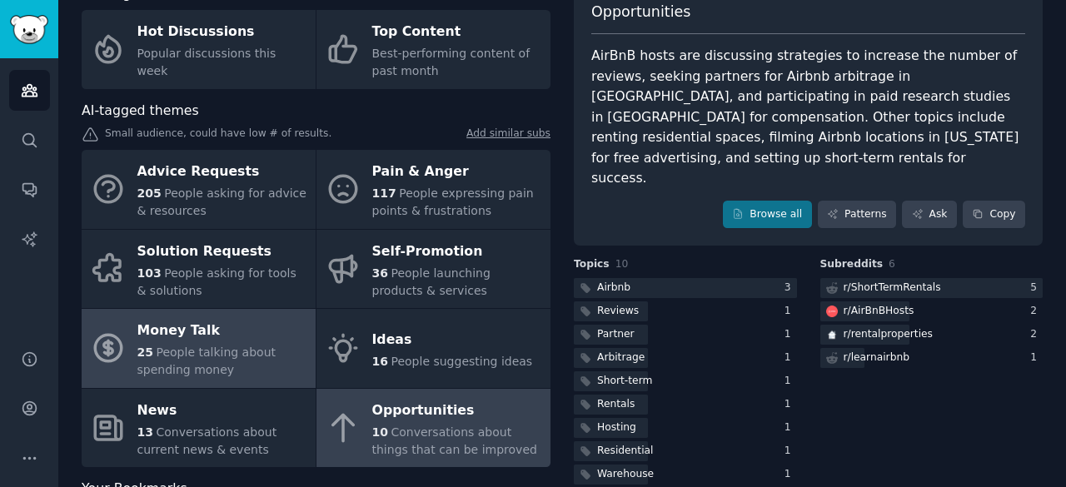
scroll to position [177, 0]
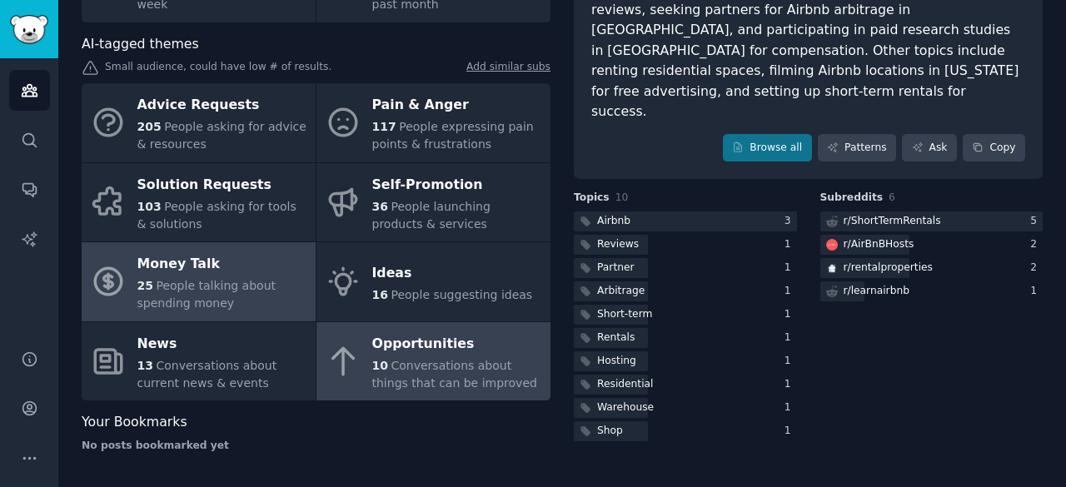
click at [187, 287] on span "People talking about spending money" at bounding box center [206, 294] width 139 height 31
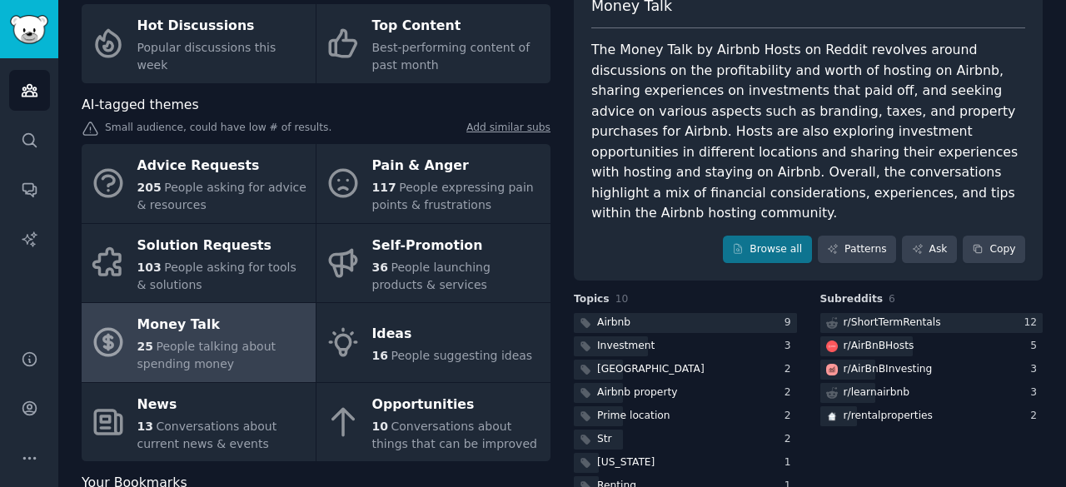
scroll to position [114, 0]
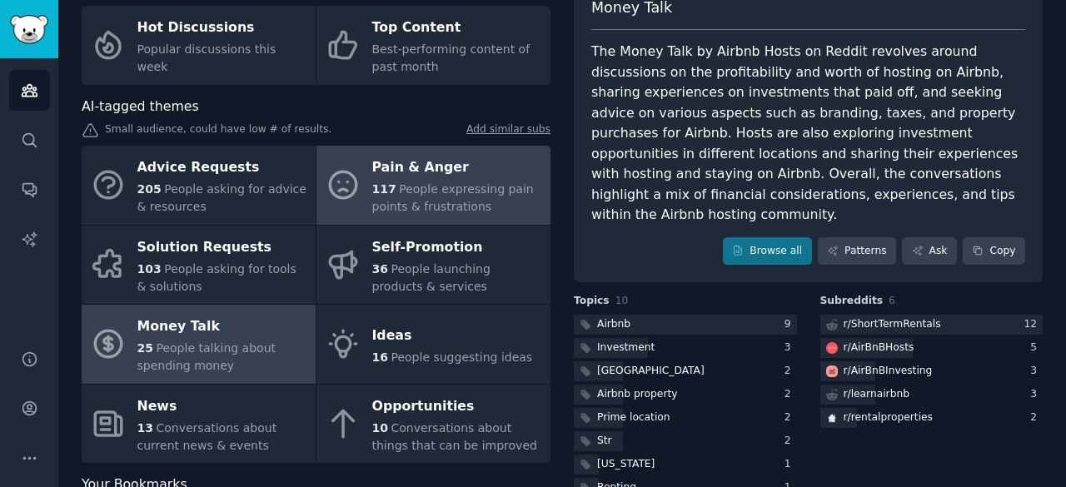
click at [442, 204] on span "People expressing pain points & frustrations" at bounding box center [453, 197] width 162 height 31
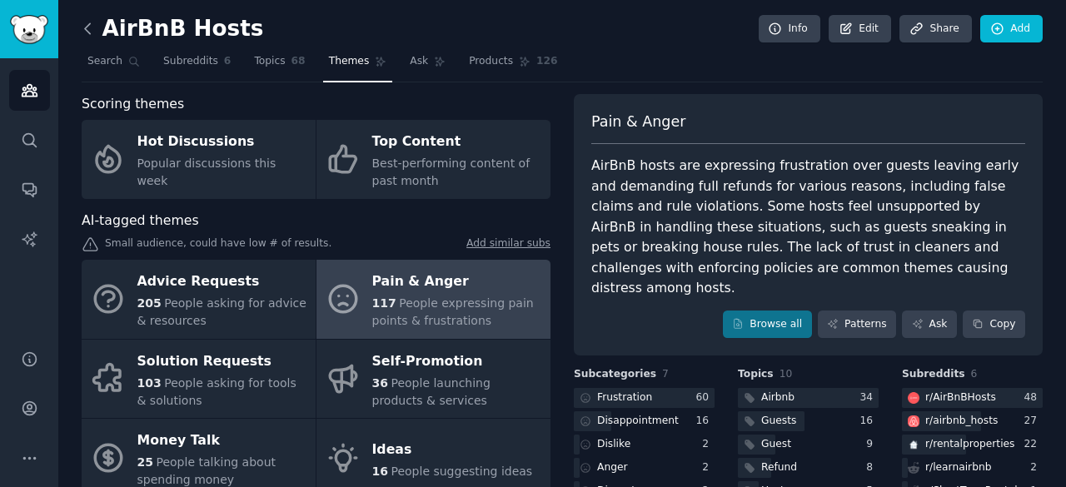
click at [83, 31] on icon at bounding box center [87, 28] width 17 height 17
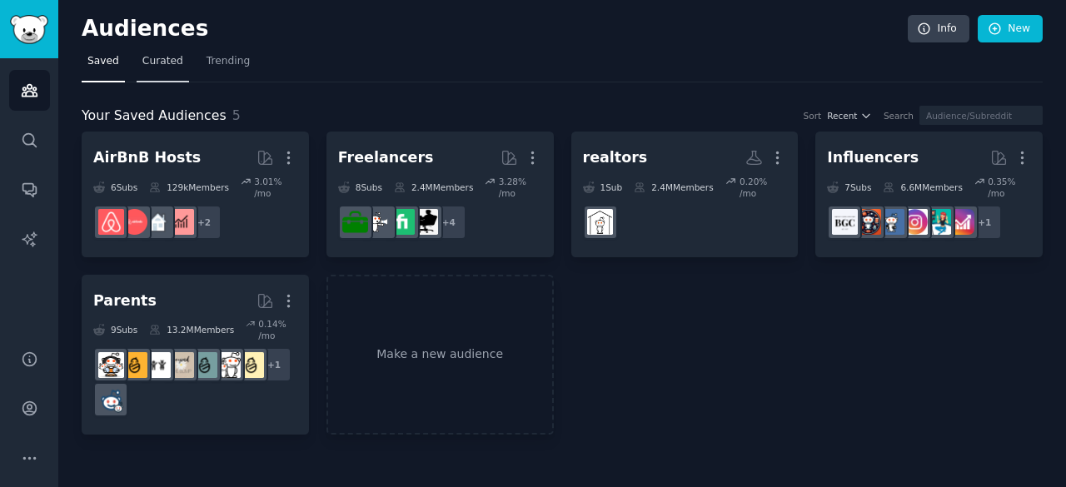
click at [167, 71] on link "Curated" at bounding box center [163, 65] width 52 height 34
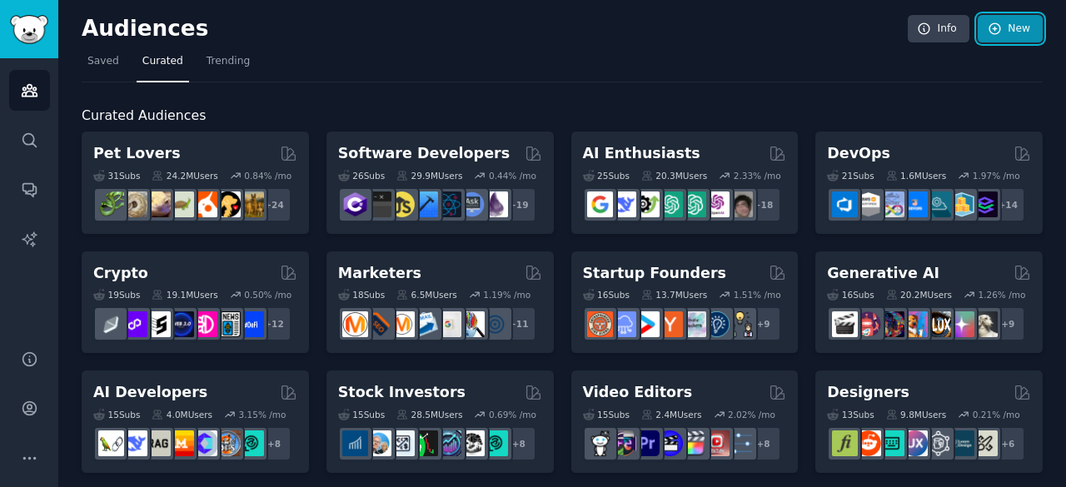
click at [1030, 26] on link "New" at bounding box center [1010, 29] width 65 height 28
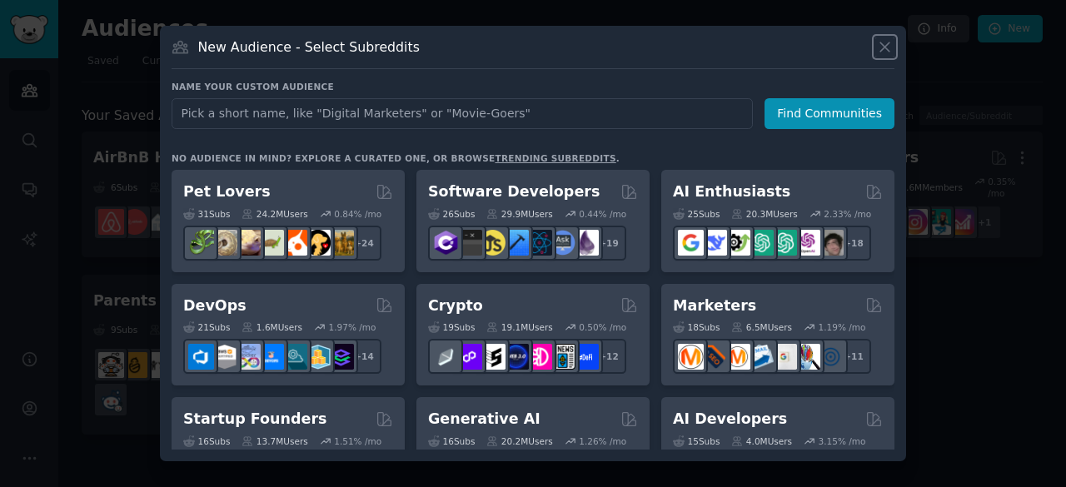
click at [877, 42] on icon at bounding box center [884, 46] width 17 height 17
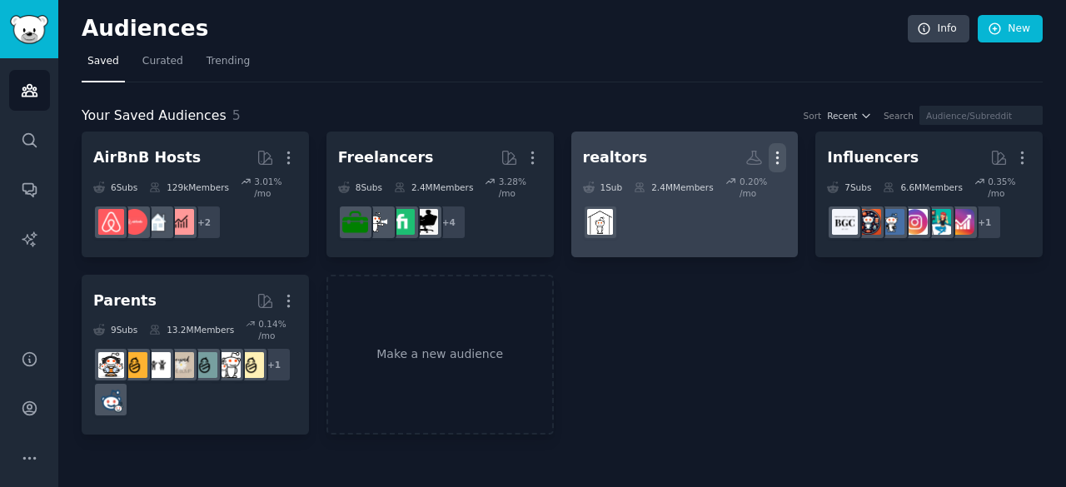
click at [777, 161] on icon "button" at bounding box center [778, 158] width 2 height 12
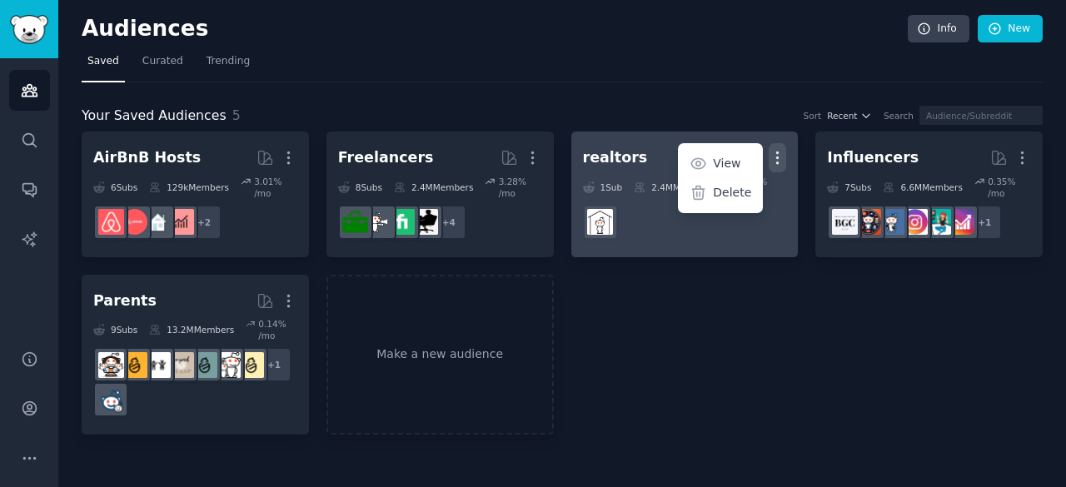
click at [777, 161] on icon "button" at bounding box center [778, 158] width 2 height 12
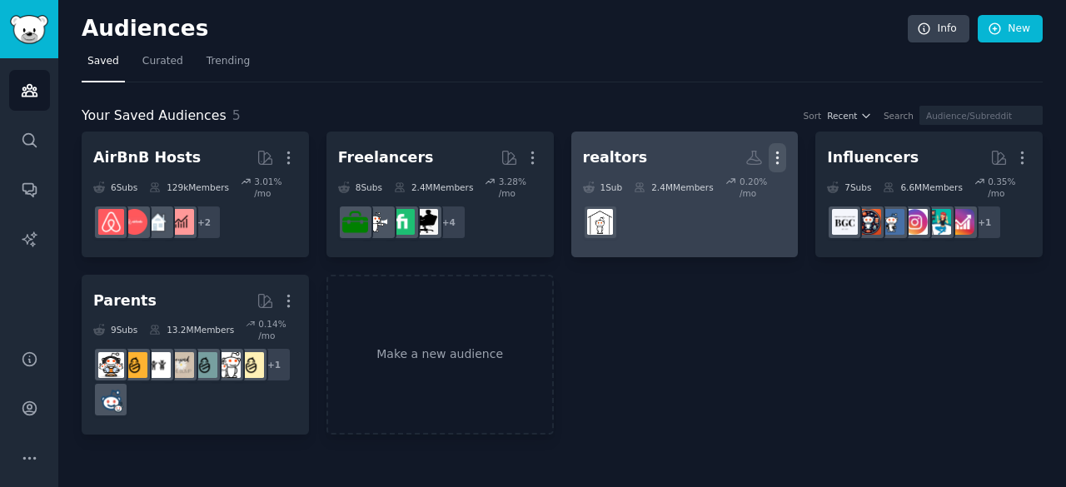
click at [777, 161] on icon "button" at bounding box center [778, 158] width 2 height 12
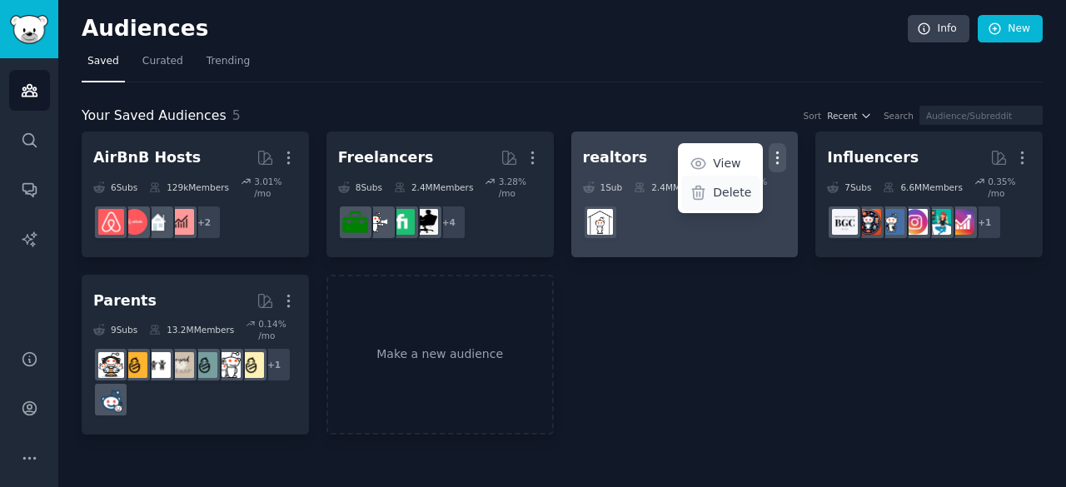
click at [740, 188] on p "Delete" at bounding box center [732, 192] width 38 height 17
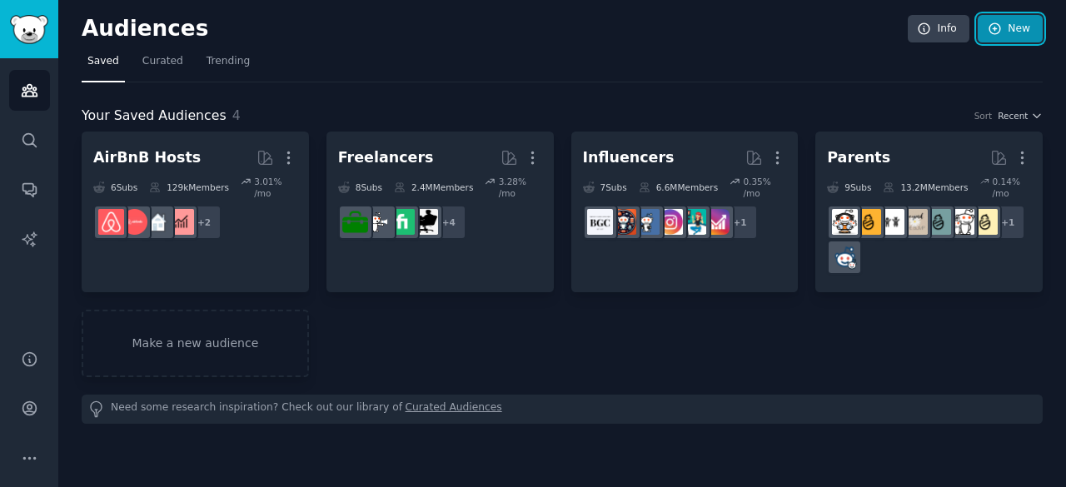
click at [1018, 26] on link "New" at bounding box center [1010, 29] width 65 height 28
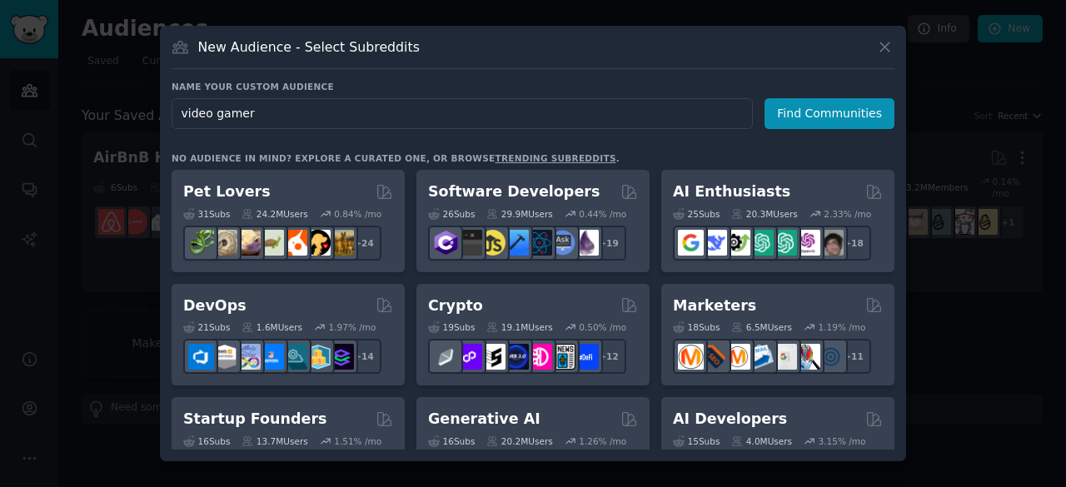
type input "video gamers"
click button "Find Communities" at bounding box center [830, 113] width 130 height 31
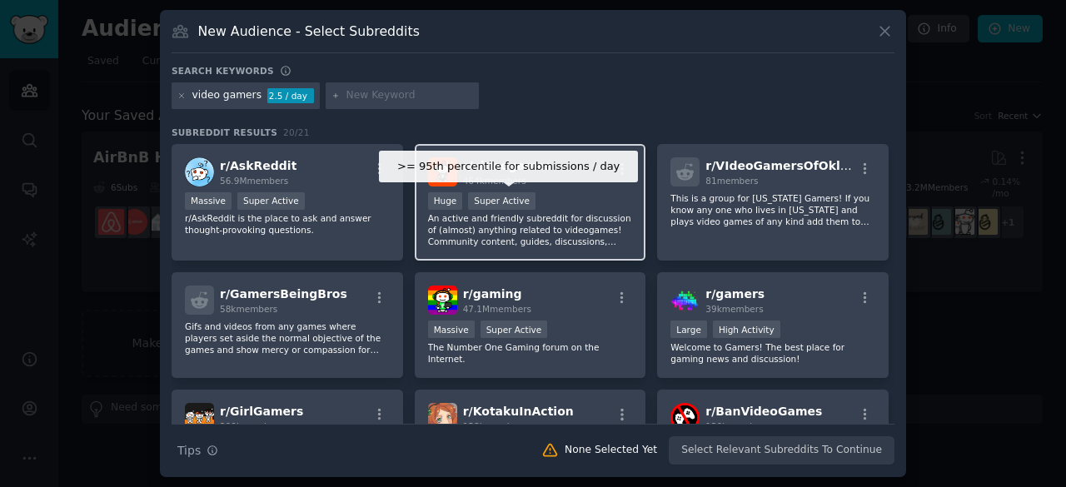
click at [507, 192] on div "Super Active" at bounding box center [501, 200] width 67 height 17
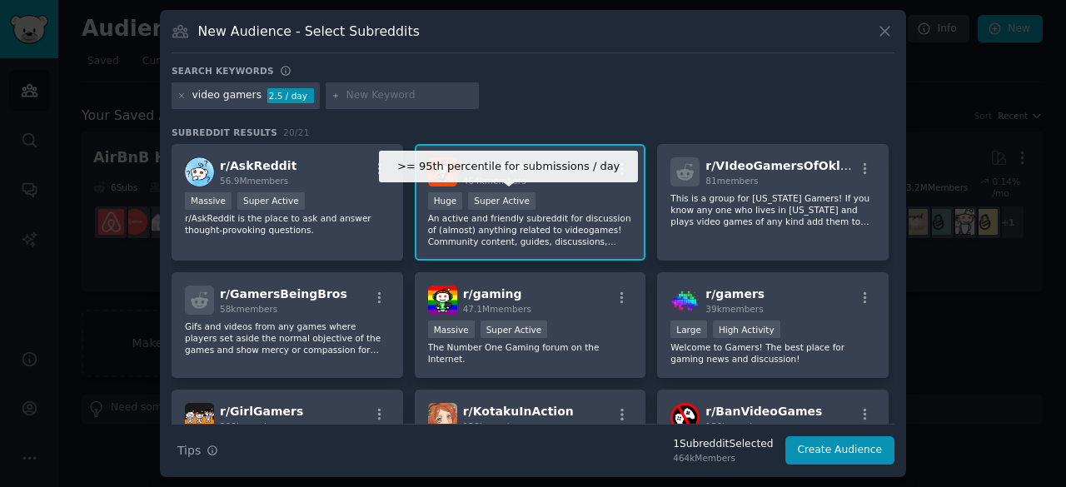
click at [507, 192] on div "Super Active" at bounding box center [501, 200] width 67 height 17
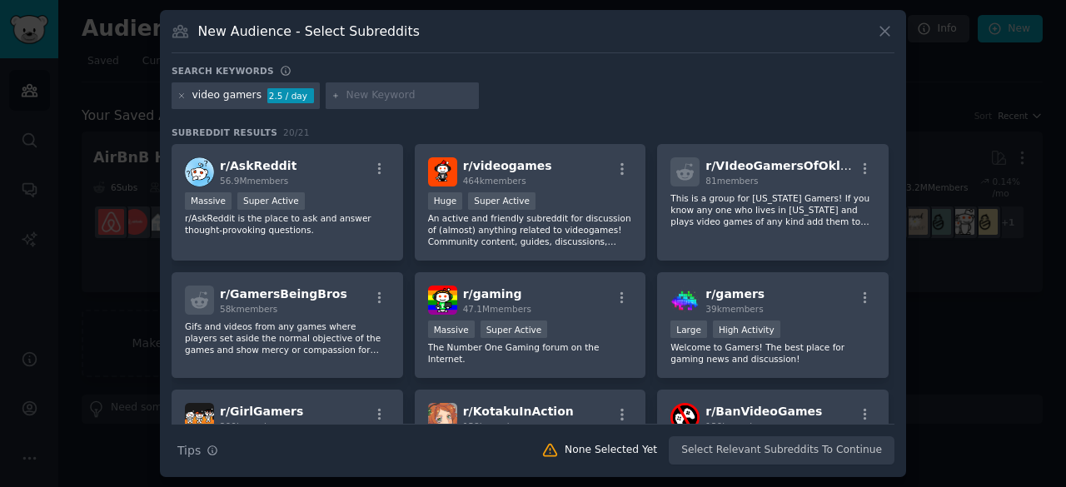
click at [686, 122] on div "Search keywords video gamers 2.5 / day Subreddit Results 20 / 21 r/ AskReddit 5…" at bounding box center [533, 265] width 723 height 401
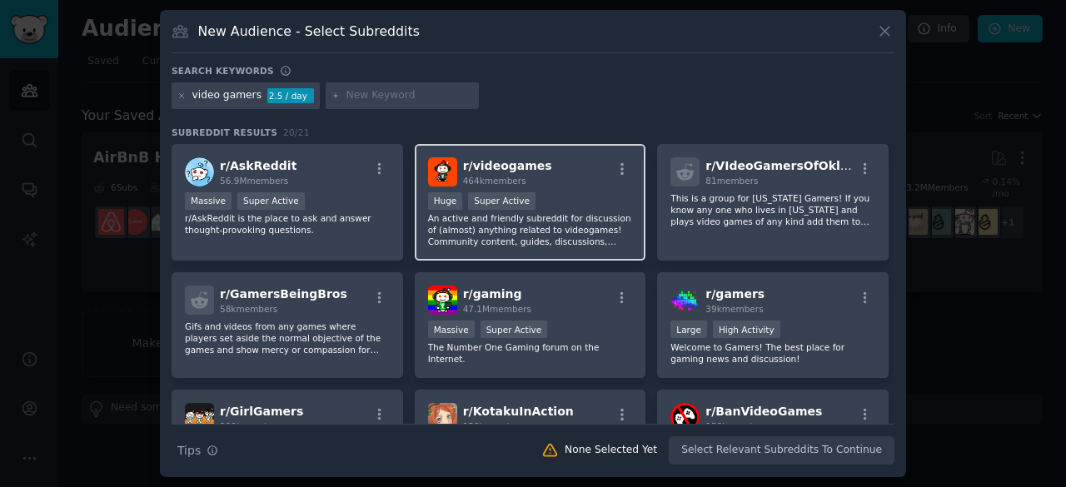
click at [483, 225] on p "An active and friendly subreddit for discussion of (almost) anything related to…" at bounding box center [530, 229] width 205 height 35
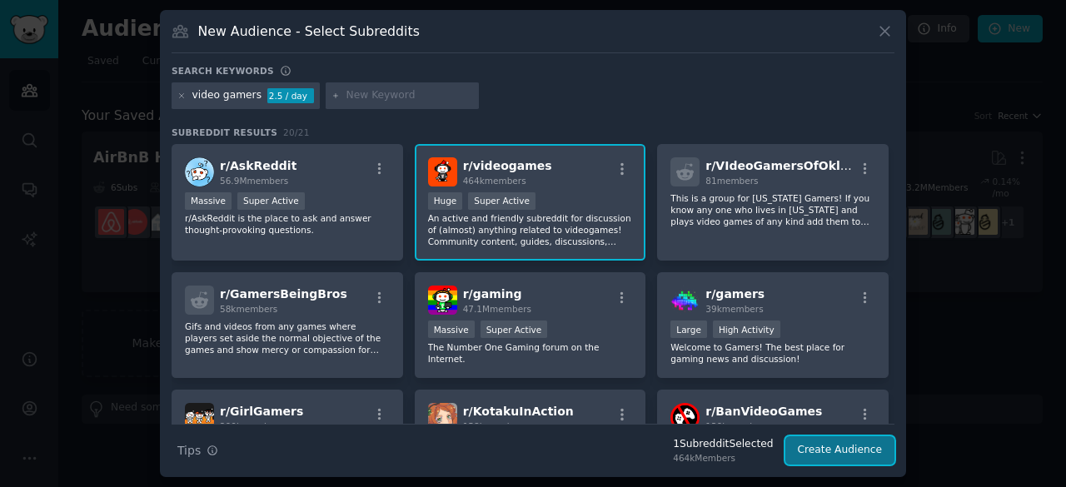
click at [833, 453] on button "Create Audience" at bounding box center [841, 451] width 110 height 28
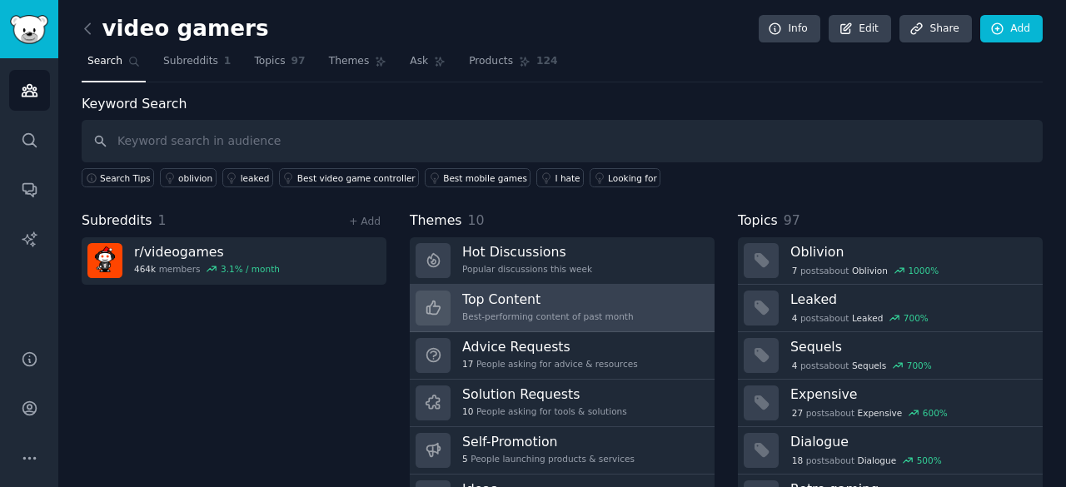
scroll to position [83, 0]
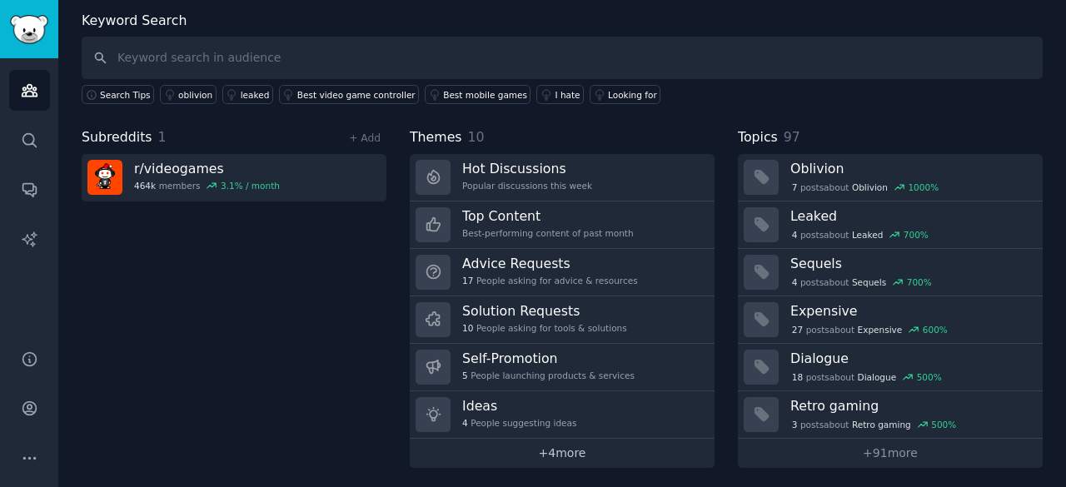
click at [582, 441] on link "+ 4 more" at bounding box center [562, 453] width 305 height 29
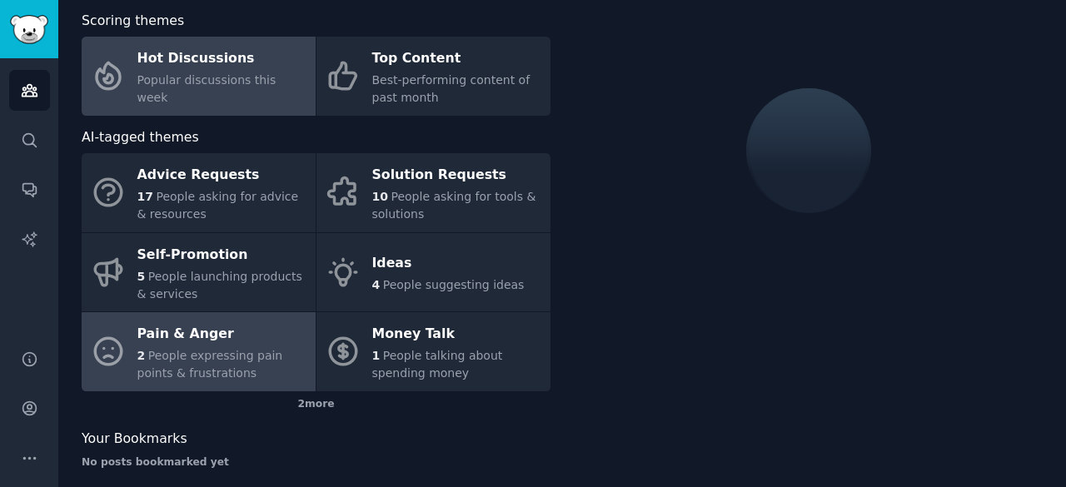
click at [167, 324] on div "Pain & Anger" at bounding box center [222, 335] width 170 height 27
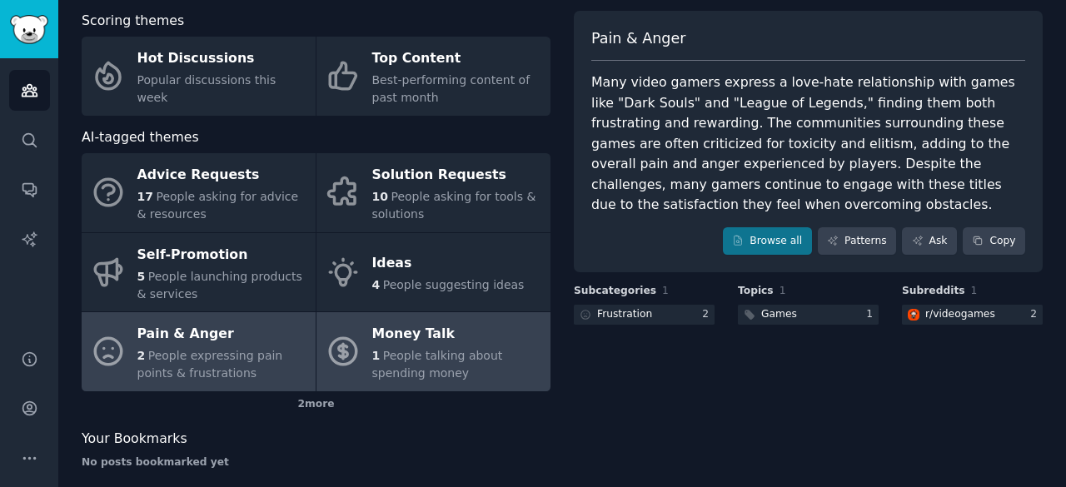
click at [405, 371] on span "People talking about spending money" at bounding box center [437, 364] width 131 height 31
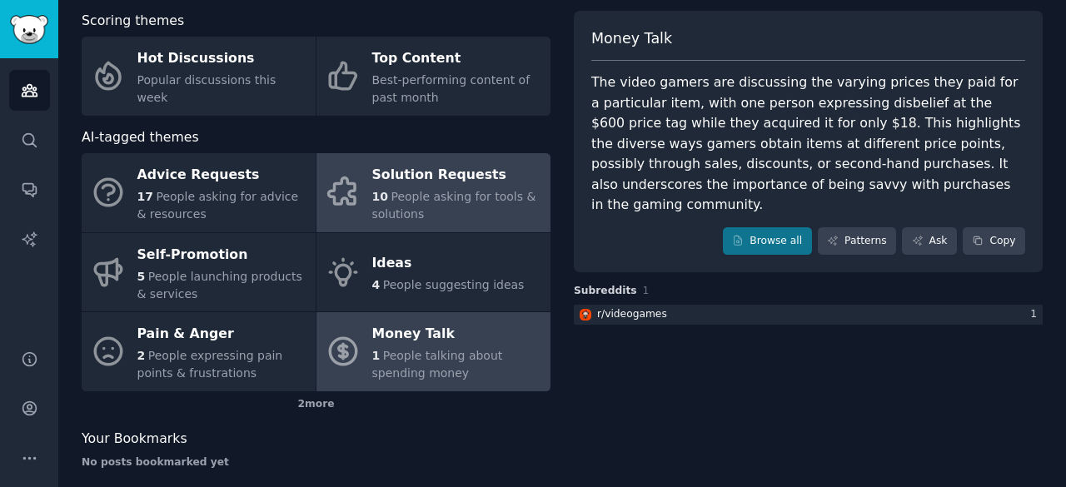
click at [405, 192] on span "People asking for tools & solutions" at bounding box center [454, 205] width 164 height 31
